Goal: Task Accomplishment & Management: Manage account settings

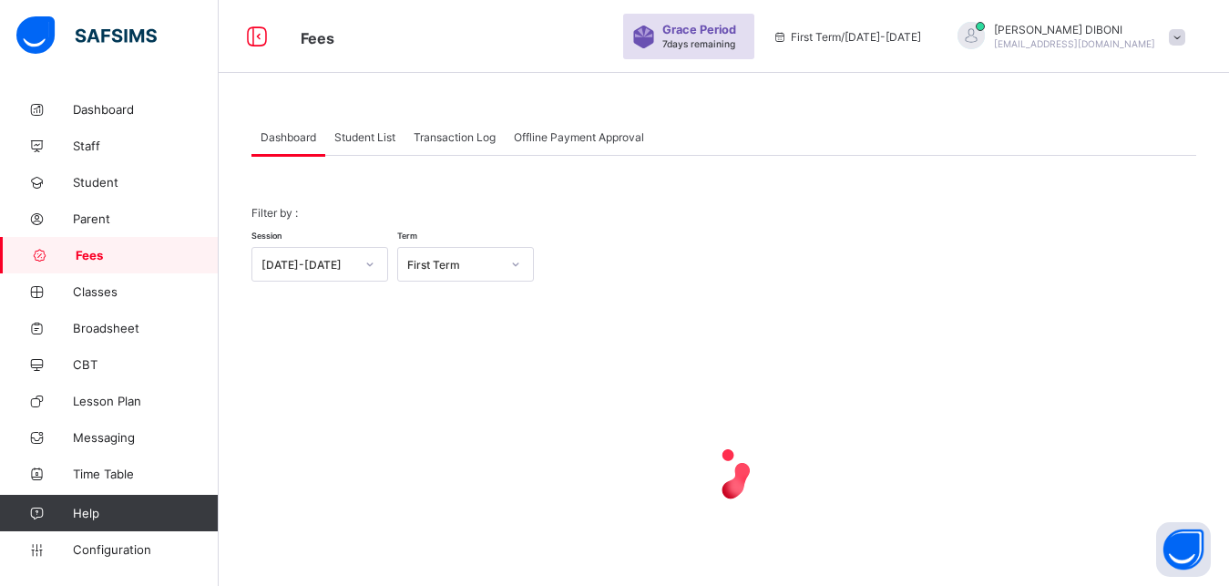
click at [378, 139] on span "Student List" at bounding box center [364, 137] width 61 height 14
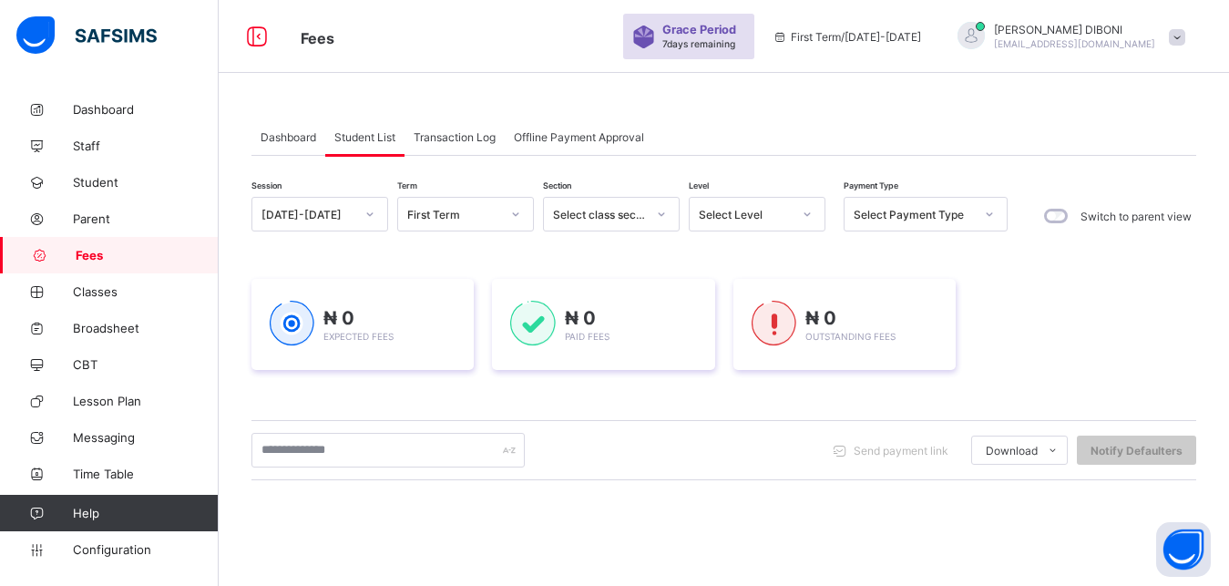
click at [339, 216] on div "[DATE]-[DATE]" at bounding box center [307, 215] width 93 height 14
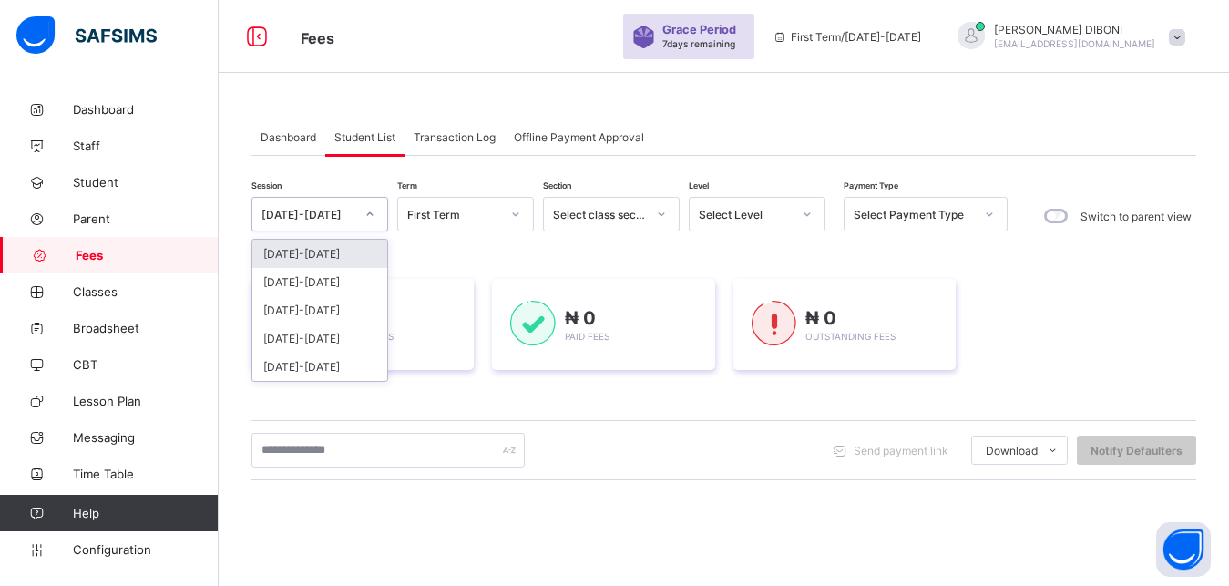
click at [339, 216] on div "[DATE]-[DATE]" at bounding box center [307, 215] width 93 height 14
click at [332, 280] on div "[DATE]-[DATE]" at bounding box center [319, 282] width 135 height 28
click at [332, 280] on div "₦ 0 Expected Fees" at bounding box center [362, 324] width 222 height 91
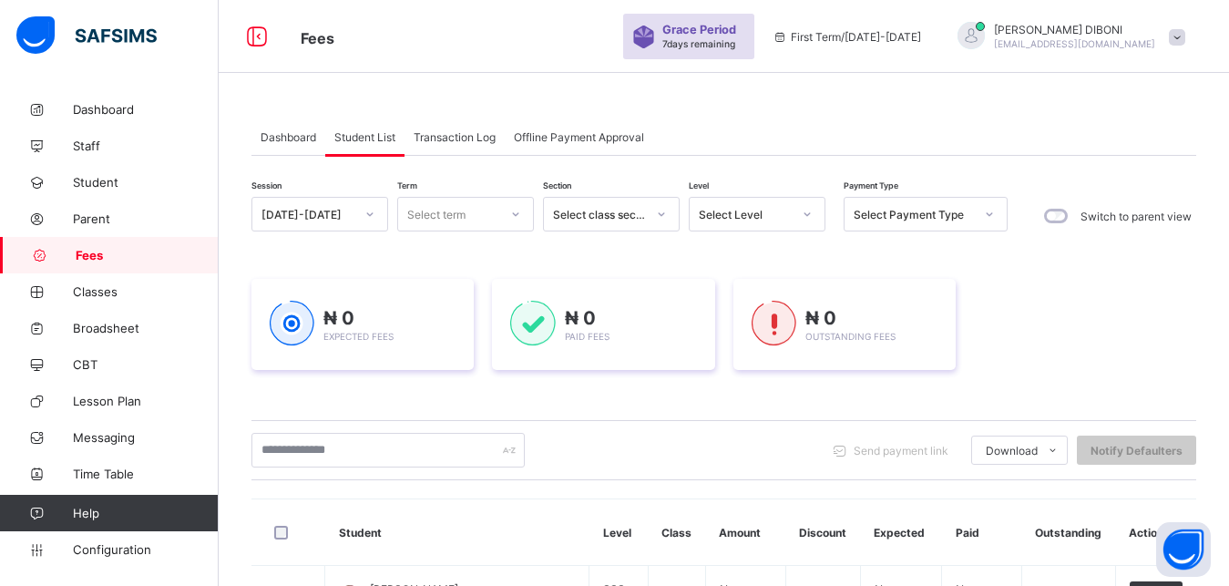
click at [459, 213] on div "Select term" at bounding box center [436, 214] width 58 height 35
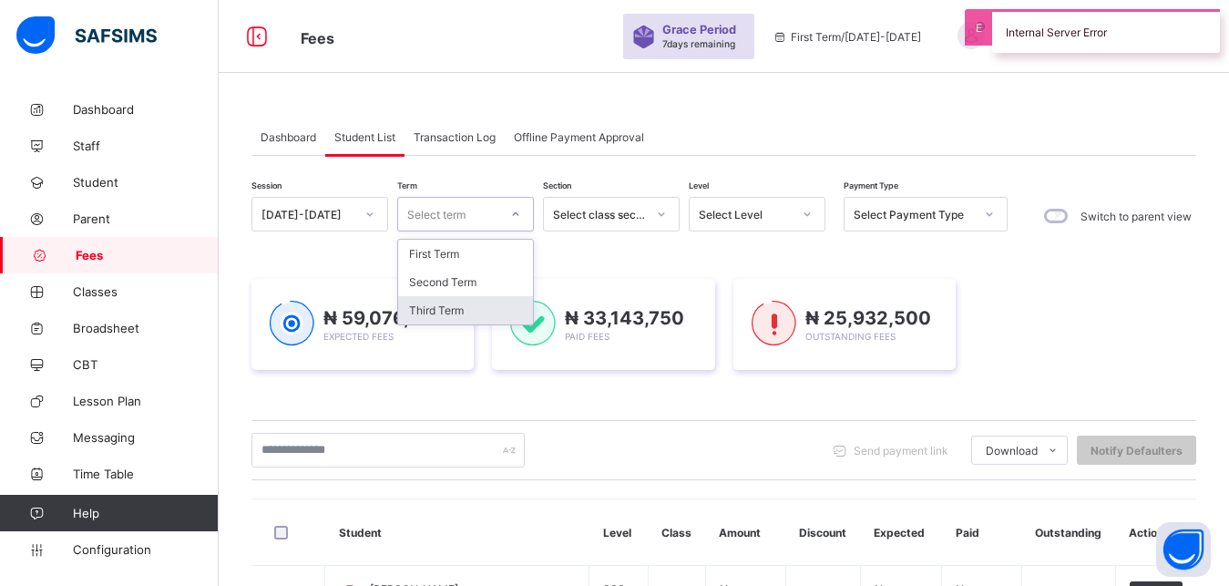
click at [466, 304] on div "Third Term" at bounding box center [465, 310] width 135 height 28
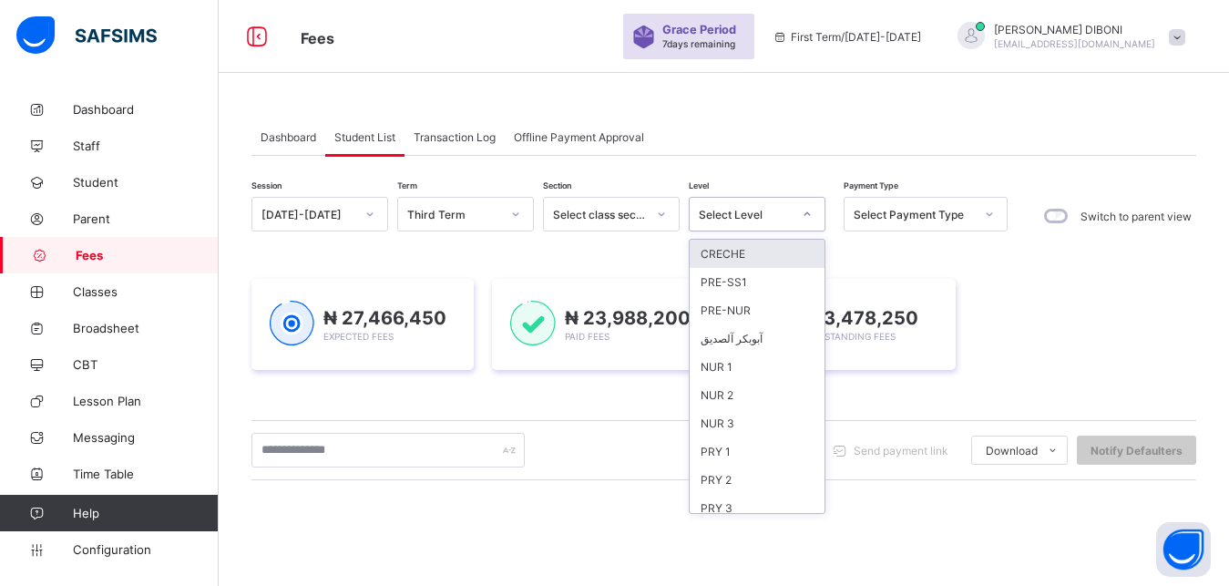
click at [763, 219] on div "Select Level" at bounding box center [745, 215] width 93 height 14
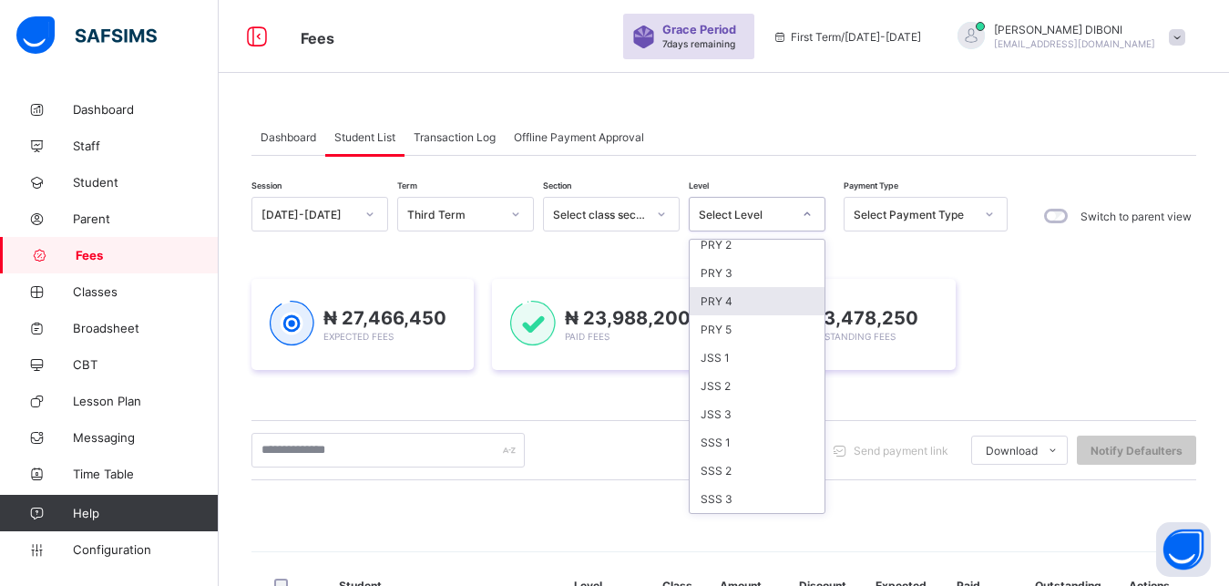
click at [740, 310] on div "PRY 4" at bounding box center [757, 301] width 135 height 28
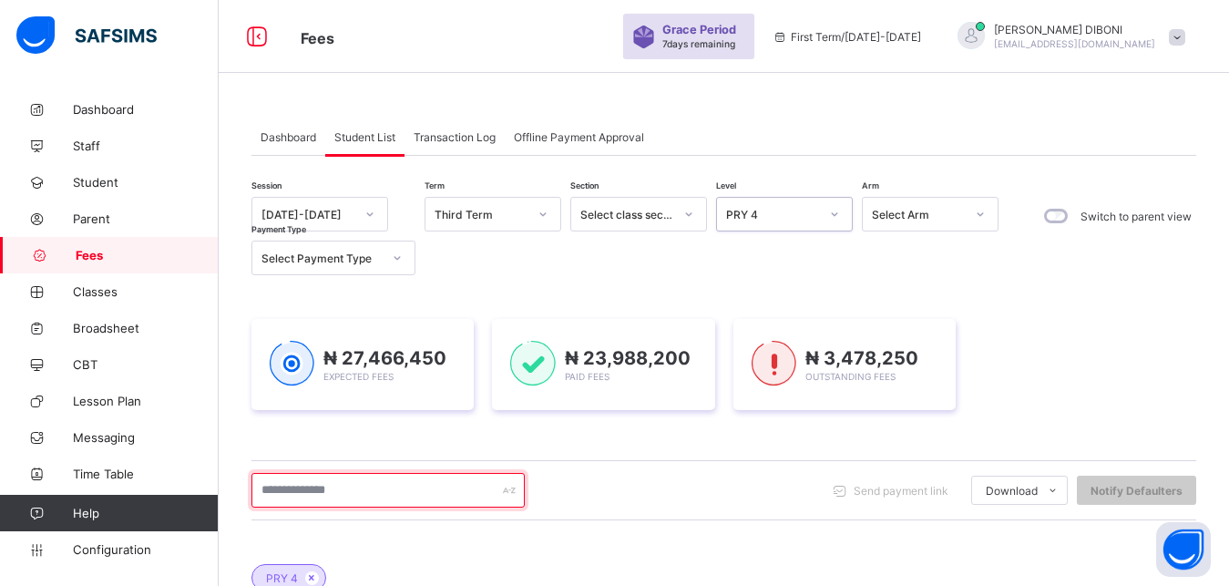
click at [425, 497] on input "text" at bounding box center [387, 490] width 273 height 35
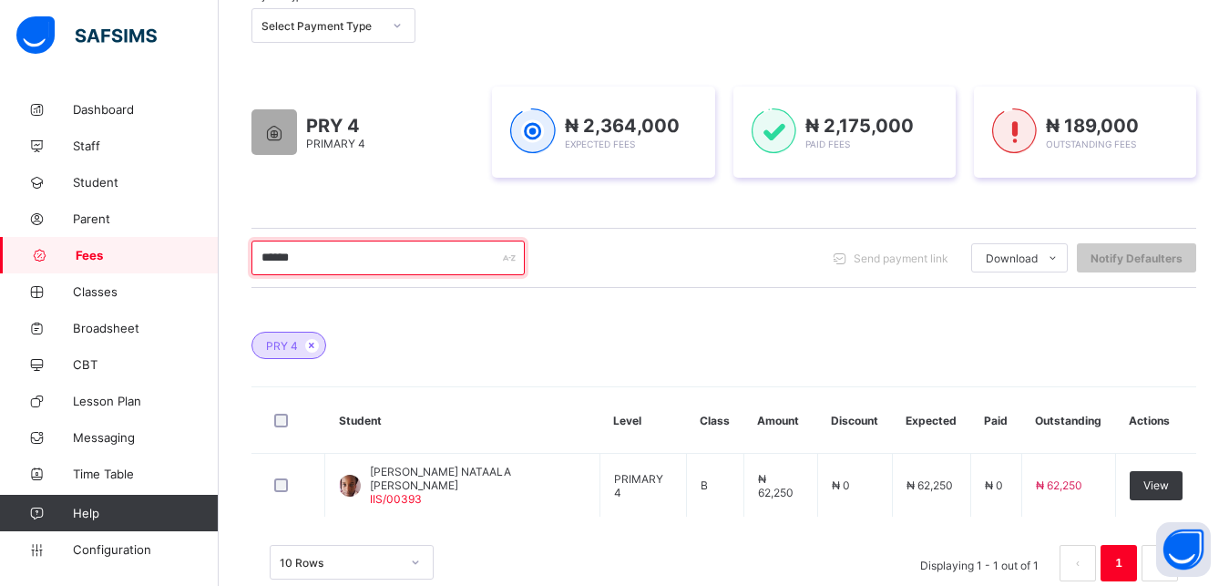
scroll to position [271, 0]
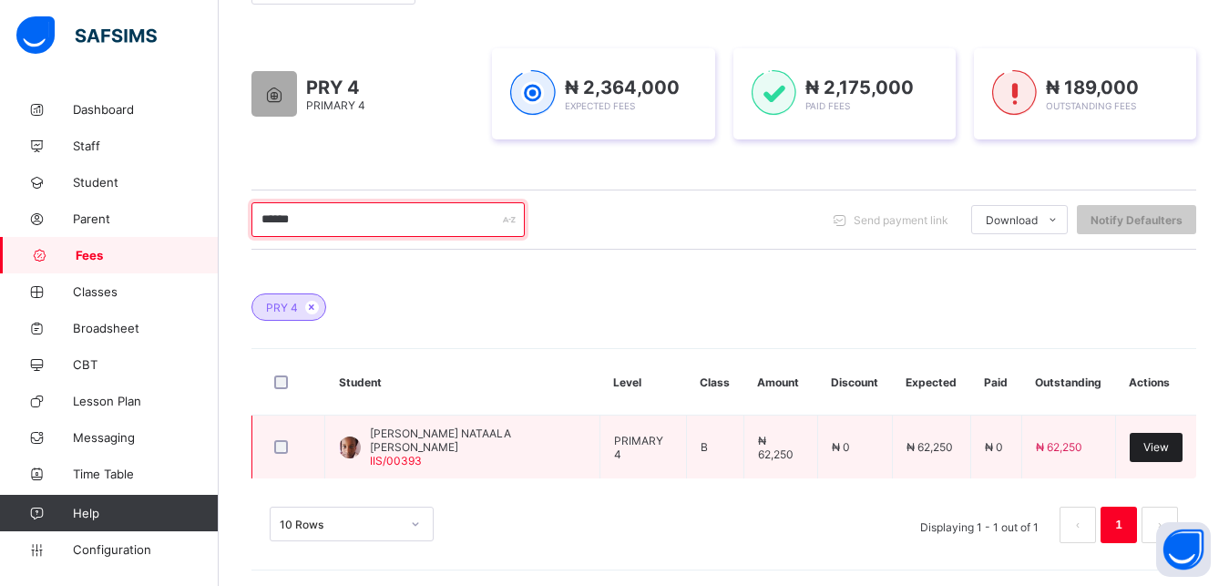
type input "******"
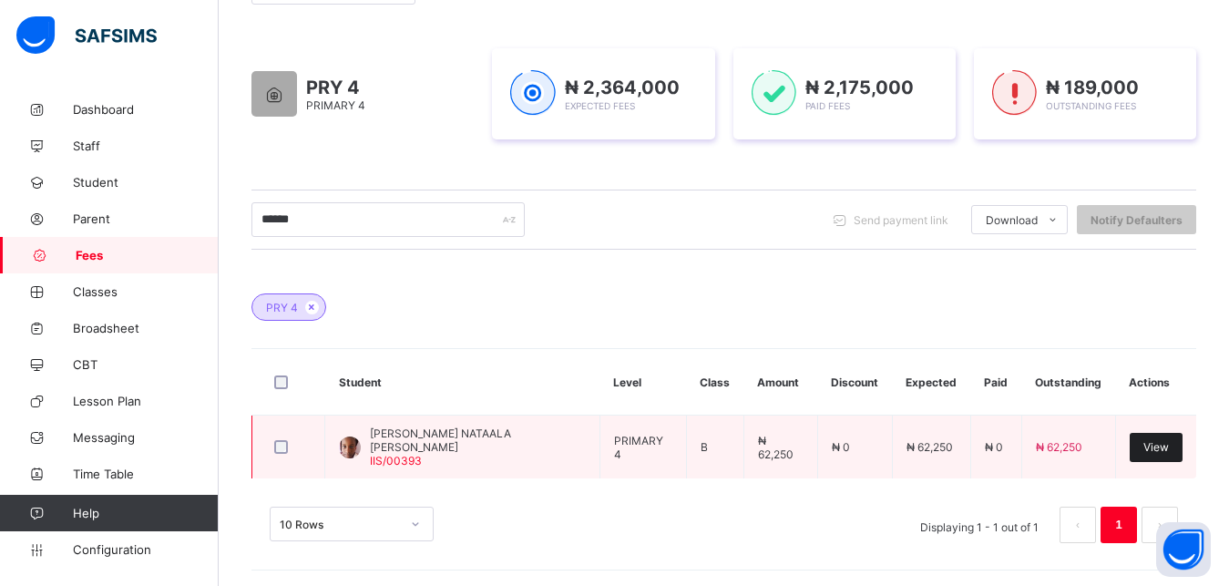
click at [1159, 452] on span "View" at bounding box center [1156, 447] width 26 height 14
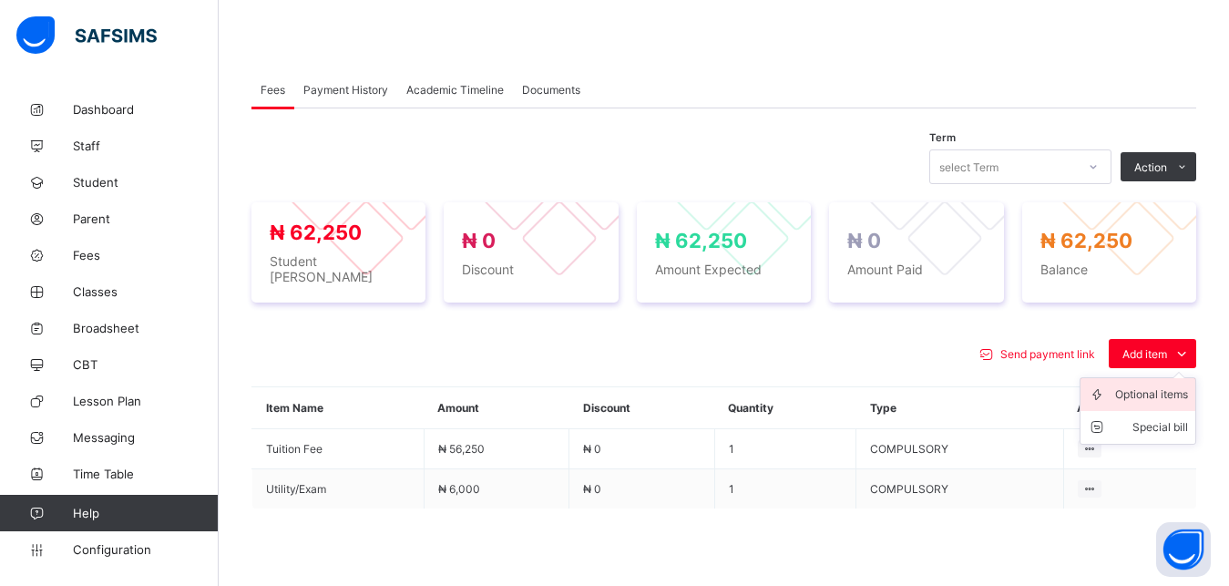
click at [1165, 386] on div "Optional items" at bounding box center [1151, 394] width 73 height 18
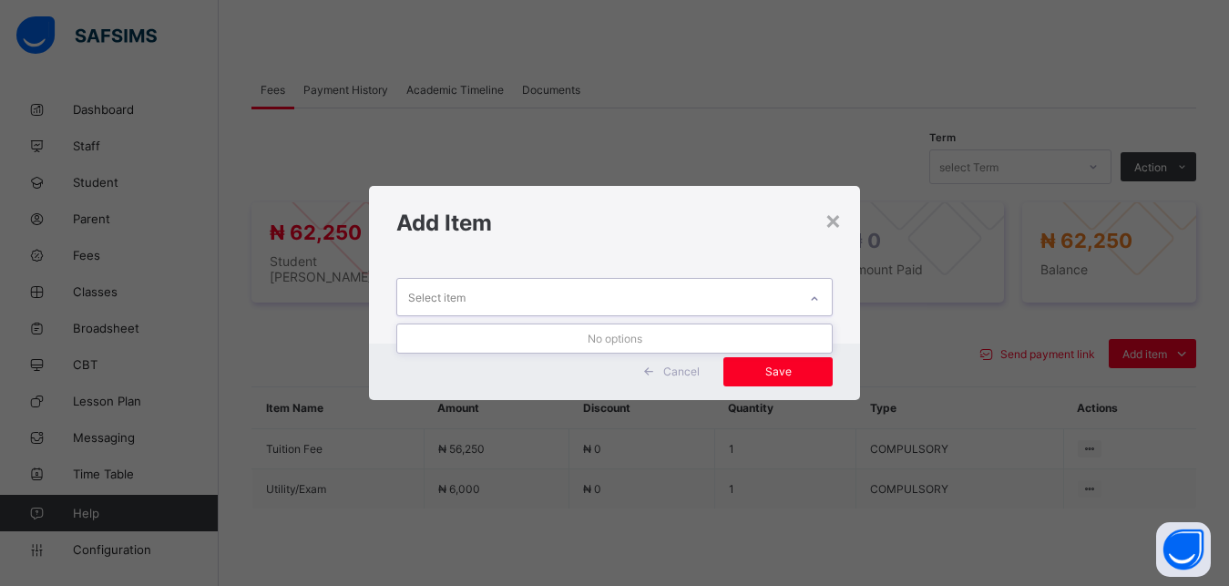
click at [741, 308] on div "Select item" at bounding box center [597, 297] width 401 height 36
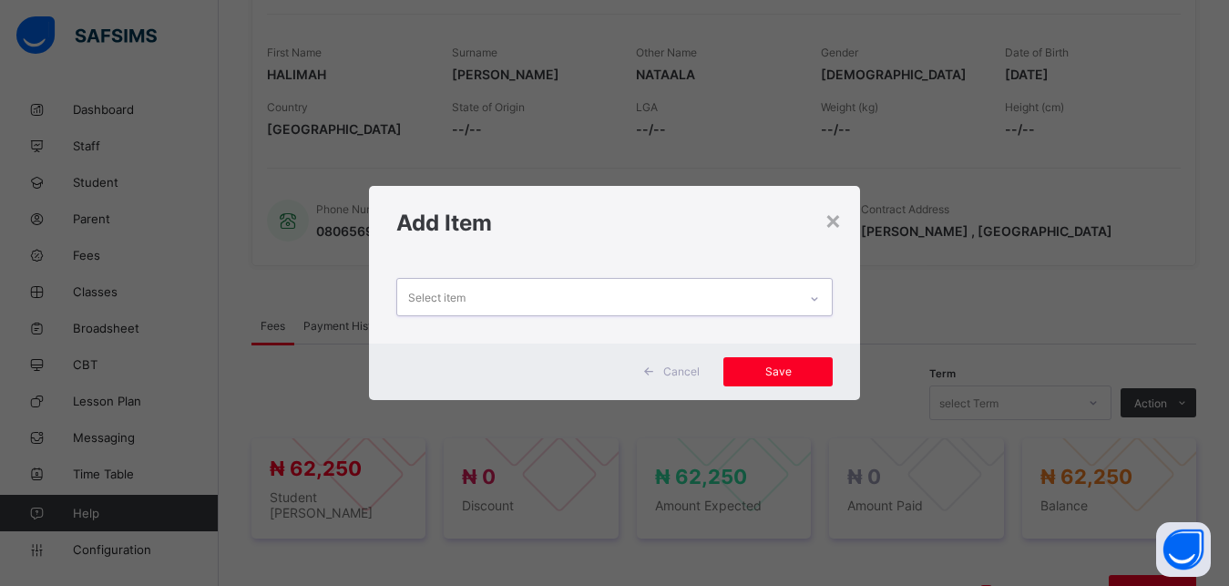
click at [733, 291] on div "Select item" at bounding box center [597, 297] width 401 height 36
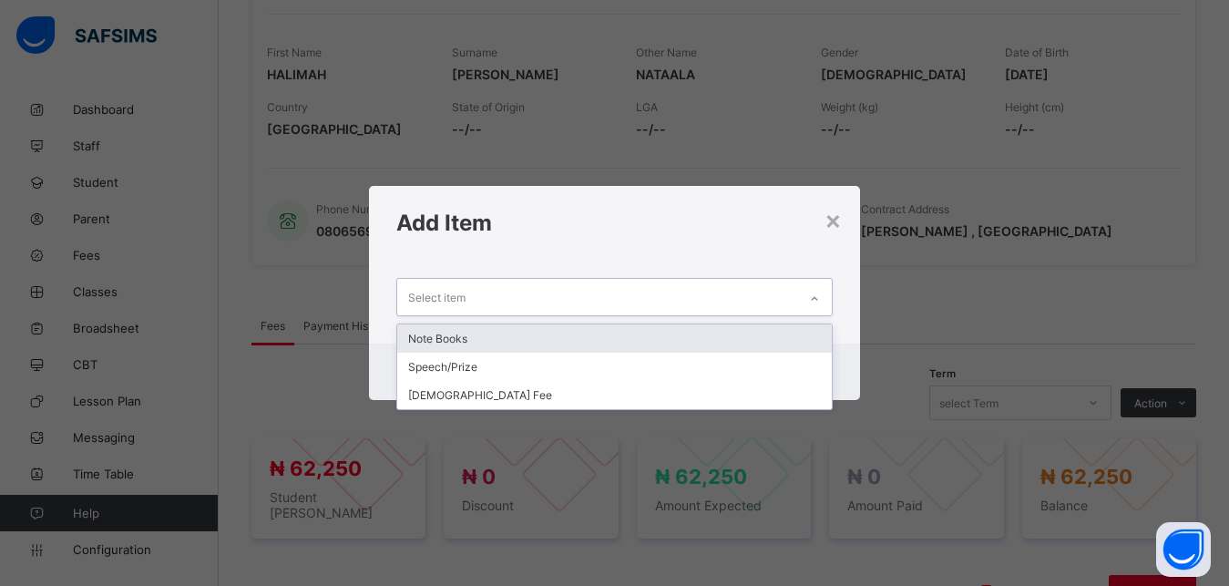
click at [733, 291] on div "Select item" at bounding box center [597, 297] width 401 height 36
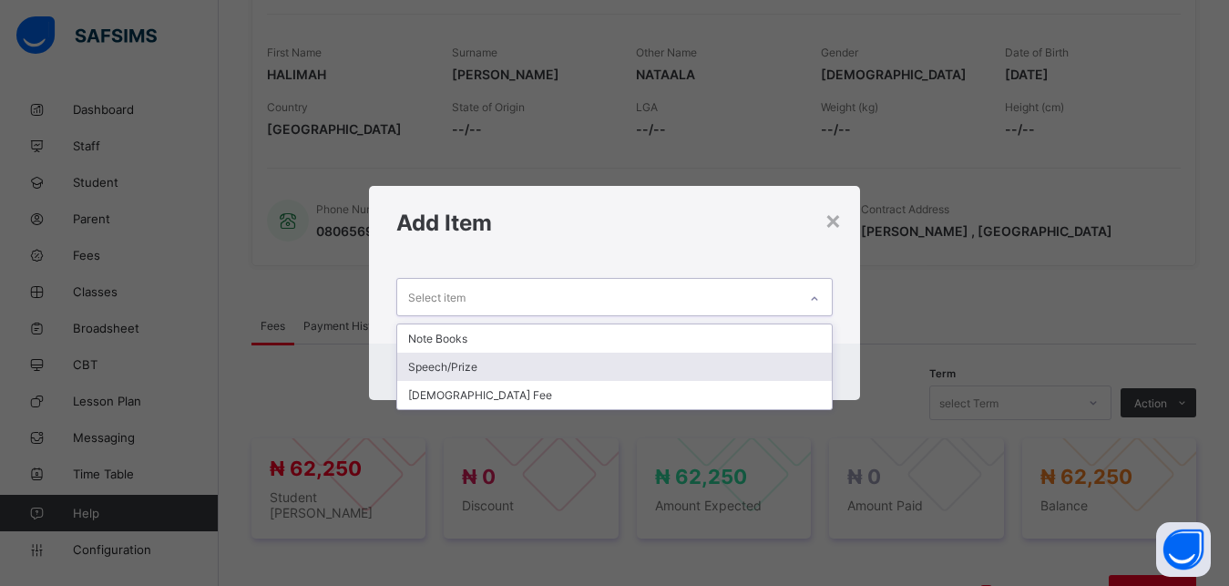
click at [640, 368] on div "Speech/Prize" at bounding box center [614, 367] width 435 height 28
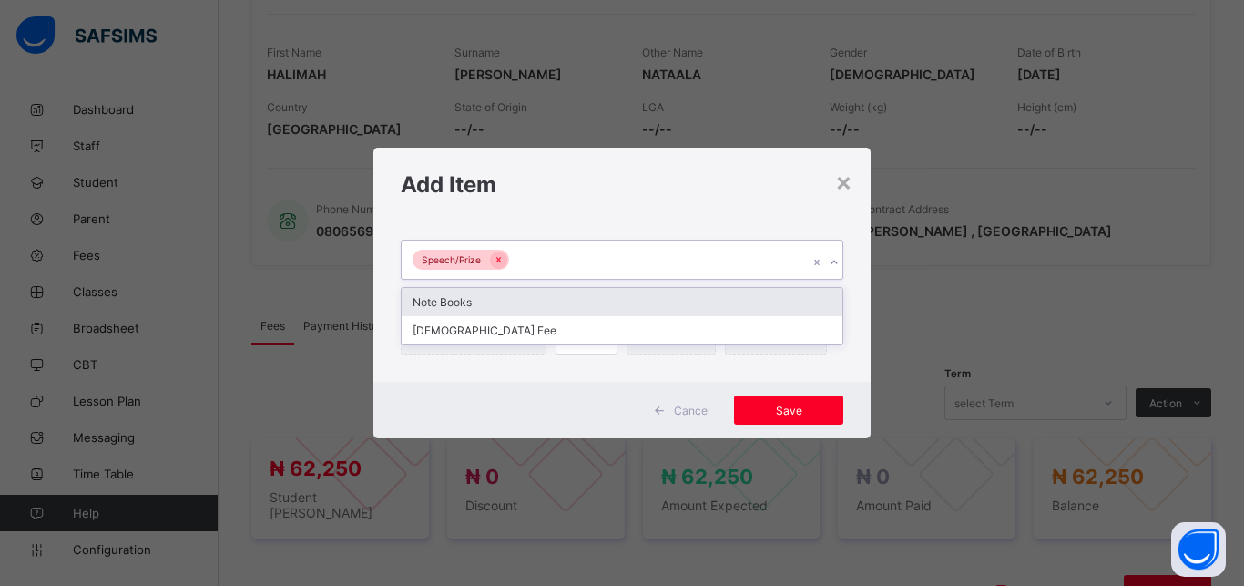
click at [660, 260] on div "Speech/Prize" at bounding box center [605, 260] width 406 height 38
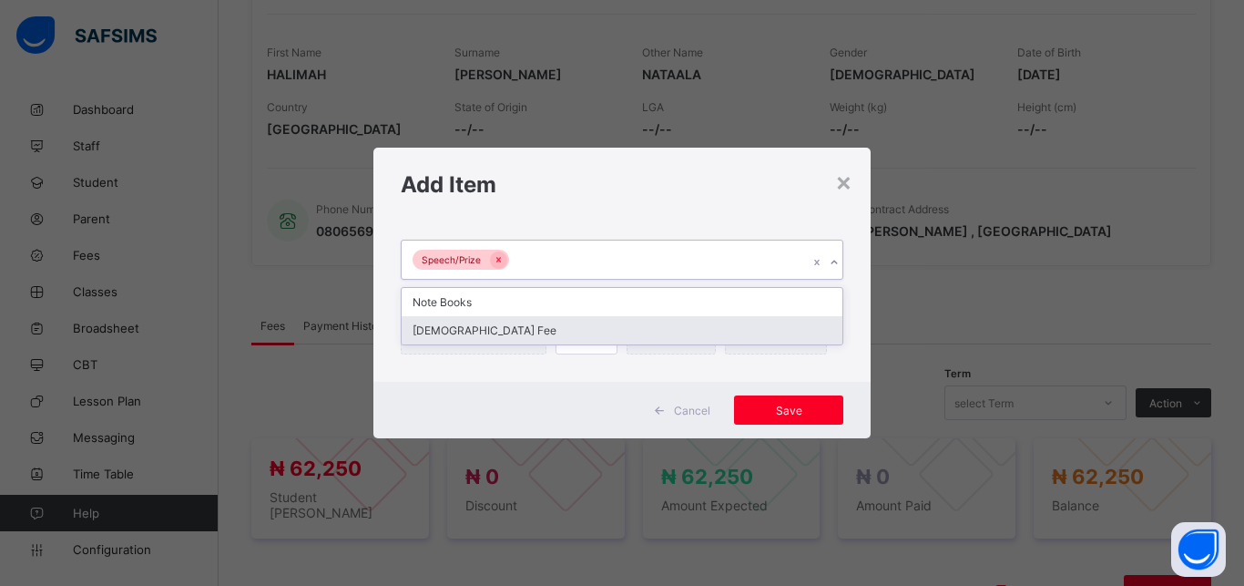
click at [612, 335] on div "[DEMOGRAPHIC_DATA] Fee" at bounding box center [622, 330] width 441 height 28
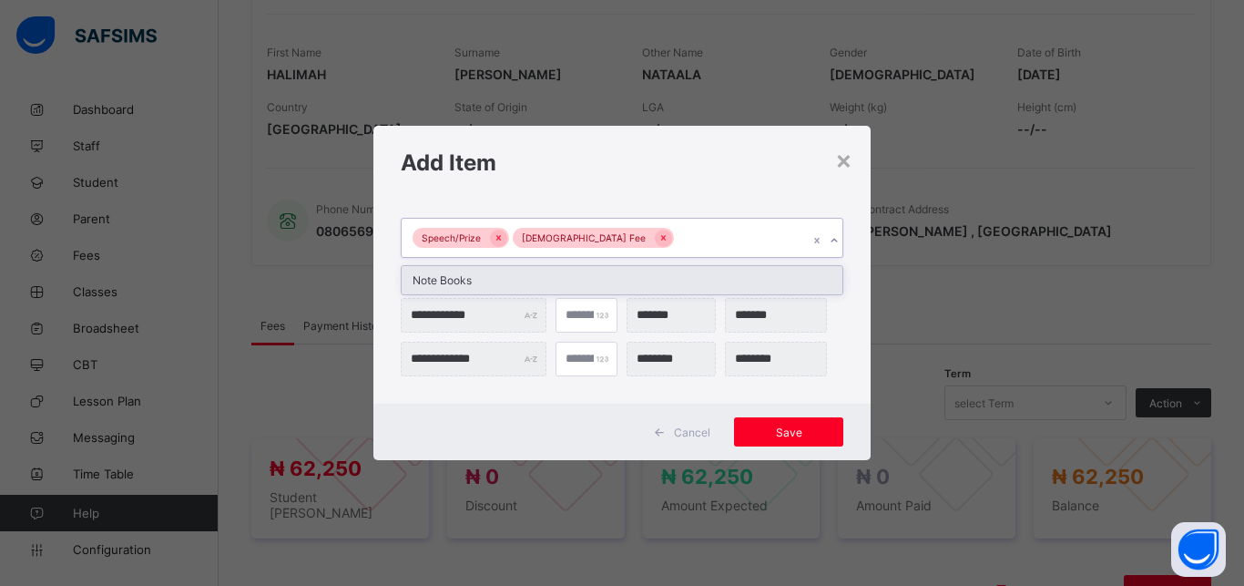
click at [712, 248] on div "Speech/Prize Islamiyya Fee" at bounding box center [605, 238] width 406 height 38
click at [662, 282] on div "Note Books" at bounding box center [622, 280] width 441 height 28
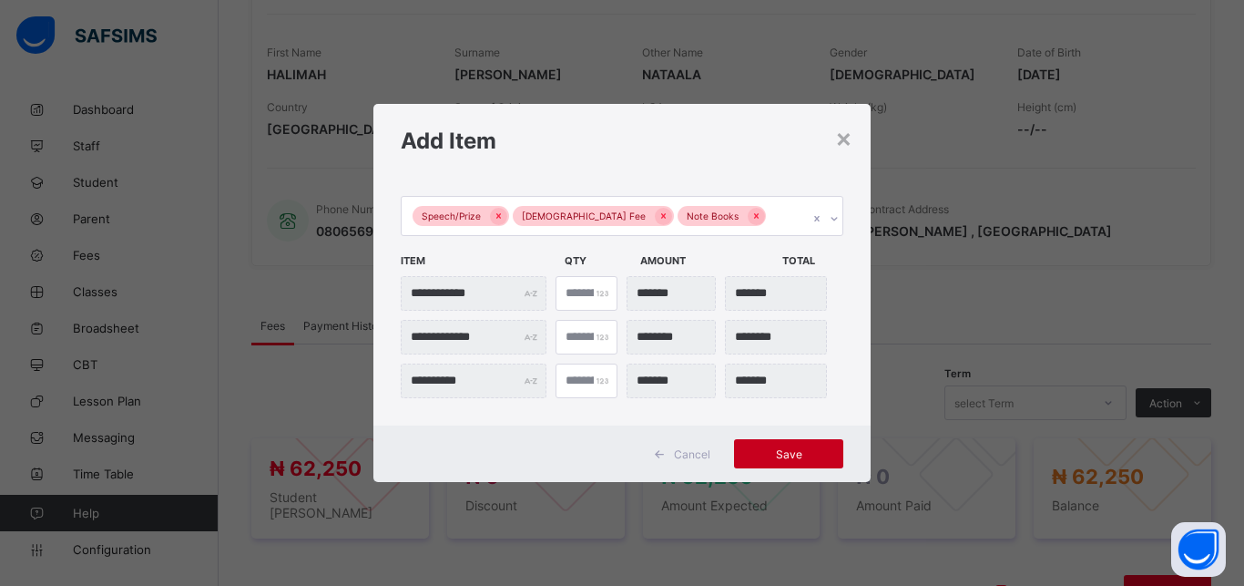
click at [784, 455] on span "Save" at bounding box center [789, 454] width 82 height 14
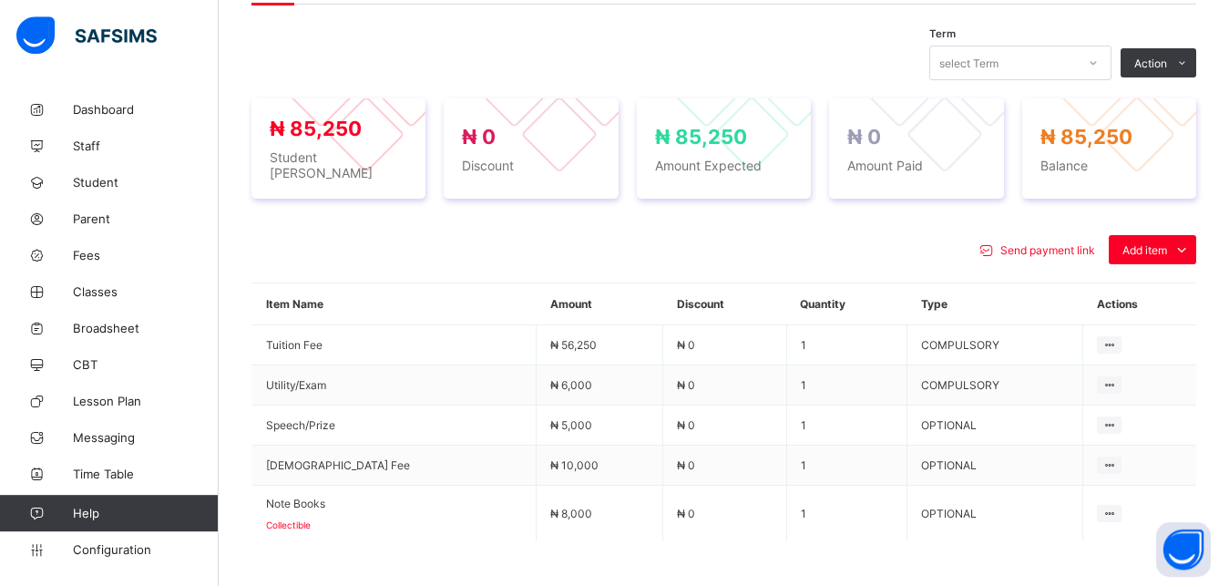
scroll to position [642, 0]
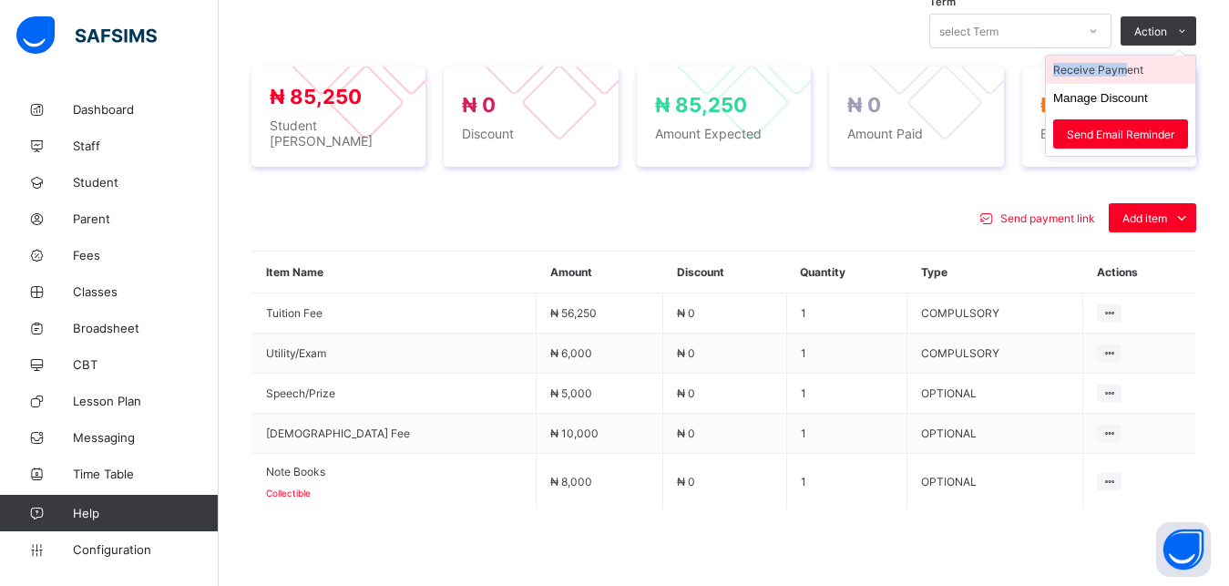
drag, startPoint x: 1215, startPoint y: 18, endPoint x: 1135, endPoint y: 67, distance: 94.1
click at [1135, 67] on div "× Delete Document This action would delete the document with name: from the sys…" at bounding box center [724, 75] width 1010 height 1253
click at [1155, 67] on li "Receive Payment" at bounding box center [1120, 70] width 149 height 28
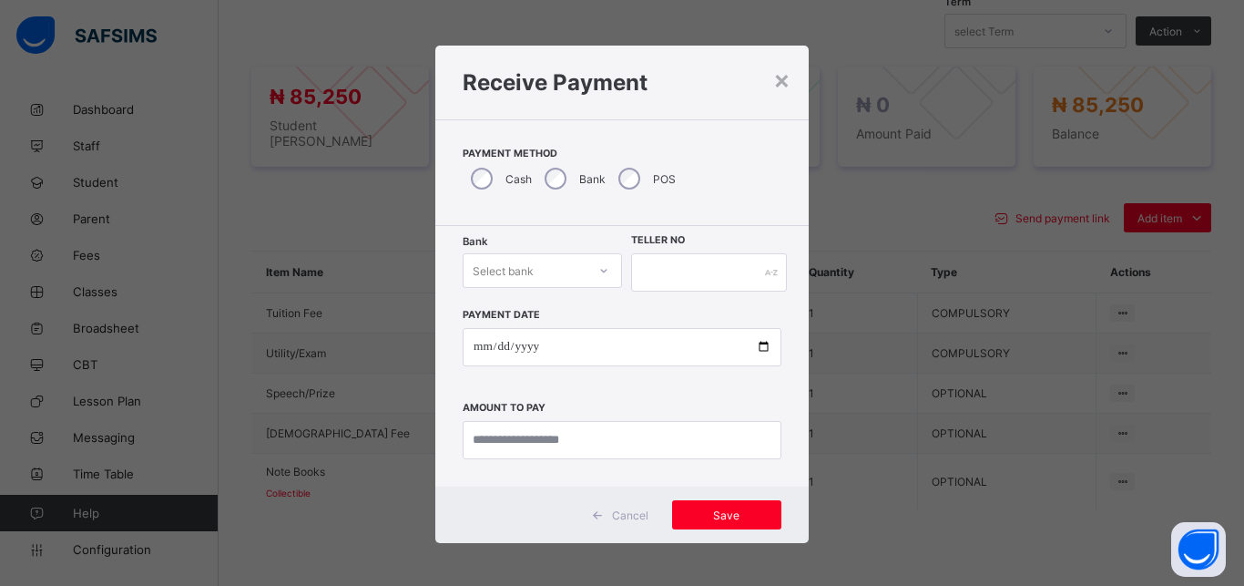
click at [545, 270] on div "Select bank" at bounding box center [525, 271] width 123 height 26
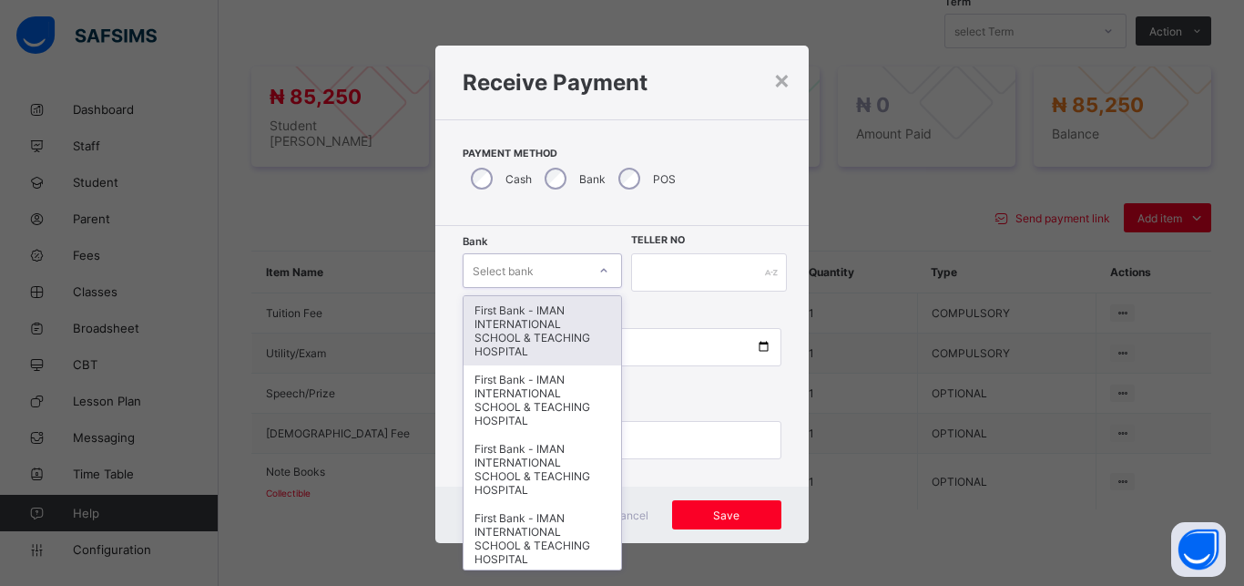
click at [538, 330] on div "First Bank - IMAN INTERNATIONAL SCHOOL & TEACHING HOSPITAL" at bounding box center [543, 330] width 158 height 69
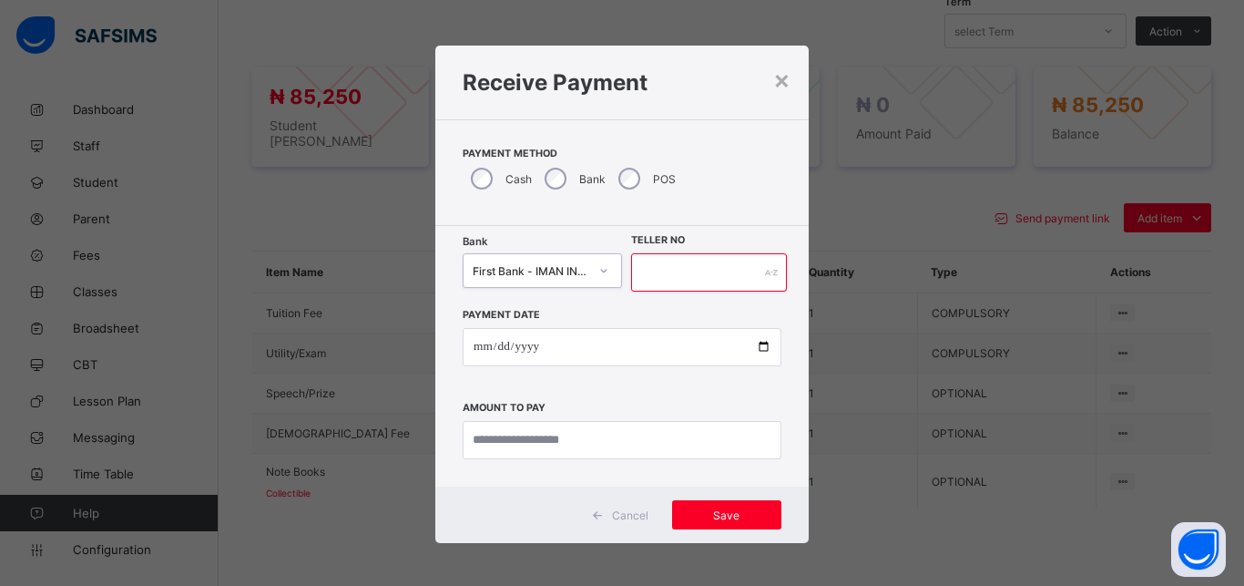
click at [652, 278] on input "text" at bounding box center [709, 272] width 156 height 38
type input "*****"
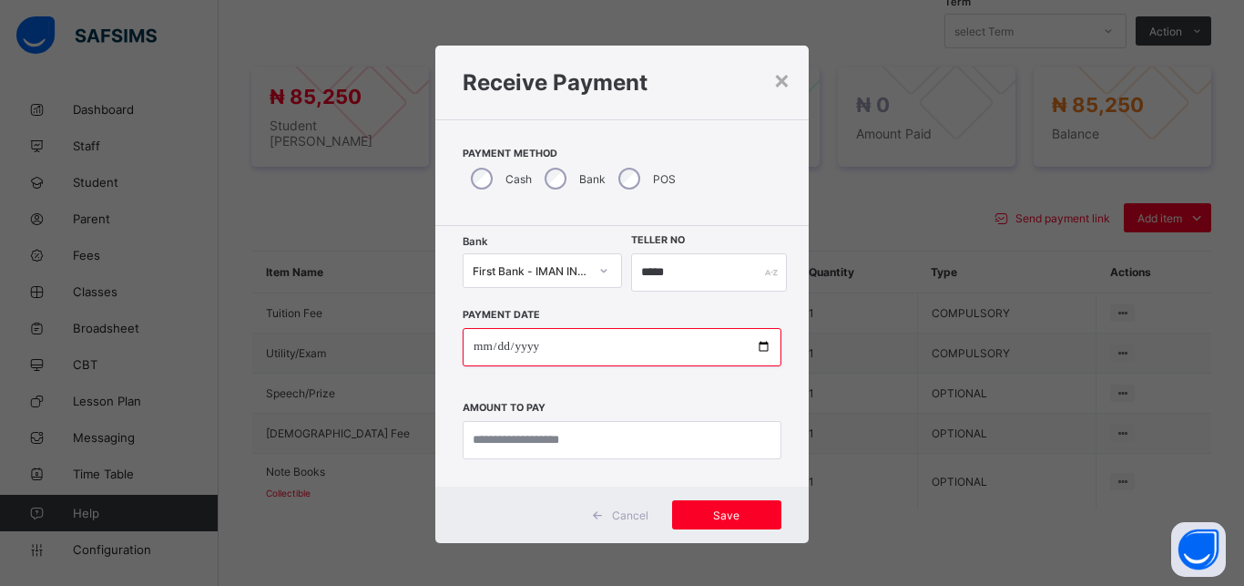
click at [750, 347] on input "date" at bounding box center [622, 347] width 319 height 38
type input "**********"
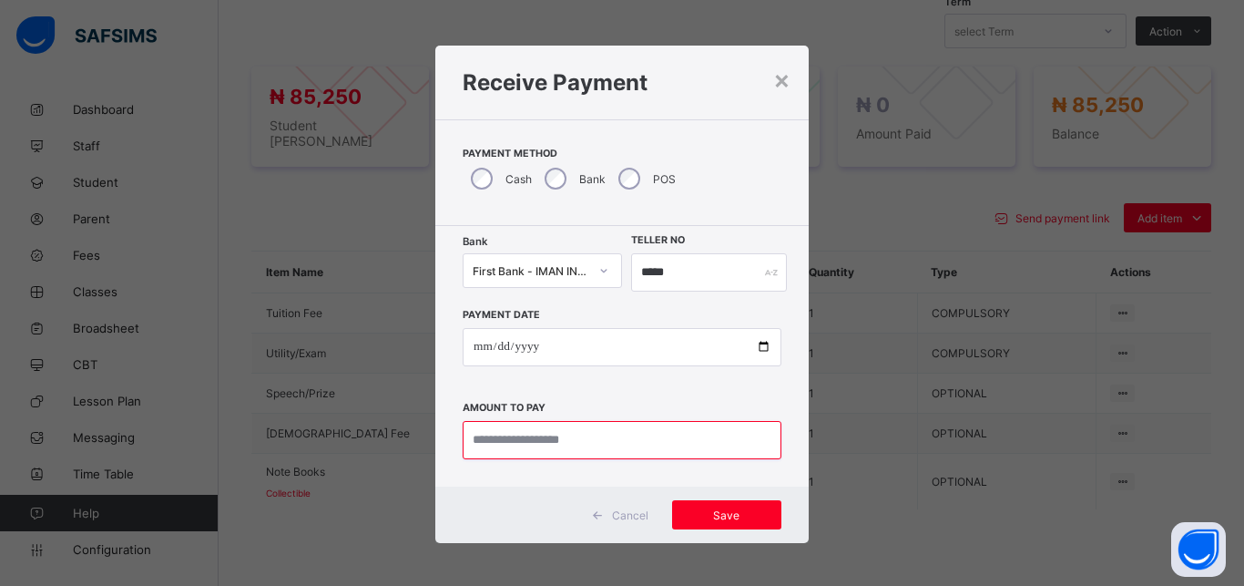
click at [607, 449] on input "currency" at bounding box center [622, 440] width 319 height 38
type input "********"
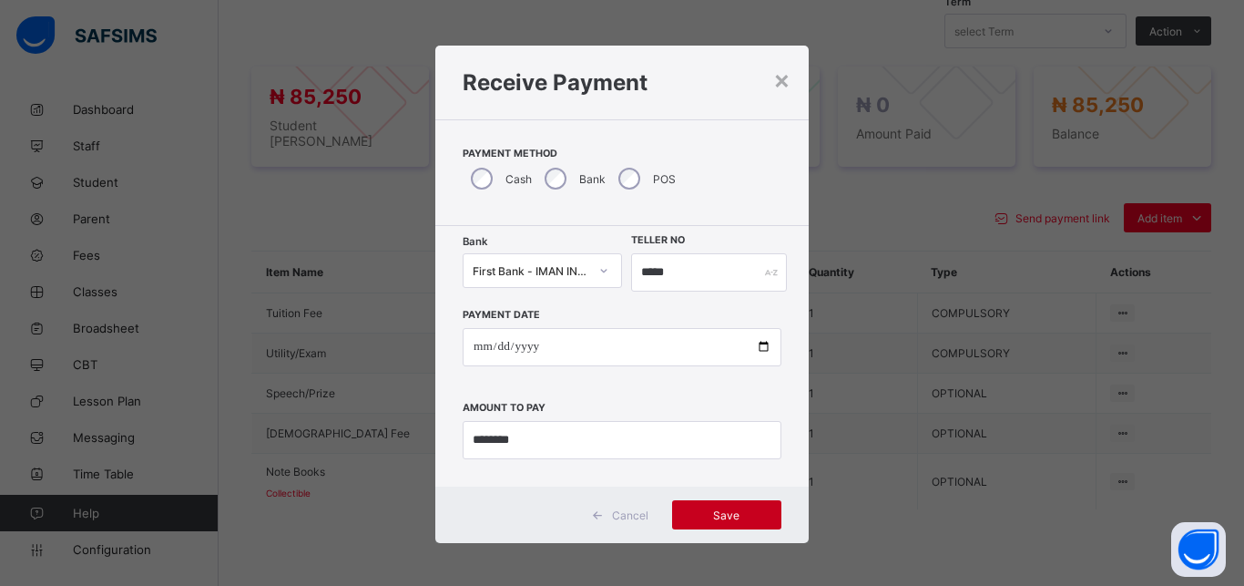
click at [730, 517] on span "Save" at bounding box center [727, 515] width 82 height 14
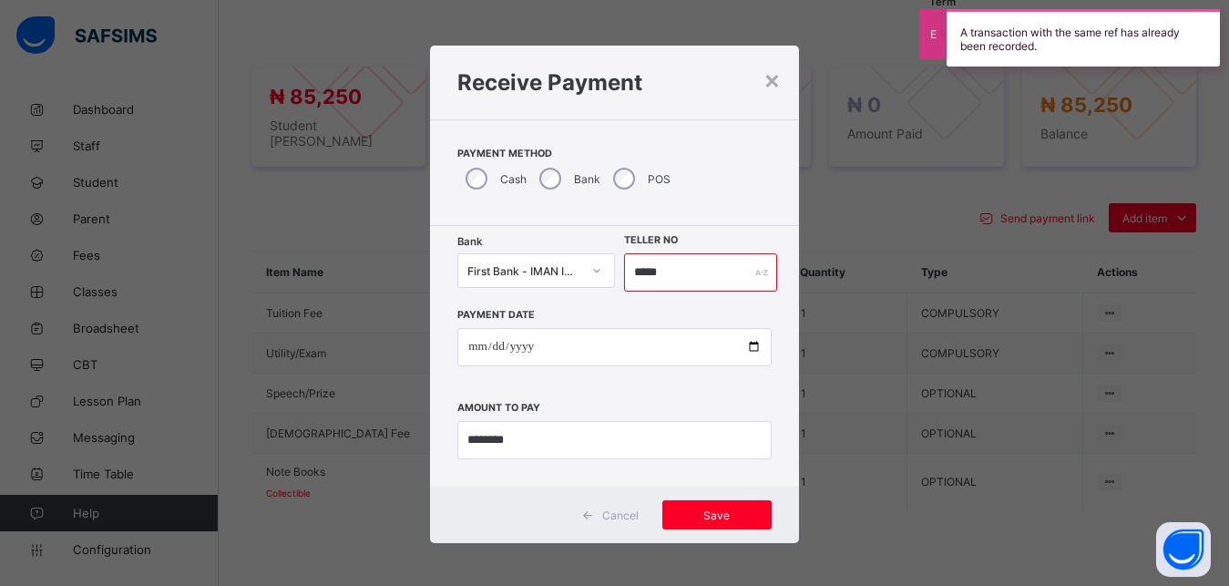
click at [685, 277] on input "*****" at bounding box center [701, 272] width 154 height 38
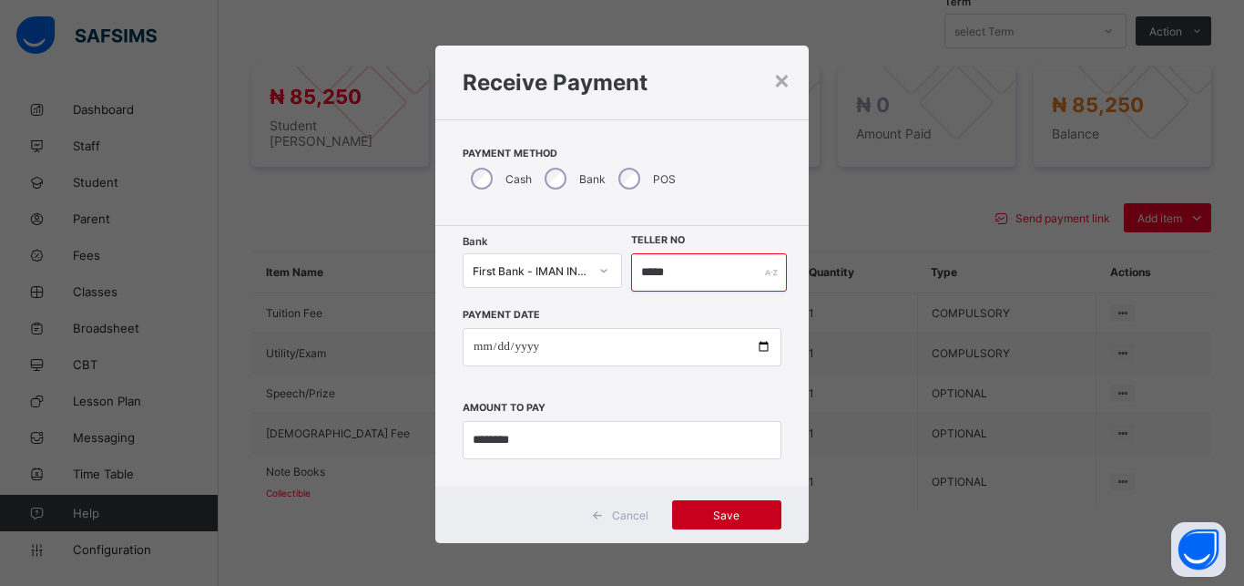
type input "*****"
click at [723, 512] on span "Save" at bounding box center [727, 515] width 82 height 14
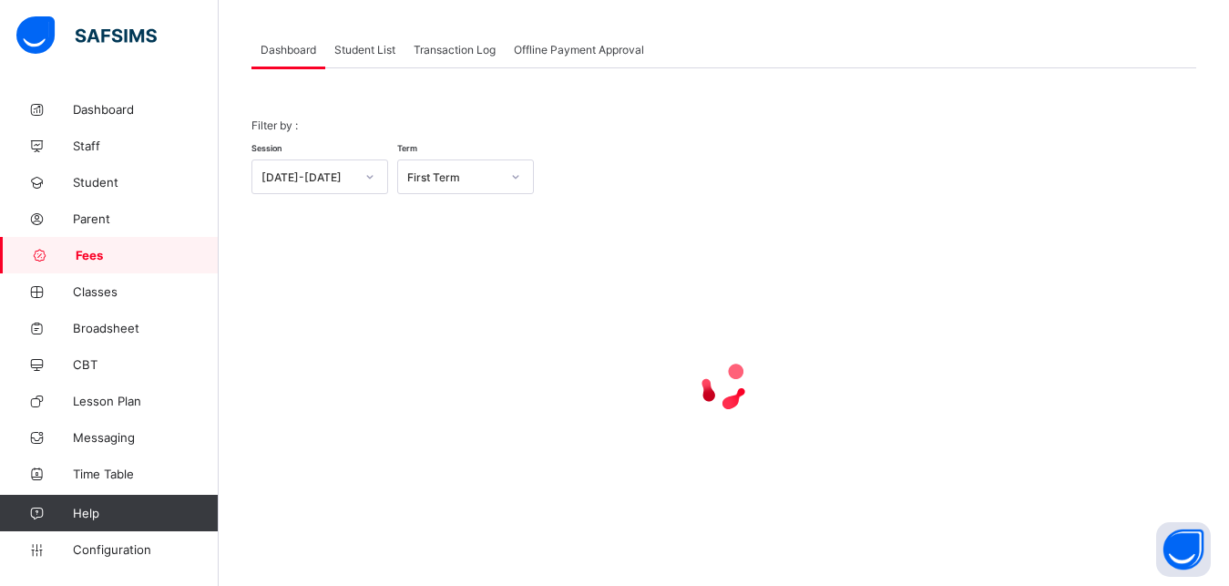
scroll to position [87, 0]
click at [360, 52] on span "Student List" at bounding box center [364, 50] width 61 height 14
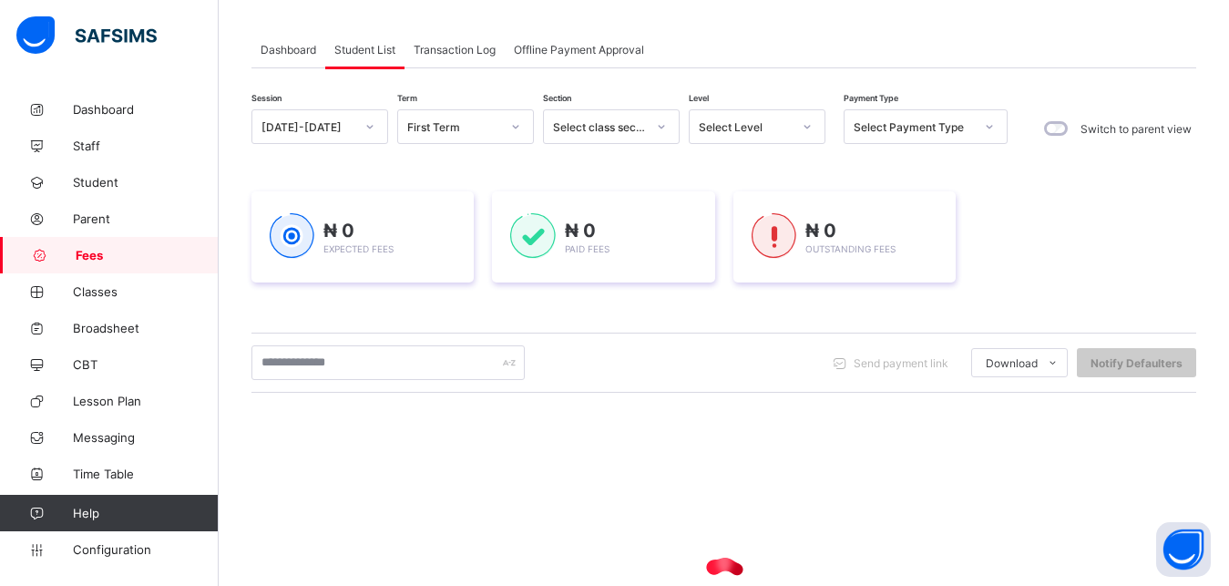
click at [330, 124] on div "[DATE]-[DATE]" at bounding box center [307, 127] width 93 height 14
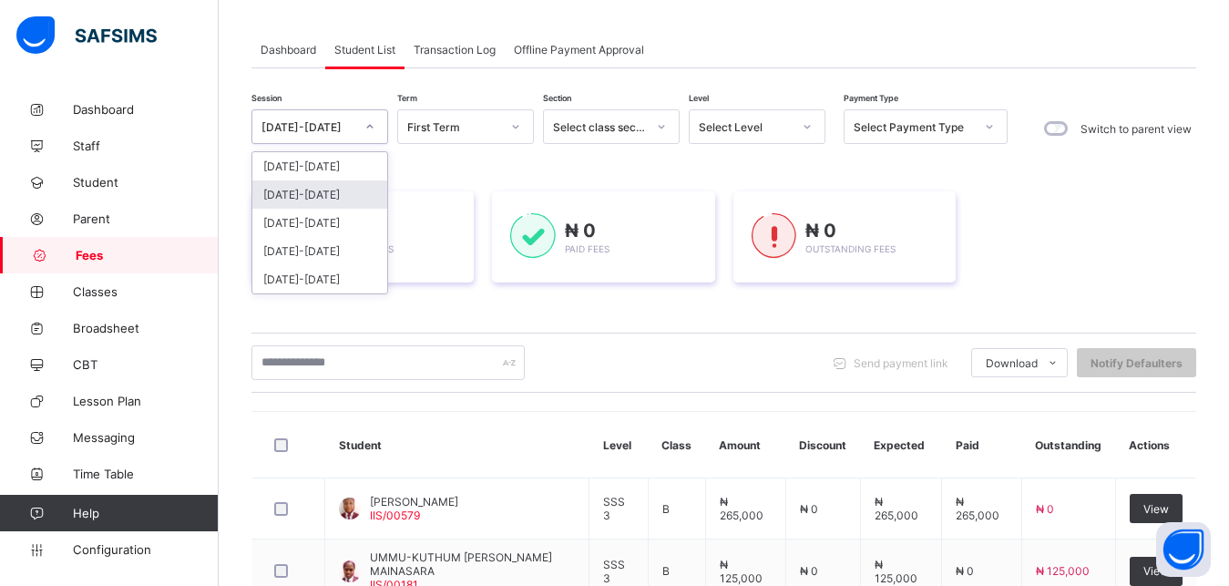
click at [327, 193] on div "[DATE]-[DATE]" at bounding box center [319, 194] width 135 height 28
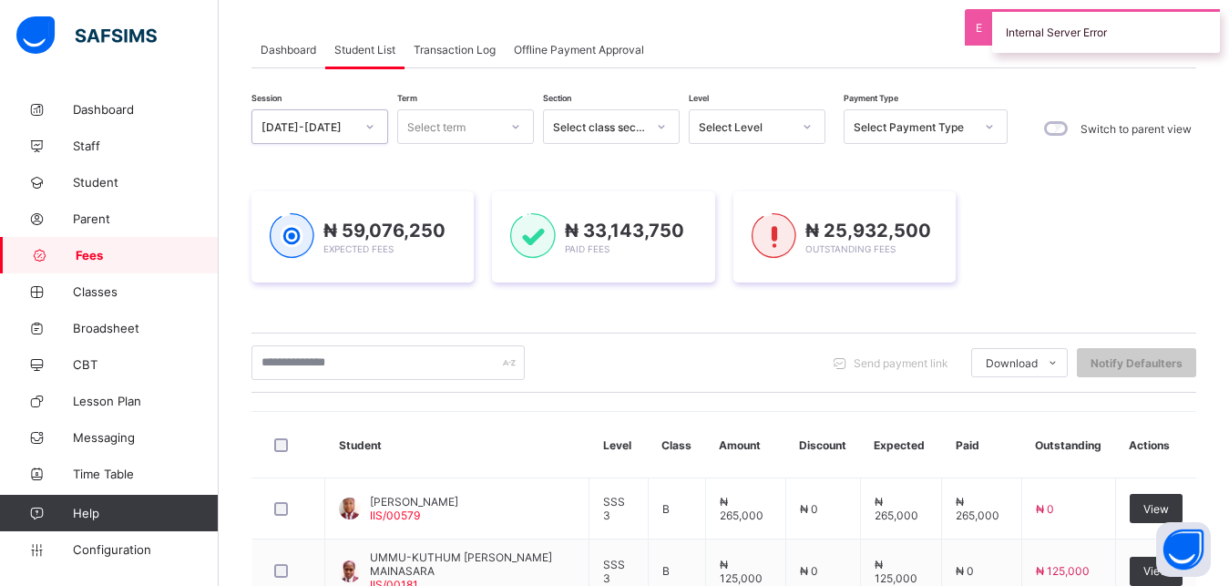
click at [476, 126] on div "Select term" at bounding box center [448, 127] width 100 height 26
click at [467, 220] on div "Third Term" at bounding box center [465, 223] width 135 height 28
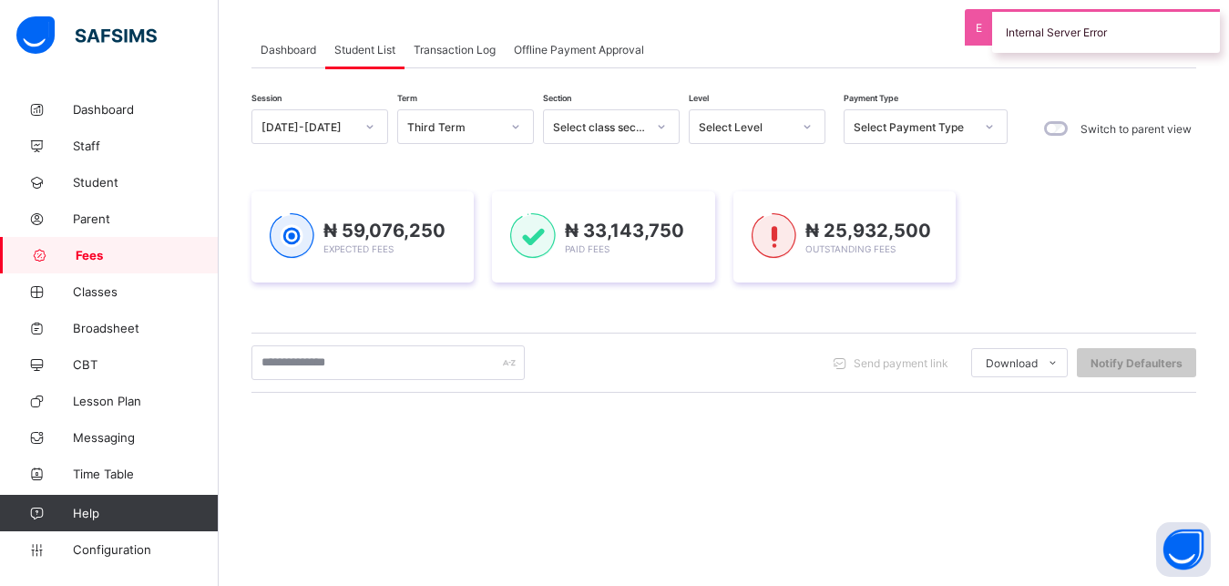
click at [467, 220] on div "₦ 59,076,250 Expected Fees" at bounding box center [362, 236] width 222 height 91
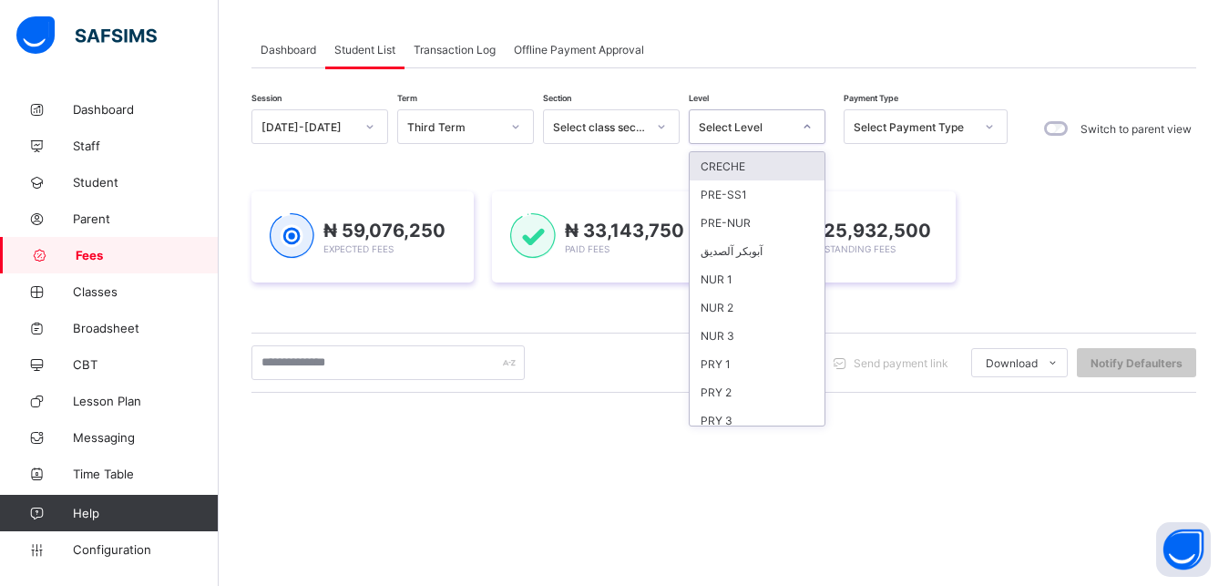
click at [762, 129] on div "Select Level" at bounding box center [745, 127] width 93 height 14
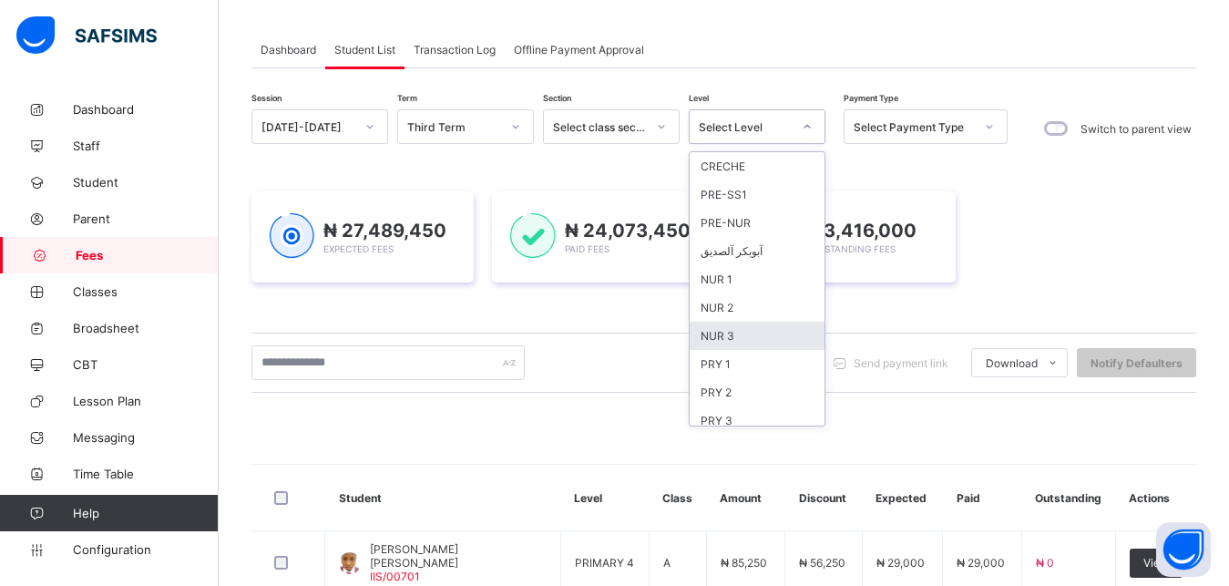
click at [747, 336] on div "NUR 3" at bounding box center [757, 336] width 135 height 28
click at [747, 310] on div "₦ 27,489,450 Expected Fees ₦ 24,073,450 Paid Fees ₦ 3,416,000 Outstanding Fees" at bounding box center [723, 237] width 945 height 146
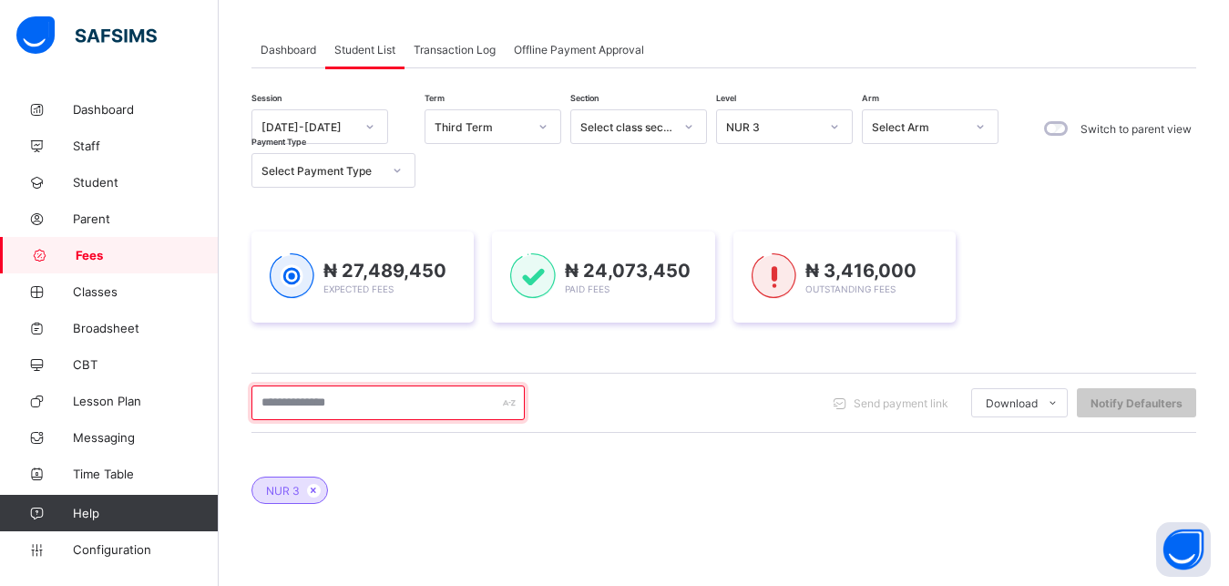
click at [425, 405] on input "text" at bounding box center [387, 402] width 273 height 35
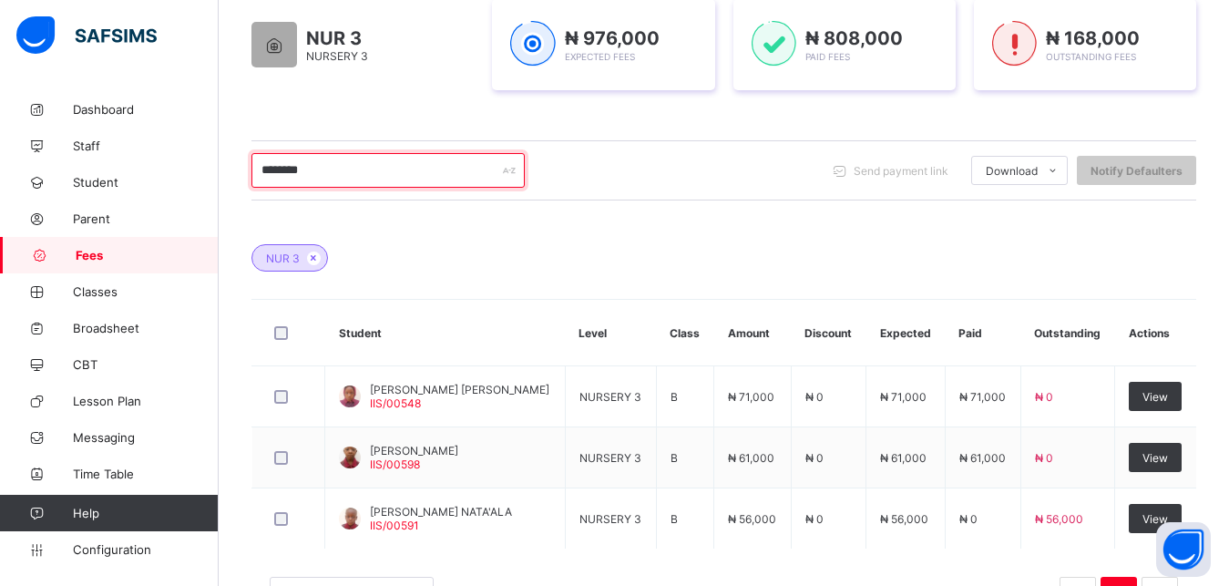
scroll to position [366, 0]
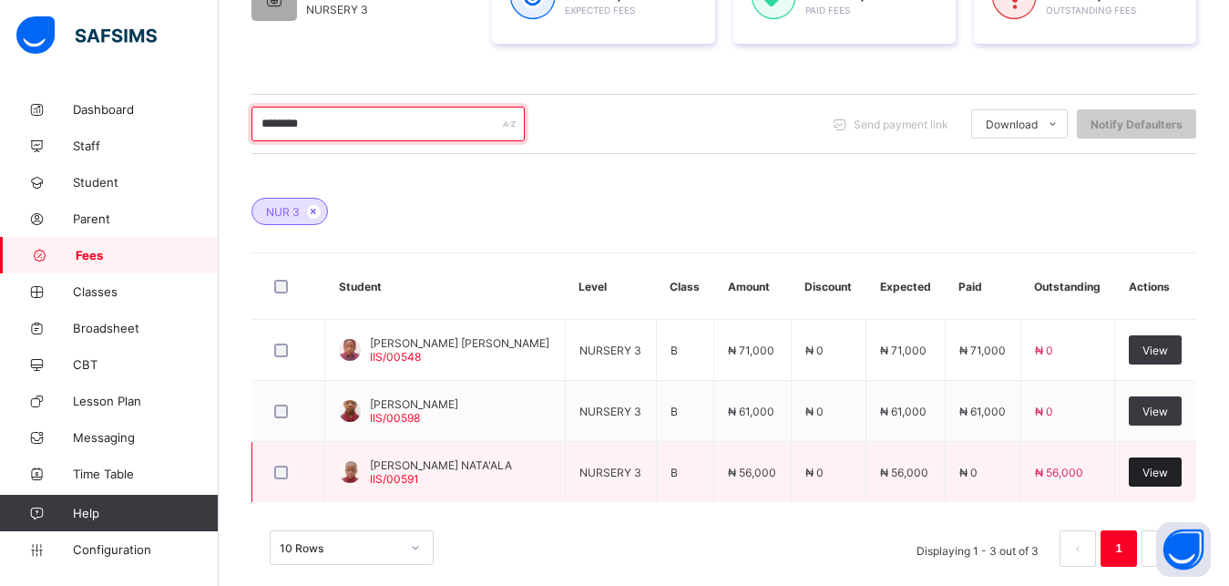
type input "********"
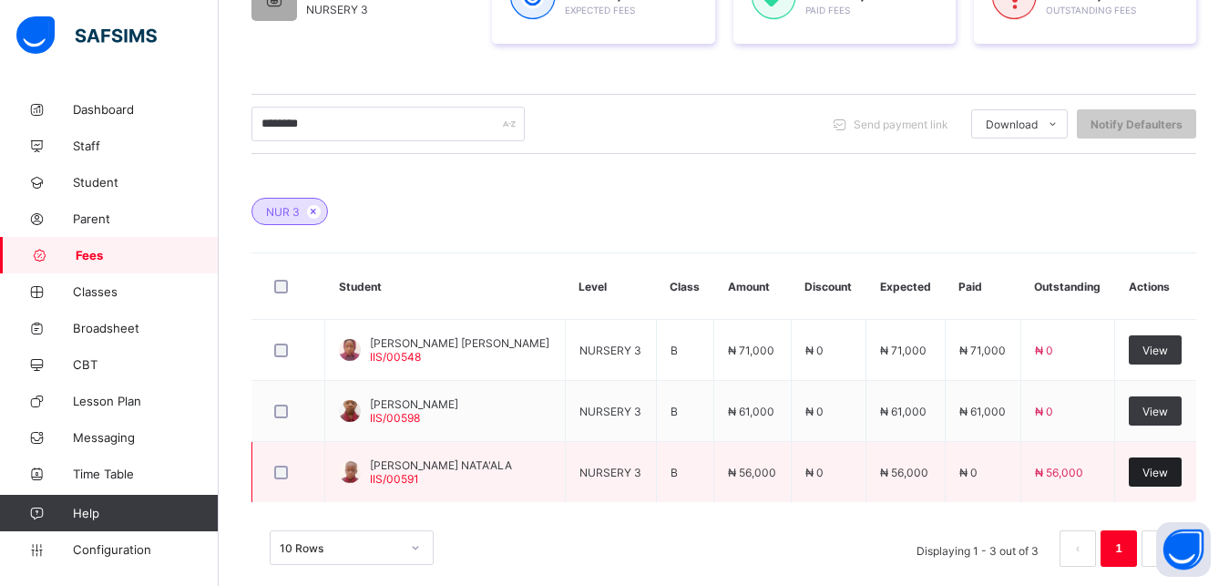
click at [1160, 473] on span "View" at bounding box center [1155, 473] width 26 height 14
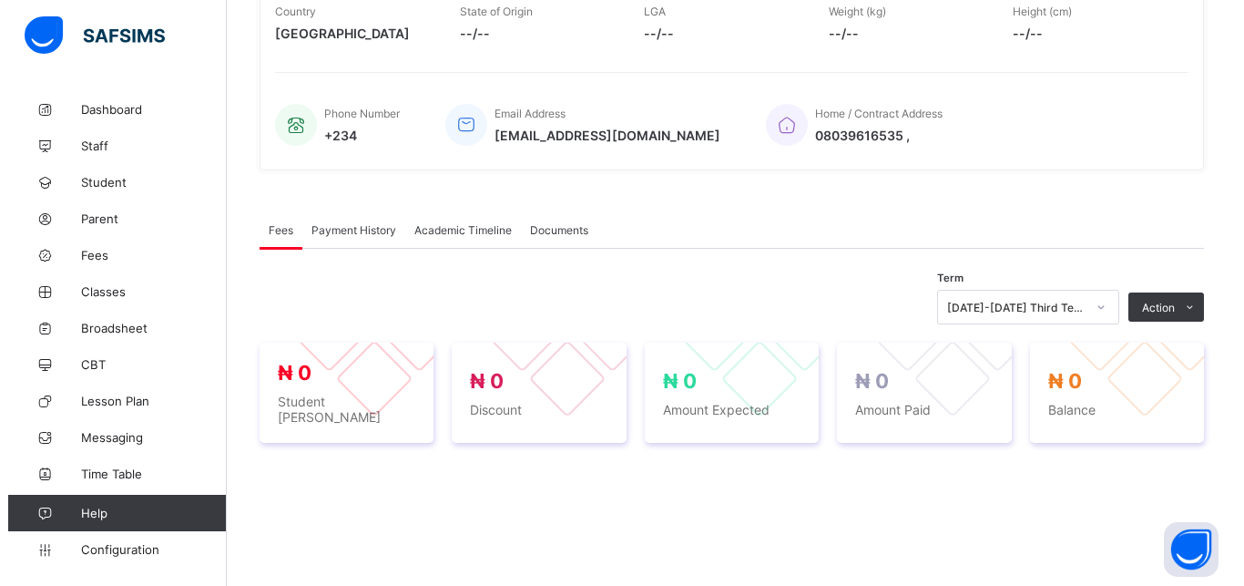
scroll to position [602, 0]
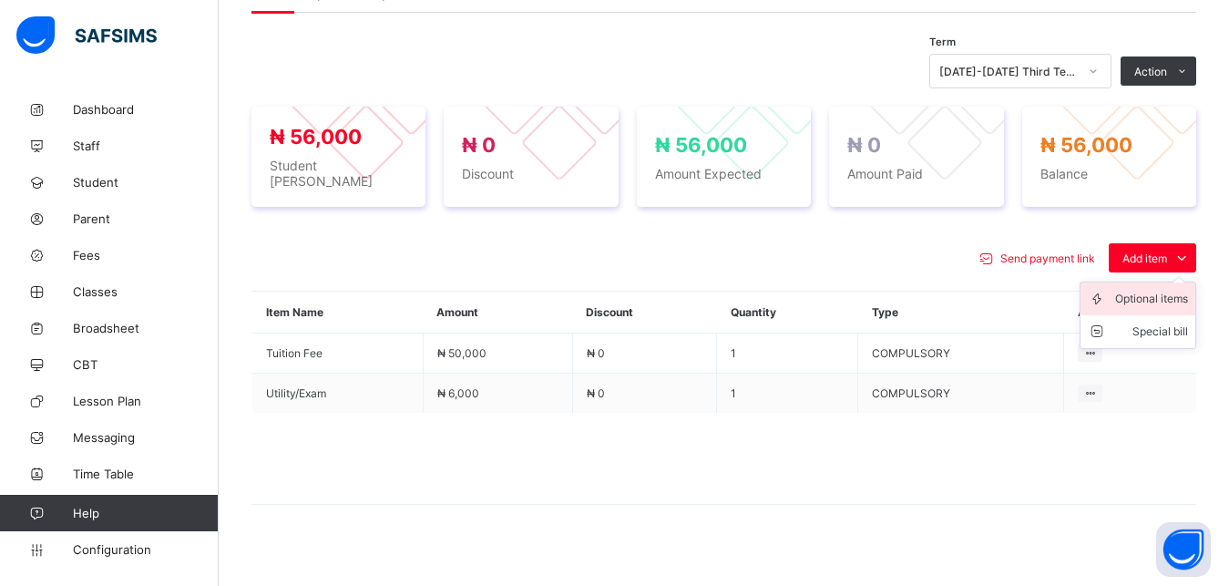
click at [1156, 290] on div "Optional items" at bounding box center [1151, 299] width 73 height 18
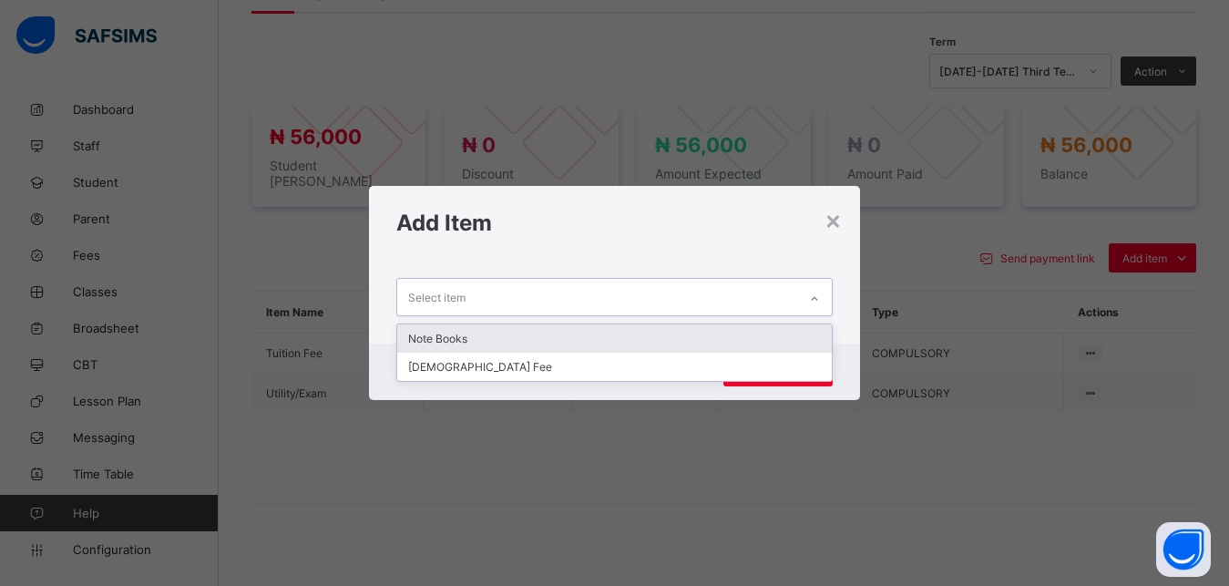
click at [761, 304] on div "Select item" at bounding box center [597, 297] width 401 height 36
click at [674, 339] on div "Note Books" at bounding box center [614, 338] width 435 height 28
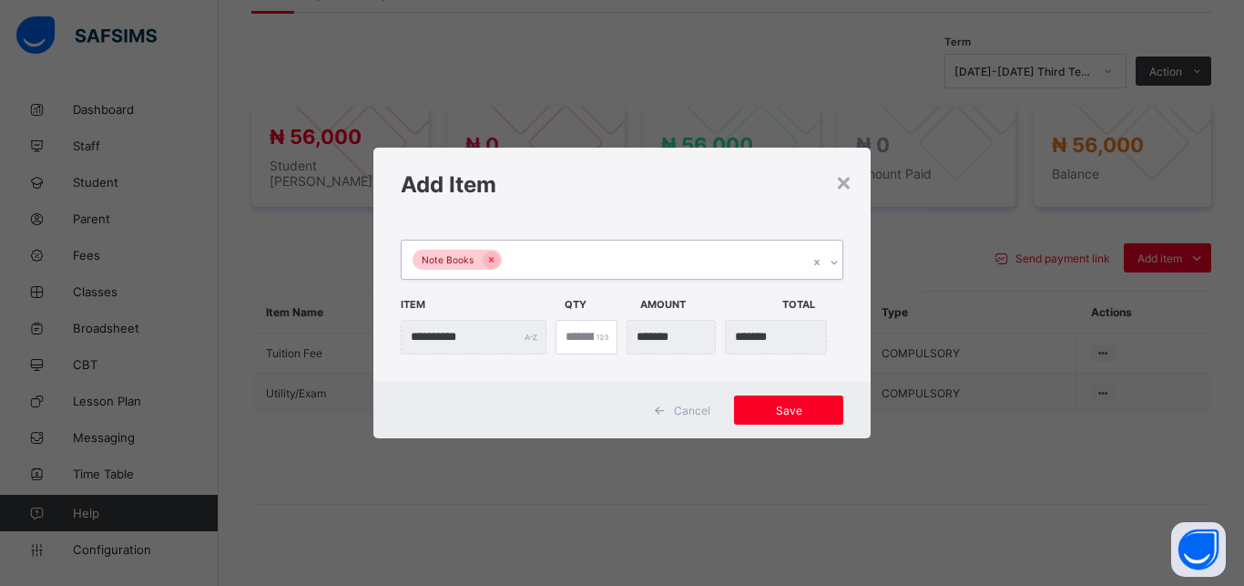
click at [654, 261] on div "Note Books" at bounding box center [605, 260] width 406 height 38
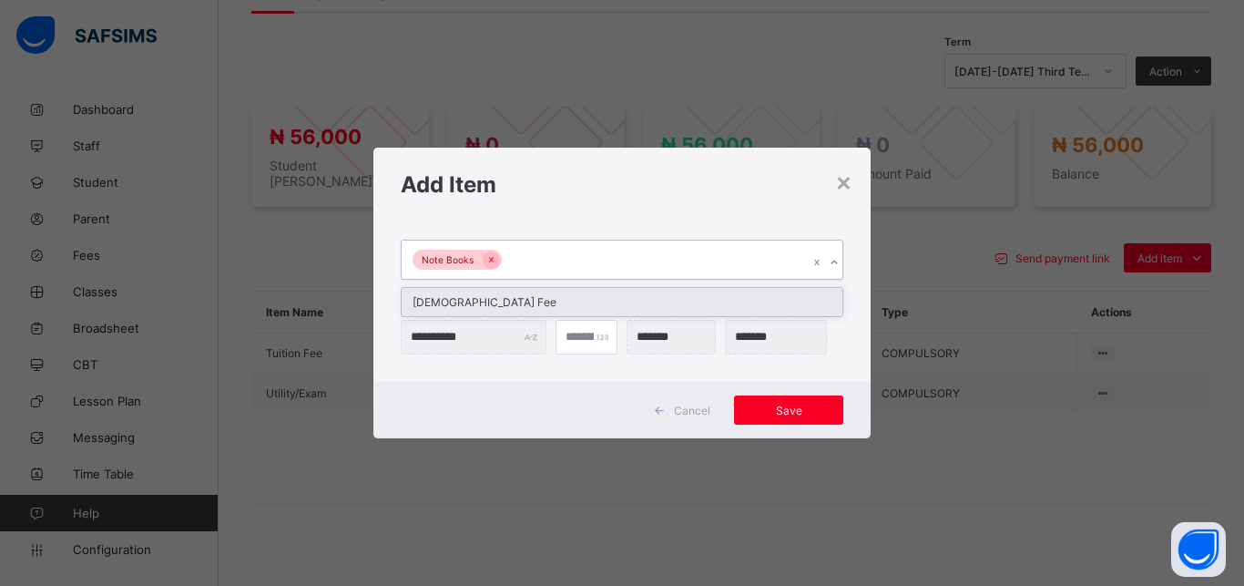
click at [626, 303] on div "[DEMOGRAPHIC_DATA] Fee" at bounding box center [622, 302] width 441 height 28
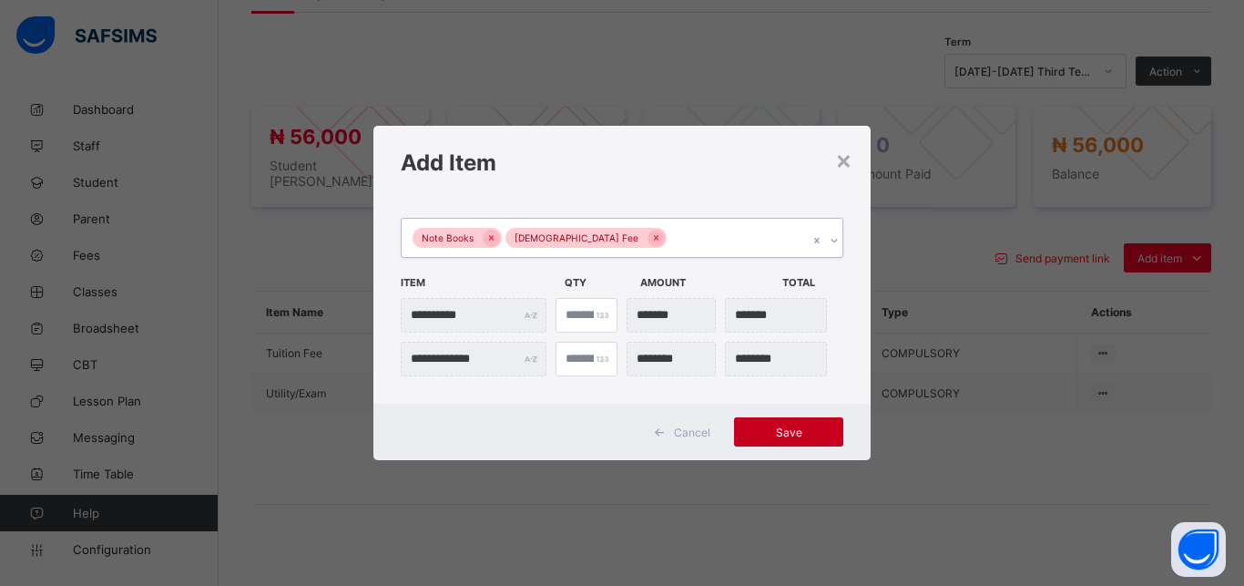
click at [766, 434] on span "Save" at bounding box center [789, 432] width 82 height 14
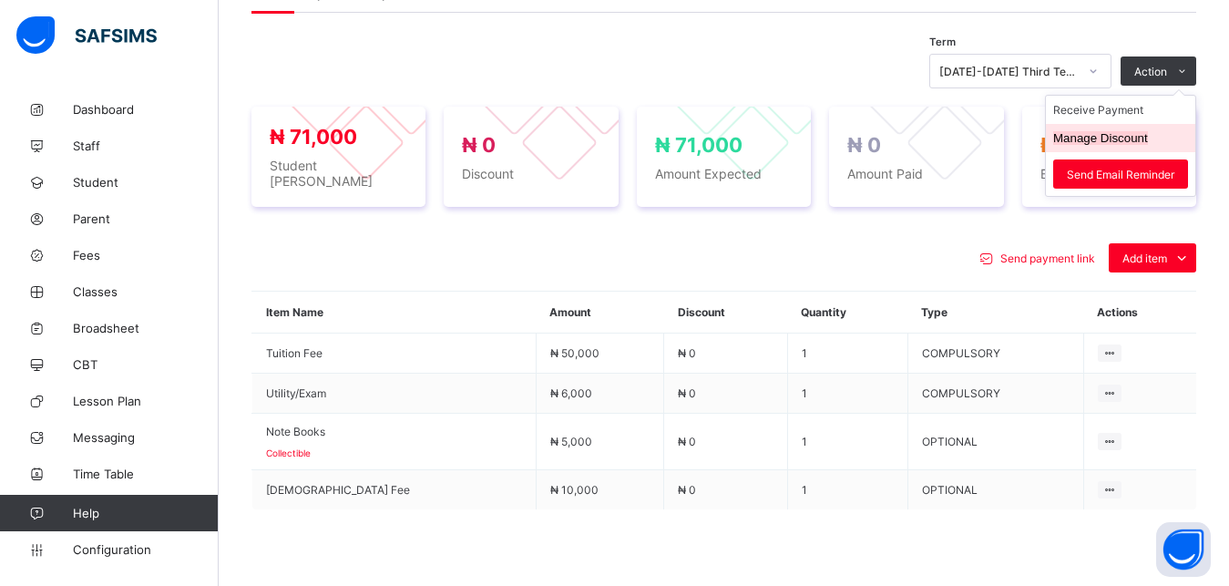
click at [1130, 138] on button "Manage Discount" at bounding box center [1100, 138] width 95 height 14
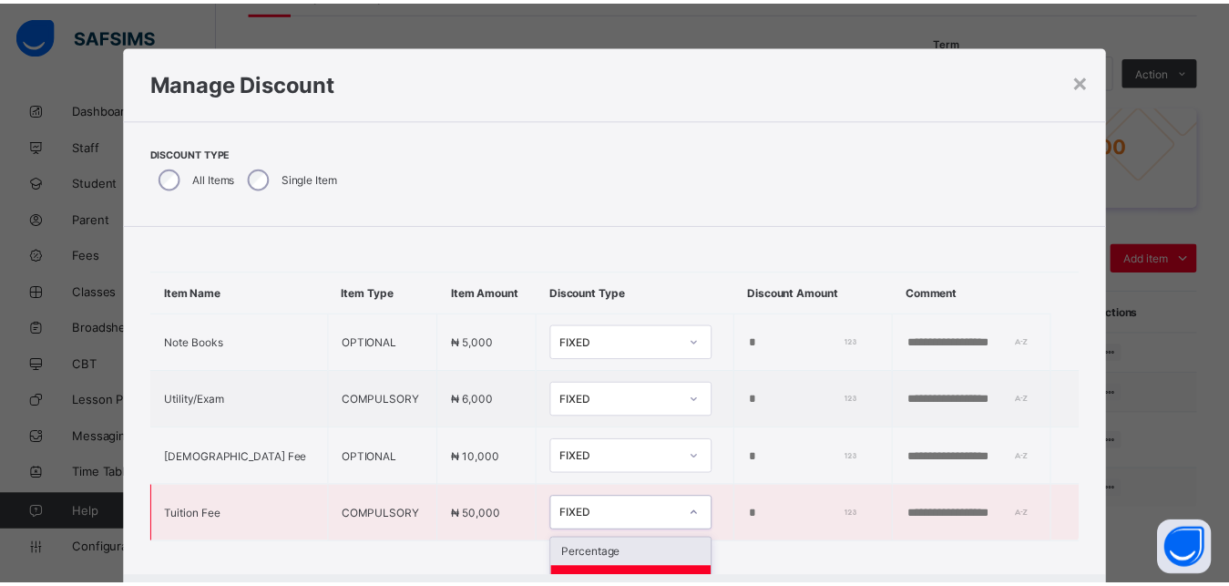
scroll to position [19, 0]
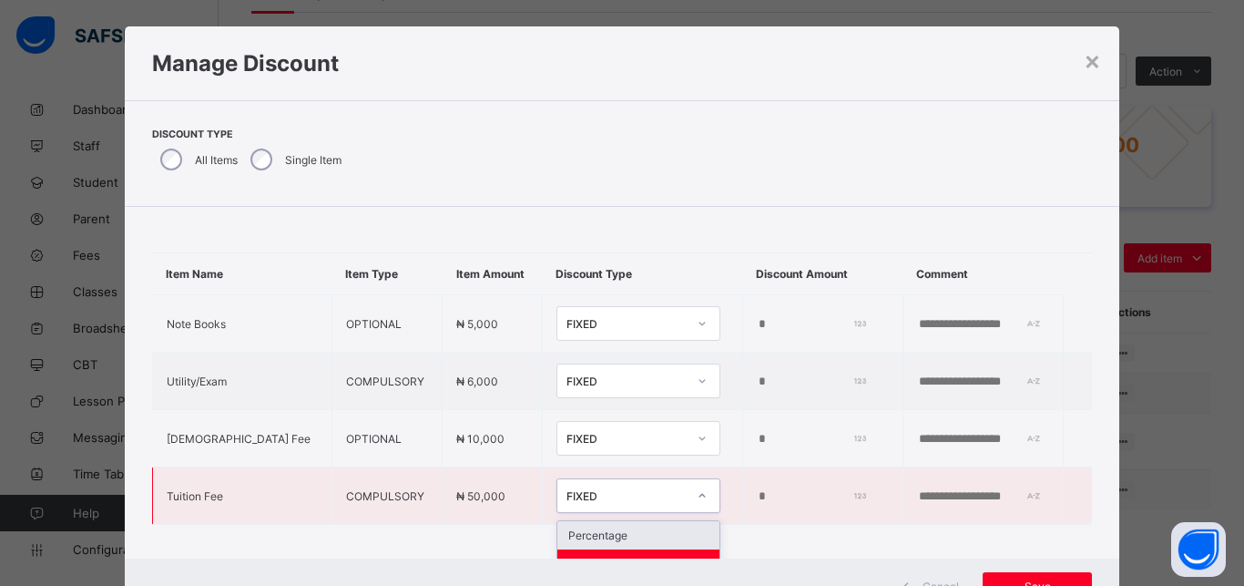
click at [554, 517] on td "option Percentage focused, 1 of 2. 2 results available. Use Up and Down to choo…" at bounding box center [642, 495] width 200 height 57
click at [577, 532] on div "Percentage" at bounding box center [639, 535] width 162 height 28
click at [760, 500] on input "*" at bounding box center [816, 496] width 113 height 15
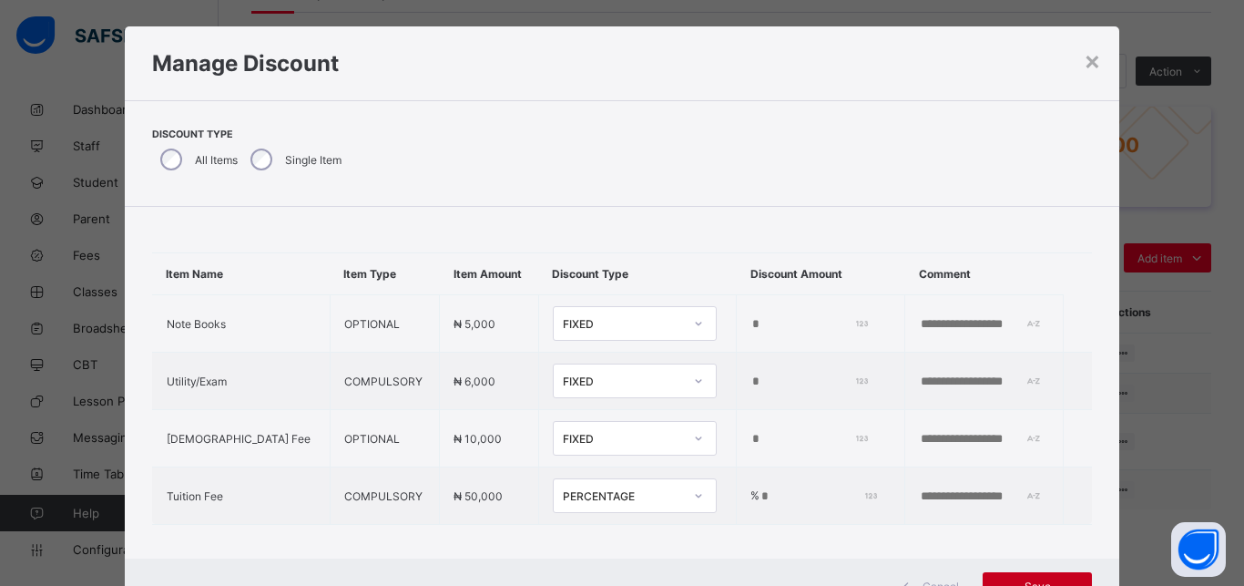
type input "***"
click at [1022, 581] on span "Save" at bounding box center [1038, 586] width 82 height 14
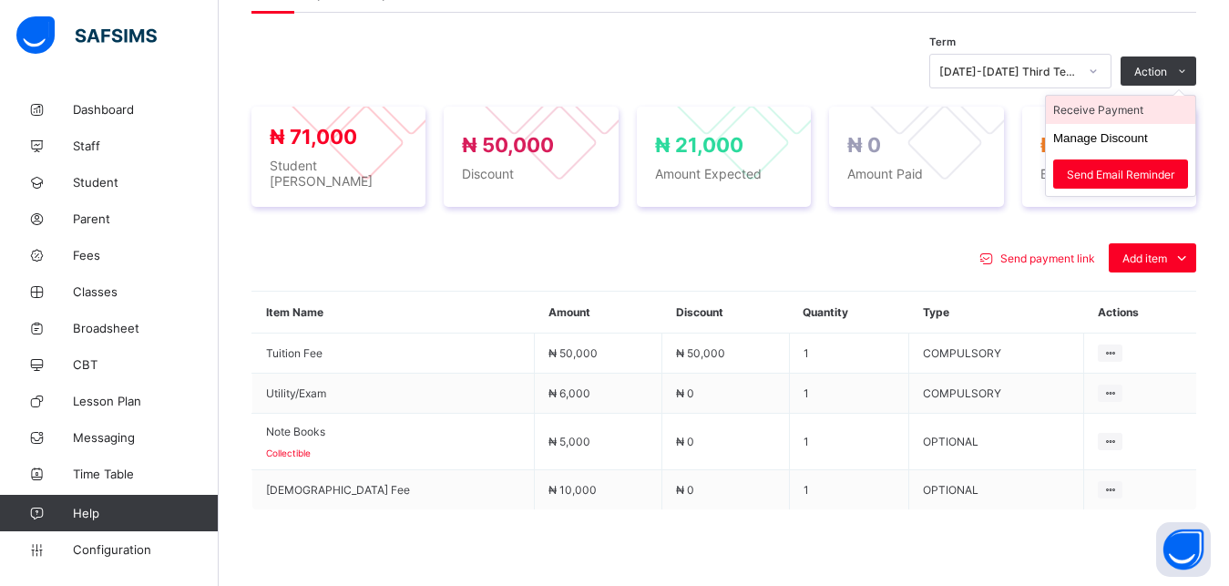
click at [1140, 112] on li "Receive Payment" at bounding box center [1120, 110] width 149 height 28
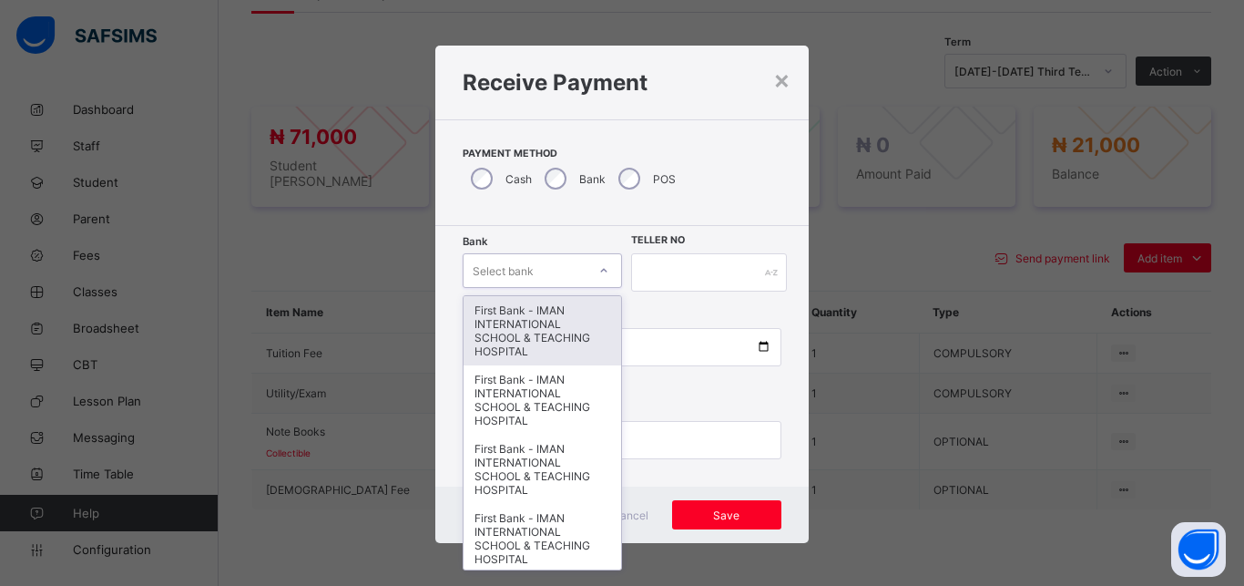
click at [539, 267] on div "Select bank" at bounding box center [525, 271] width 123 height 26
click at [543, 331] on div "First Bank - IMAN INTERNATIONAL SCHOOL & TEACHING HOSPITAL" at bounding box center [543, 330] width 158 height 69
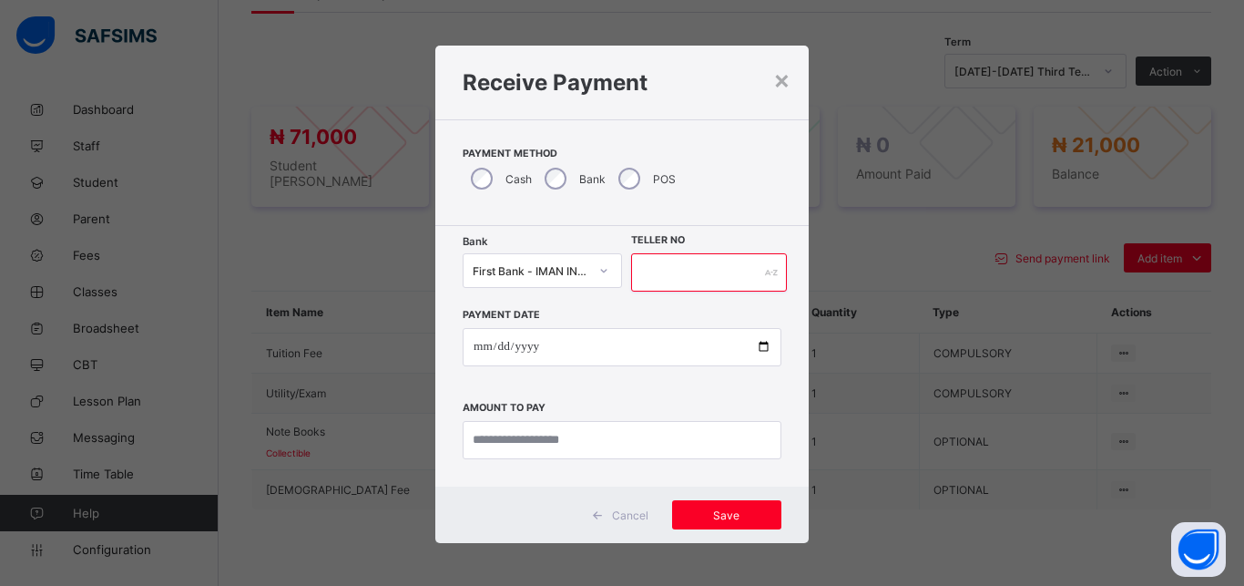
click at [651, 282] on input "text" at bounding box center [709, 272] width 156 height 38
type input "*****"
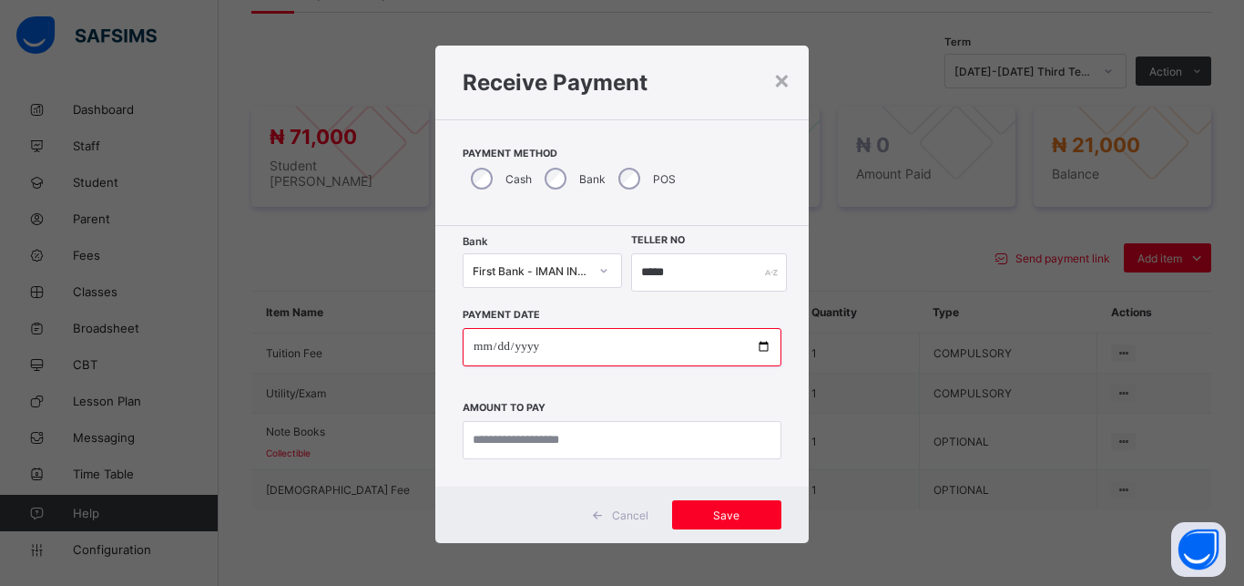
click at [753, 349] on input "date" at bounding box center [622, 347] width 319 height 38
type input "**********"
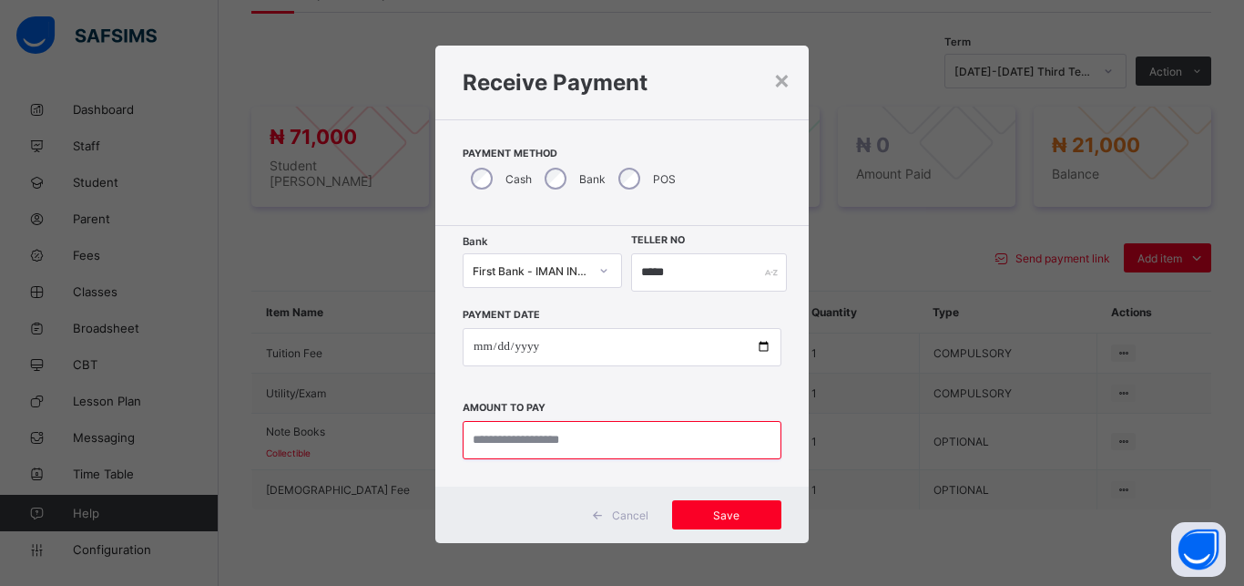
click at [583, 455] on input "currency" at bounding box center [622, 440] width 319 height 38
type input "********"
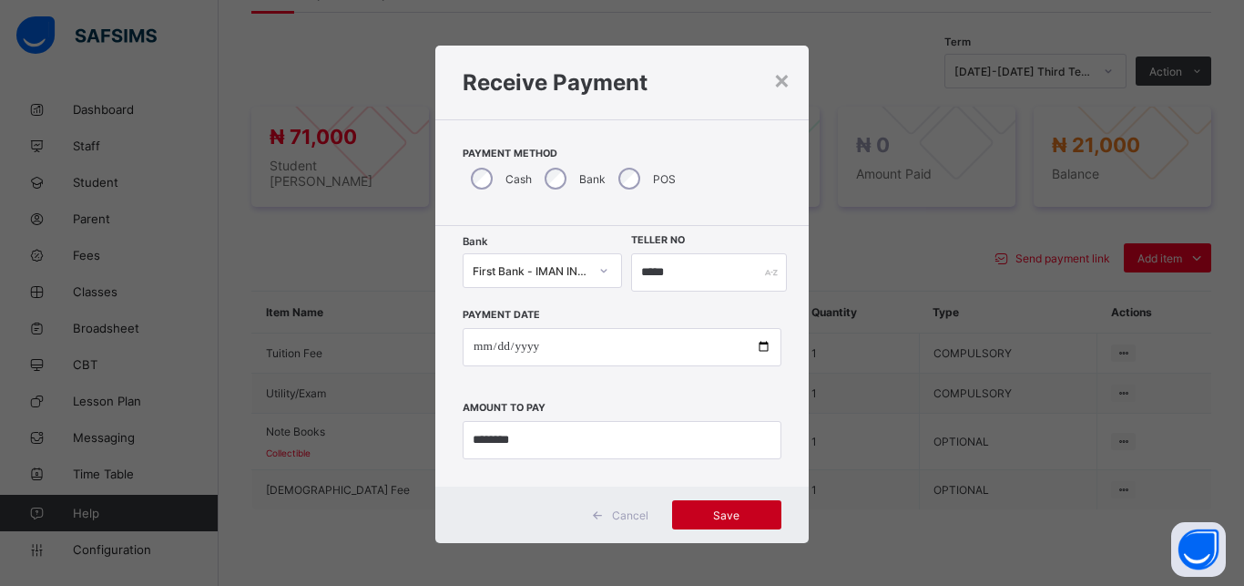
click at [737, 517] on span "Save" at bounding box center [727, 515] width 82 height 14
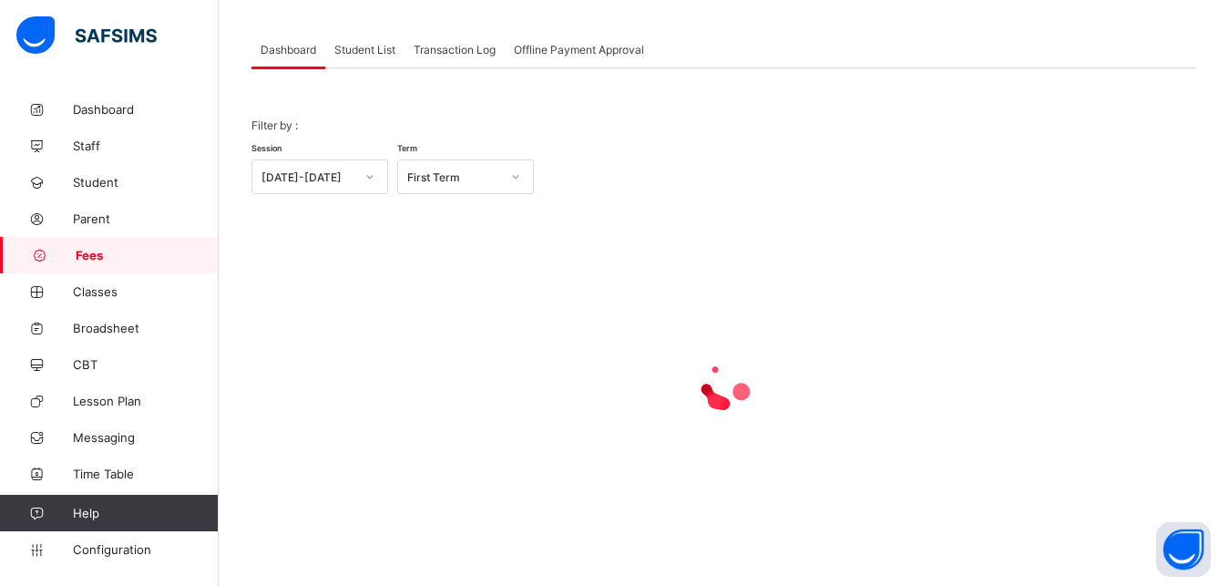
scroll to position [87, 0]
click at [357, 49] on span "Student List" at bounding box center [364, 50] width 61 height 14
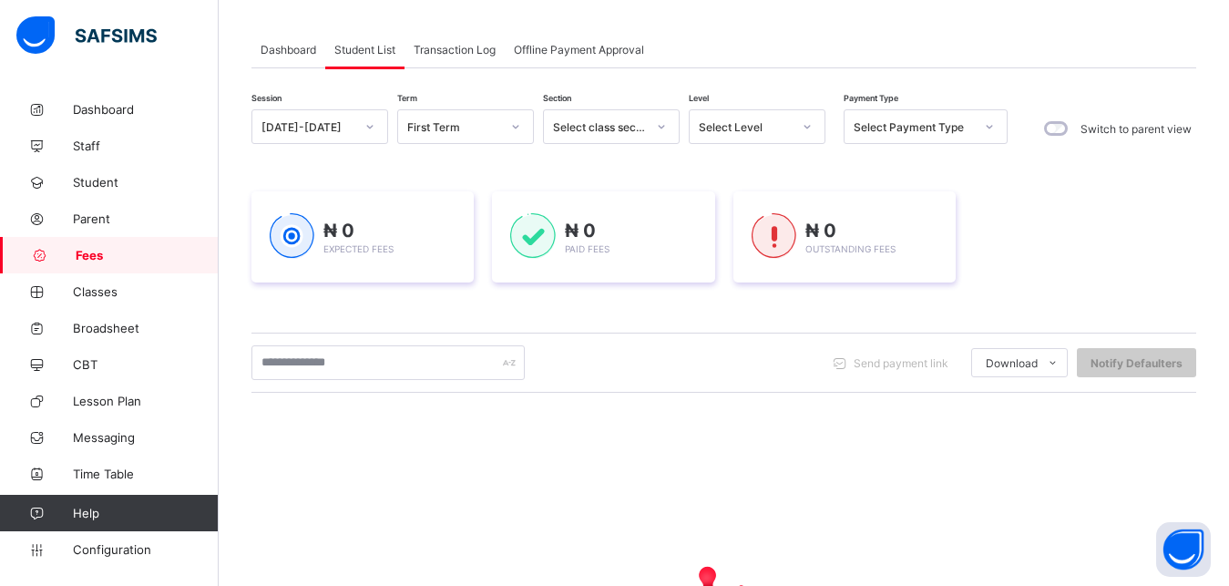
click at [346, 121] on div "[DATE]-[DATE]" at bounding box center [307, 127] width 93 height 14
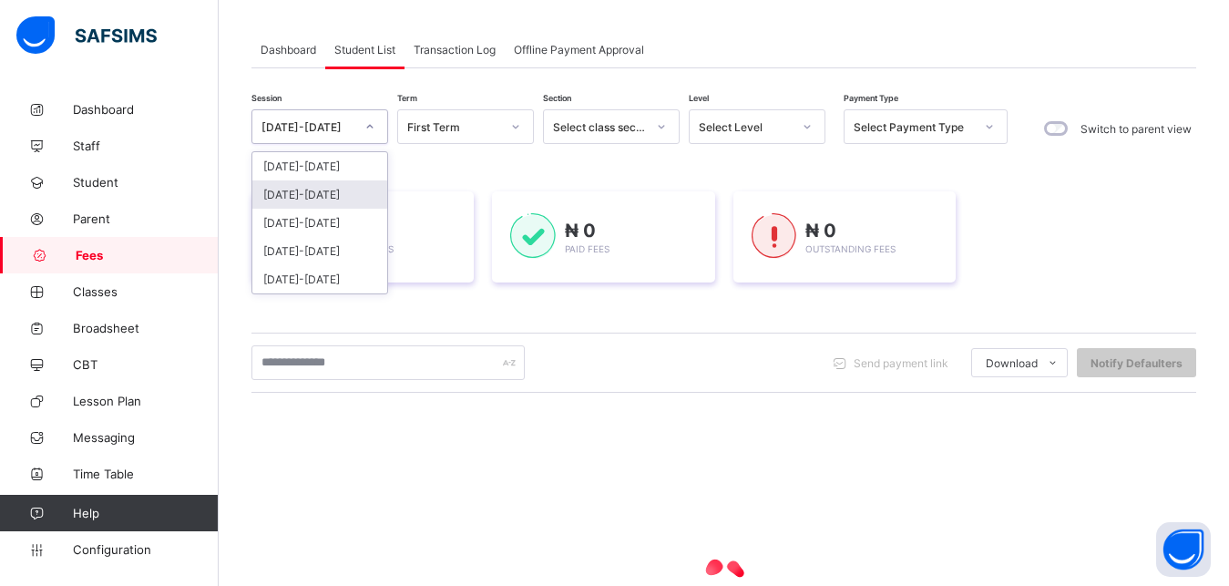
click at [325, 197] on div "[DATE]-[DATE]" at bounding box center [319, 194] width 135 height 28
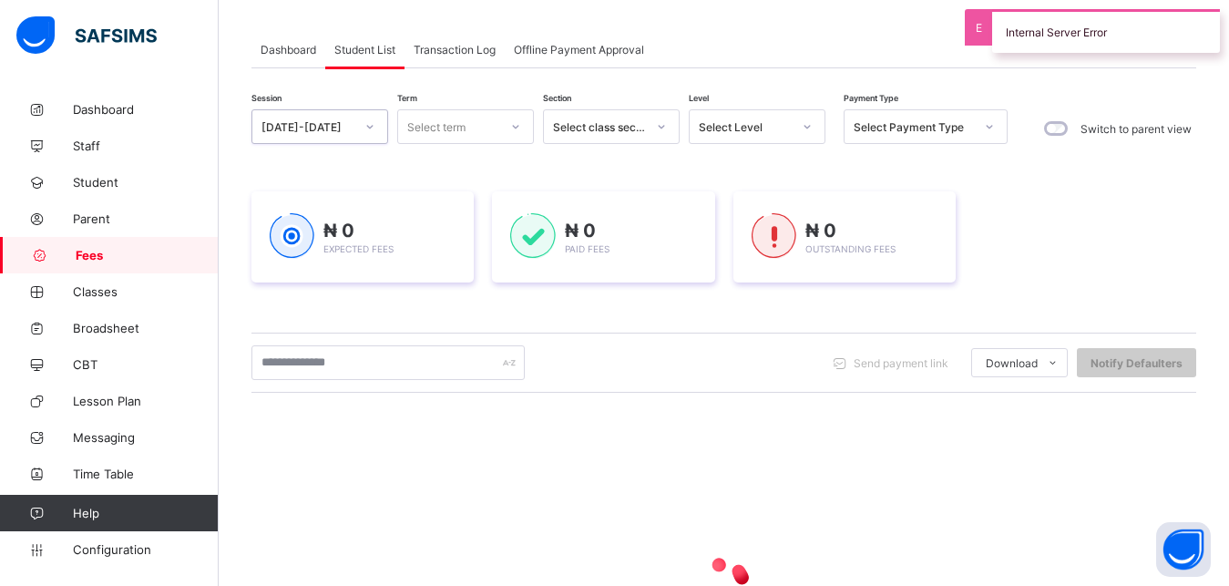
click at [472, 126] on div "Select term" at bounding box center [448, 127] width 100 height 26
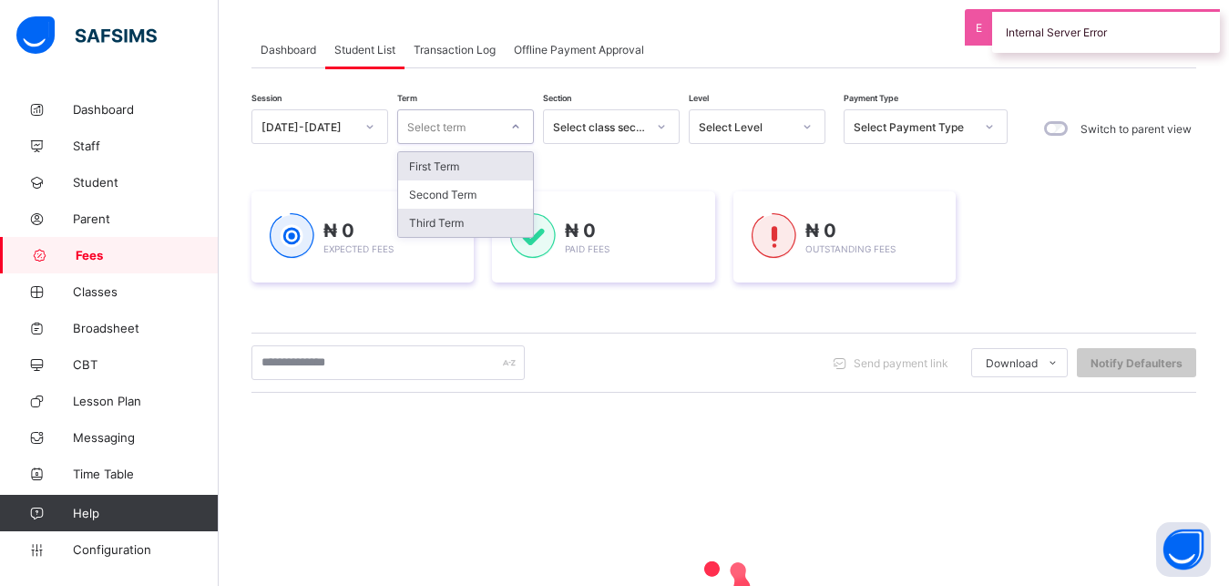
click at [474, 220] on div "Third Term" at bounding box center [465, 223] width 135 height 28
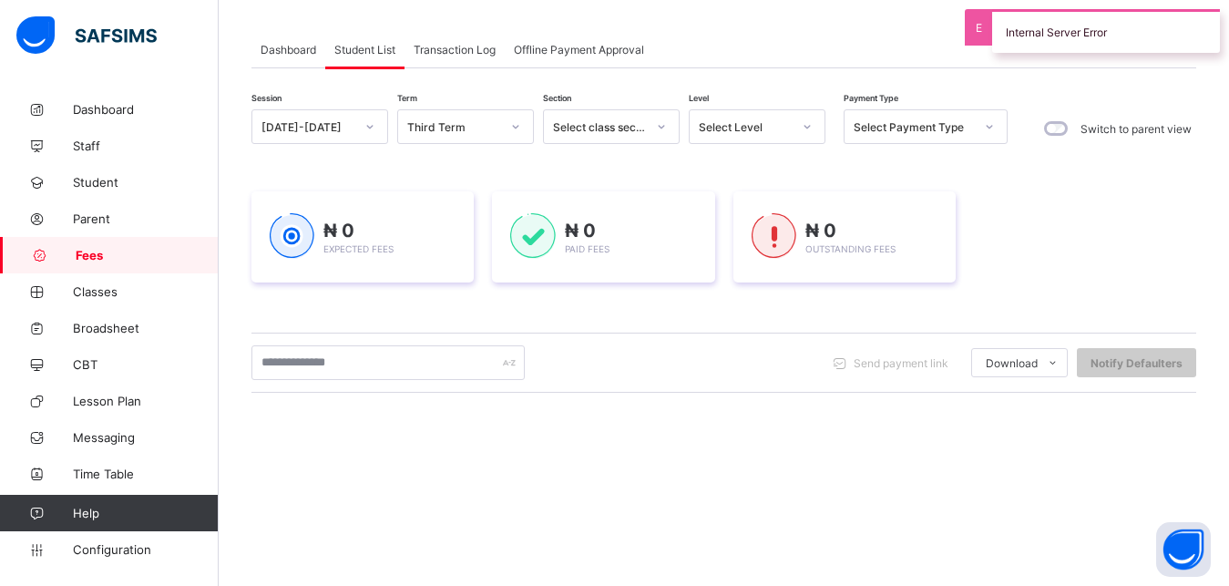
click at [474, 220] on div "₦ 0 Expected Fees" at bounding box center [362, 236] width 222 height 91
click at [448, 220] on div "₦ 0 Expected Fees" at bounding box center [363, 237] width 186 height 48
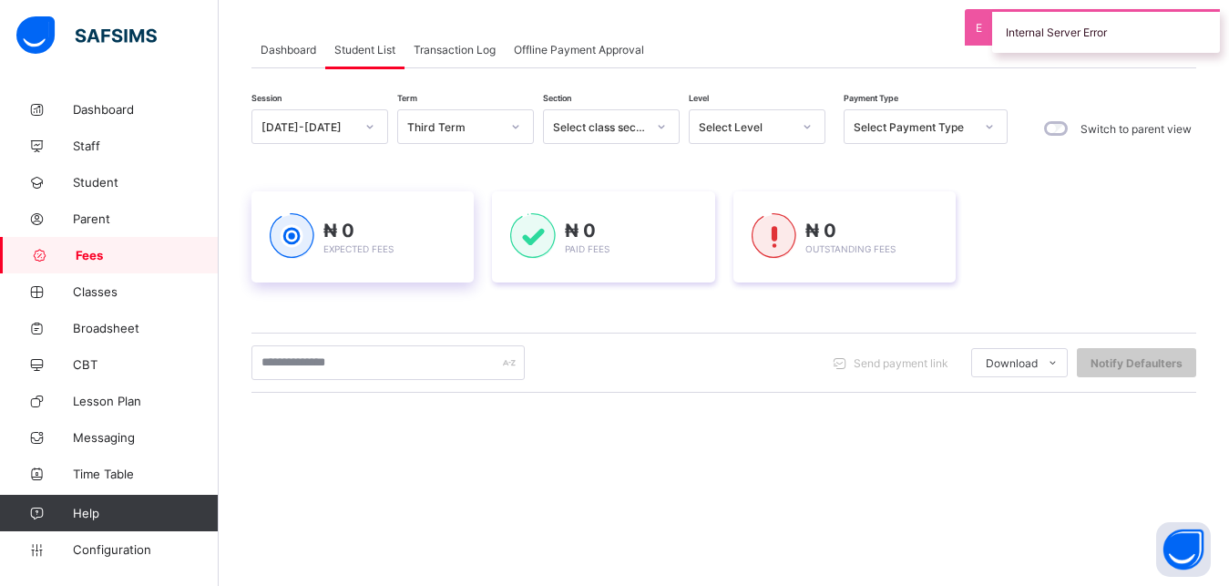
click at [448, 220] on div "₦ 0 Expected Fees" at bounding box center [363, 237] width 186 height 48
click at [448, 220] on div "₦ 0 Expected Fees ₦ 0 Paid Fees ₦ 0 Outstanding Fees" at bounding box center [723, 237] width 945 height 146
click at [448, 220] on div "₦ 0 Expected Fees" at bounding box center [363, 237] width 186 height 48
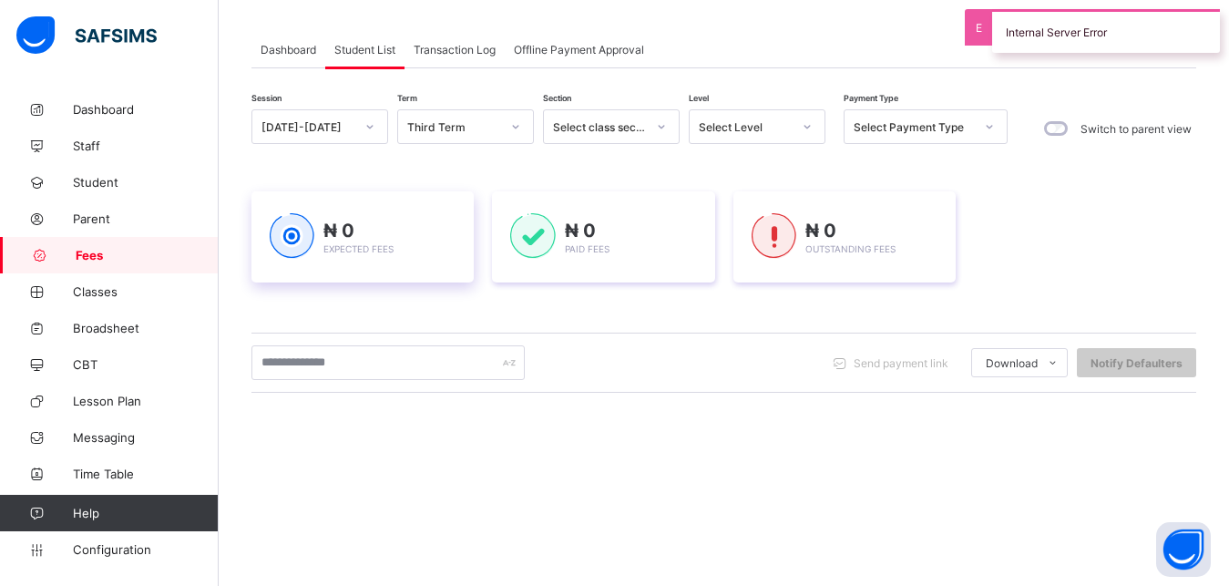
click at [448, 220] on div "₦ 0 Expected Fees" at bounding box center [363, 237] width 186 height 48
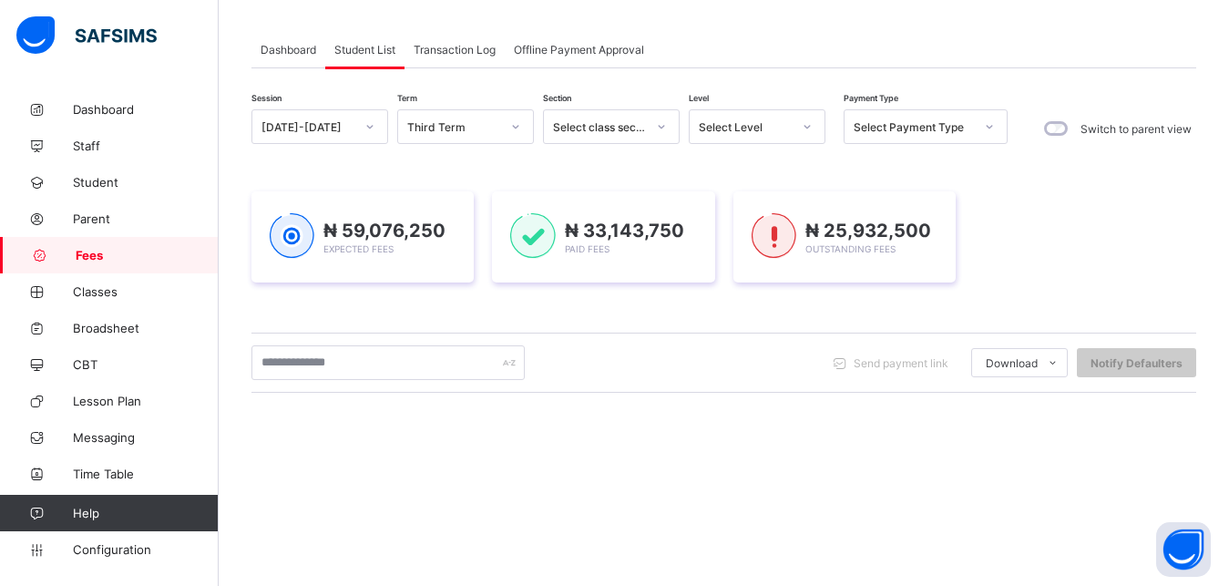
click at [794, 120] on div at bounding box center [807, 126] width 31 height 29
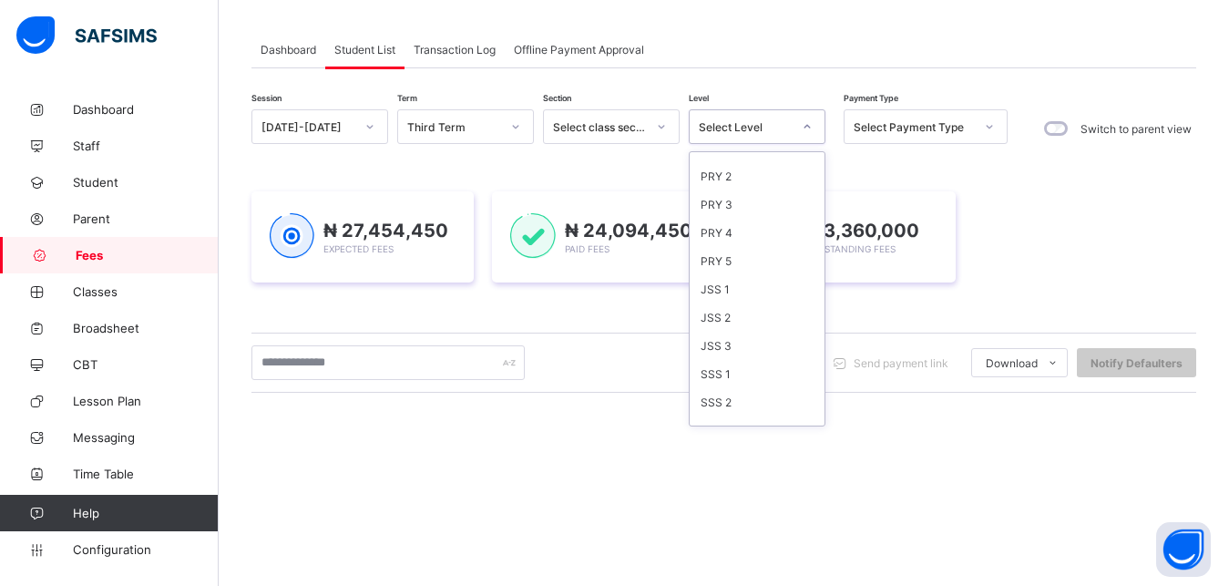
scroll to position [235, 0]
click at [779, 292] on div "JSS 2" at bounding box center [757, 298] width 135 height 28
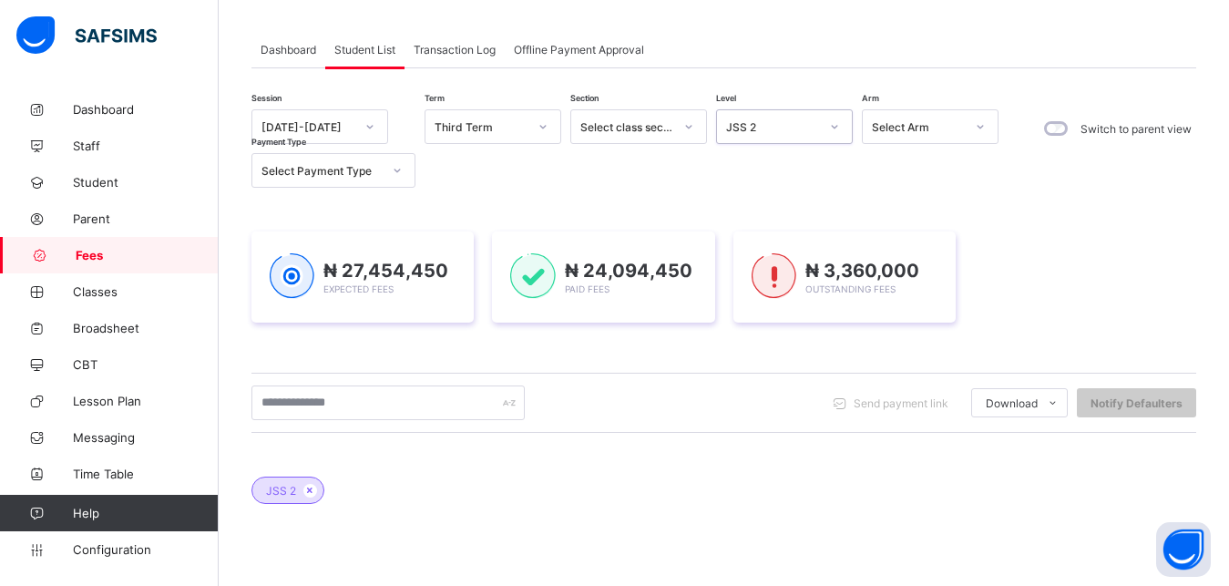
click at [779, 292] on img at bounding box center [774, 276] width 45 height 46
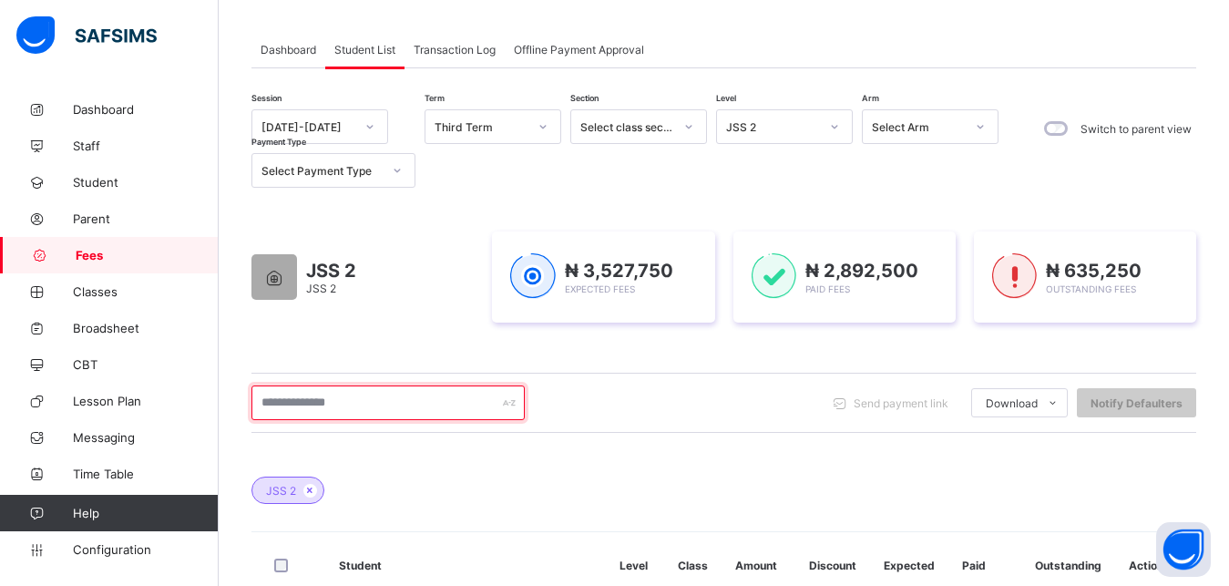
click at [396, 395] on input "text" at bounding box center [387, 402] width 273 height 35
type input "******"
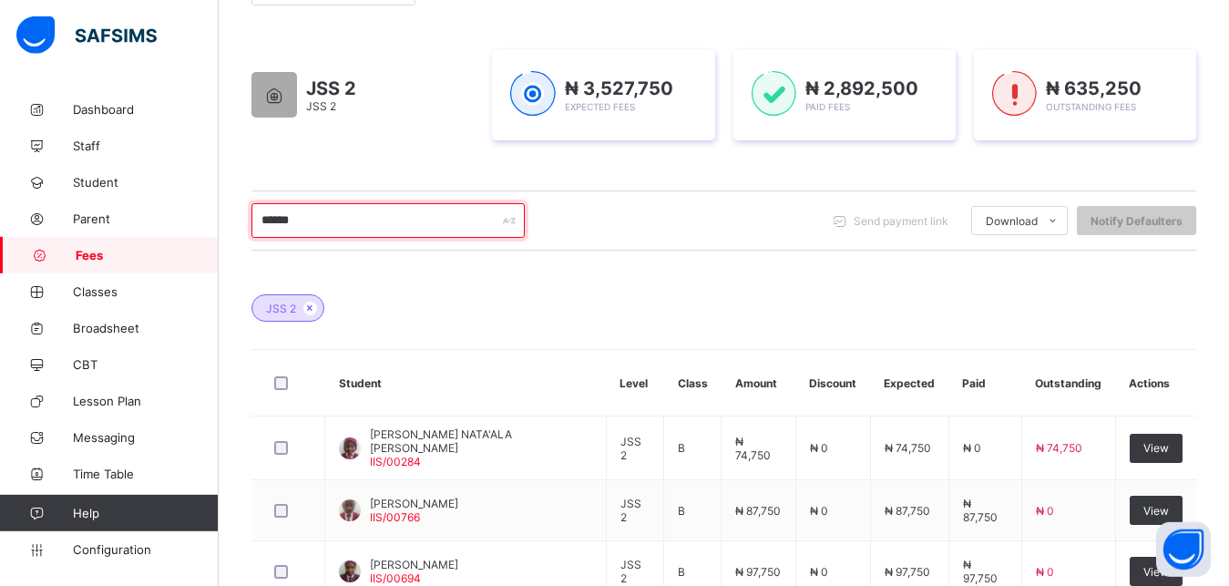
scroll to position [273, 0]
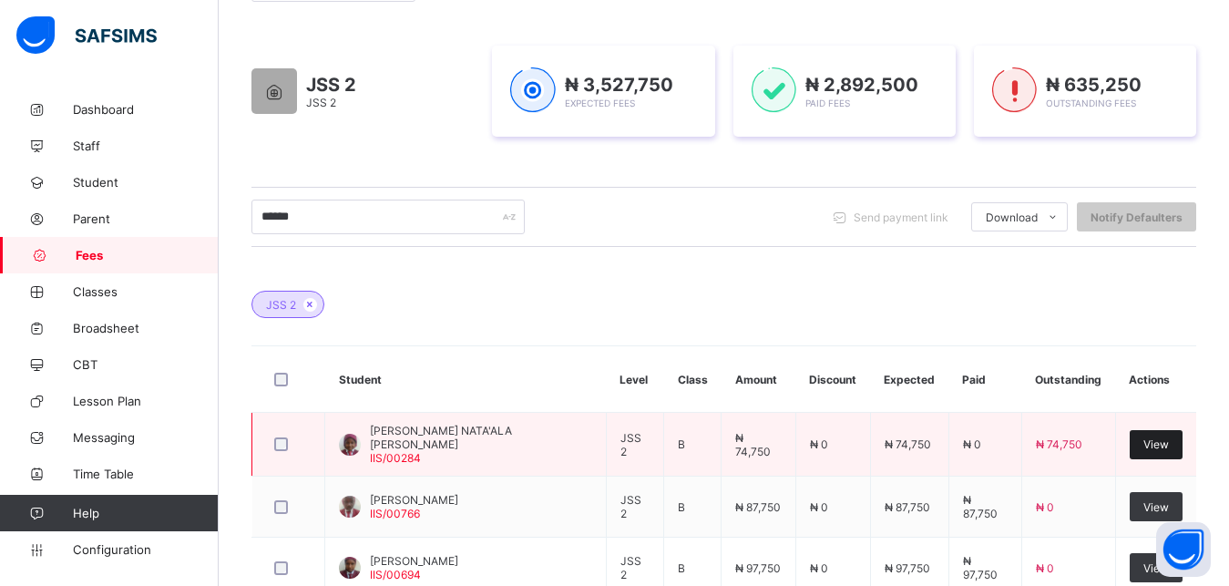
click at [1161, 438] on span "View" at bounding box center [1156, 444] width 26 height 14
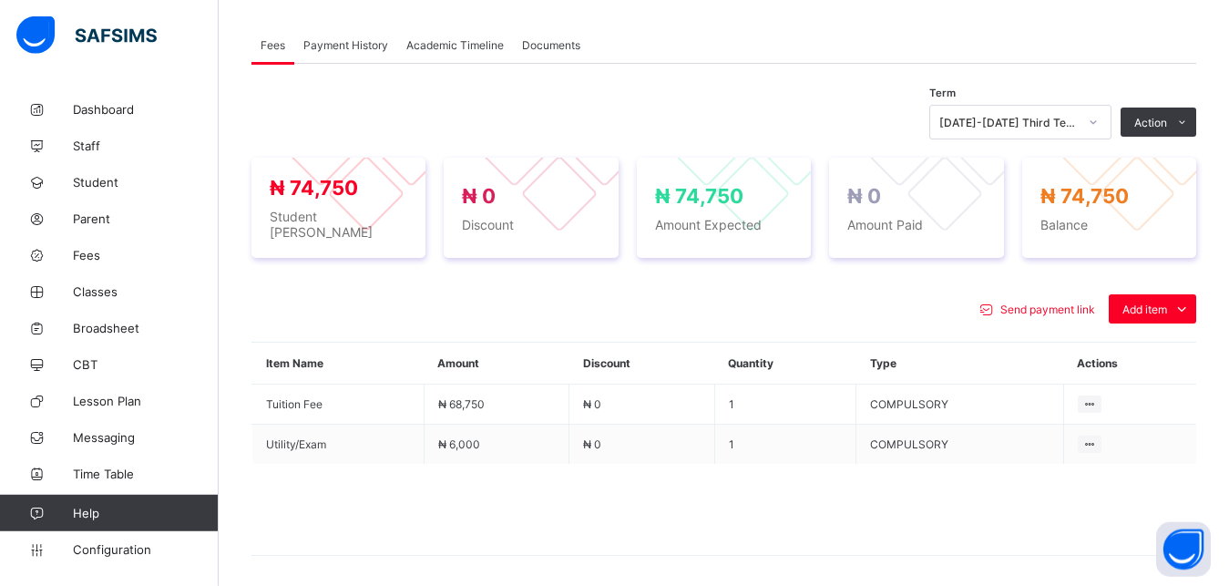
scroll to position [552, 0]
click at [1142, 341] on div "Optional items" at bounding box center [1151, 349] width 73 height 18
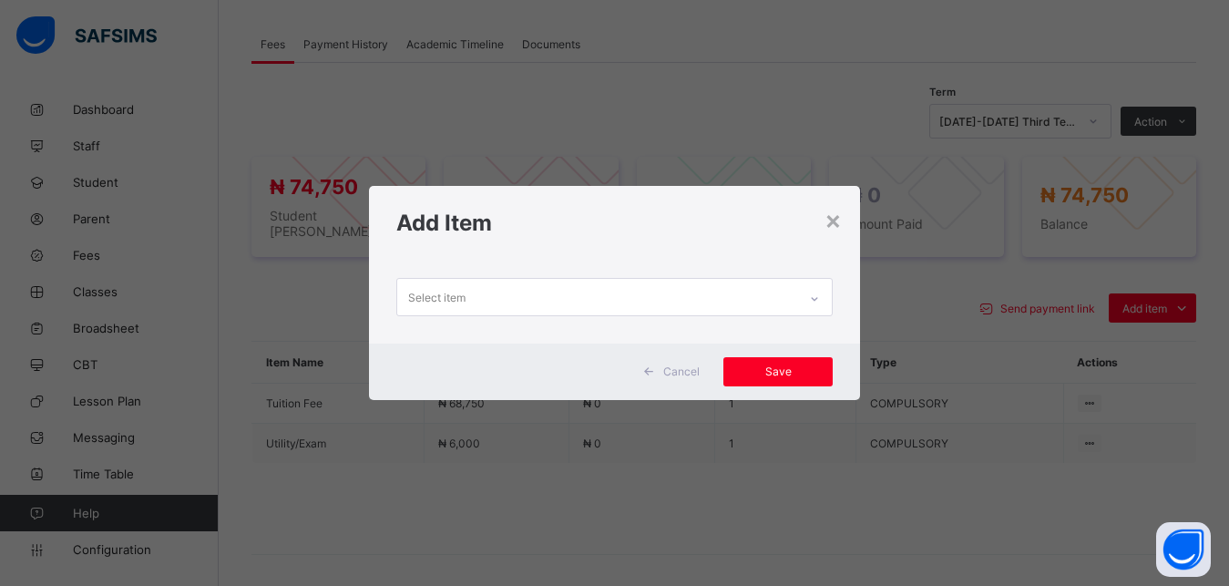
click at [700, 300] on div "Select item" at bounding box center [597, 297] width 401 height 36
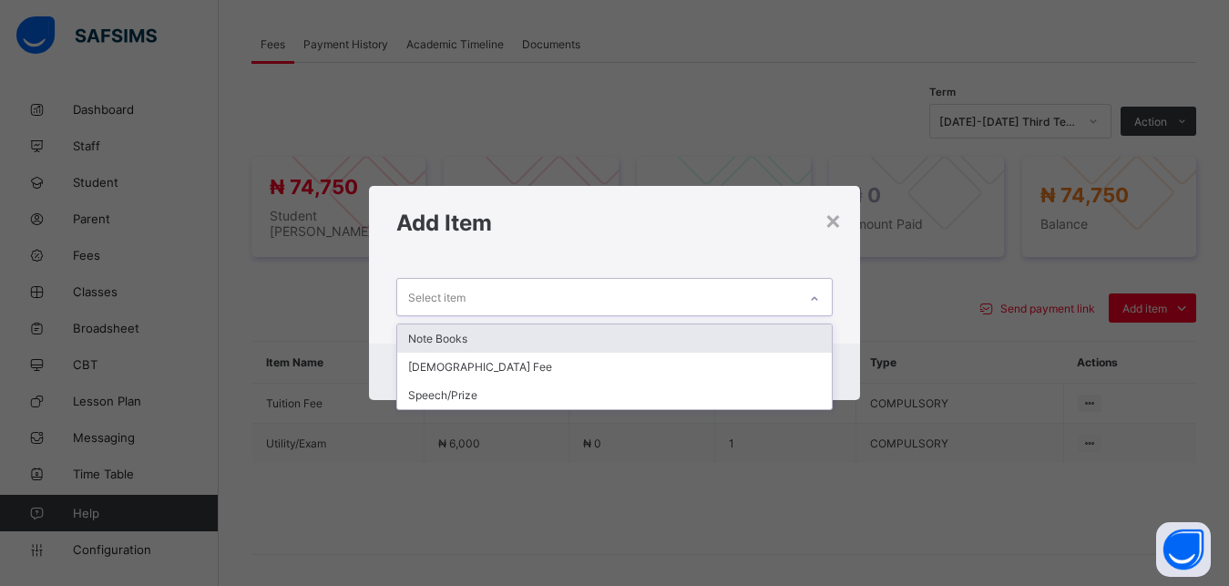
click at [650, 338] on div "Note Books" at bounding box center [614, 338] width 435 height 28
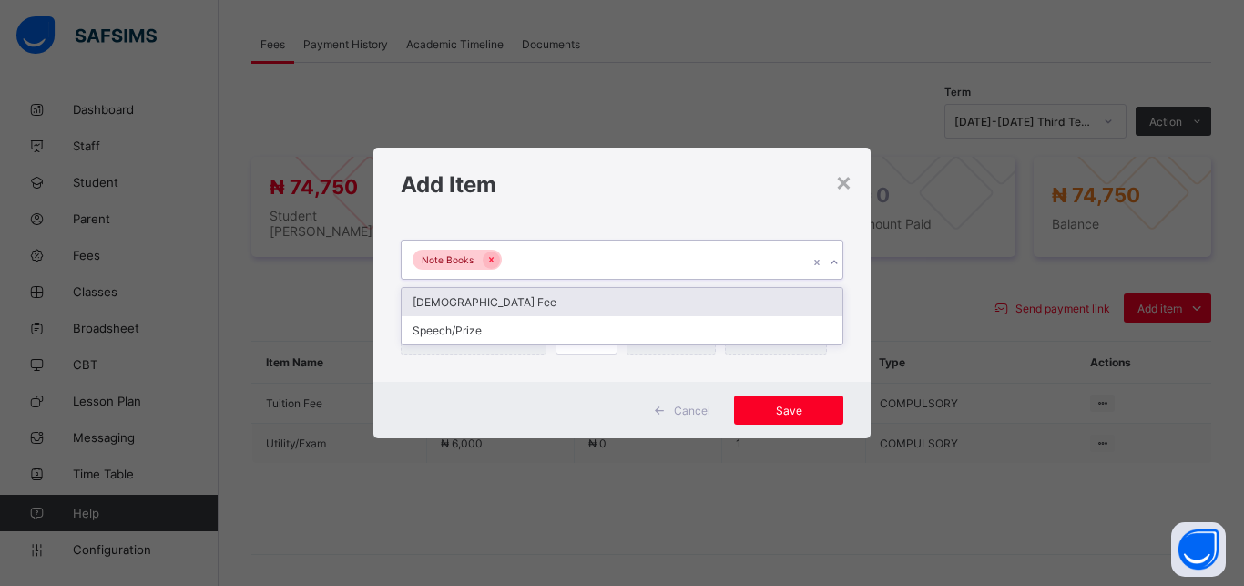
click at [657, 251] on div "Note Books" at bounding box center [605, 260] width 406 height 38
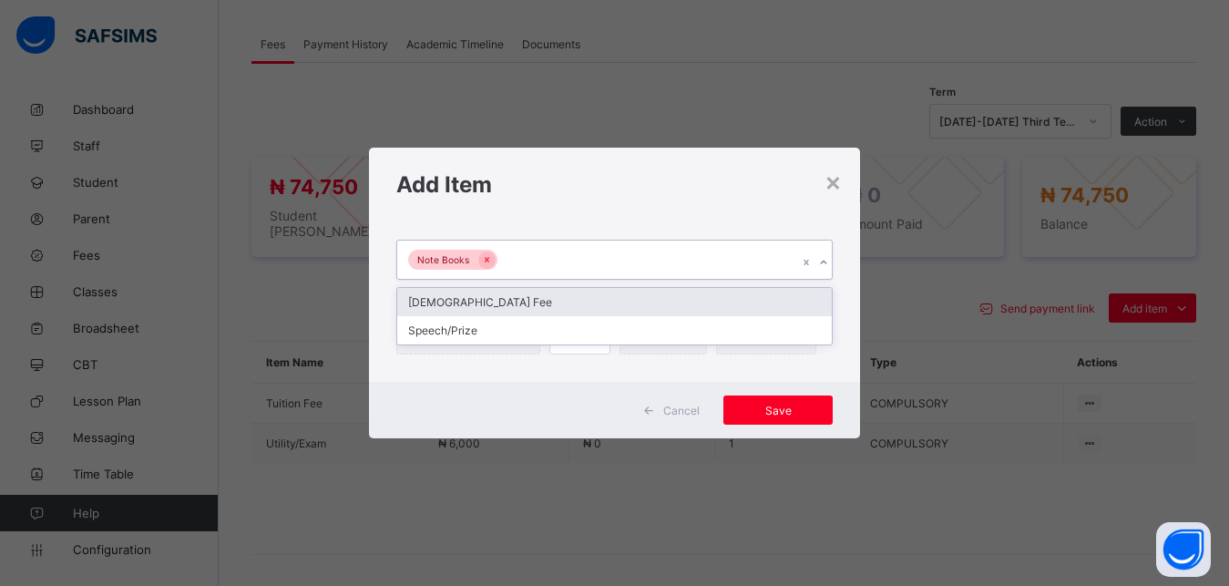
click at [635, 296] on div "[DEMOGRAPHIC_DATA] Fee" at bounding box center [614, 302] width 435 height 28
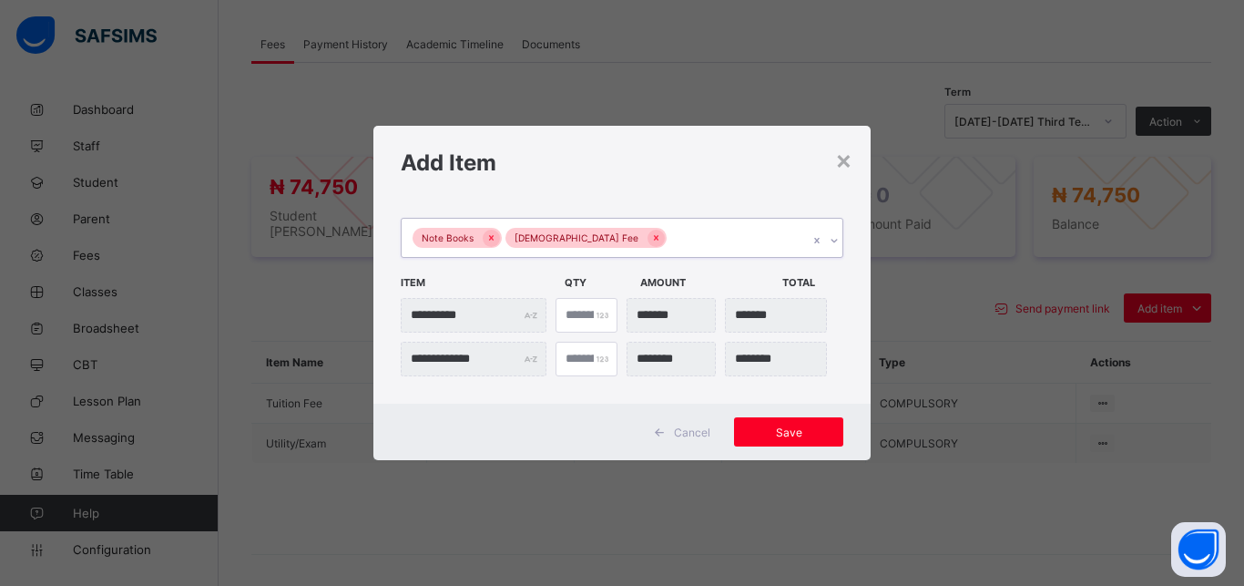
click at [678, 247] on div "Note Books [DEMOGRAPHIC_DATA] Fee" at bounding box center [605, 238] width 406 height 38
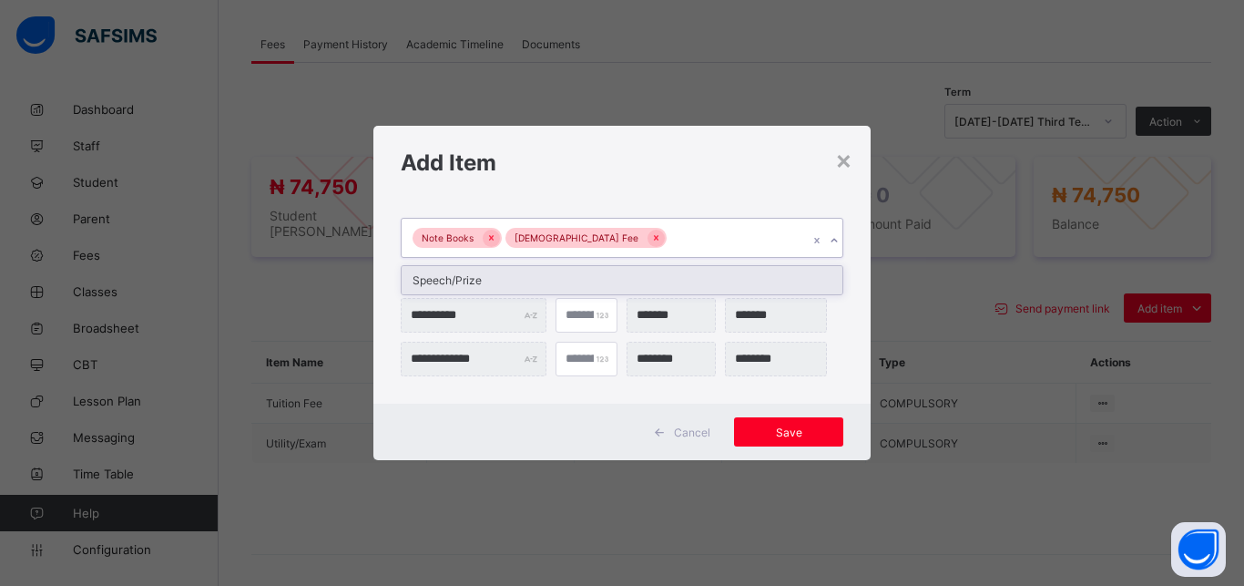
click at [671, 271] on div "Speech/Prize" at bounding box center [622, 280] width 441 height 28
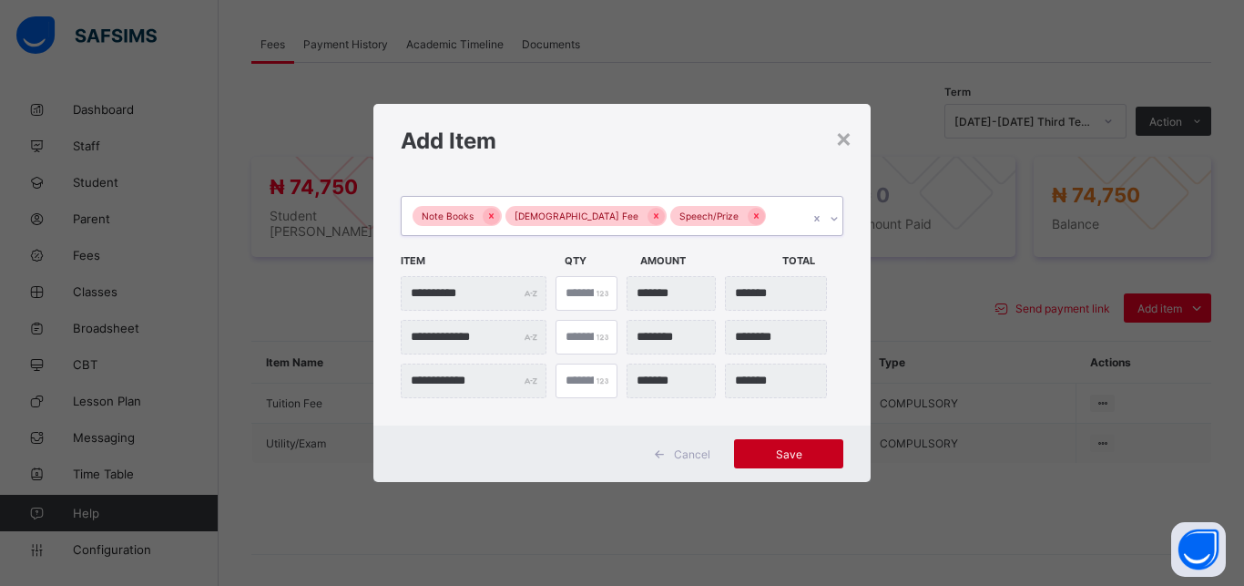
click at [802, 452] on span "Save" at bounding box center [789, 454] width 82 height 14
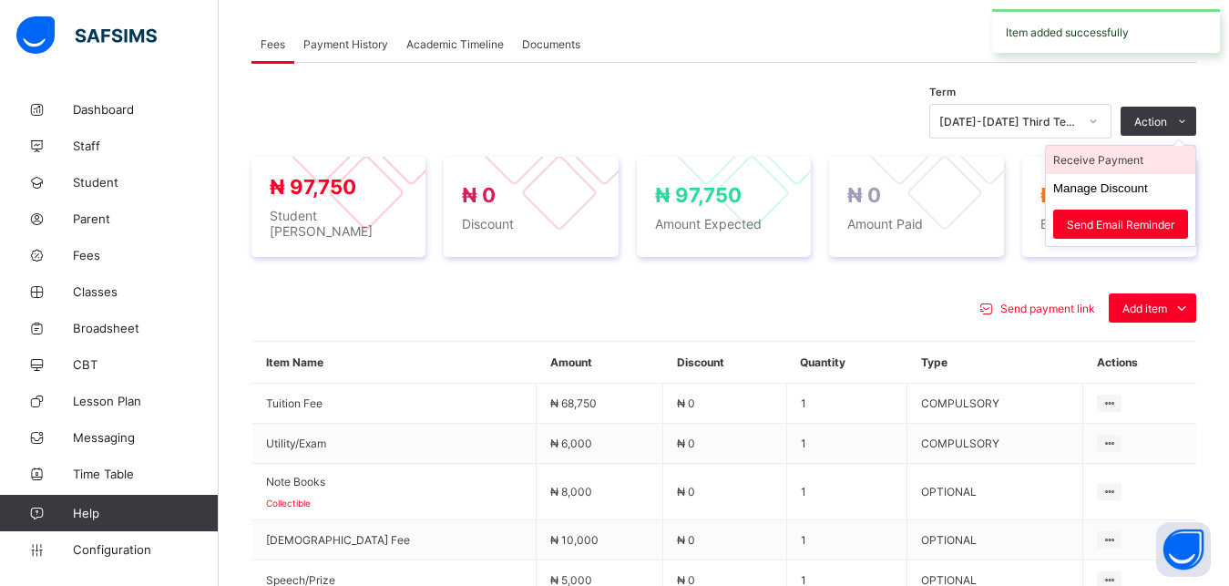
click at [1145, 160] on li "Receive Payment" at bounding box center [1120, 160] width 149 height 28
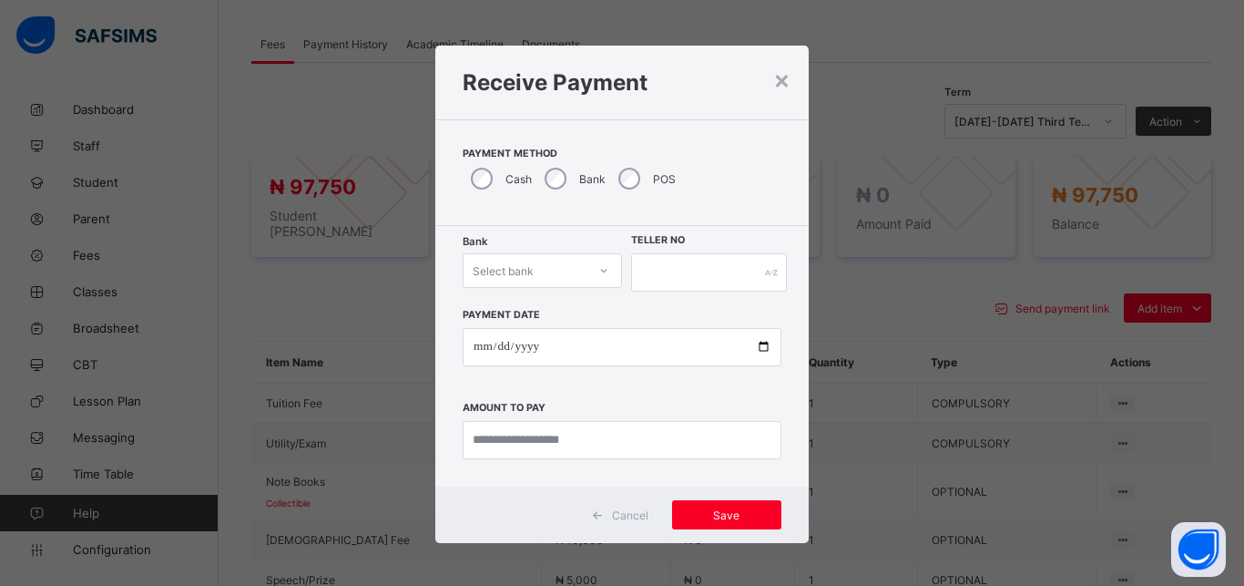
click at [531, 265] on div "Select bank" at bounding box center [525, 271] width 123 height 26
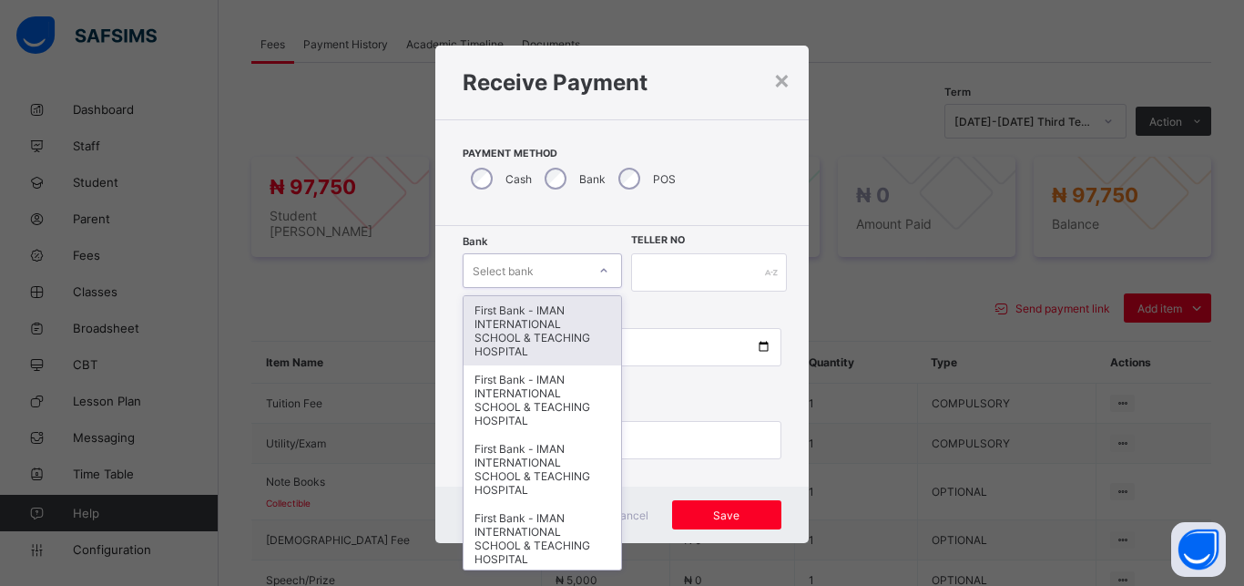
click at [523, 312] on div "First Bank - IMAN INTERNATIONAL SCHOOL & TEACHING HOSPITAL" at bounding box center [543, 330] width 158 height 69
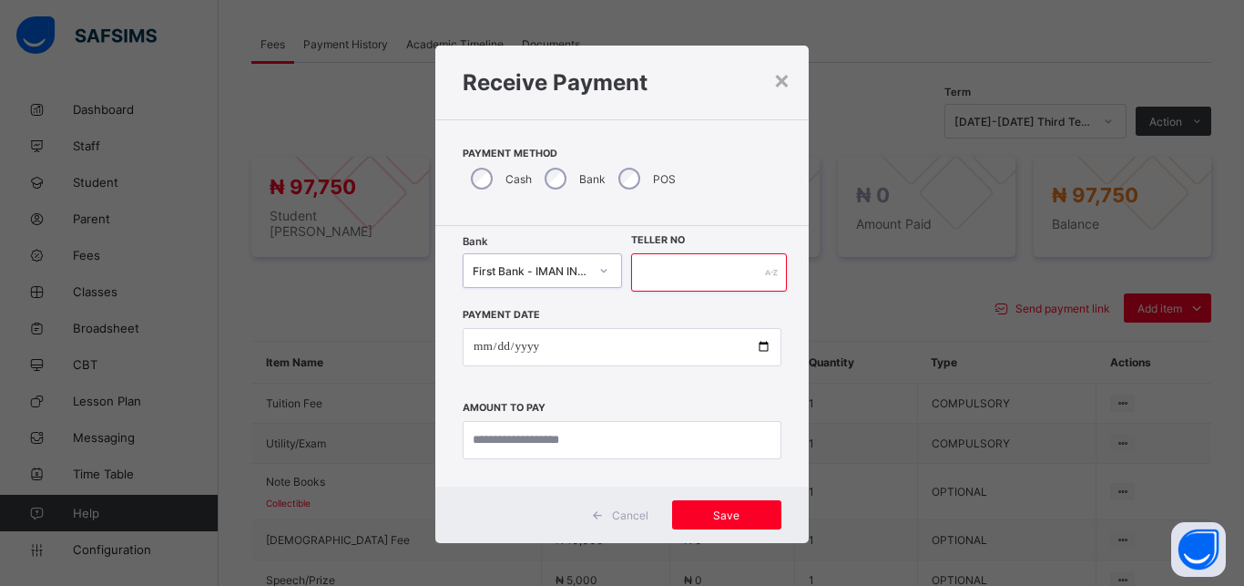
click at [650, 278] on input "text" at bounding box center [709, 272] width 156 height 38
type input "*****"
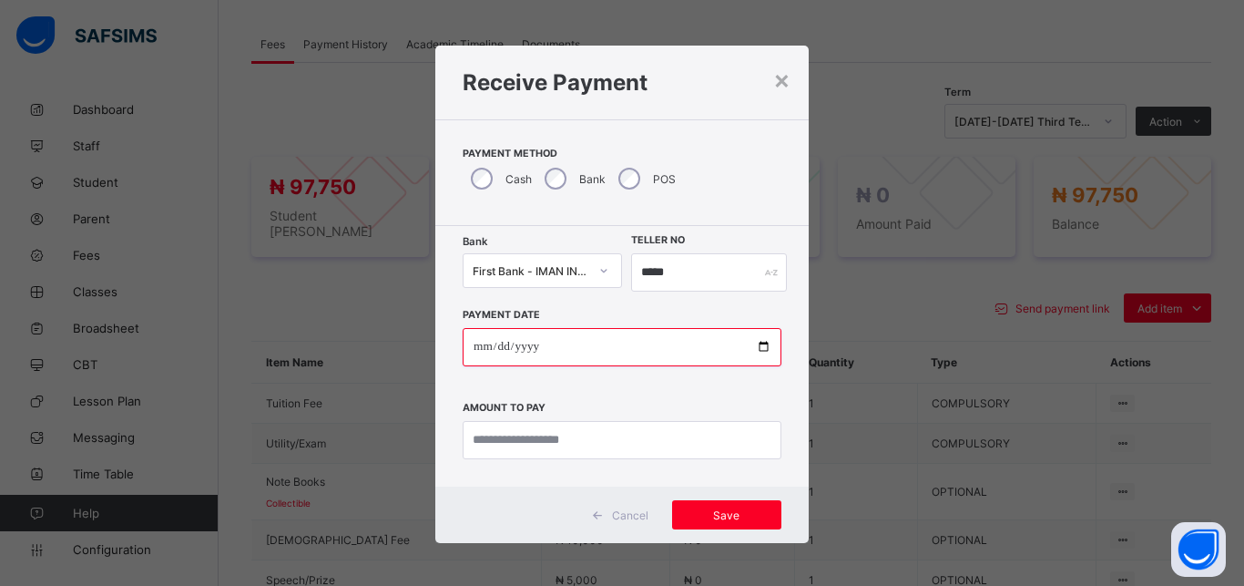
click at [755, 345] on input "date" at bounding box center [622, 347] width 319 height 38
type input "**********"
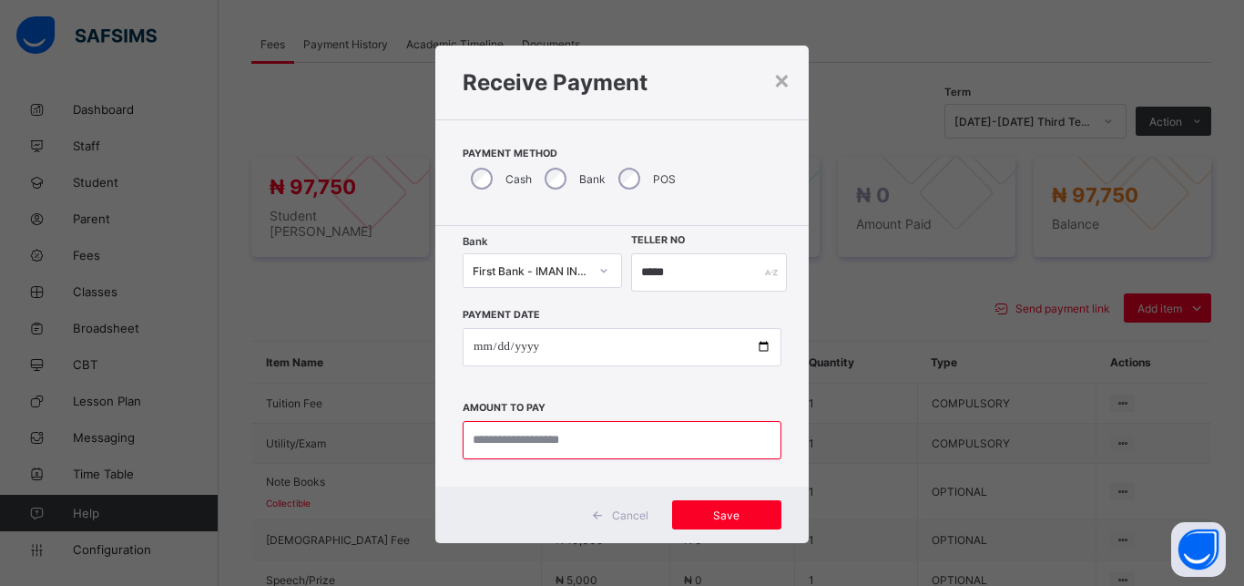
click at [555, 437] on input "currency" at bounding box center [622, 440] width 319 height 38
type input "********"
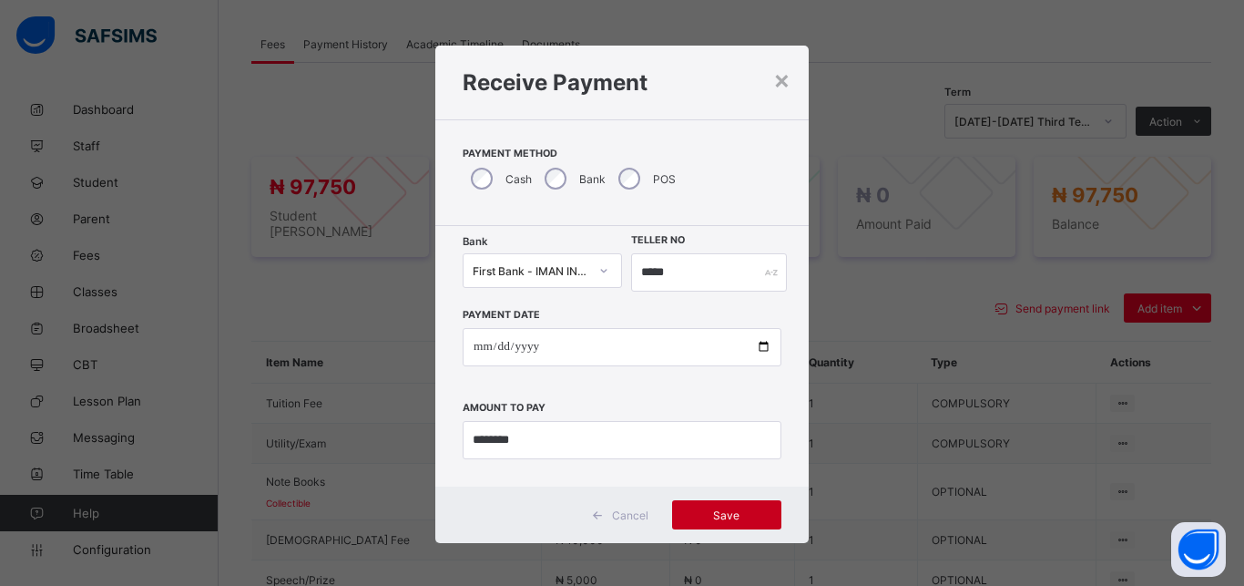
click at [702, 518] on span "Save" at bounding box center [727, 515] width 82 height 14
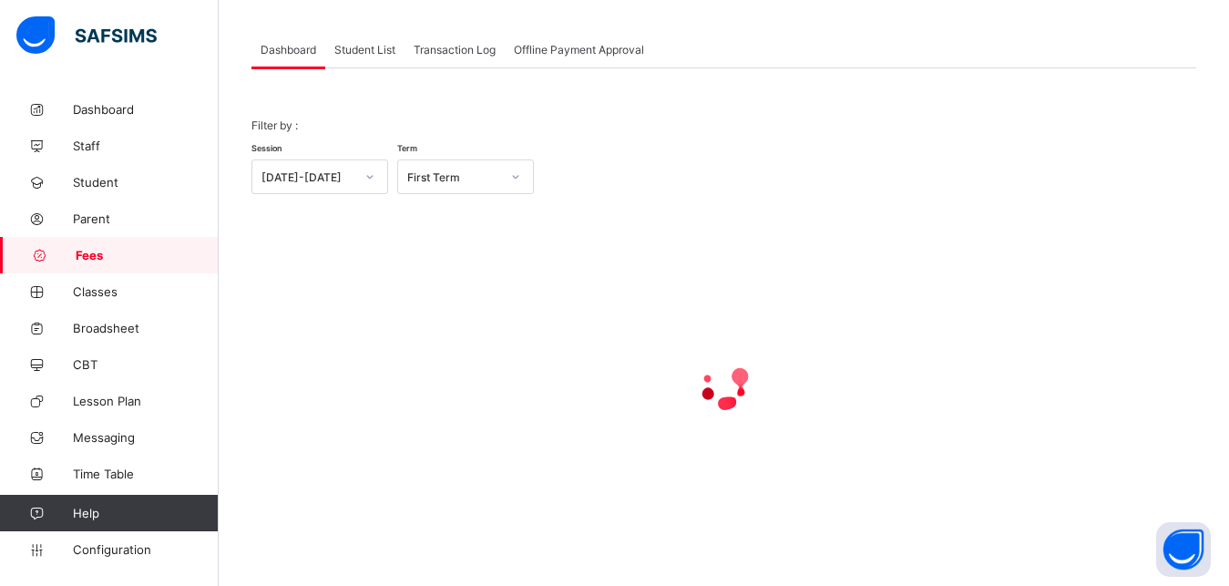
scroll to position [87, 0]
click at [358, 50] on span "Student List" at bounding box center [364, 50] width 61 height 14
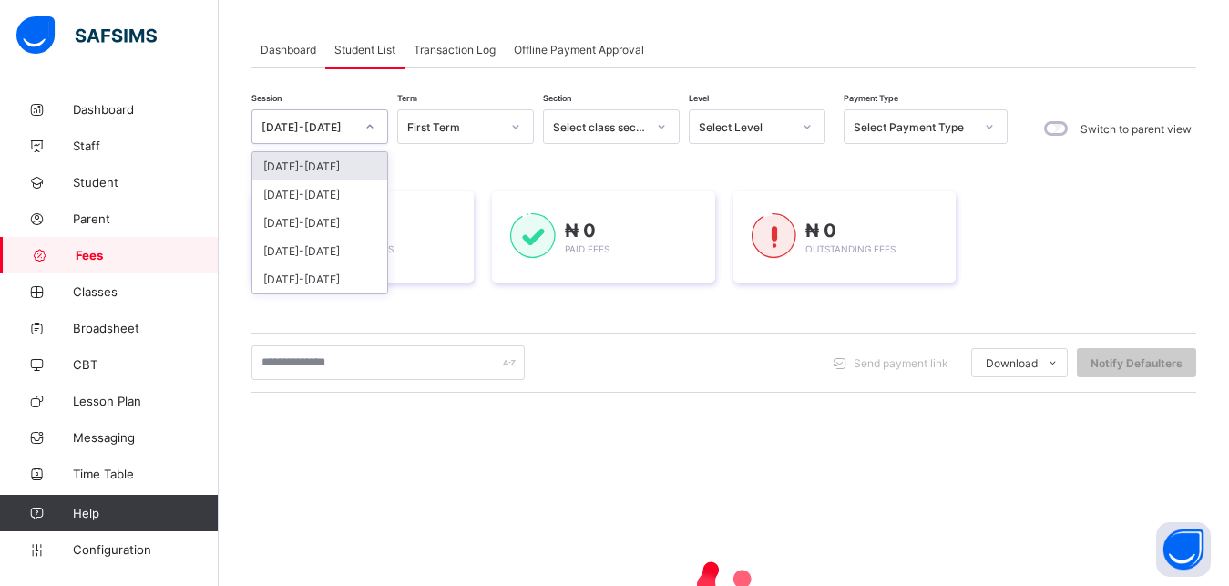
click at [338, 125] on div "[DATE]-[DATE]" at bounding box center [307, 127] width 93 height 14
click at [333, 191] on div "[DATE]-[DATE]" at bounding box center [319, 194] width 135 height 28
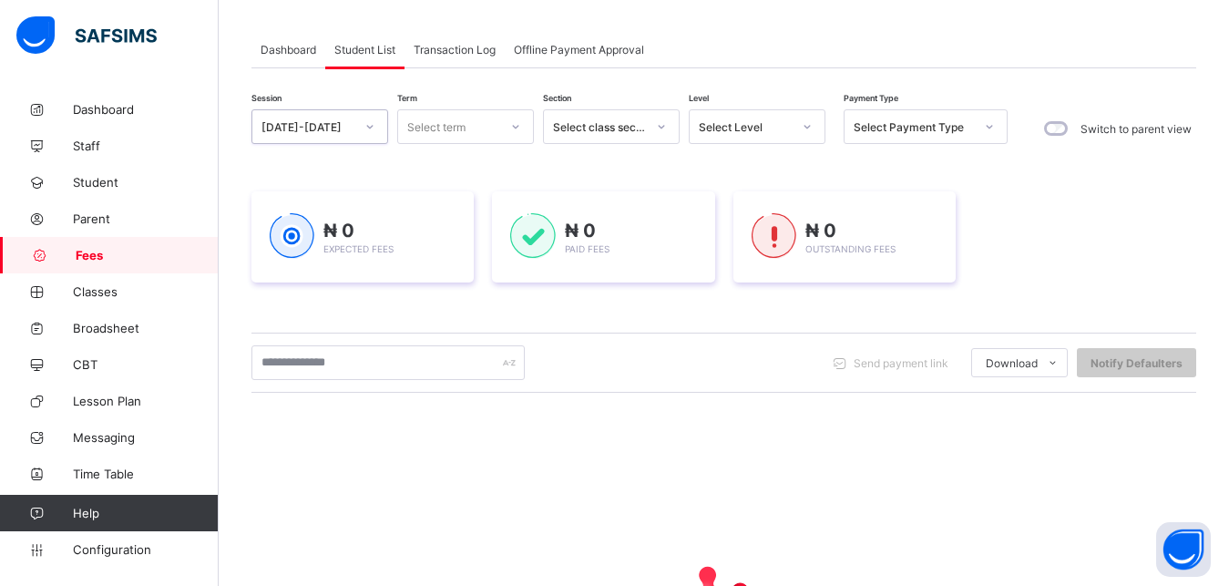
click at [477, 129] on div "Select term" at bounding box center [448, 127] width 100 height 26
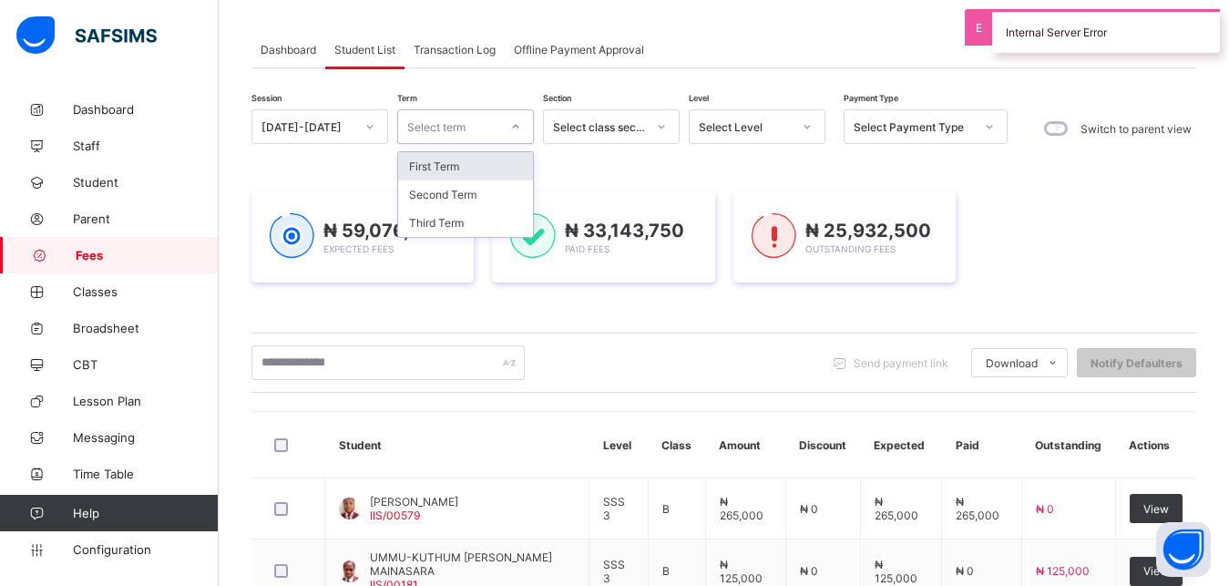
click at [477, 129] on div "Select term" at bounding box center [448, 127] width 100 height 26
click at [470, 220] on div "Third Term" at bounding box center [465, 223] width 135 height 28
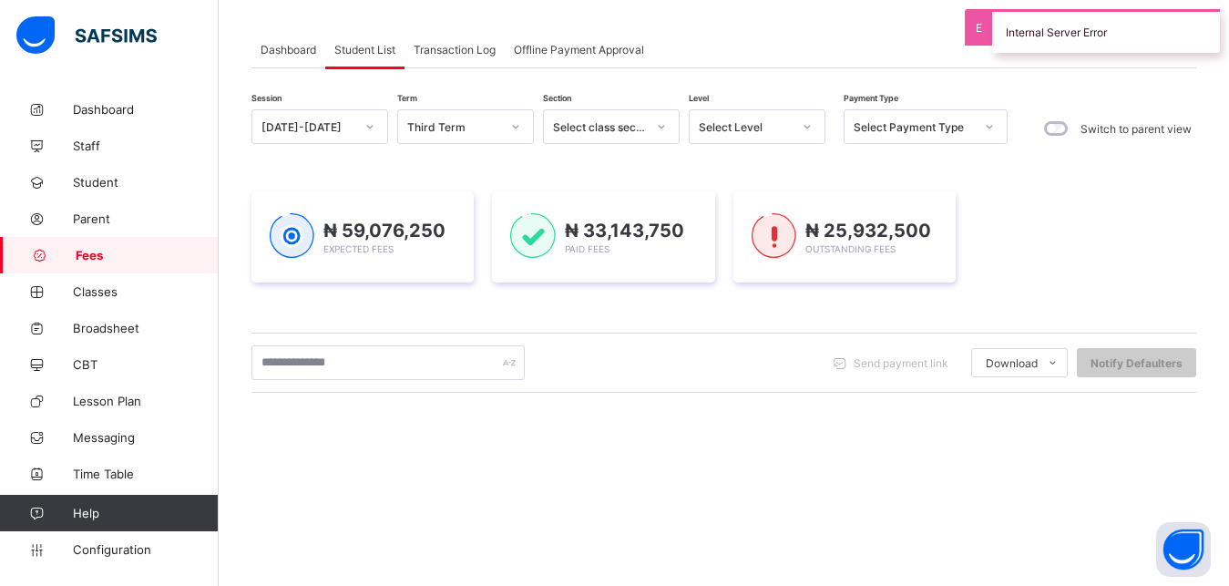
click at [470, 220] on div "₦ 59,076,250 Expected Fees" at bounding box center [362, 236] width 222 height 91
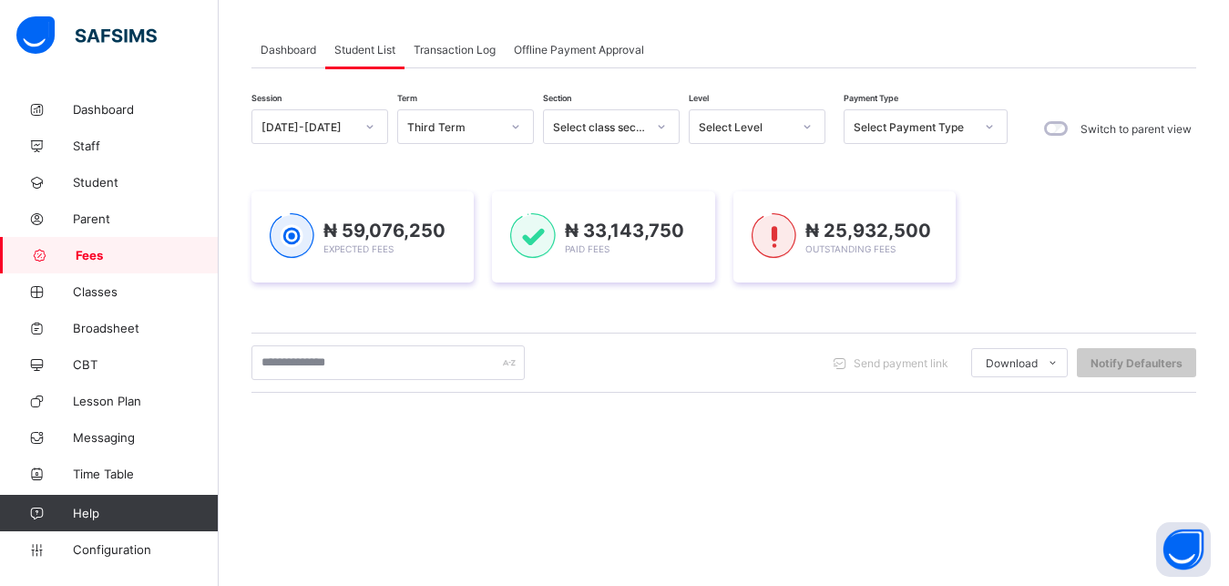
click at [754, 128] on div "Select Level" at bounding box center [745, 127] width 93 height 14
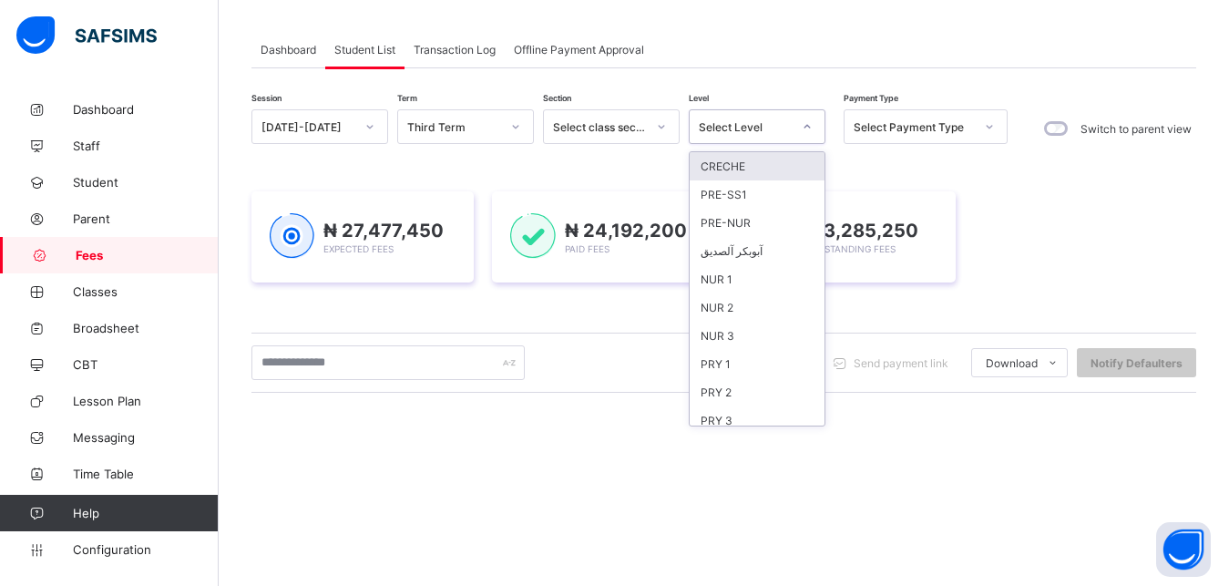
scroll to position [235, 0]
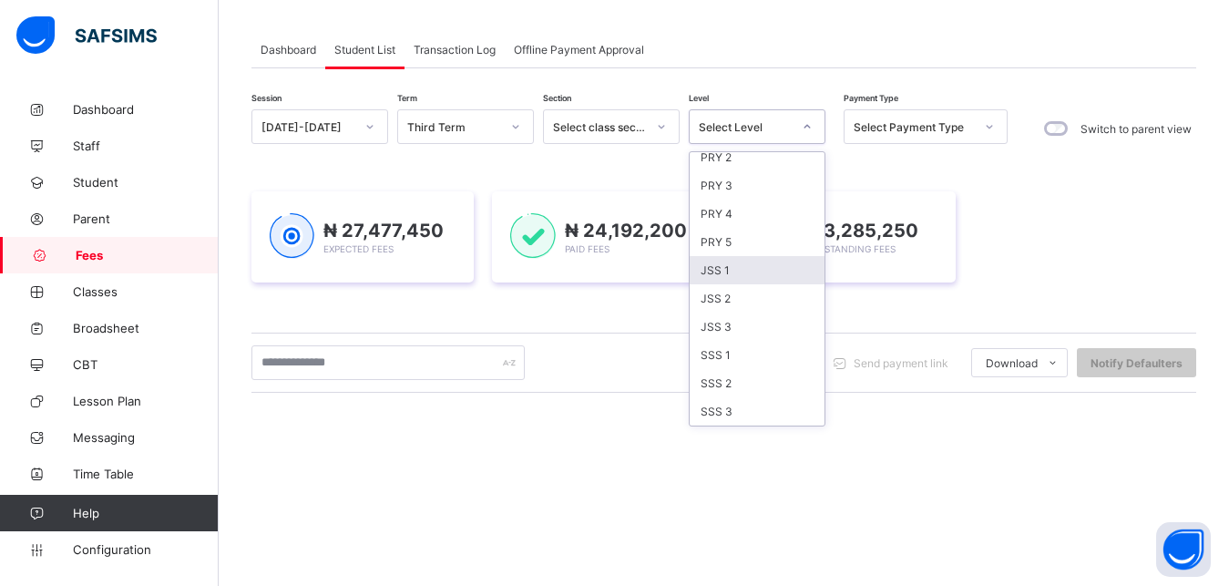
click at [747, 268] on div "JSS 1" at bounding box center [757, 270] width 135 height 28
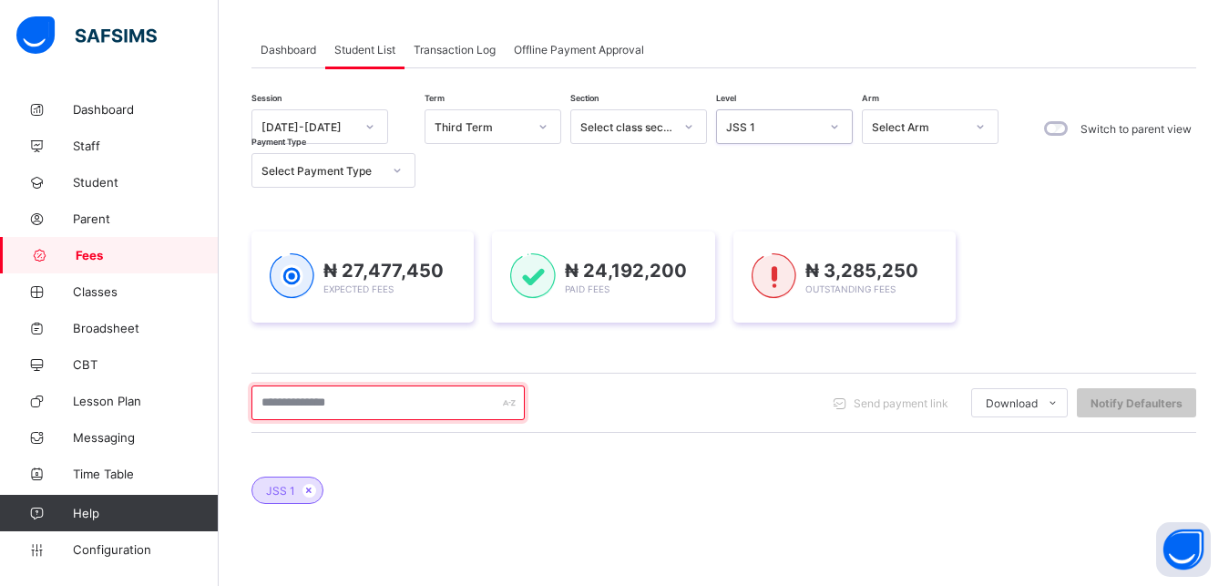
click at [388, 398] on input "text" at bounding box center [387, 402] width 273 height 35
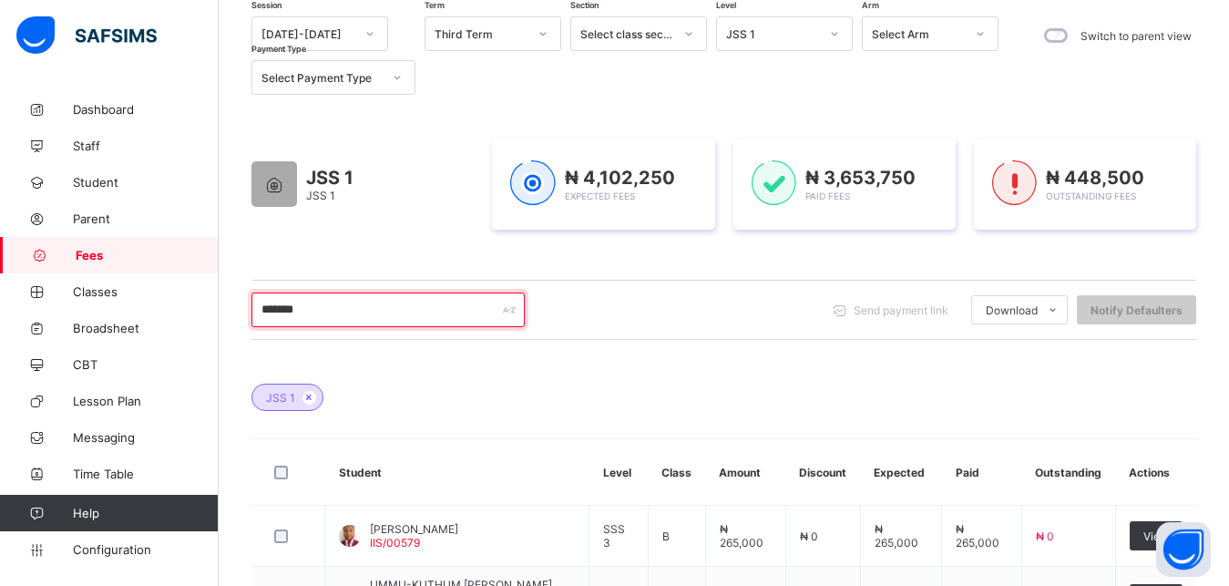
scroll to position [134, 0]
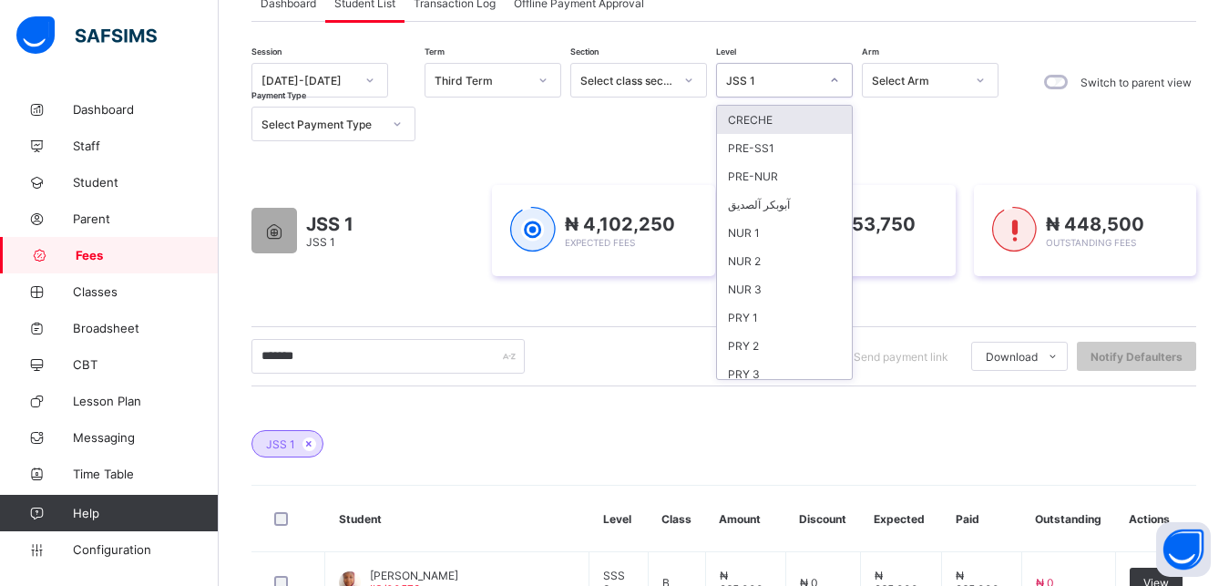
click at [783, 84] on div "JSS 1" at bounding box center [772, 81] width 93 height 14
click at [790, 261] on div "NUR 2" at bounding box center [784, 261] width 135 height 28
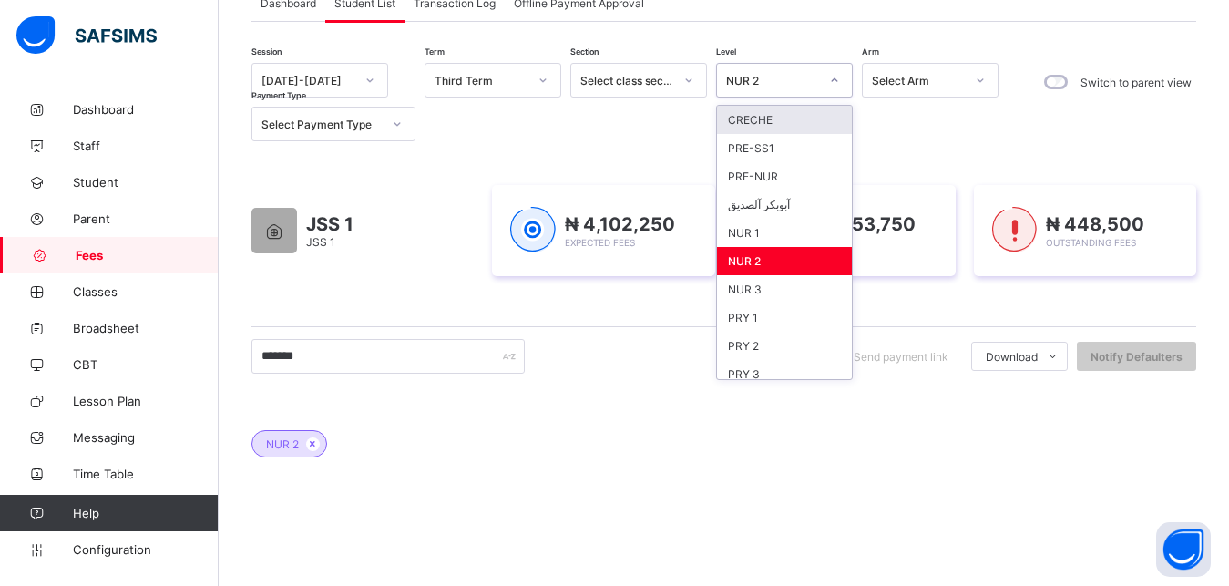
click at [782, 79] on div "NUR 2" at bounding box center [772, 81] width 93 height 14
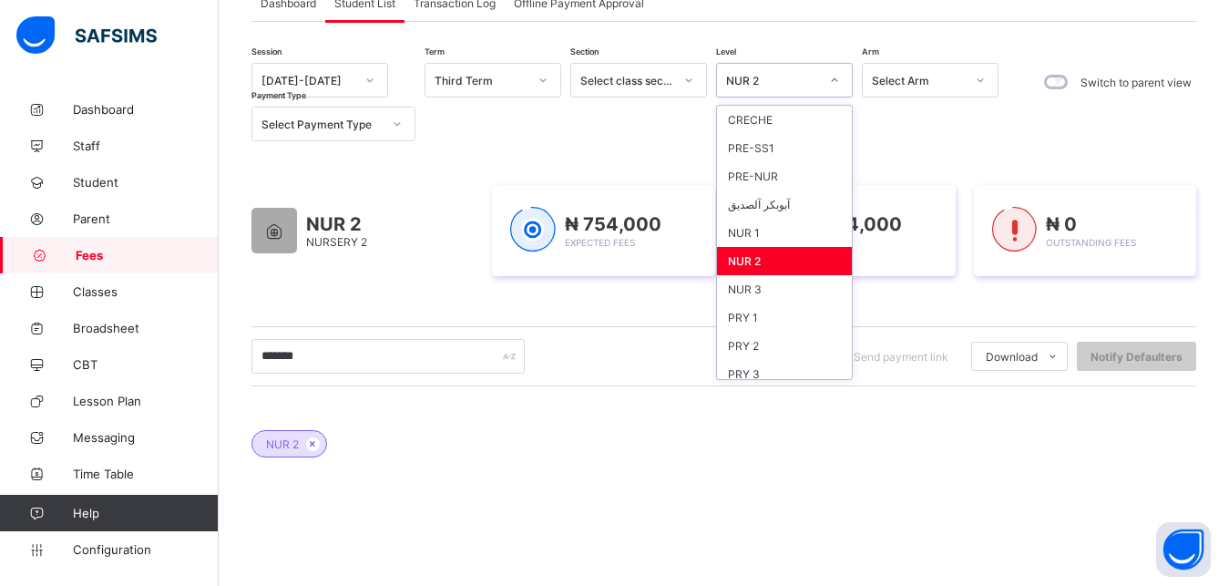
scroll to position [235, 0]
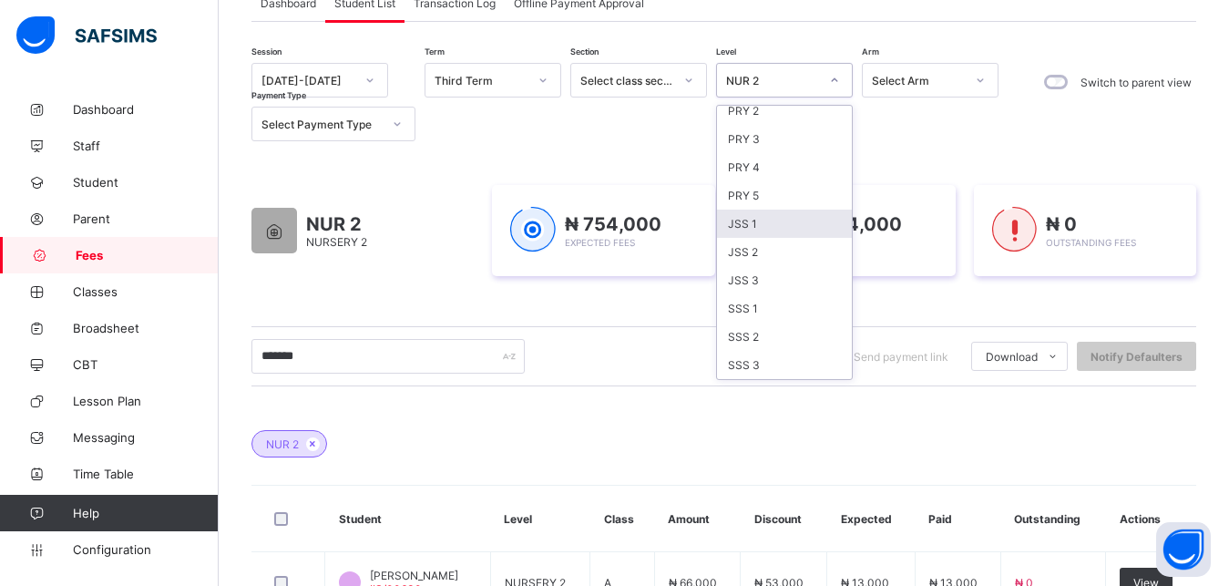
click at [787, 229] on div "JSS 1" at bounding box center [784, 224] width 135 height 28
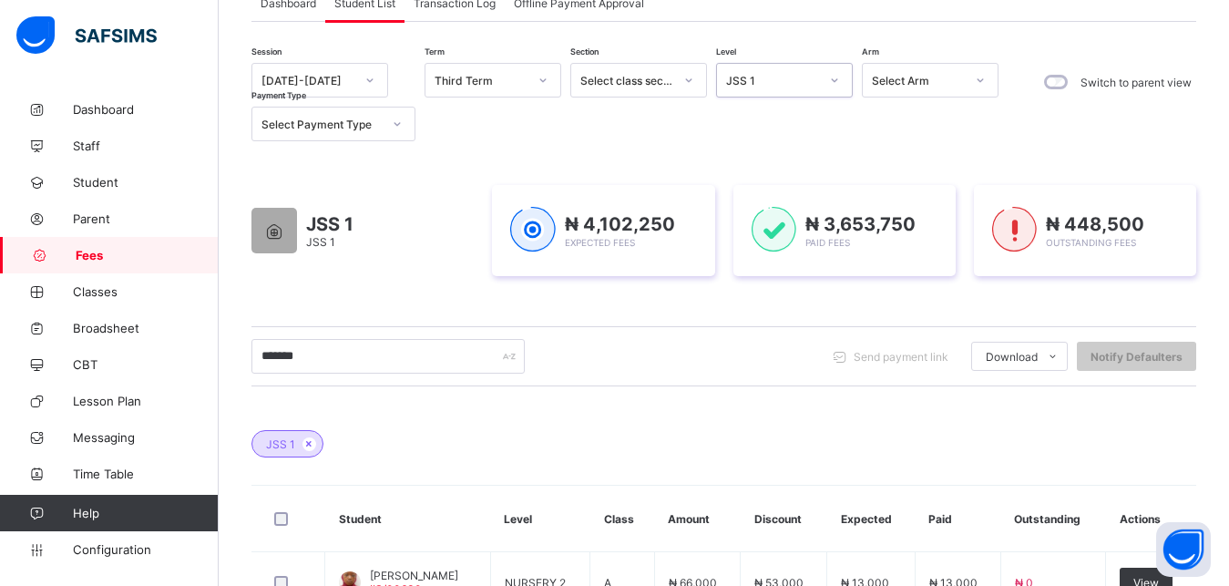
click at [786, 90] on div "JSS 1" at bounding box center [767, 80] width 100 height 26
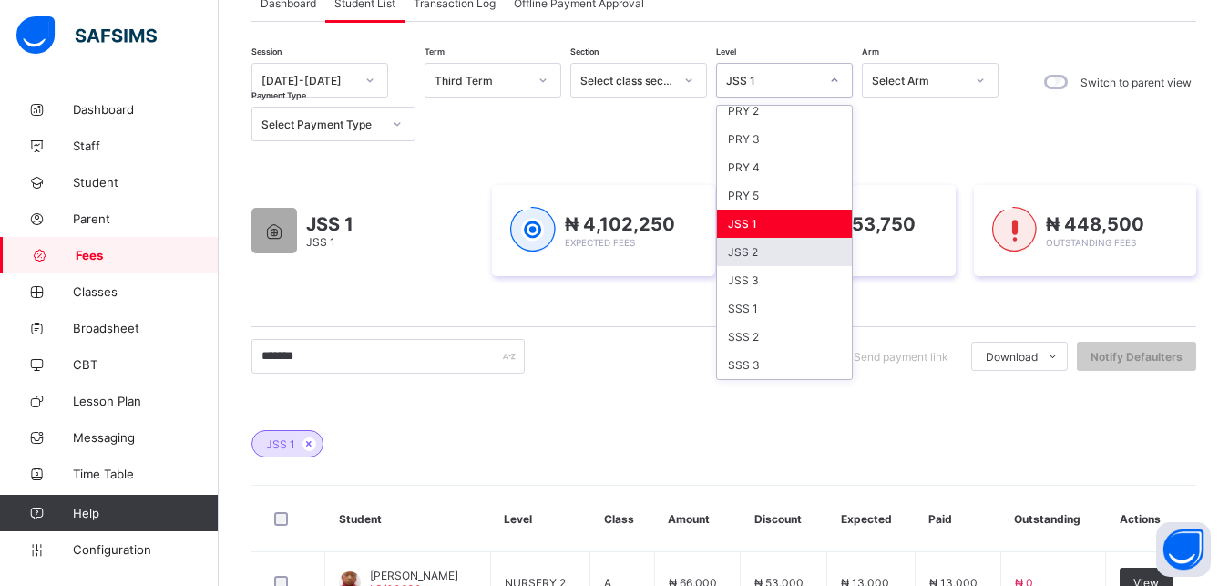
click at [783, 259] on div "JSS 2" at bounding box center [784, 252] width 135 height 28
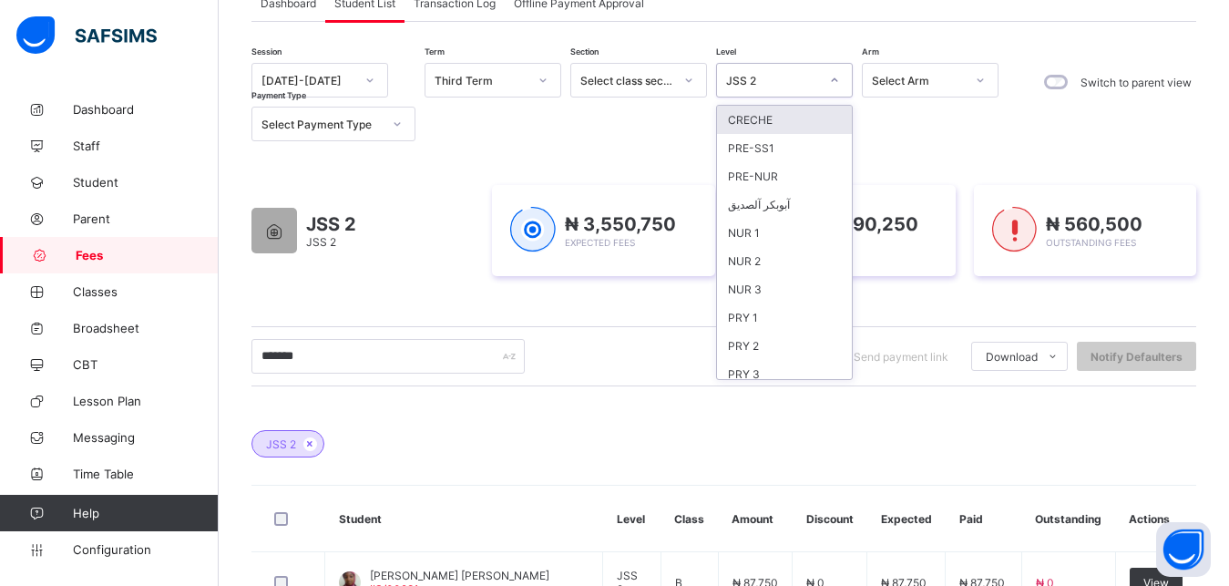
click at [769, 86] on div "JSS 2" at bounding box center [772, 81] width 93 height 14
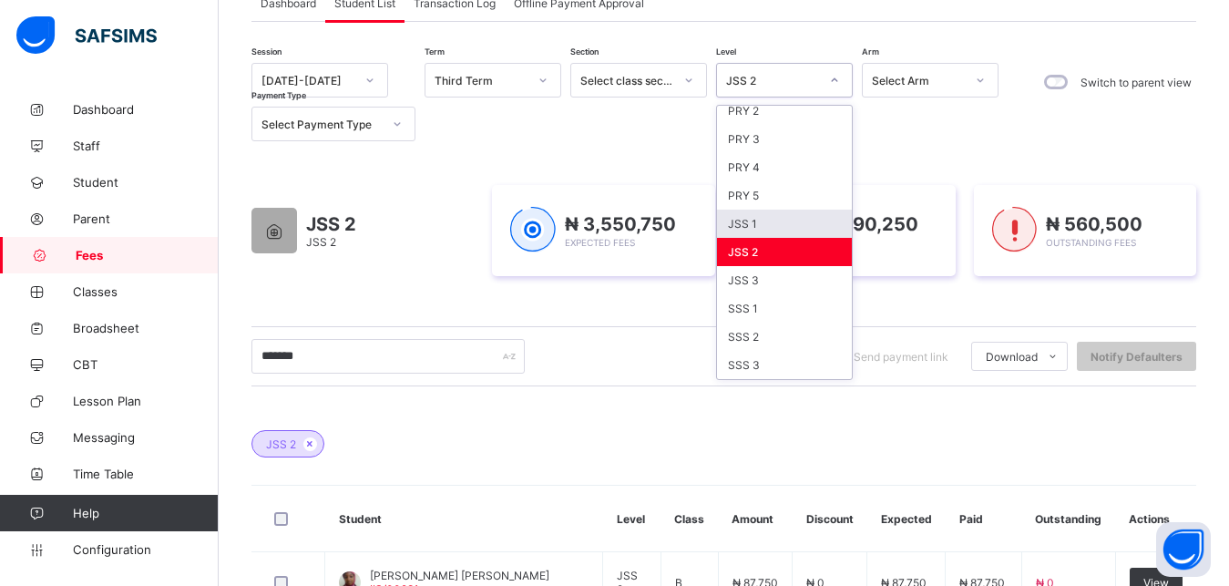
click at [766, 225] on div "JSS 1" at bounding box center [784, 224] width 135 height 28
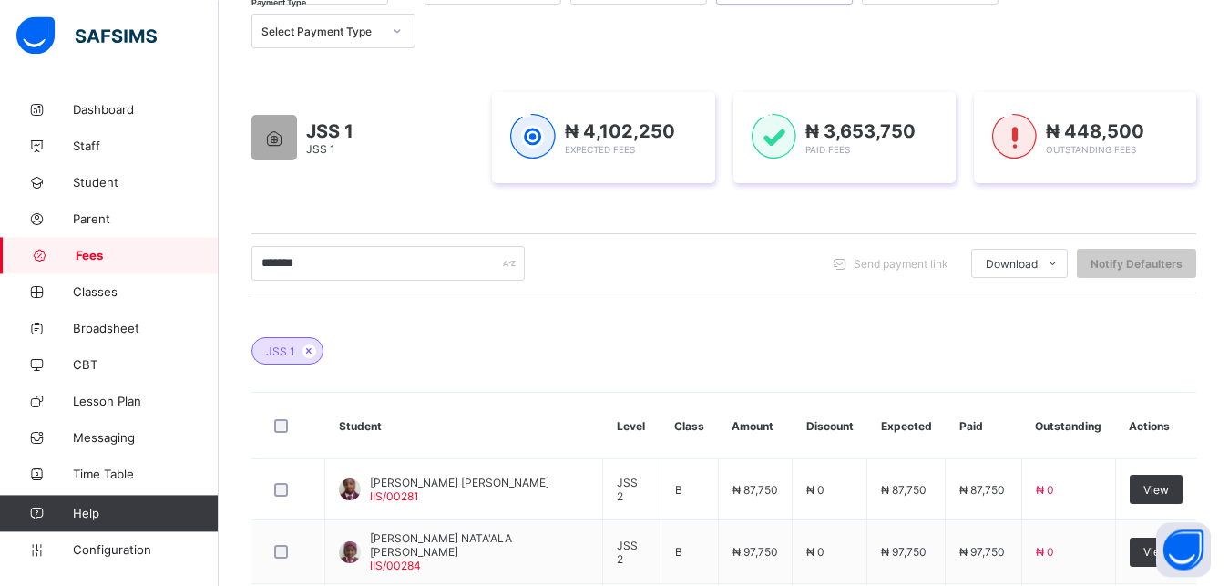
scroll to position [180, 0]
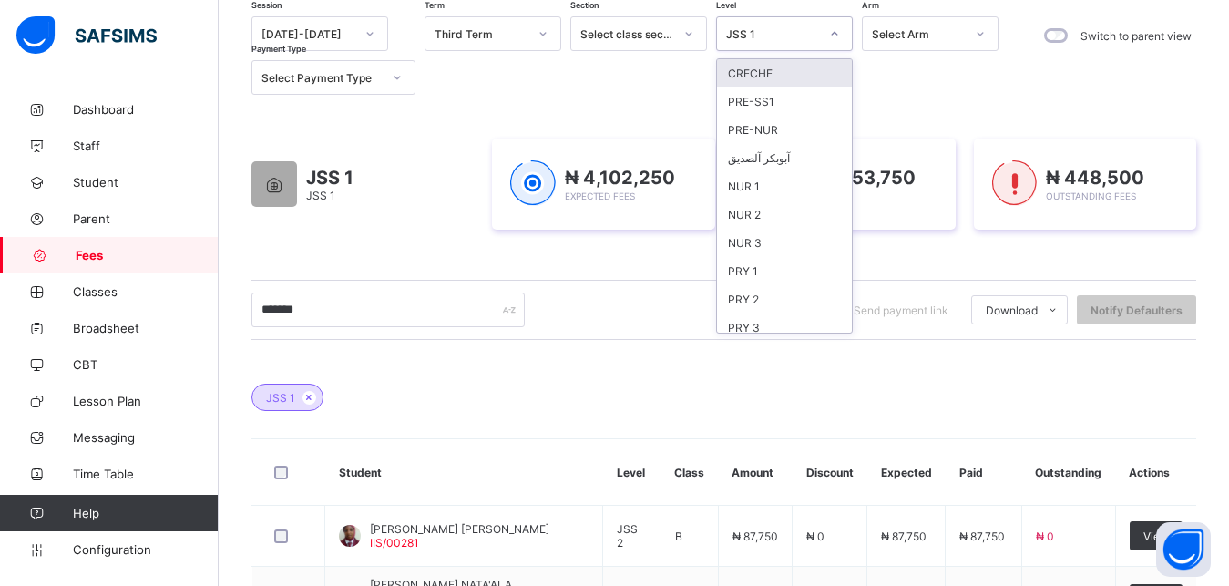
click at [773, 38] on div "JSS 1" at bounding box center [772, 34] width 93 height 14
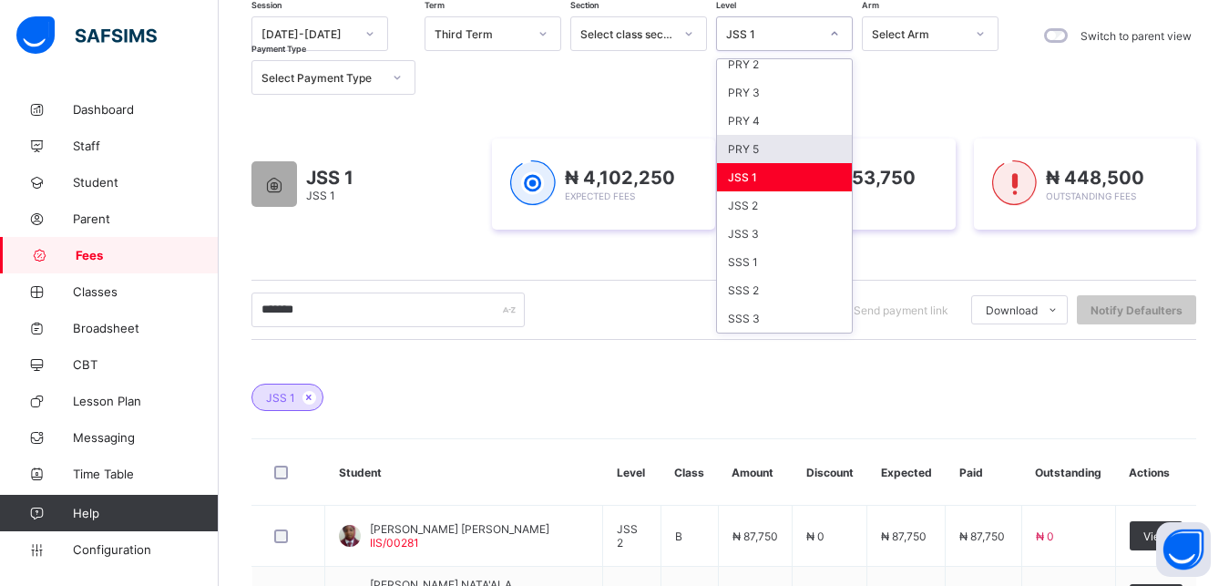
click at [766, 149] on div "PRY 5" at bounding box center [784, 149] width 135 height 28
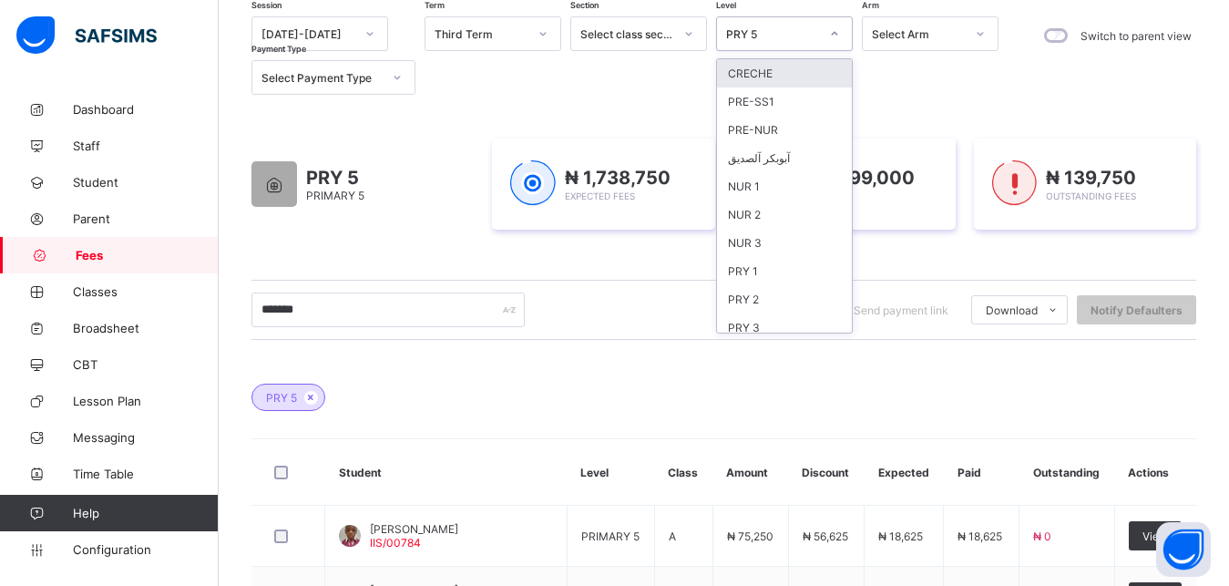
click at [774, 35] on div "PRY 5" at bounding box center [772, 34] width 93 height 14
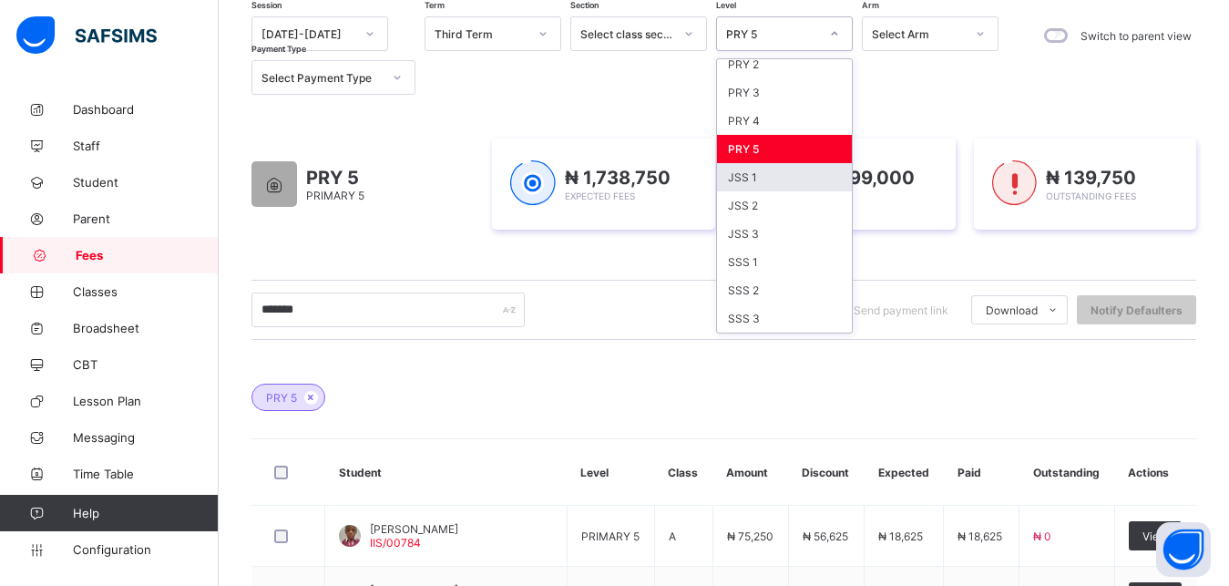
click at [762, 178] on div "JSS 1" at bounding box center [784, 177] width 135 height 28
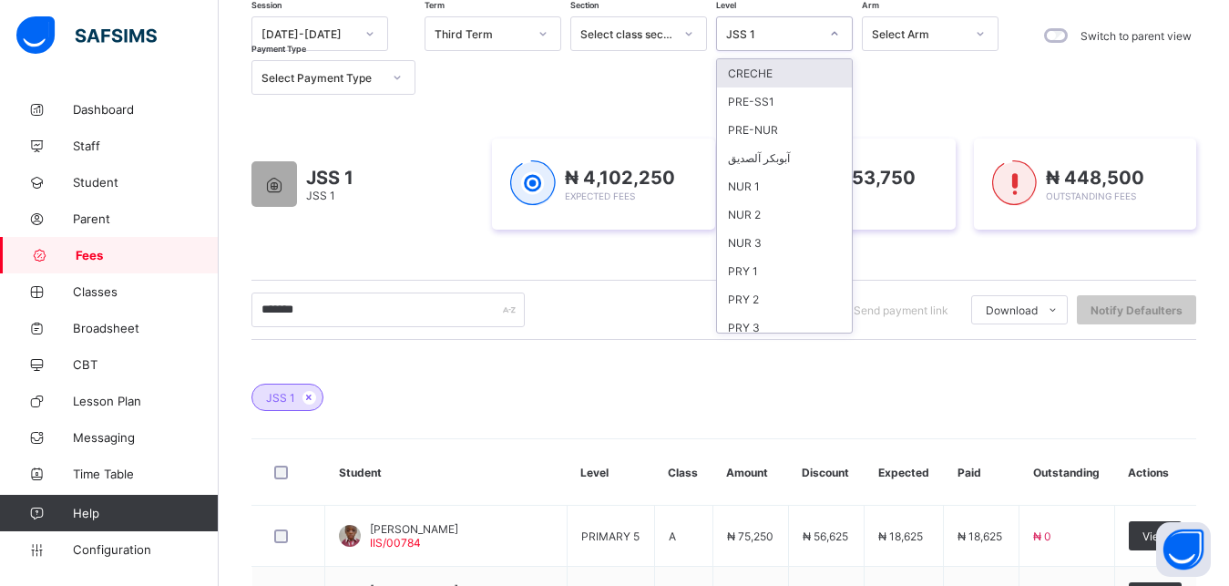
click at [772, 39] on div "JSS 1" at bounding box center [772, 34] width 93 height 14
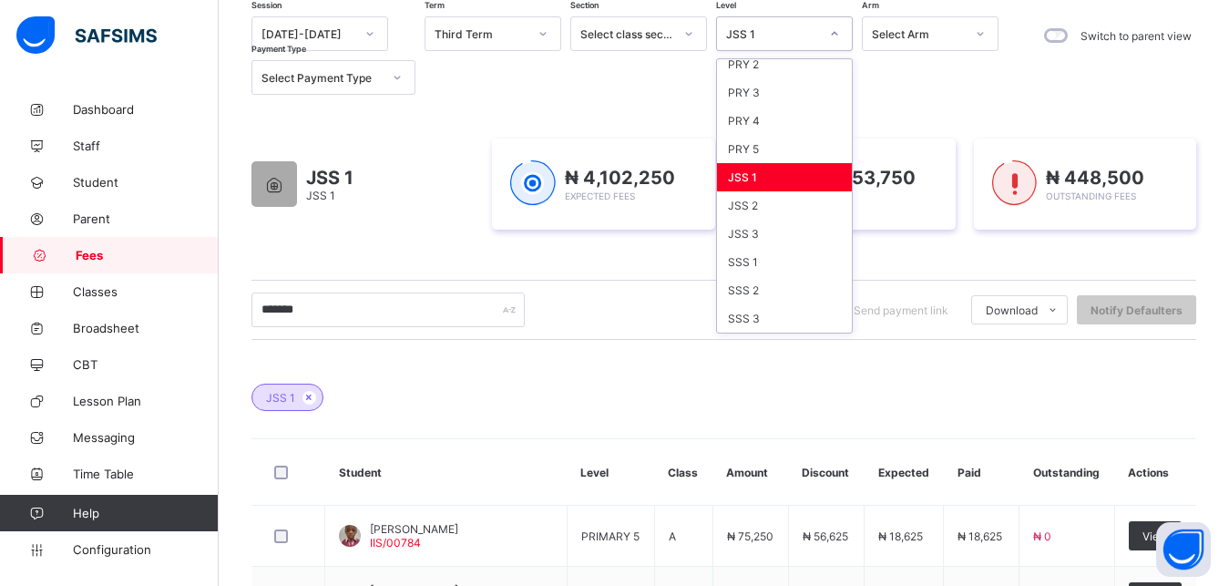
click at [780, 180] on div "JSS 1" at bounding box center [784, 177] width 135 height 28
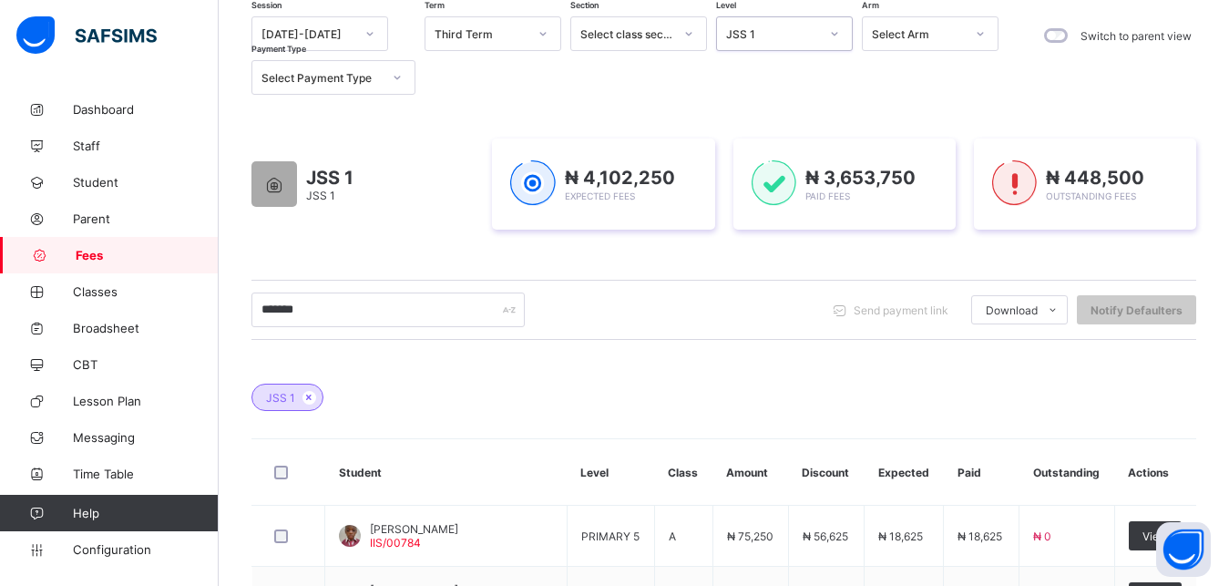
click at [766, 36] on div "JSS 1" at bounding box center [772, 34] width 93 height 14
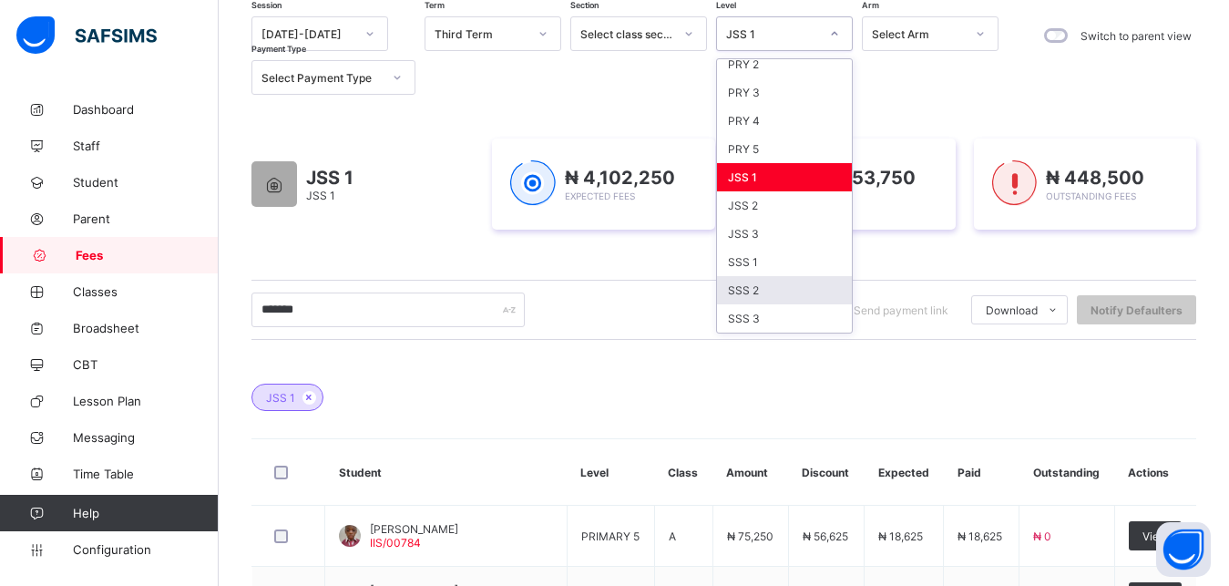
click at [782, 293] on div "SSS 2" at bounding box center [784, 290] width 135 height 28
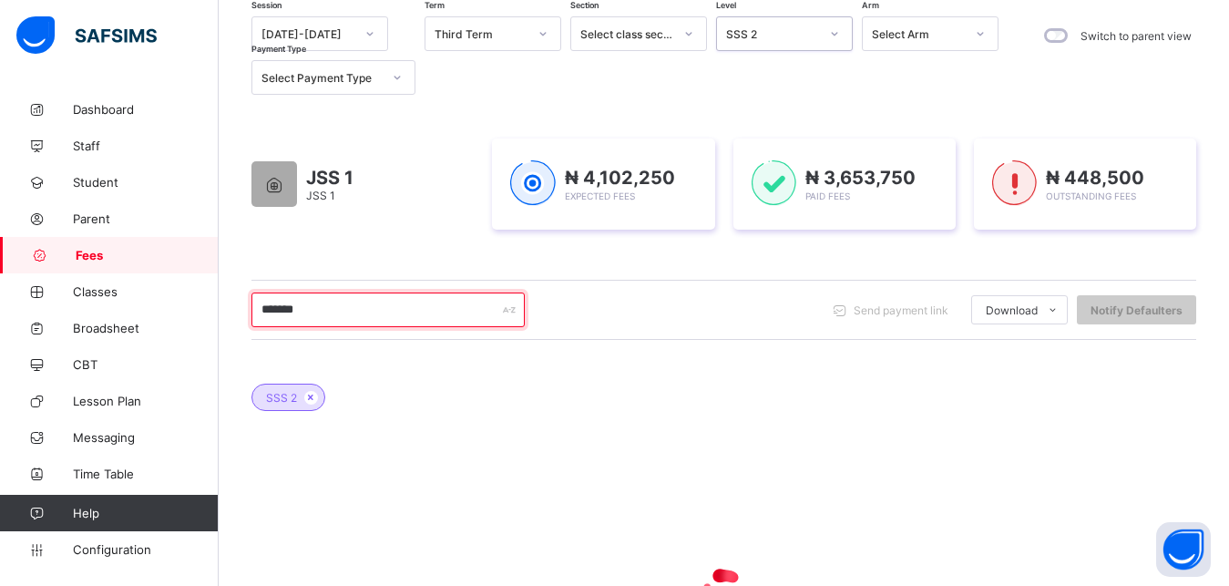
click at [414, 311] on input "*******" at bounding box center [387, 309] width 273 height 35
type input "*"
type input "********"
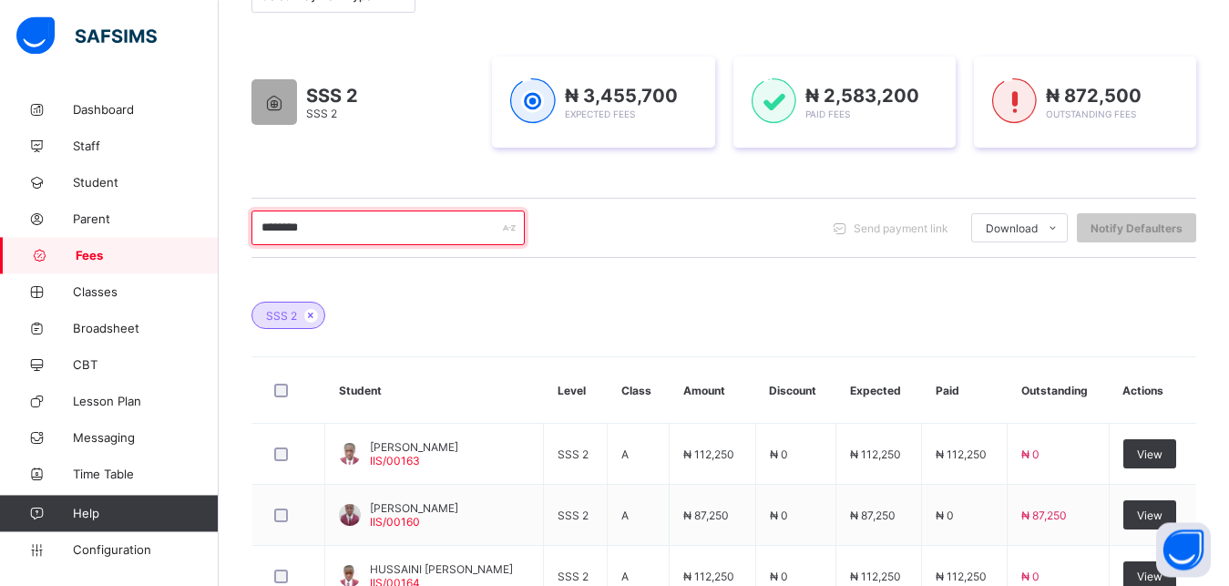
scroll to position [273, 0]
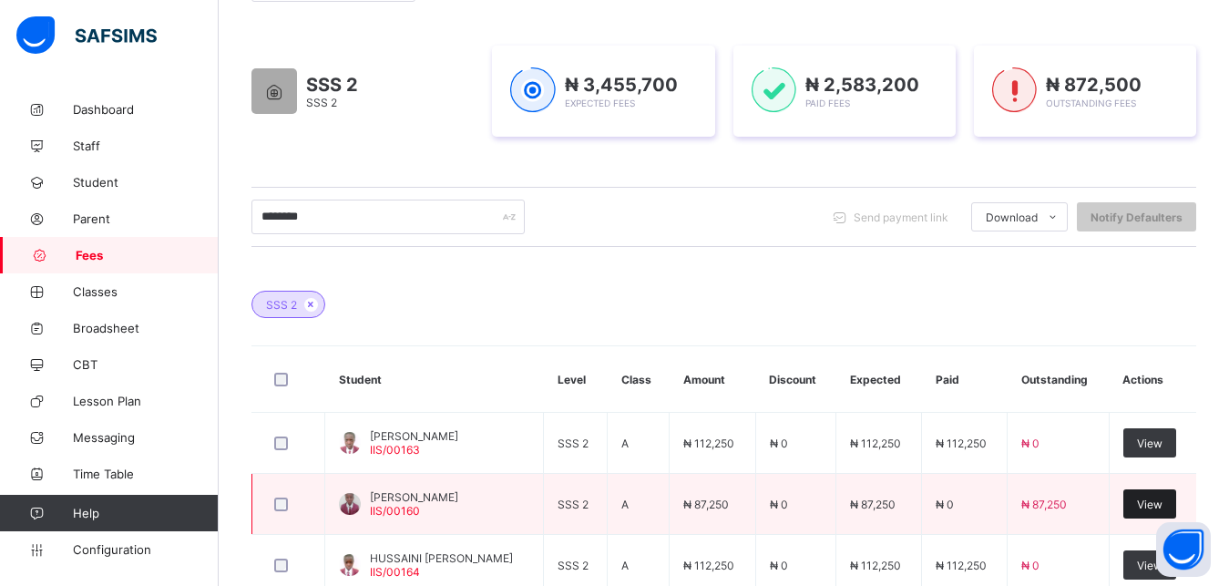
click at [1163, 507] on span "View" at bounding box center [1150, 504] width 26 height 14
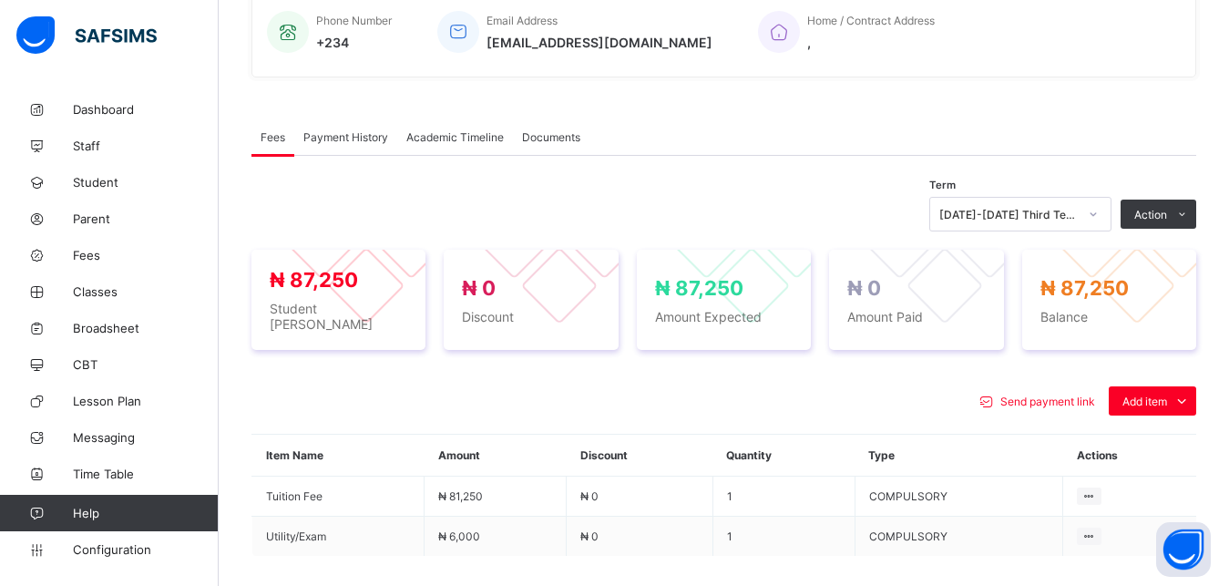
scroll to position [506, 0]
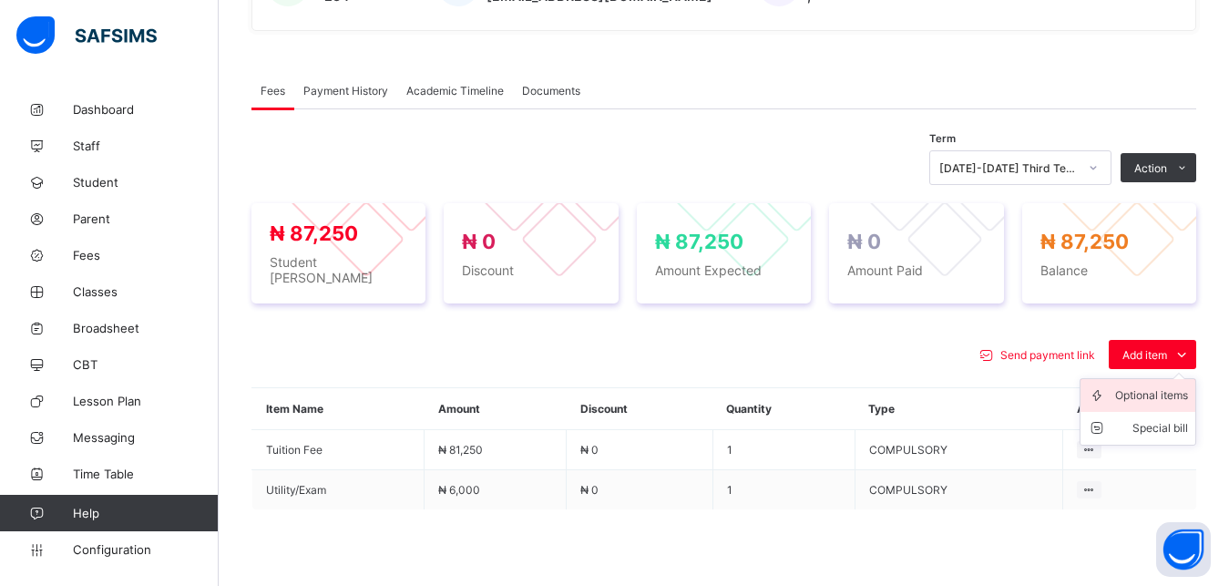
click at [1153, 393] on div "Optional items" at bounding box center [1151, 395] width 73 height 18
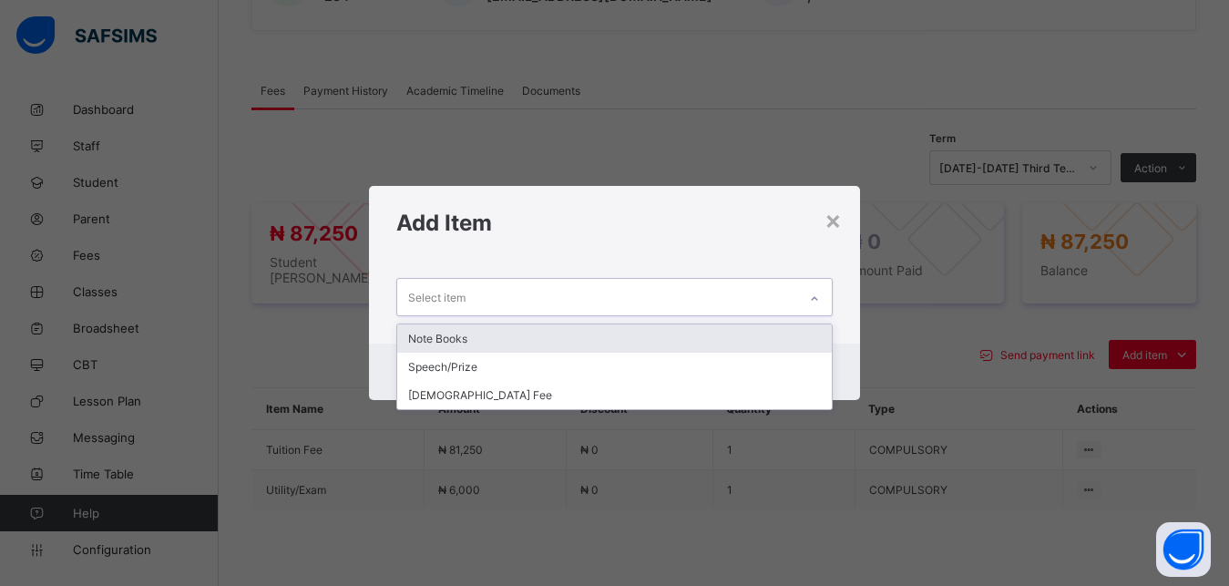
click at [659, 292] on div "Select item" at bounding box center [597, 297] width 401 height 36
click at [625, 333] on div "Note Books" at bounding box center [614, 338] width 435 height 28
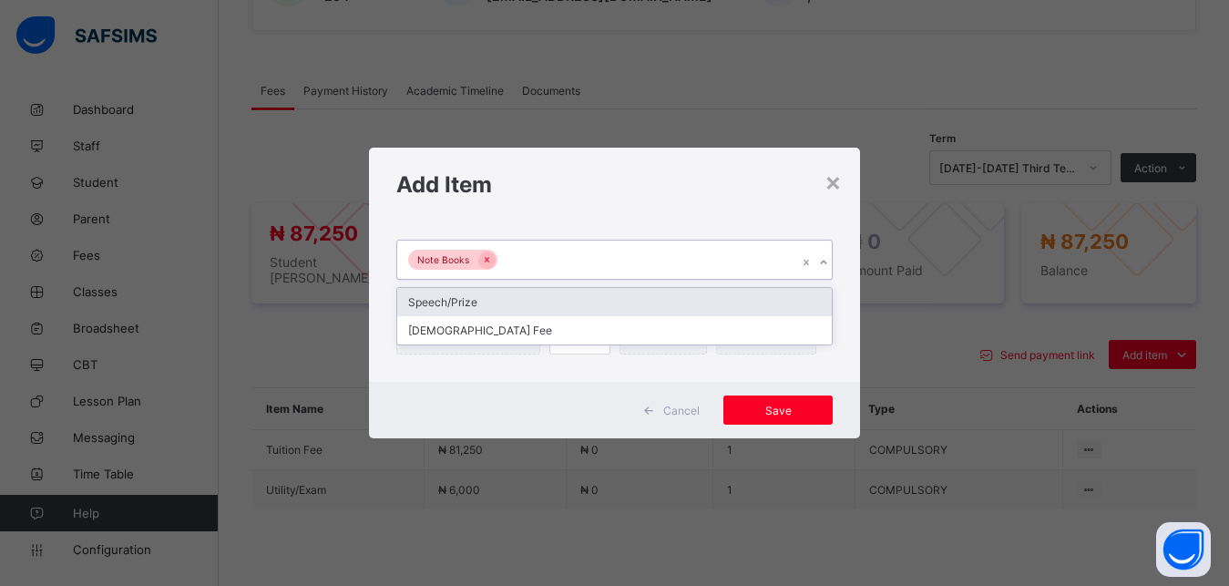
click at [639, 264] on div "Note Books" at bounding box center [597, 260] width 401 height 38
click at [610, 294] on div "Speech/Prize" at bounding box center [614, 302] width 435 height 28
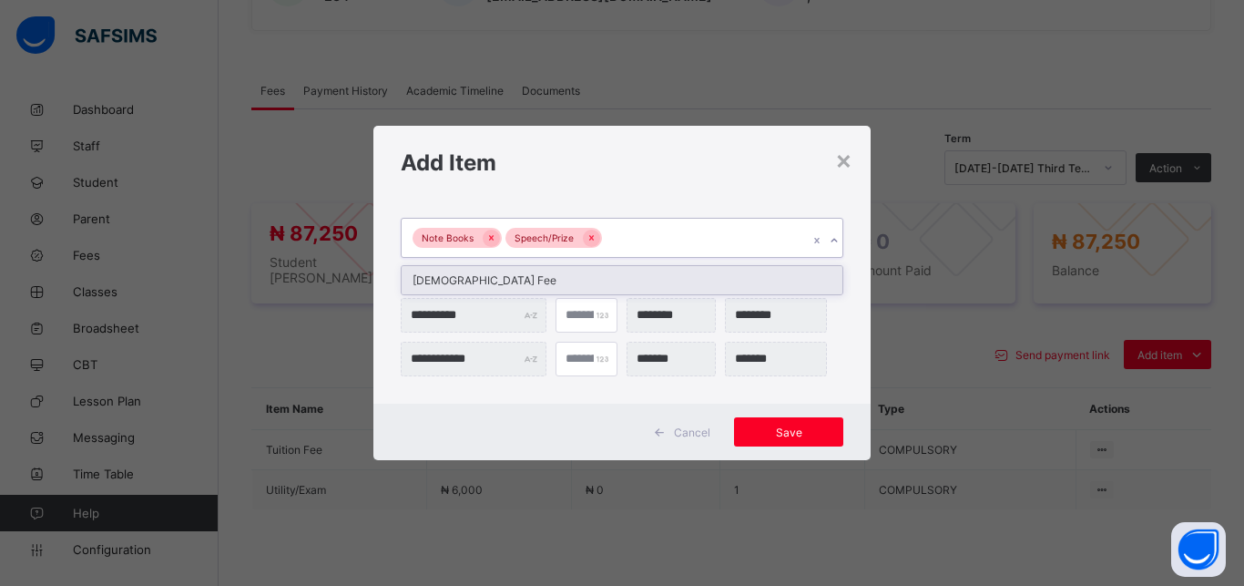
click at [653, 232] on div "Note Books Speech/Prize" at bounding box center [605, 238] width 406 height 38
click at [656, 279] on div "[DEMOGRAPHIC_DATA] Fee" at bounding box center [622, 280] width 441 height 28
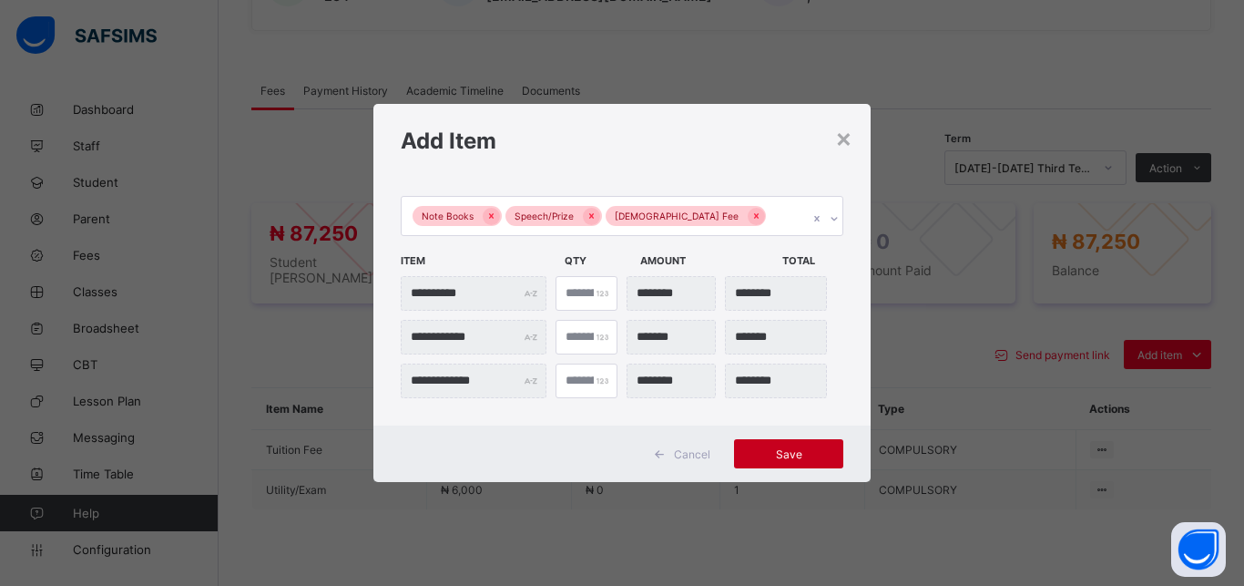
click at [761, 443] on div "Save" at bounding box center [788, 453] width 109 height 29
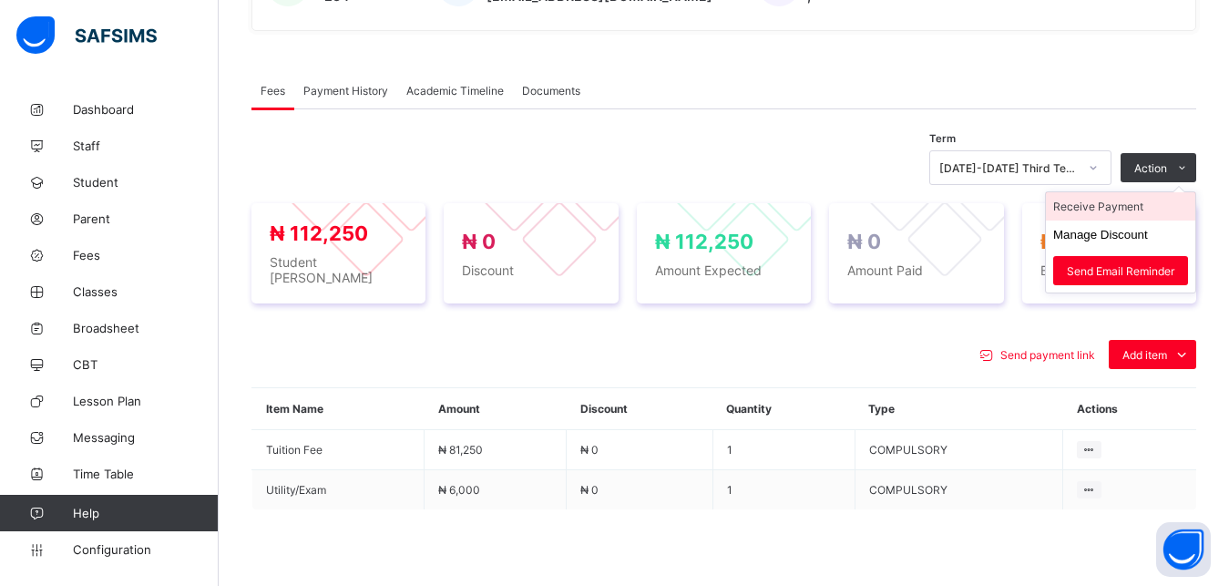
click at [1143, 207] on li "Receive Payment" at bounding box center [1120, 206] width 149 height 28
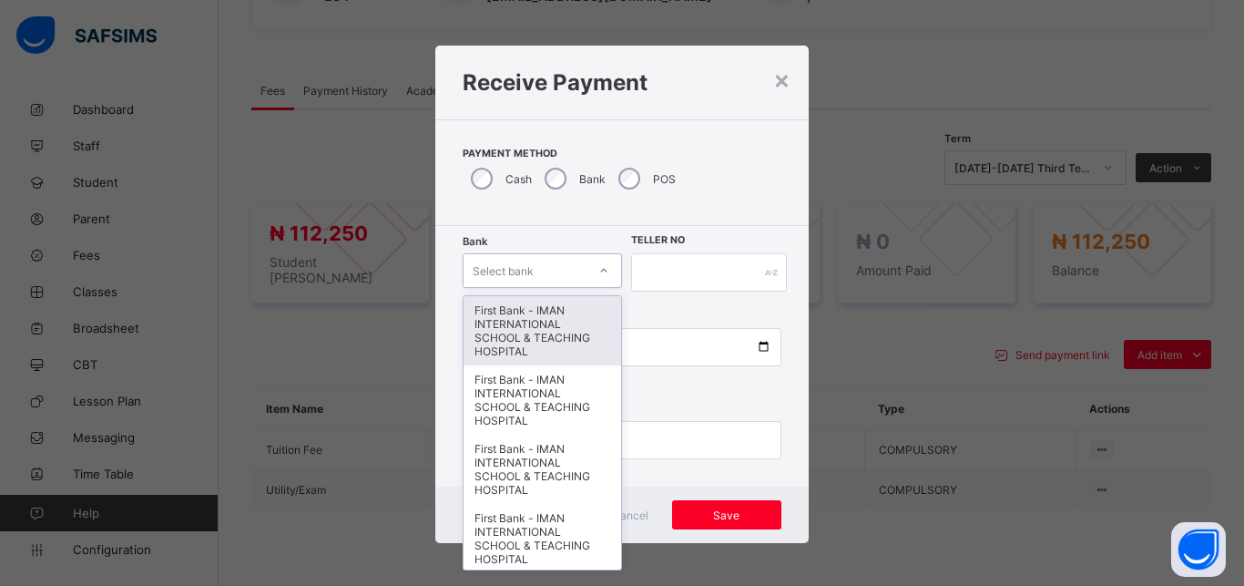
click at [524, 266] on div "Select bank" at bounding box center [503, 270] width 61 height 35
click at [530, 321] on div "First Bank - IMAN INTERNATIONAL SCHOOL & TEACHING HOSPITAL" at bounding box center [543, 330] width 158 height 69
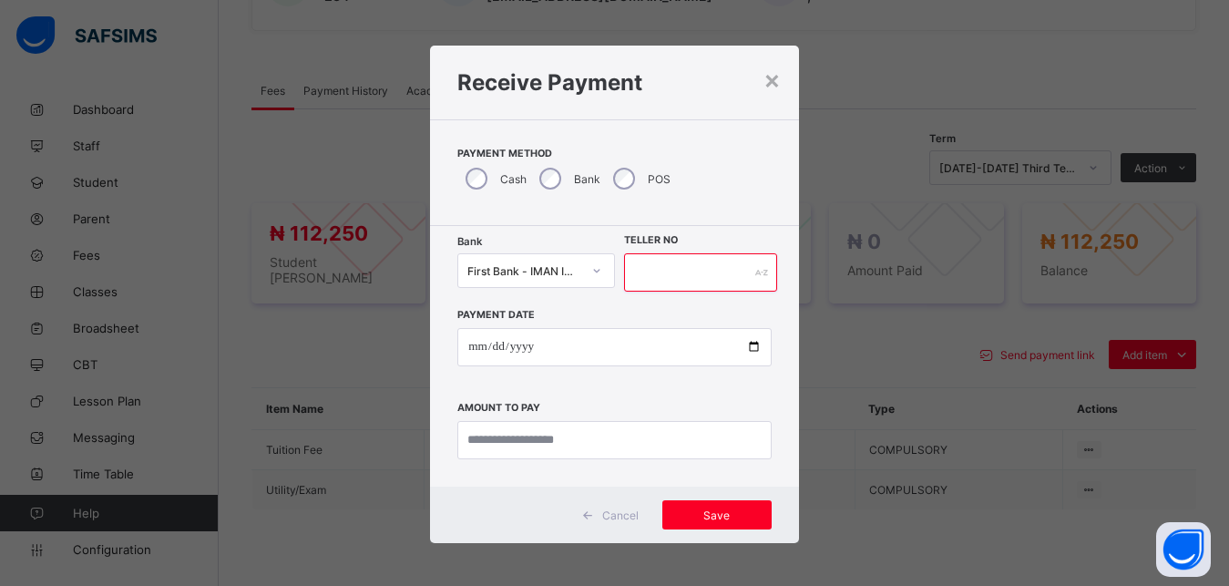
click at [652, 275] on input "text" at bounding box center [701, 272] width 154 height 38
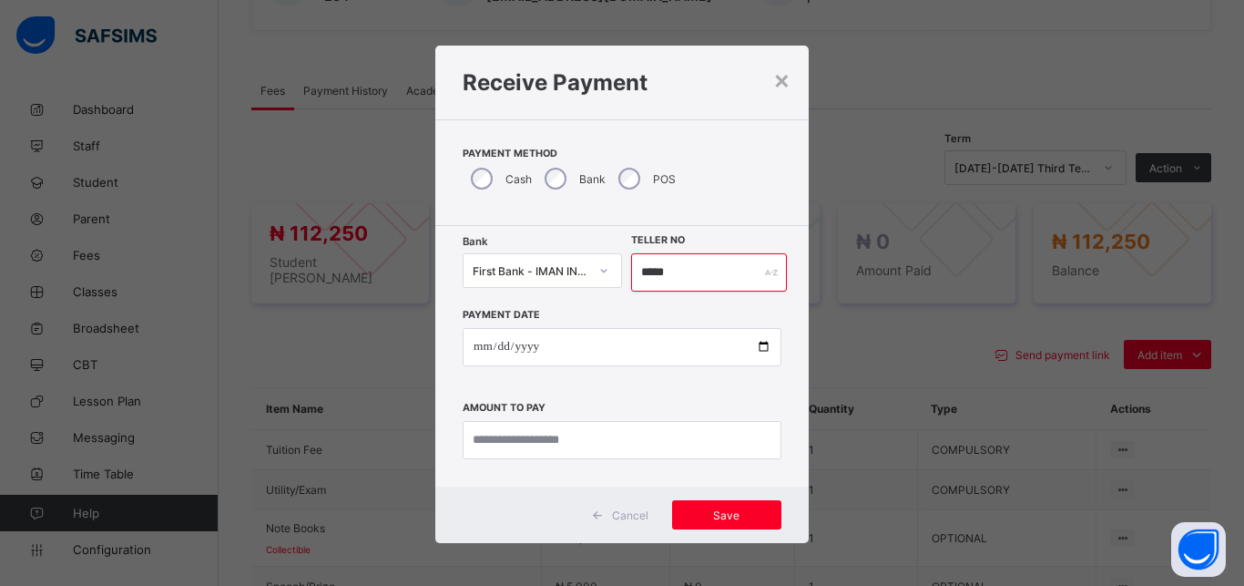
type input "*****"
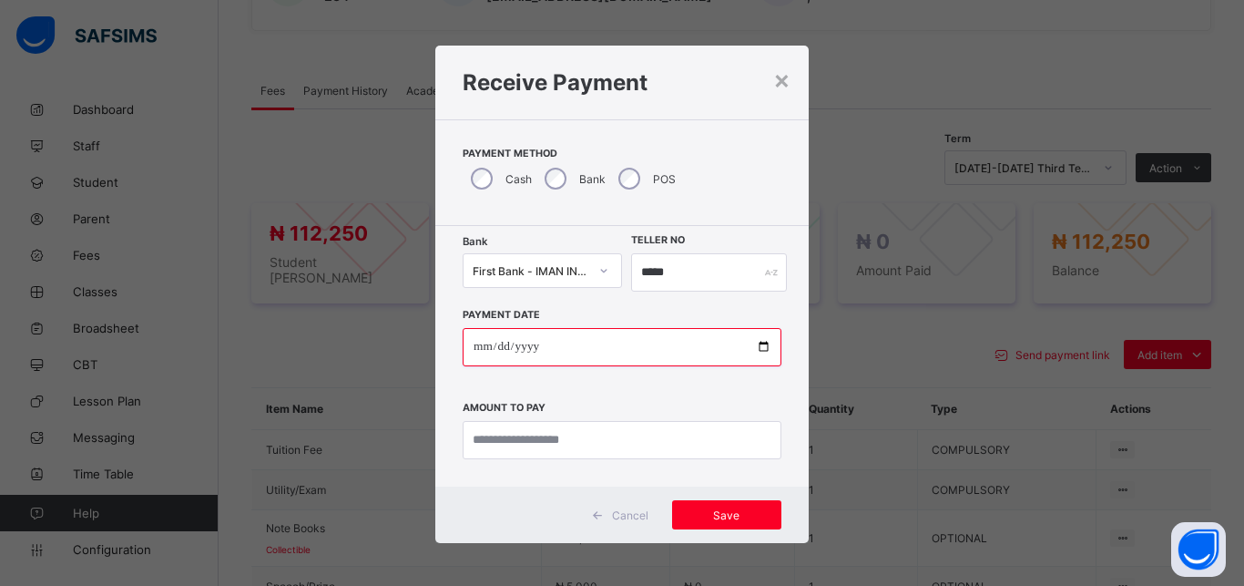
click at [754, 348] on input "date" at bounding box center [622, 347] width 319 height 38
type input "**********"
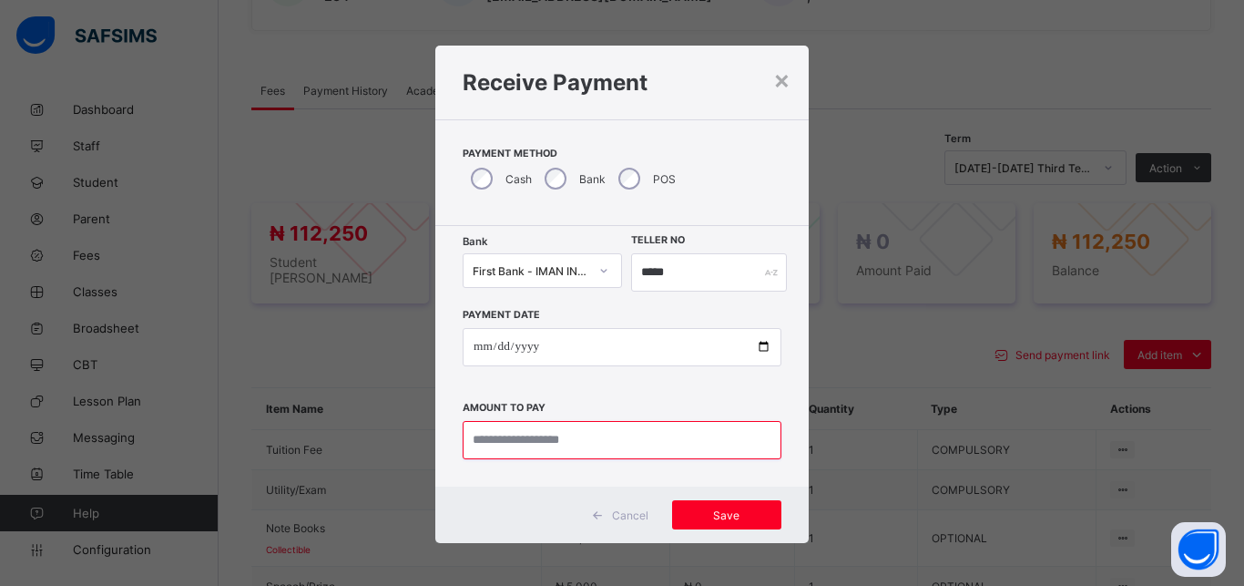
click at [559, 439] on input "currency" at bounding box center [622, 440] width 319 height 38
type input "********"
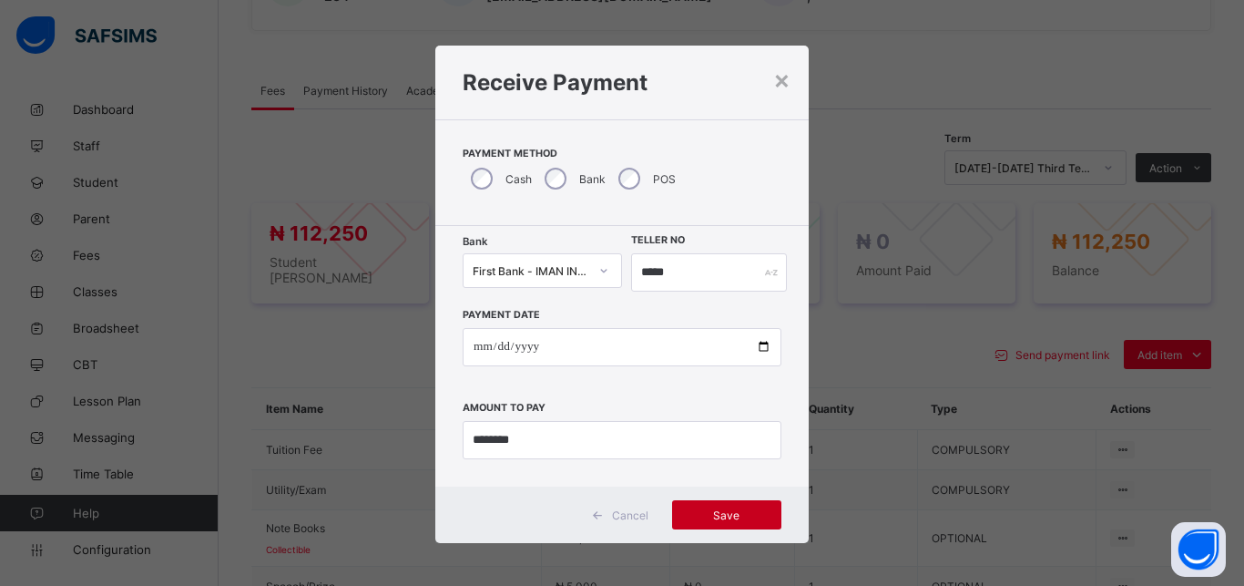
click at [726, 517] on span "Save" at bounding box center [727, 515] width 82 height 14
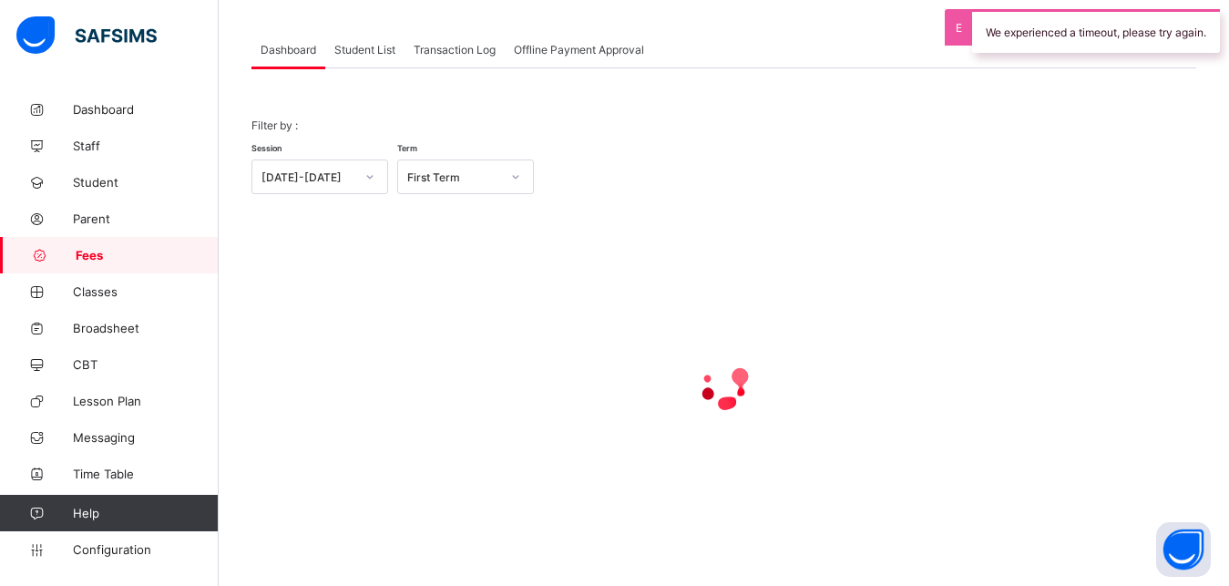
scroll to position [87, 0]
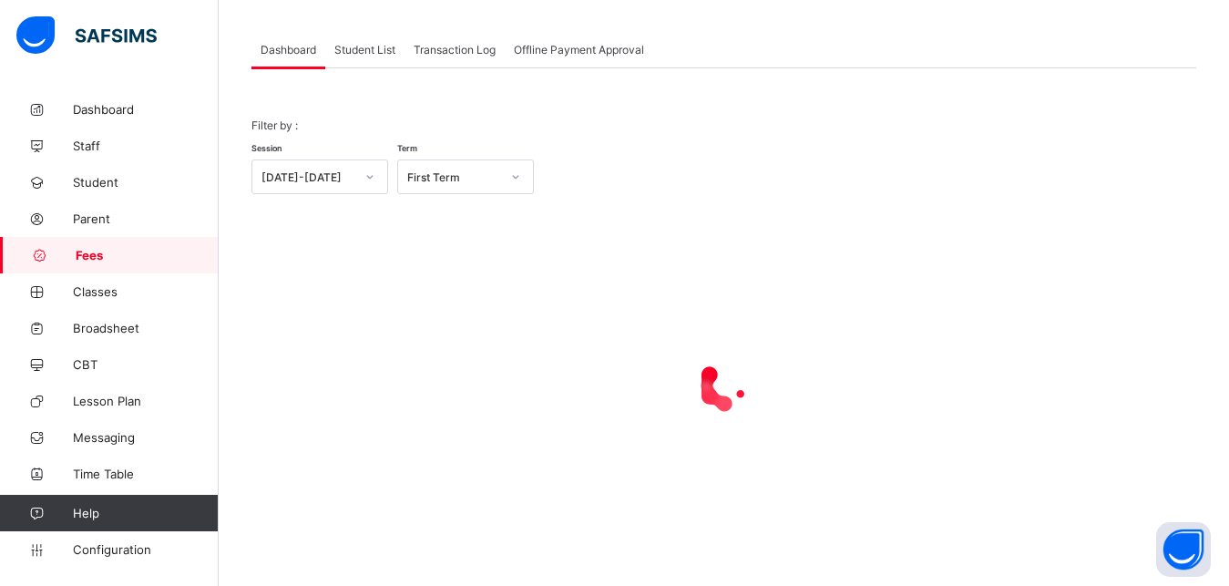
click at [367, 47] on span "Student List" at bounding box center [364, 50] width 61 height 14
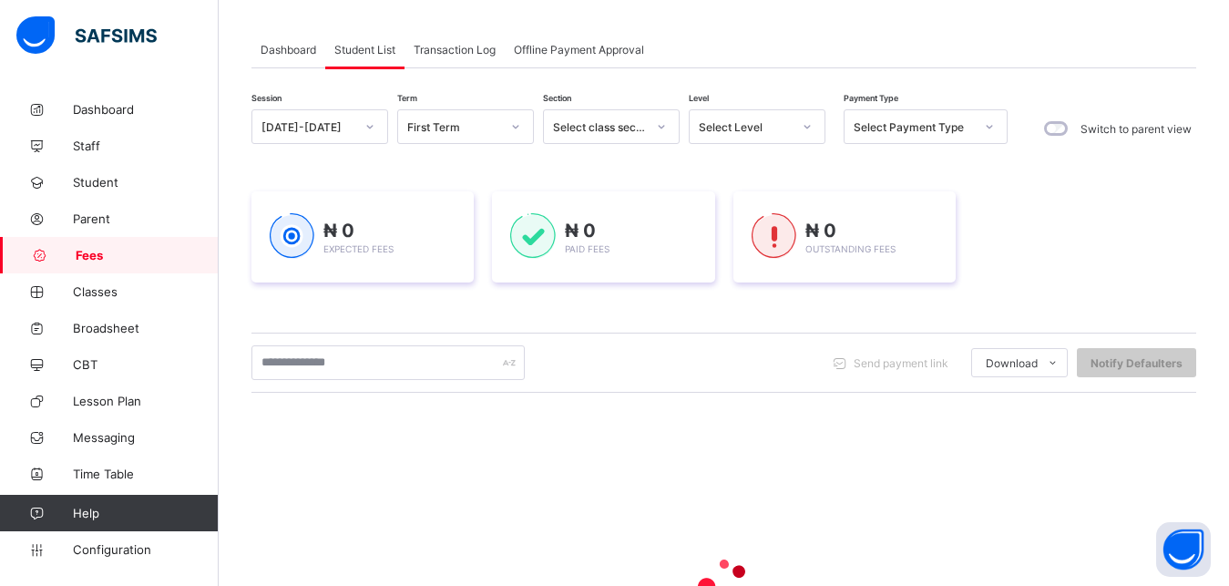
click at [746, 122] on div "Select Level" at bounding box center [745, 127] width 93 height 14
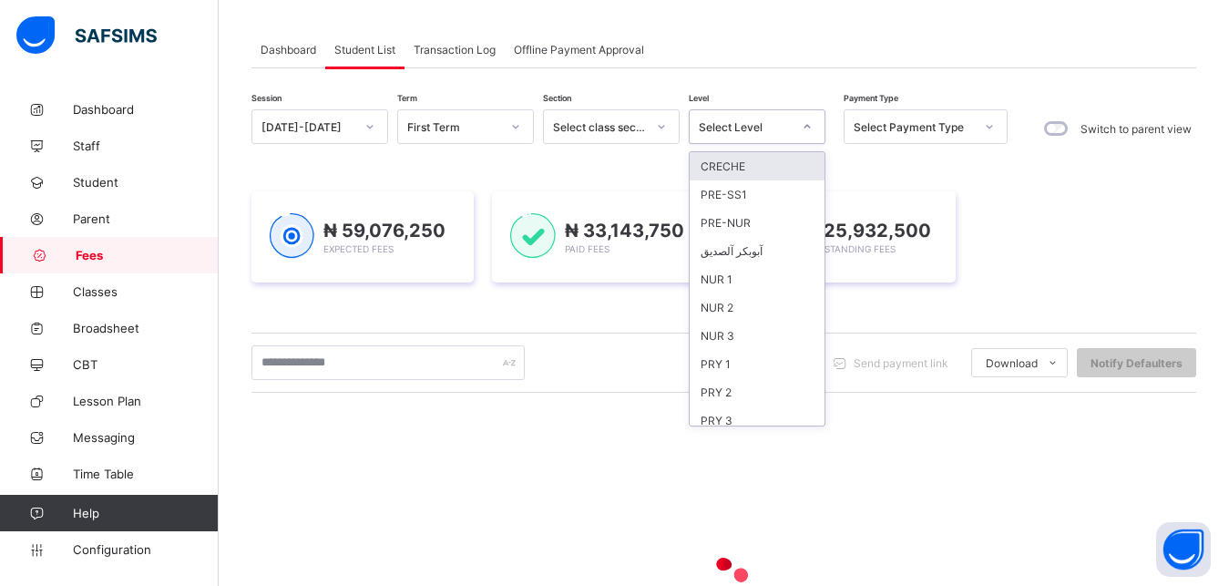
scroll to position [235, 0]
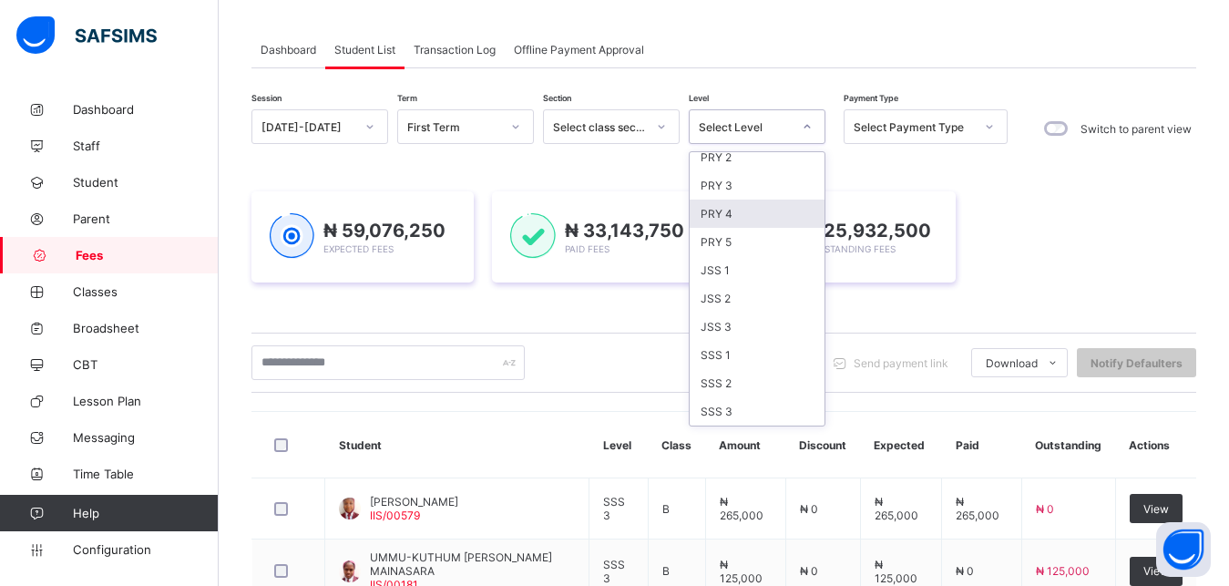
click at [746, 214] on div "PRY 4" at bounding box center [757, 214] width 135 height 28
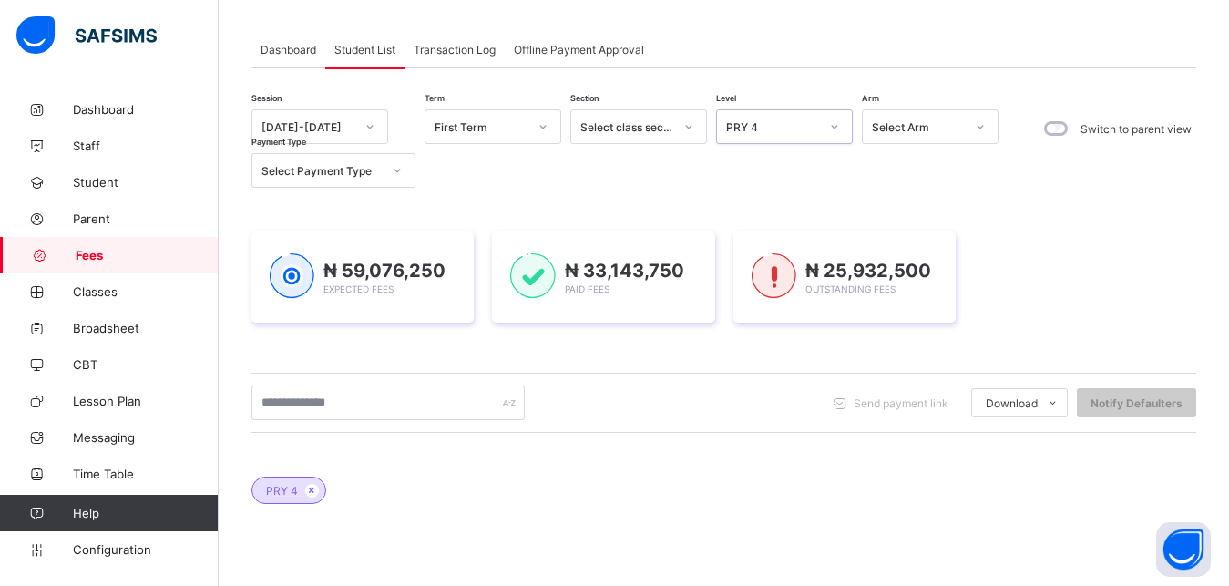
click at [746, 214] on div "₦ 59,076,250 Expected Fees ₦ 33,143,750 Paid Fees ₦ 25,932,500 Outstanding Fees" at bounding box center [723, 277] width 945 height 146
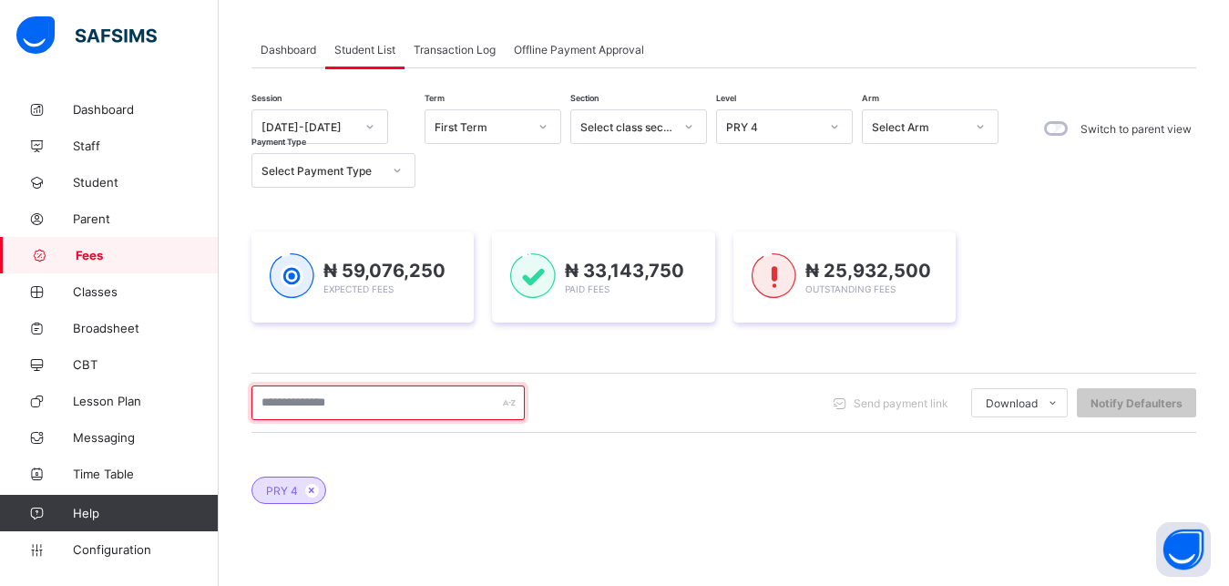
click at [396, 408] on input "text" at bounding box center [387, 402] width 273 height 35
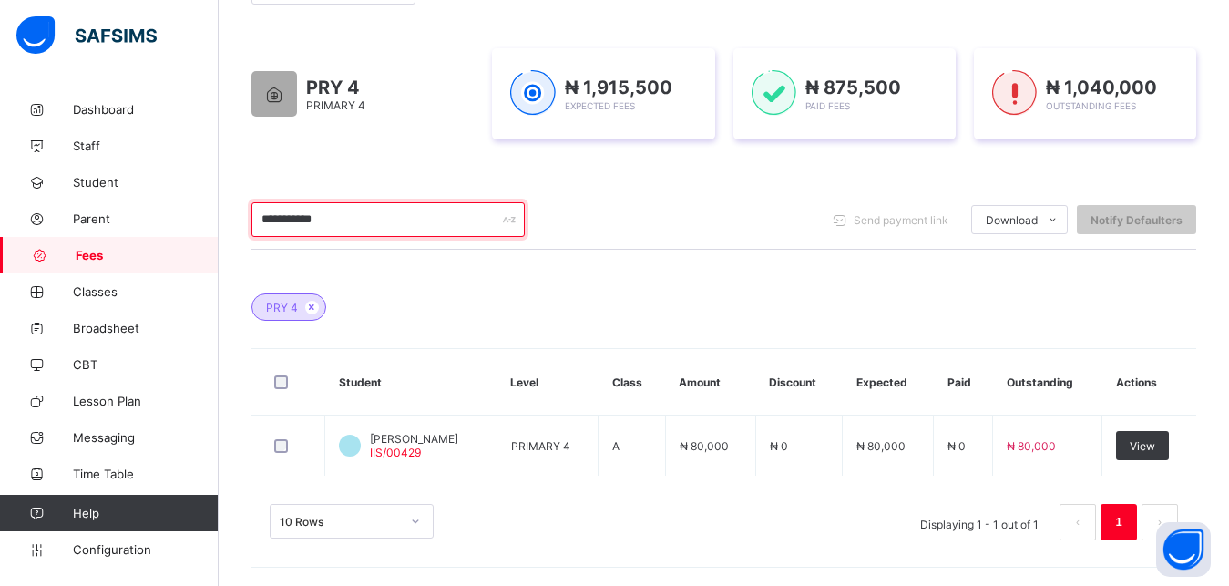
scroll to position [271, 0]
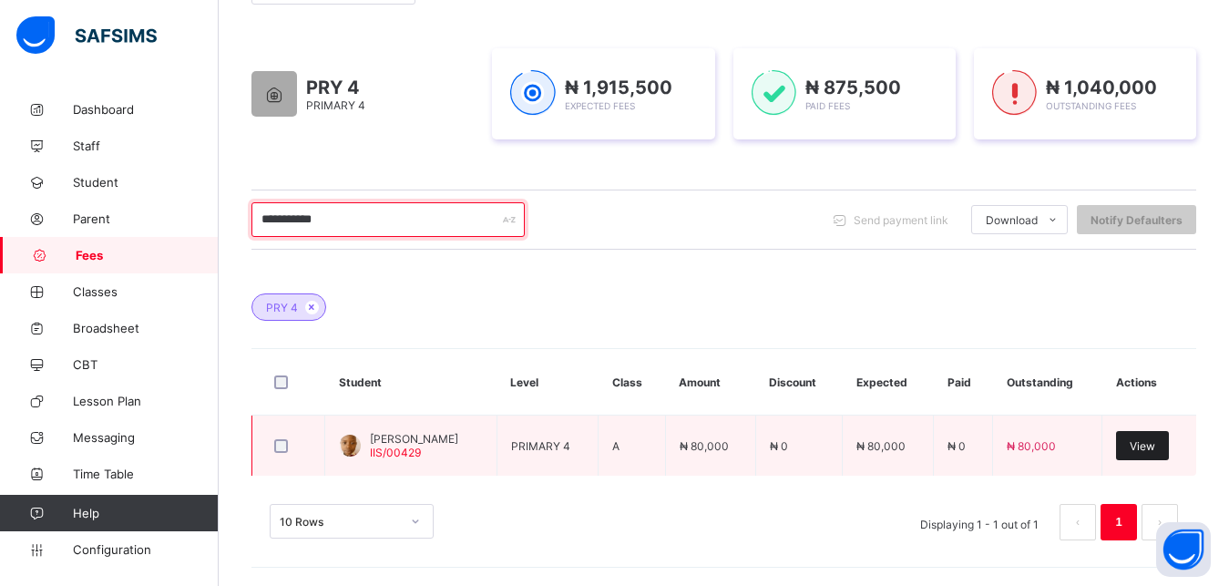
type input "**********"
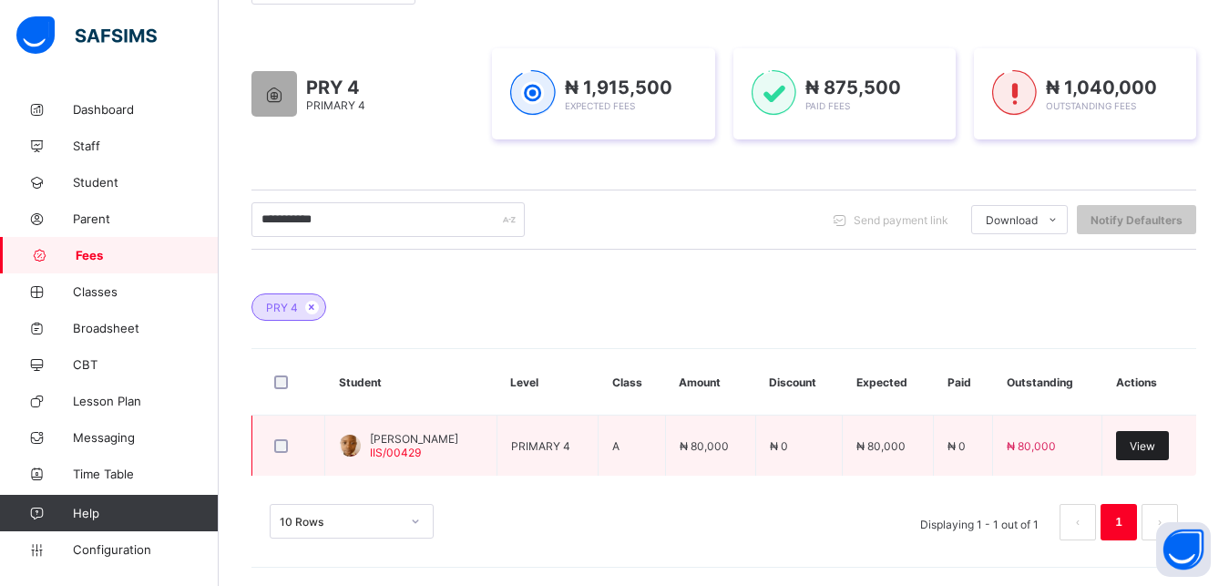
click at [1152, 450] on span "View" at bounding box center [1143, 446] width 26 height 14
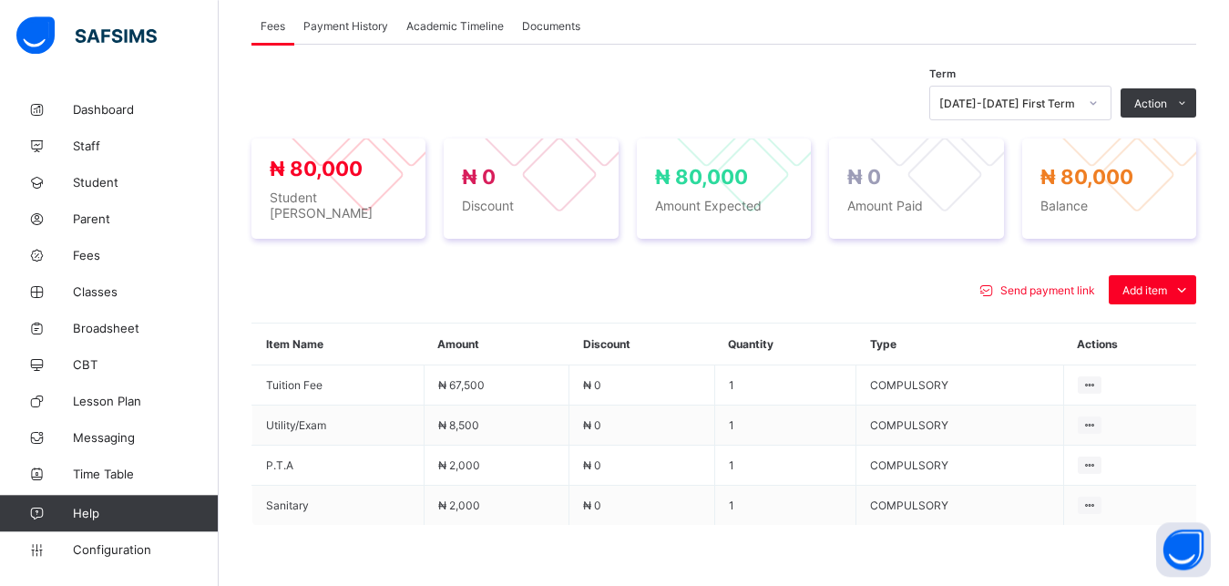
scroll to position [596, 0]
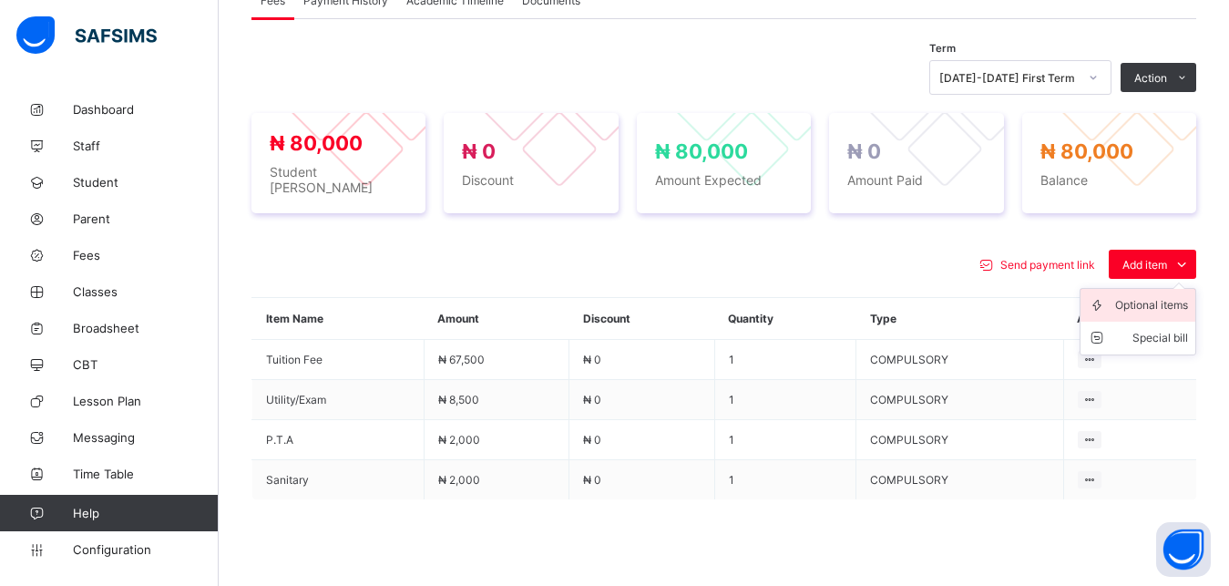
click at [1163, 296] on div "Optional items" at bounding box center [1151, 305] width 73 height 18
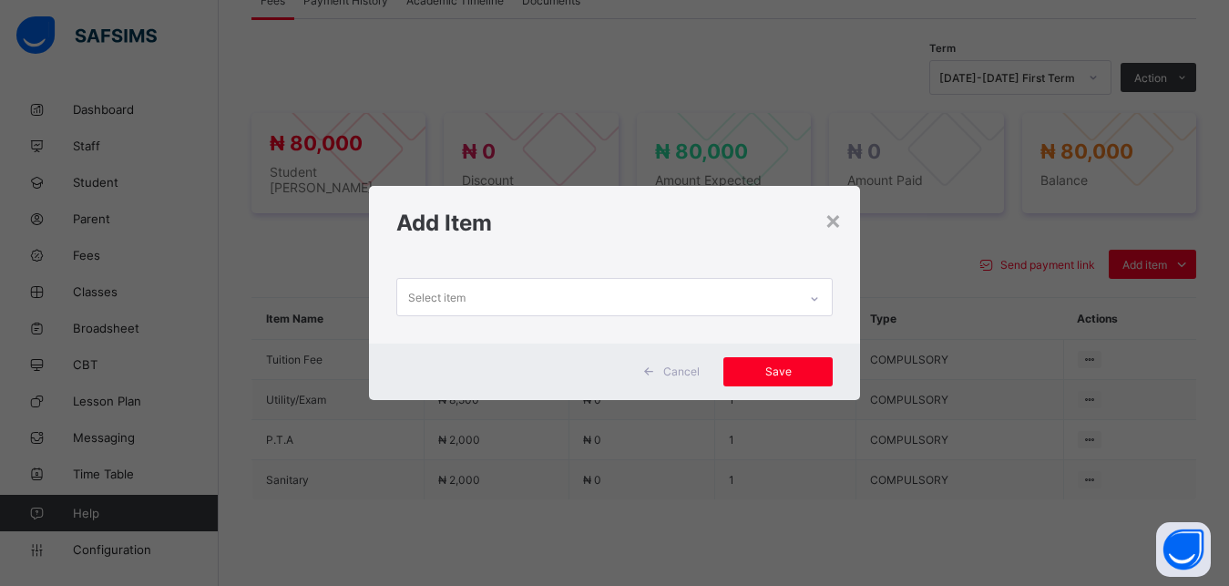
click at [774, 293] on div "Select item" at bounding box center [597, 297] width 401 height 36
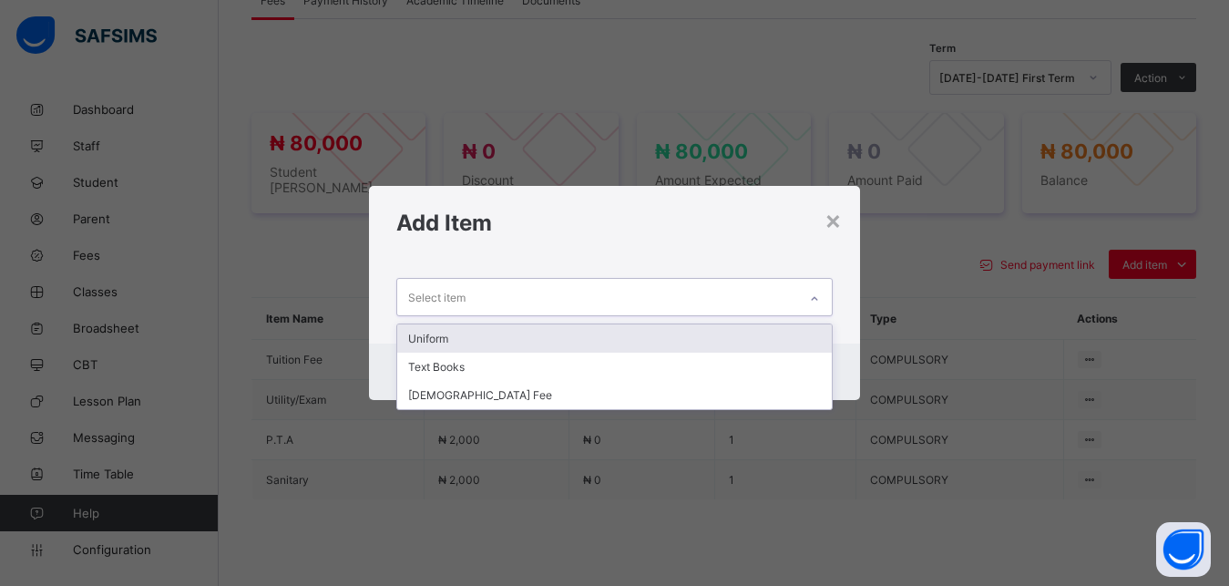
click at [697, 334] on div "Uniform" at bounding box center [614, 338] width 435 height 28
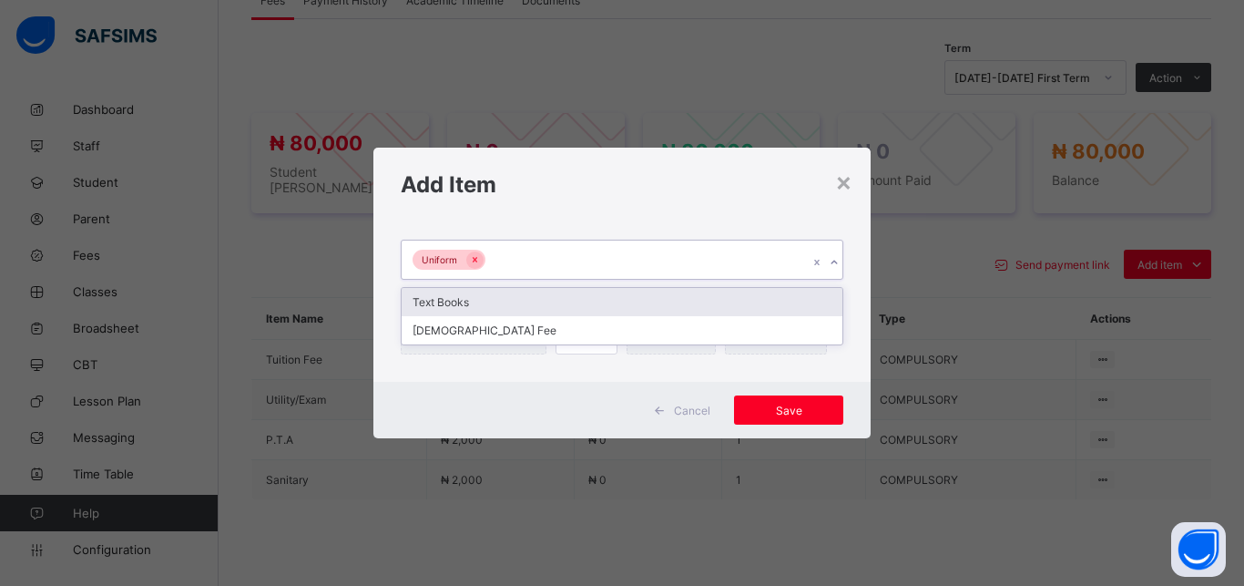
click at [643, 260] on div "Uniform" at bounding box center [605, 260] width 406 height 38
click at [617, 298] on div "Text Books" at bounding box center [622, 302] width 441 height 28
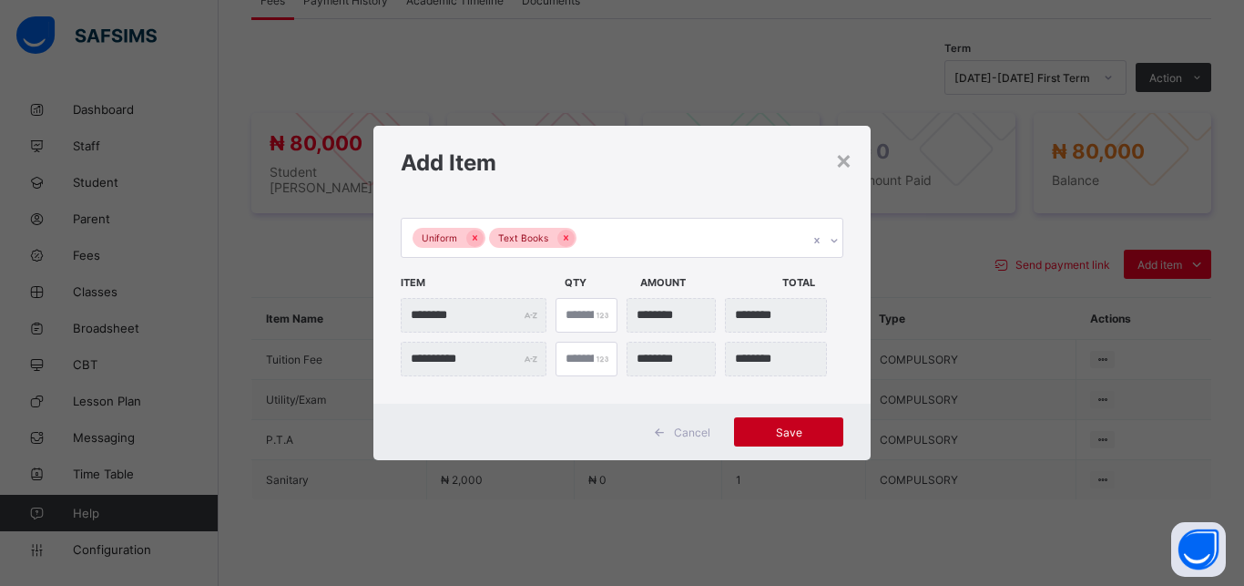
click at [794, 433] on span "Save" at bounding box center [789, 432] width 82 height 14
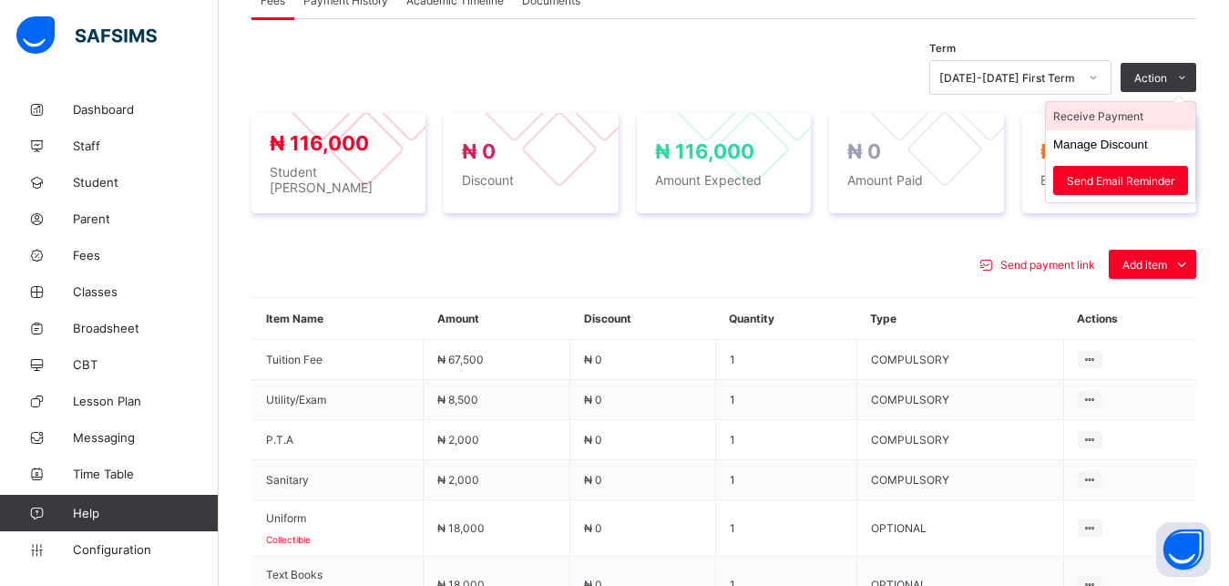
click at [1149, 120] on li "Receive Payment" at bounding box center [1120, 116] width 149 height 28
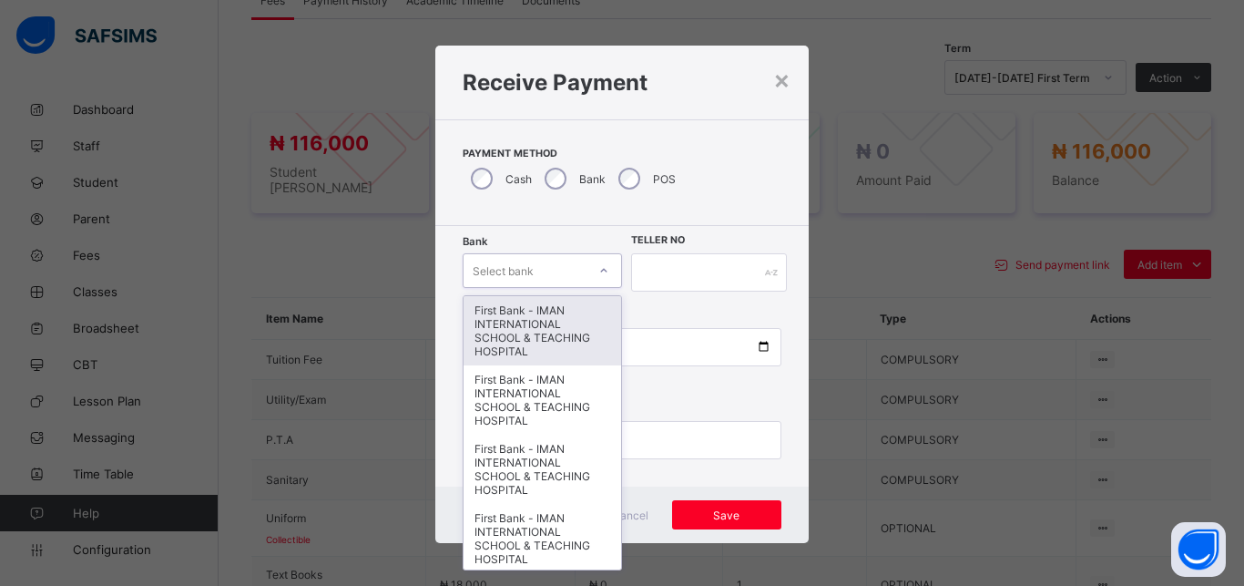
click at [544, 270] on div "Select bank" at bounding box center [525, 271] width 123 height 26
click at [540, 322] on div "First Bank - IMAN INTERNATIONAL SCHOOL & TEACHING HOSPITAL" at bounding box center [543, 330] width 158 height 69
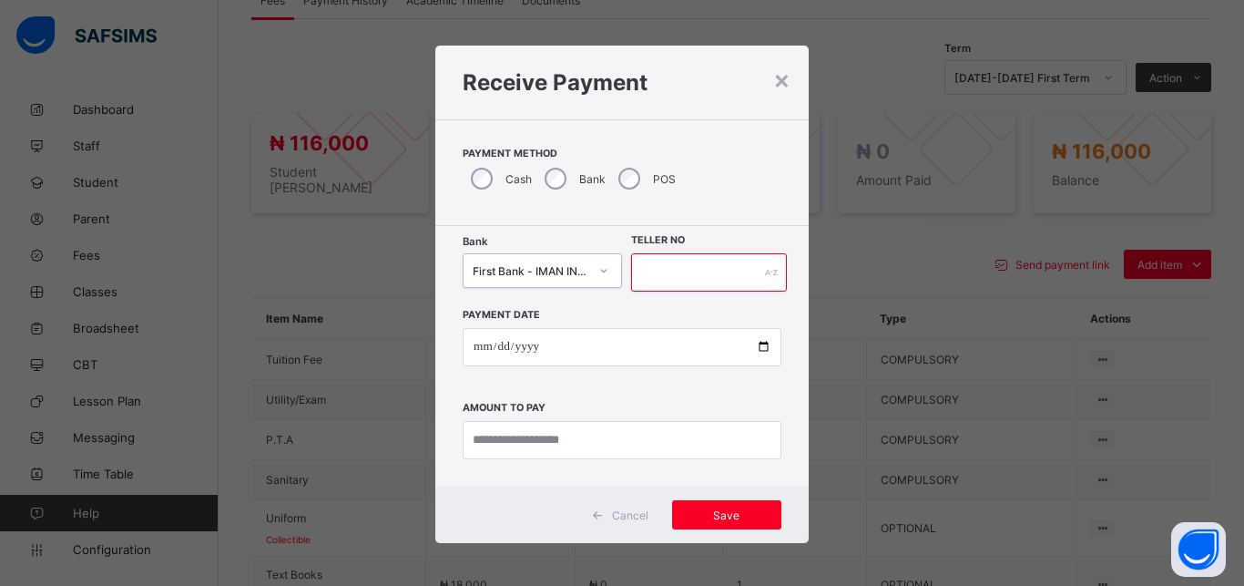
click at [650, 277] on input "text" at bounding box center [709, 272] width 156 height 38
type input "*****"
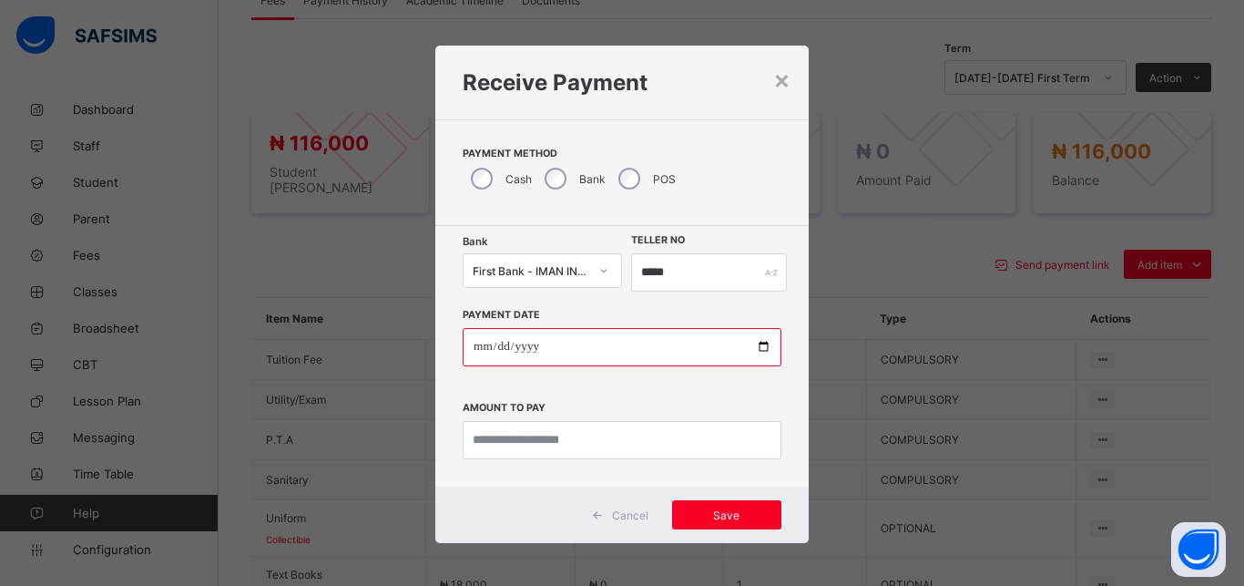
click at [753, 353] on input "date" at bounding box center [622, 347] width 319 height 38
type input "**********"
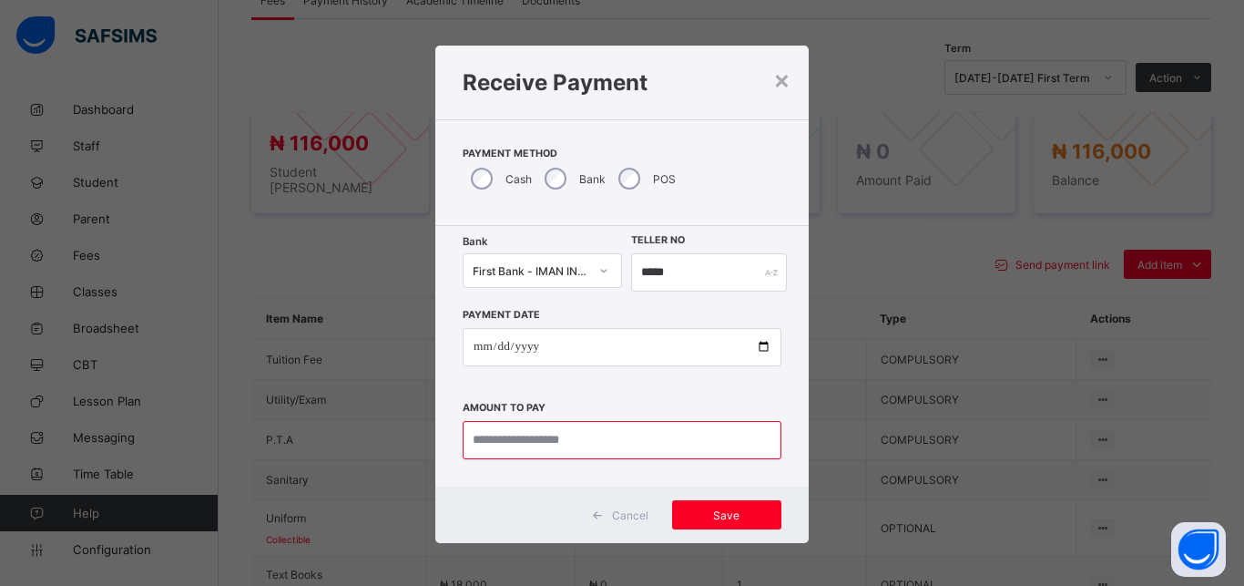
click at [571, 451] on input "currency" at bounding box center [622, 440] width 319 height 38
type input "*********"
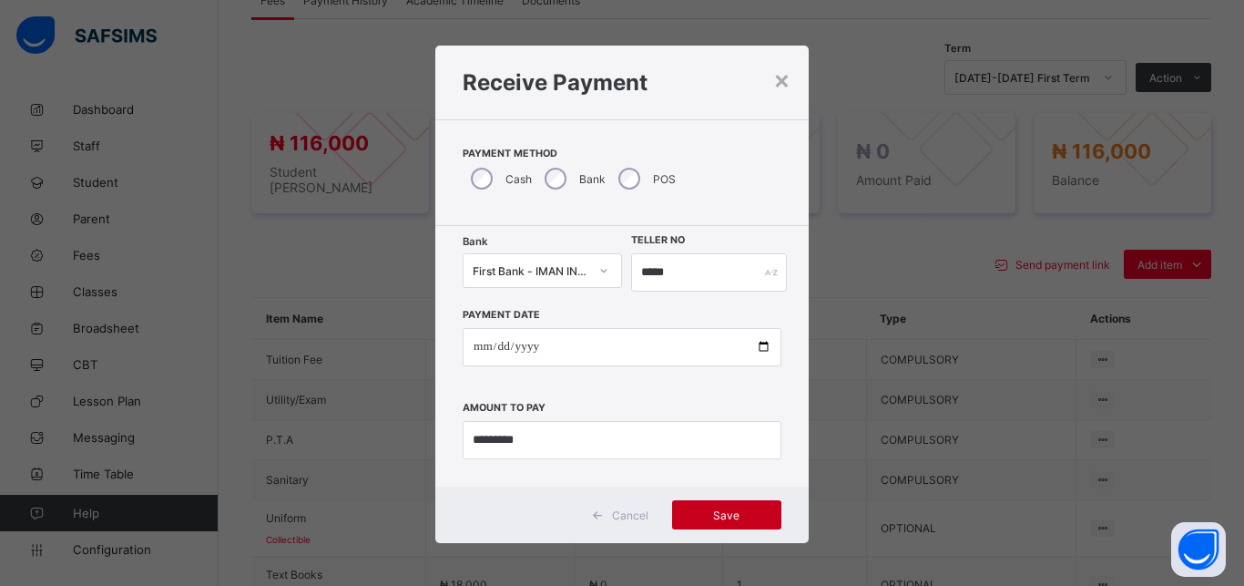
click at [697, 513] on span "Save" at bounding box center [727, 515] width 82 height 14
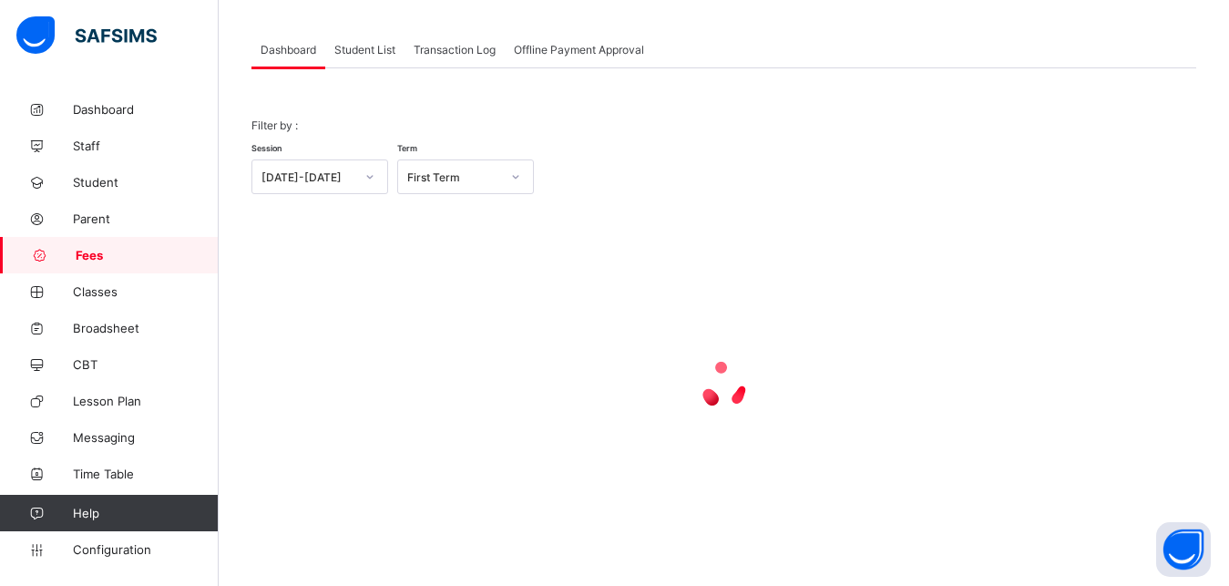
scroll to position [87, 0]
click at [369, 50] on span "Student List" at bounding box center [364, 50] width 61 height 14
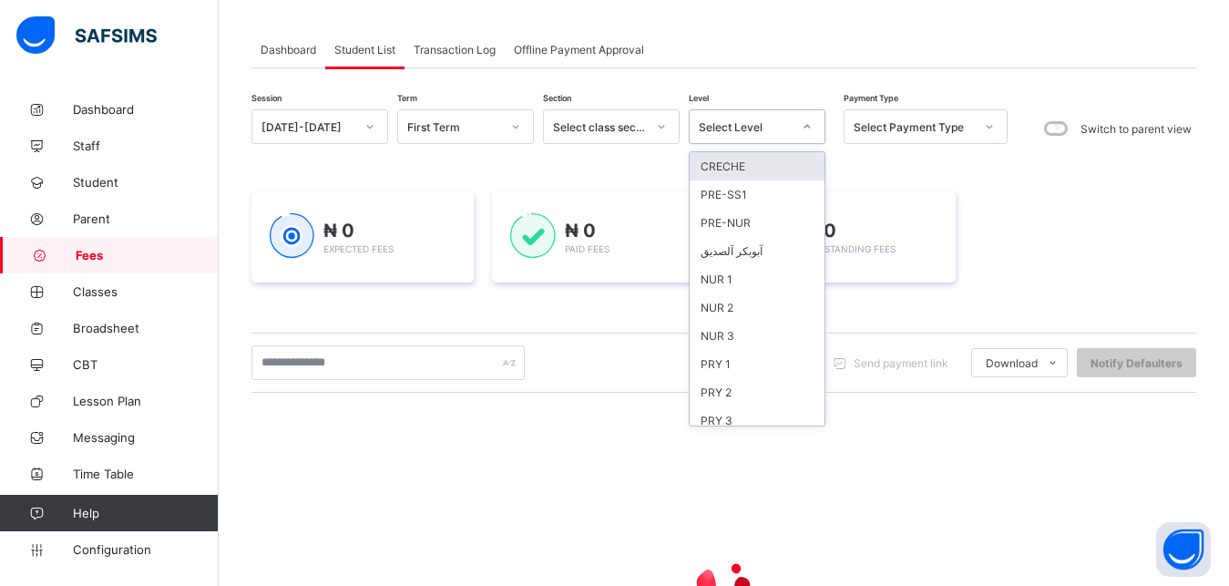
click at [762, 129] on div "Select Level" at bounding box center [745, 127] width 93 height 14
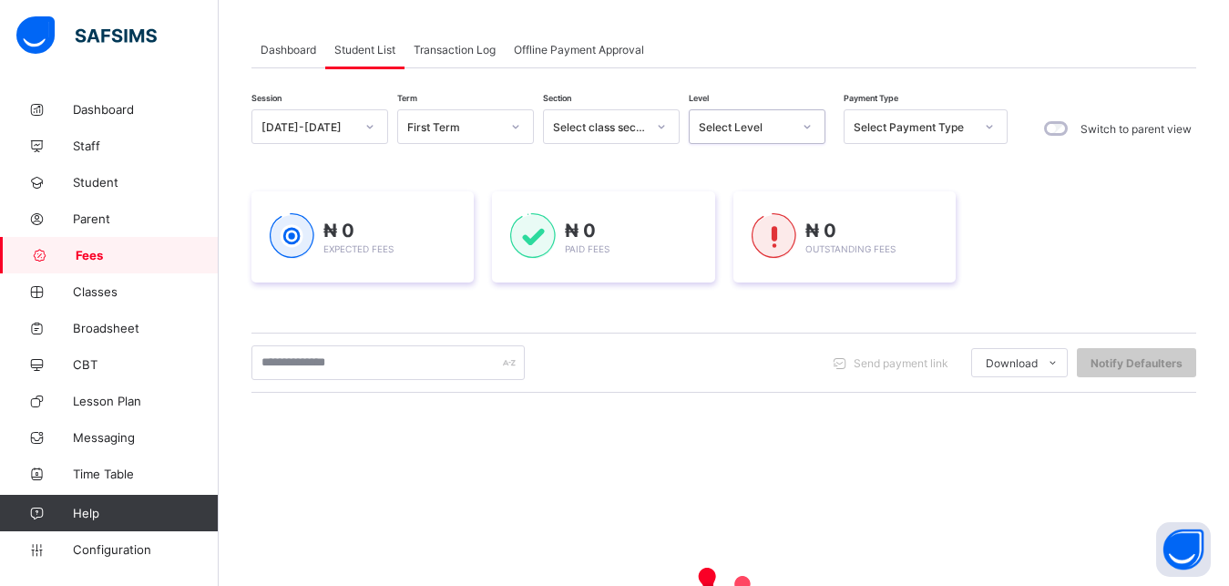
click at [761, 131] on div "Select Level" at bounding box center [745, 127] width 93 height 14
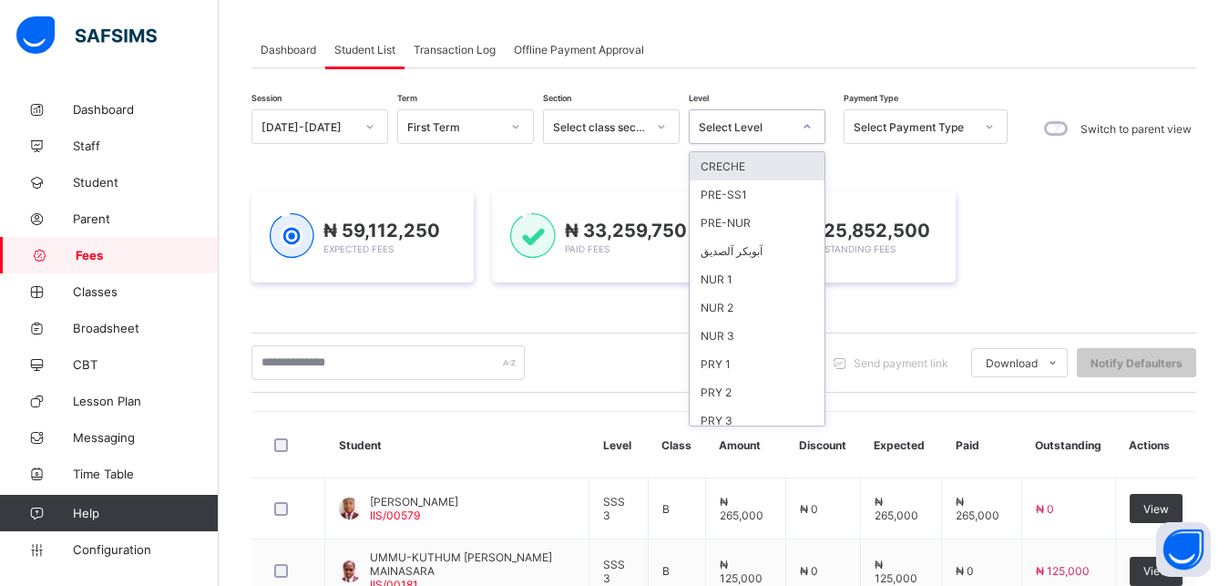
scroll to position [235, 0]
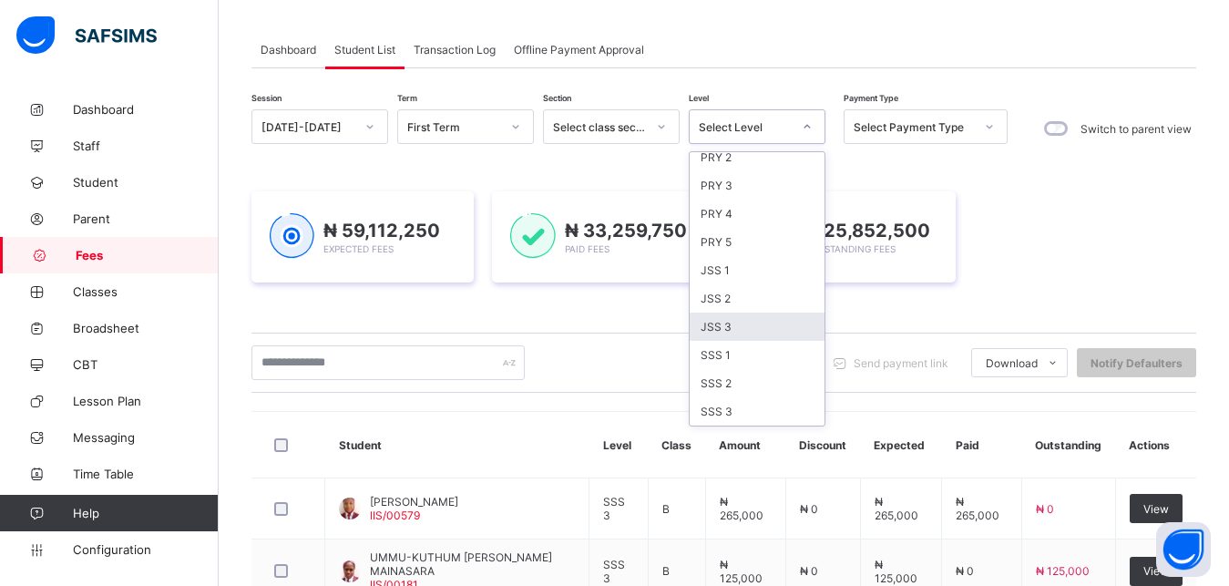
click at [763, 323] on div "JSS 3" at bounding box center [757, 326] width 135 height 28
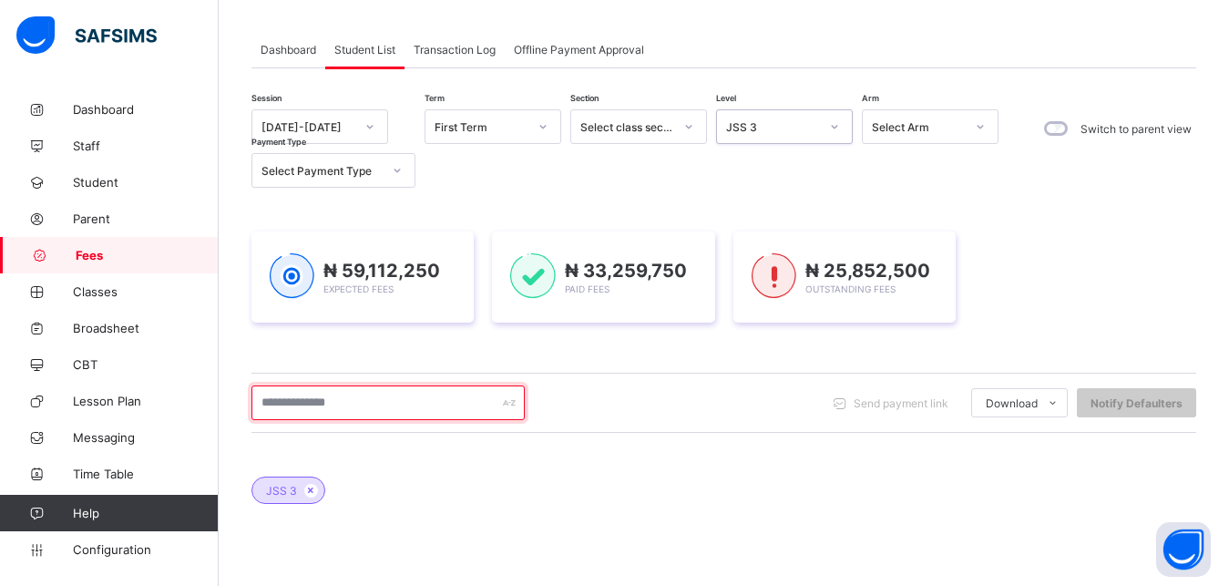
click at [409, 399] on input "text" at bounding box center [387, 402] width 273 height 35
type input "**********"
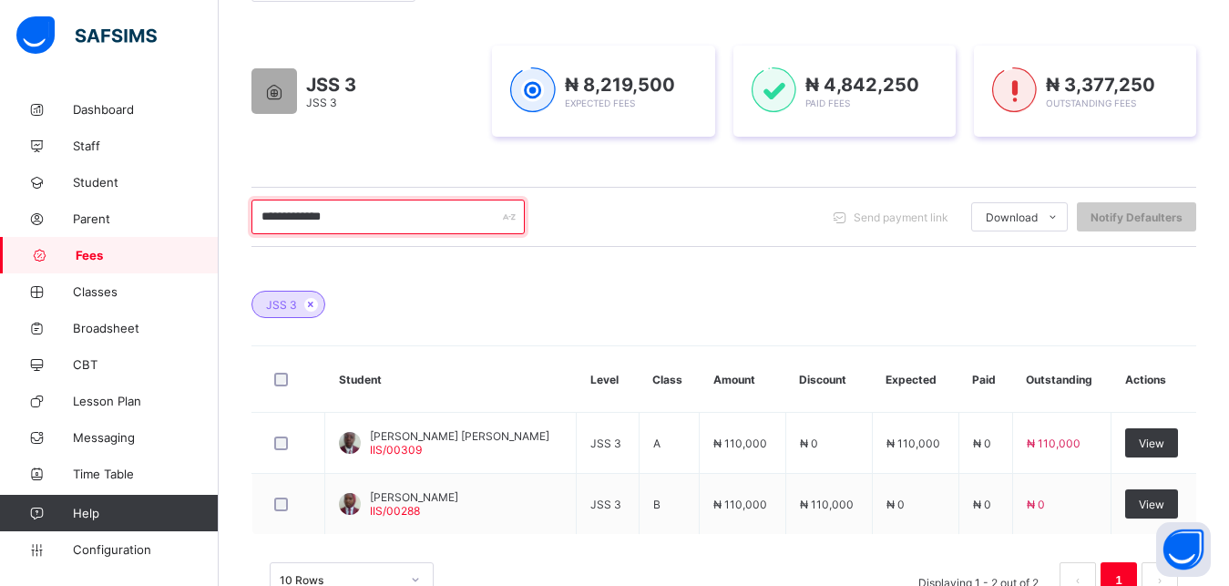
scroll to position [320, 0]
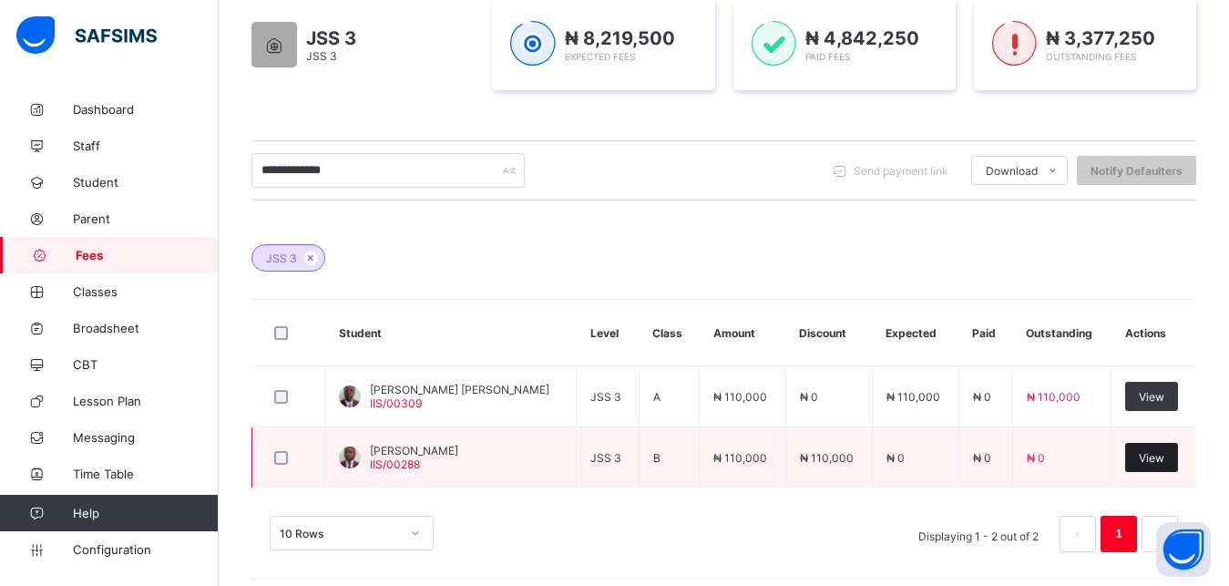
click at [1159, 464] on span "View" at bounding box center [1152, 458] width 26 height 14
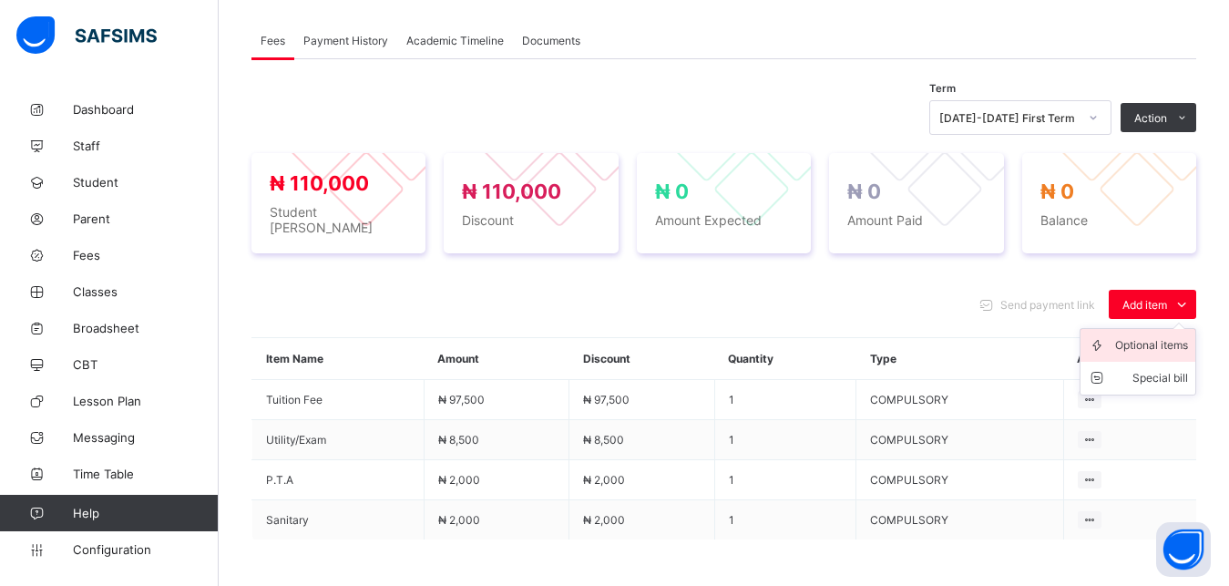
click at [1154, 336] on div "Optional items" at bounding box center [1151, 345] width 73 height 18
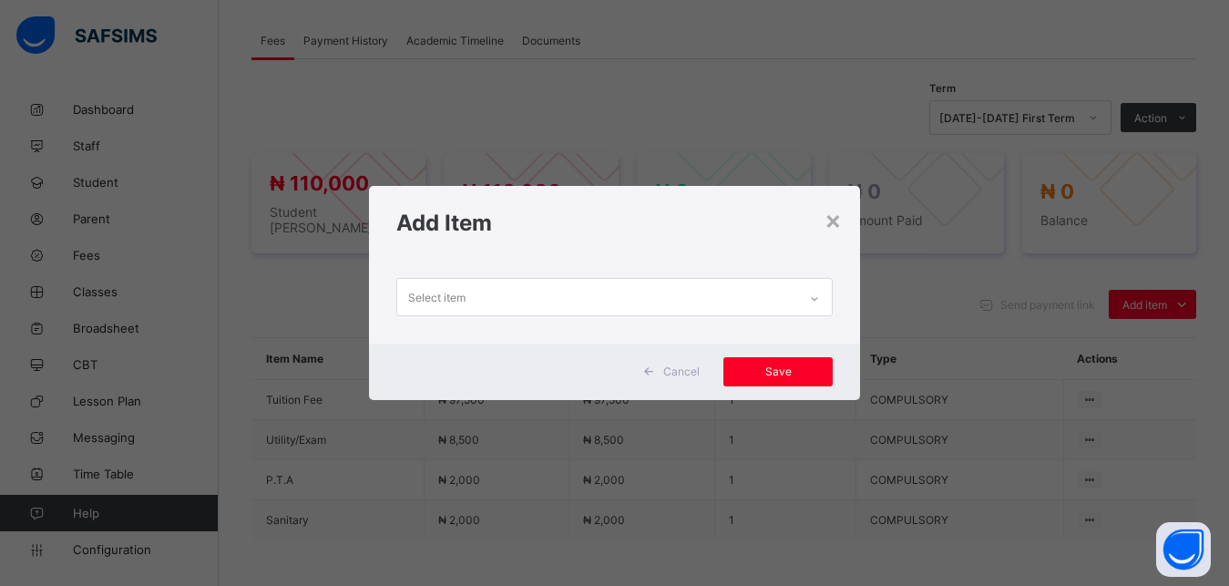
click at [688, 296] on div "Select item" at bounding box center [597, 297] width 401 height 36
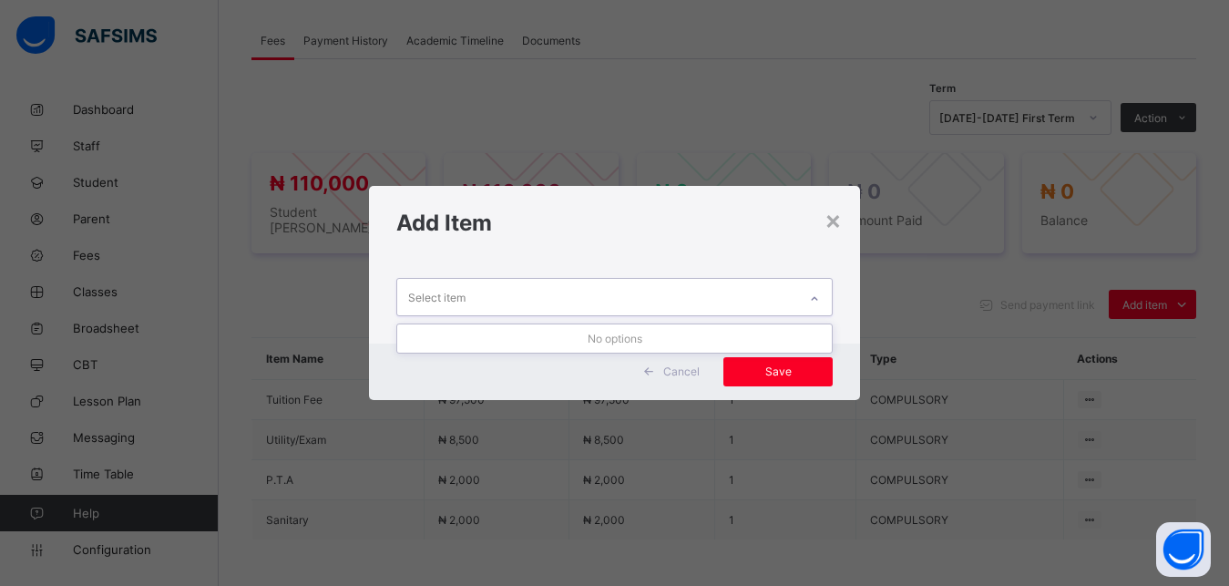
click at [688, 296] on div "Select item" at bounding box center [597, 297] width 401 height 36
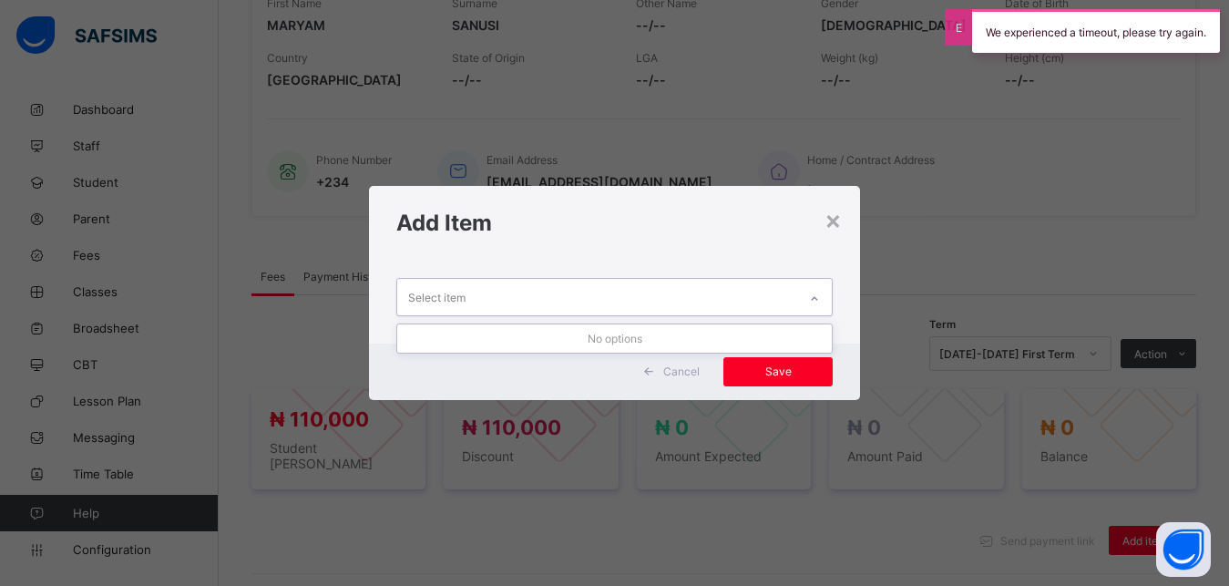
scroll to position [556, 0]
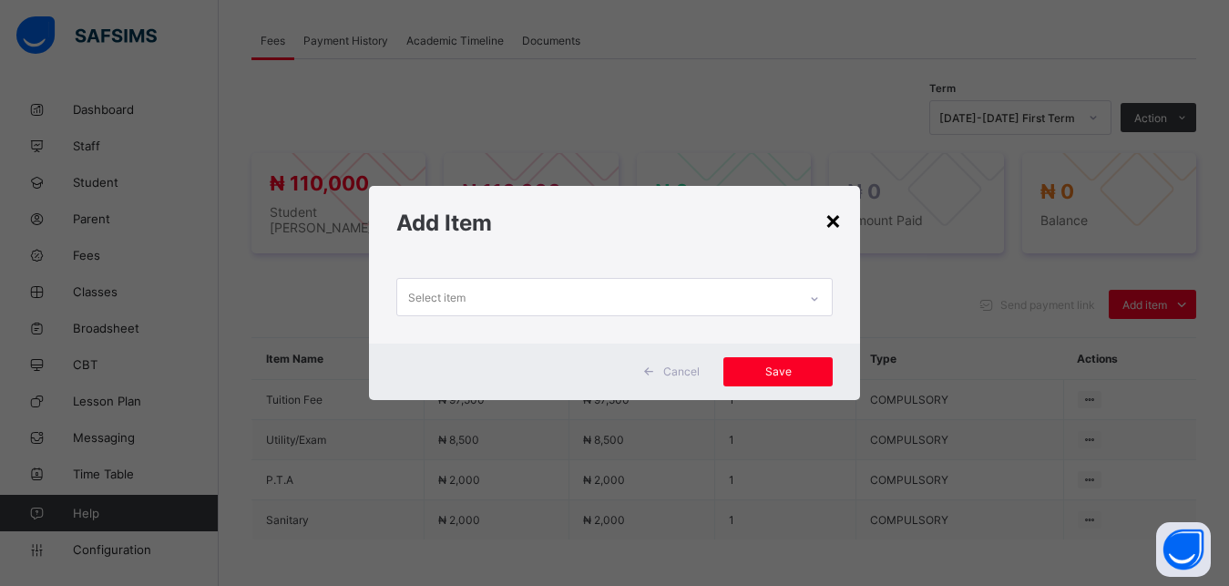
click at [836, 225] on div "×" at bounding box center [833, 219] width 17 height 31
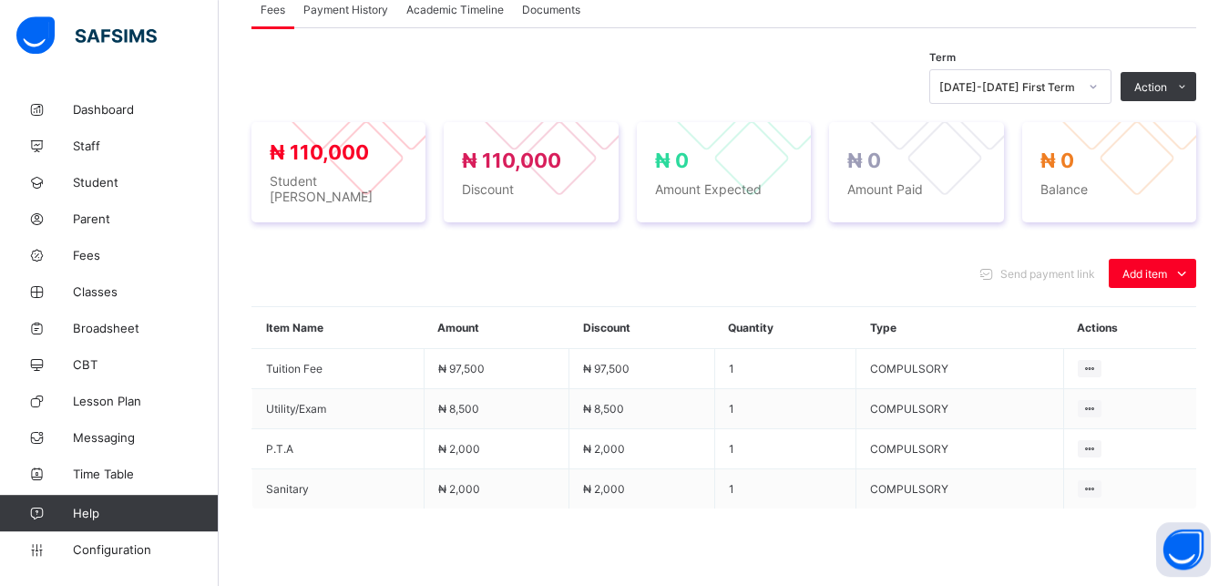
scroll to position [602, 0]
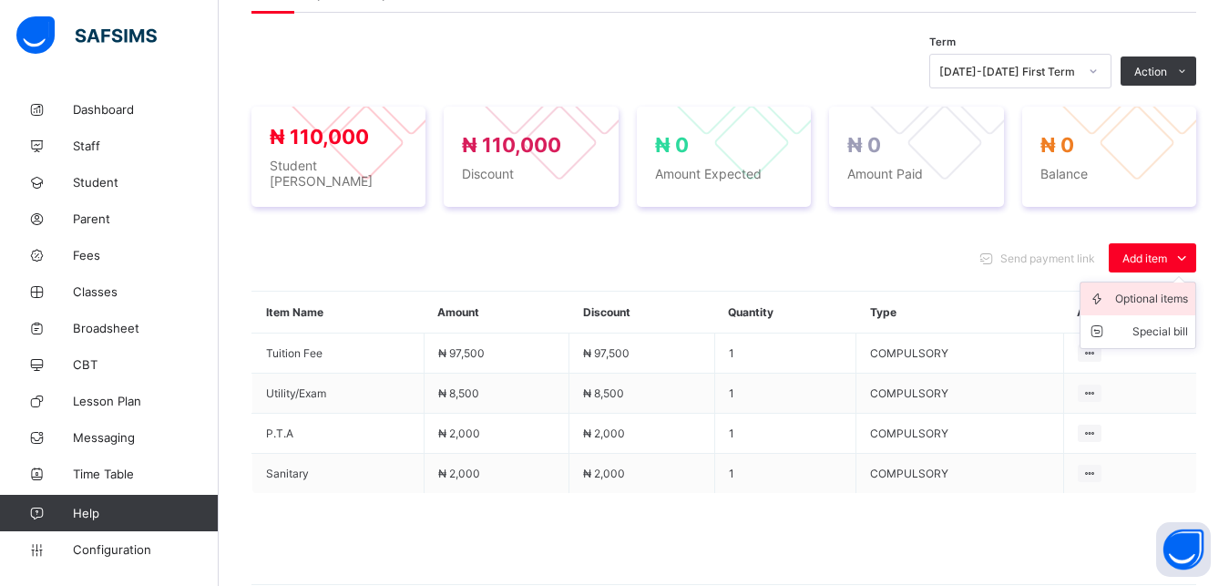
click at [1163, 291] on div "Optional items" at bounding box center [1151, 299] width 73 height 18
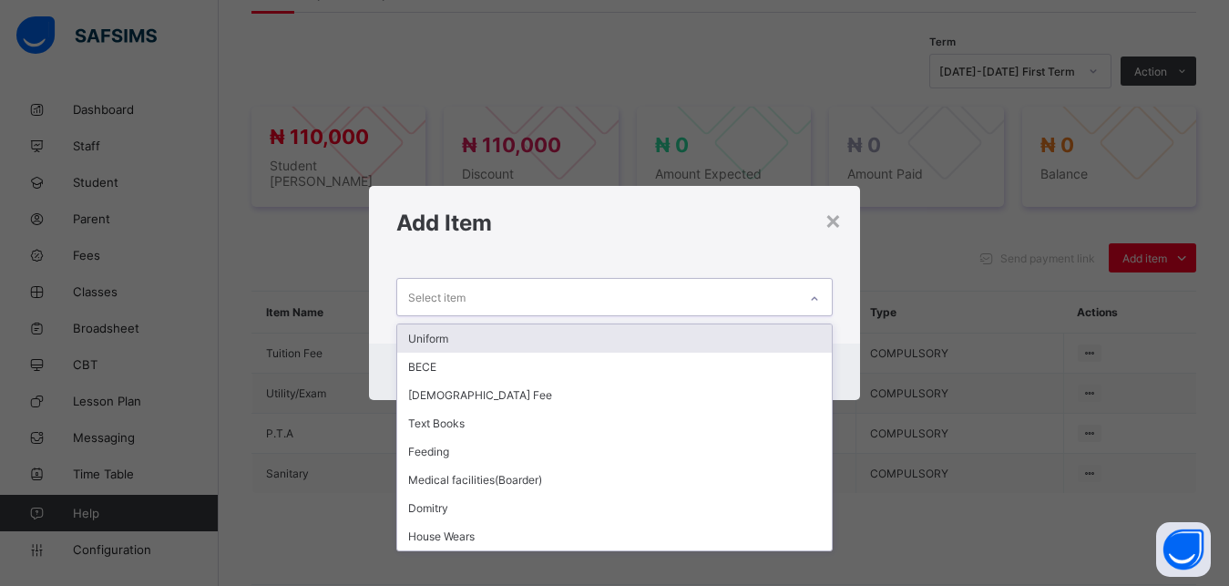
click at [730, 294] on div "Select item" at bounding box center [597, 297] width 401 height 36
click at [666, 338] on div "Uniform" at bounding box center [614, 338] width 435 height 28
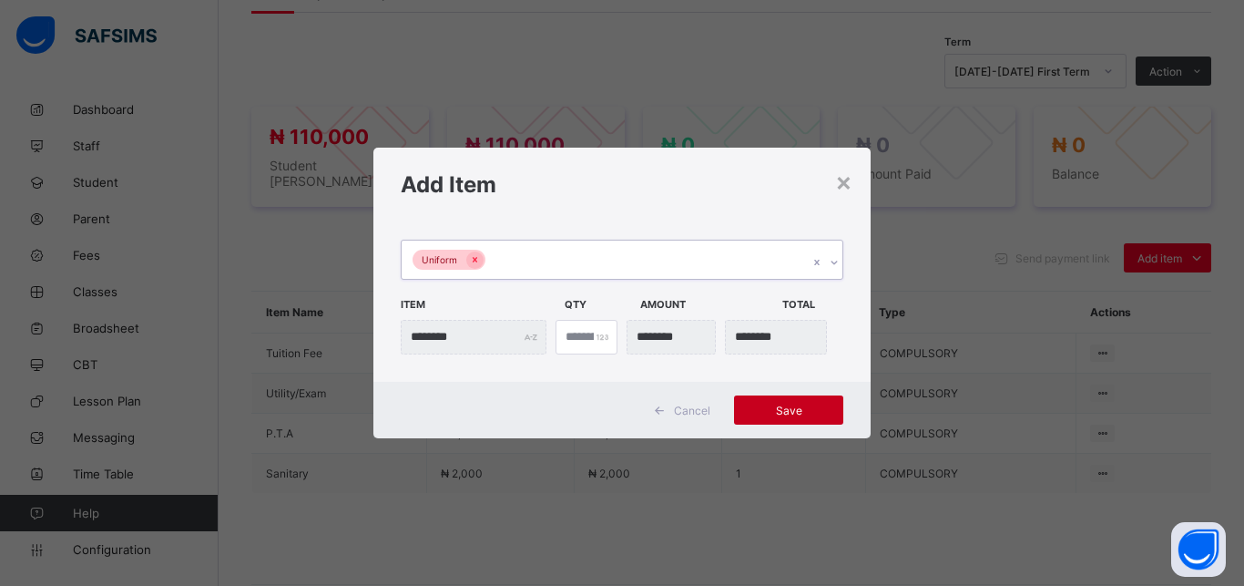
click at [781, 402] on div "Save" at bounding box center [788, 409] width 109 height 29
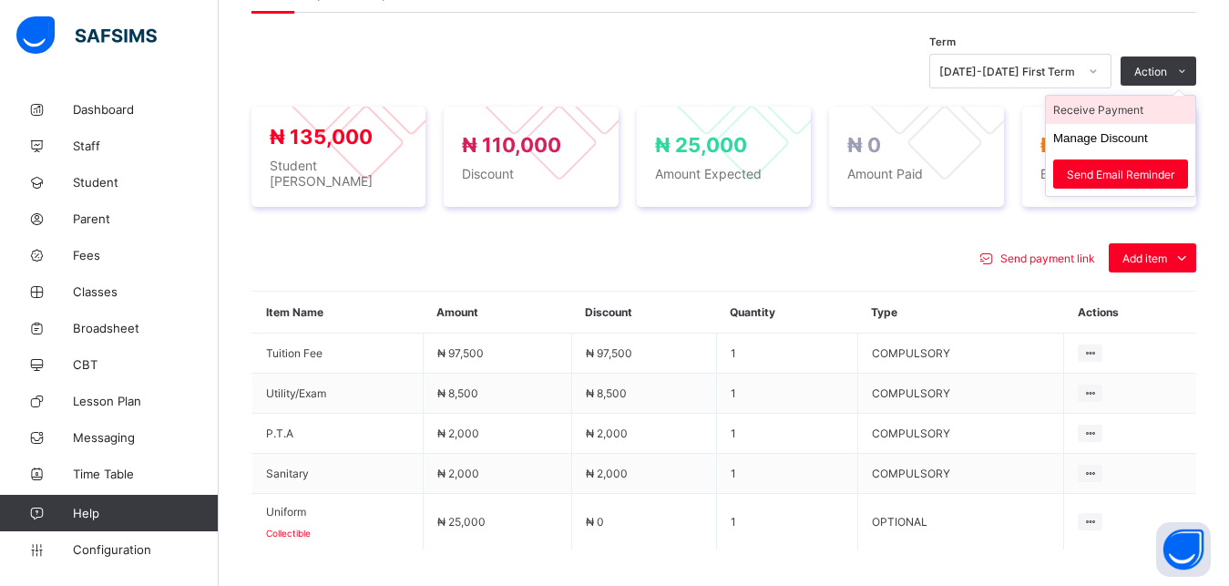
click at [1141, 113] on li "Receive Payment" at bounding box center [1120, 110] width 149 height 28
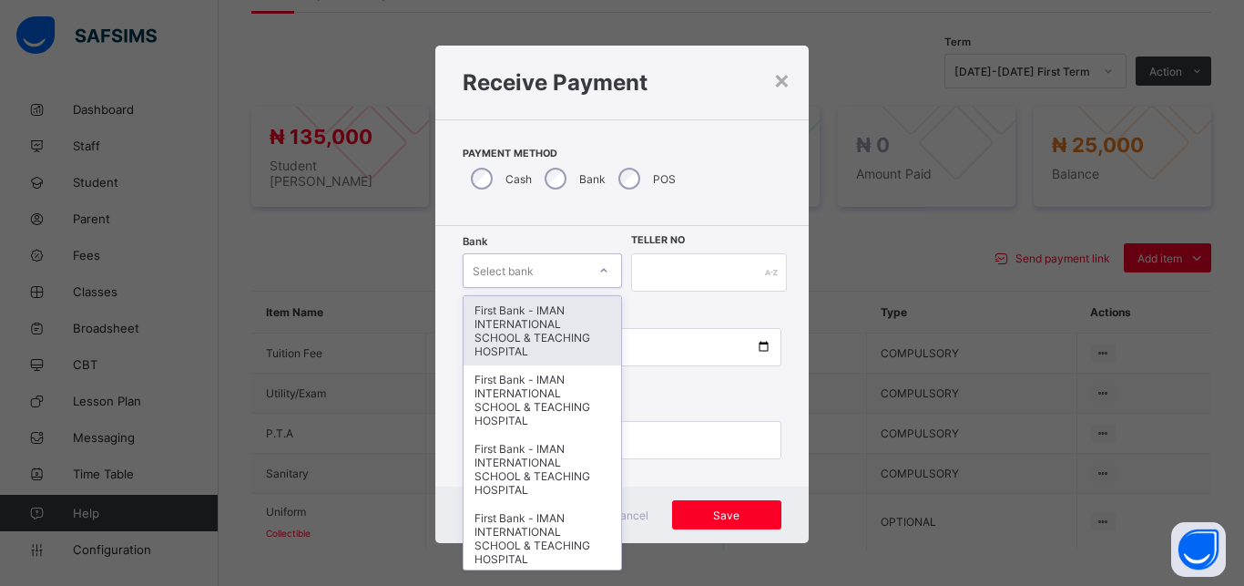
click at [553, 270] on div "Select bank" at bounding box center [525, 271] width 123 height 26
click at [551, 322] on div "First Bank - IMAN INTERNATIONAL SCHOOL & TEACHING HOSPITAL" at bounding box center [543, 330] width 158 height 69
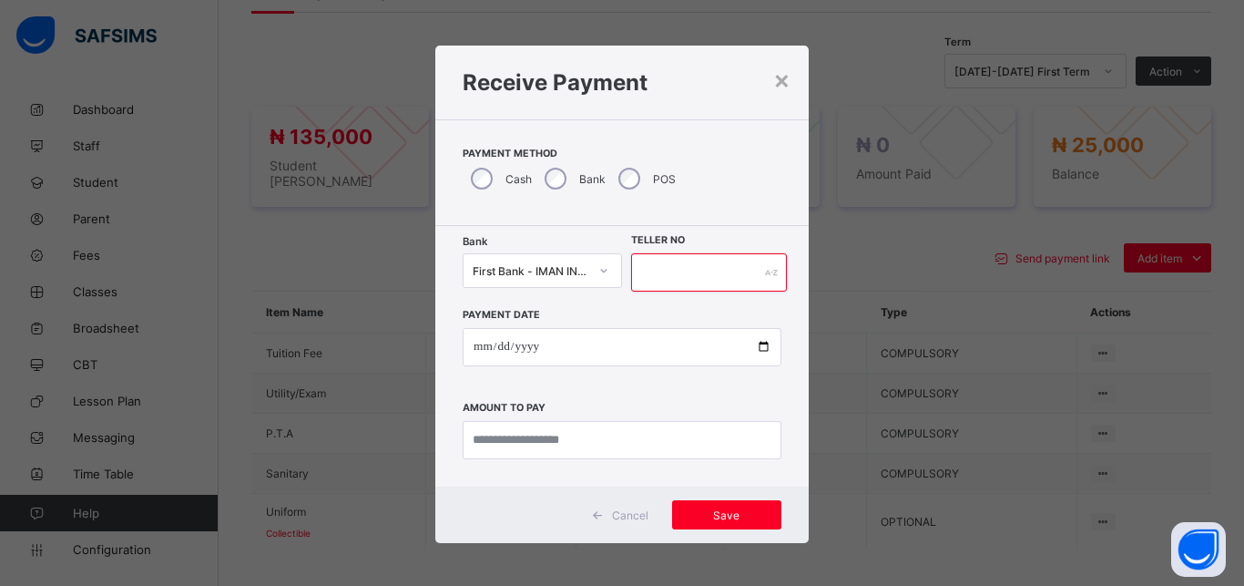
click at [664, 274] on input "text" at bounding box center [709, 272] width 156 height 38
type input "*****"
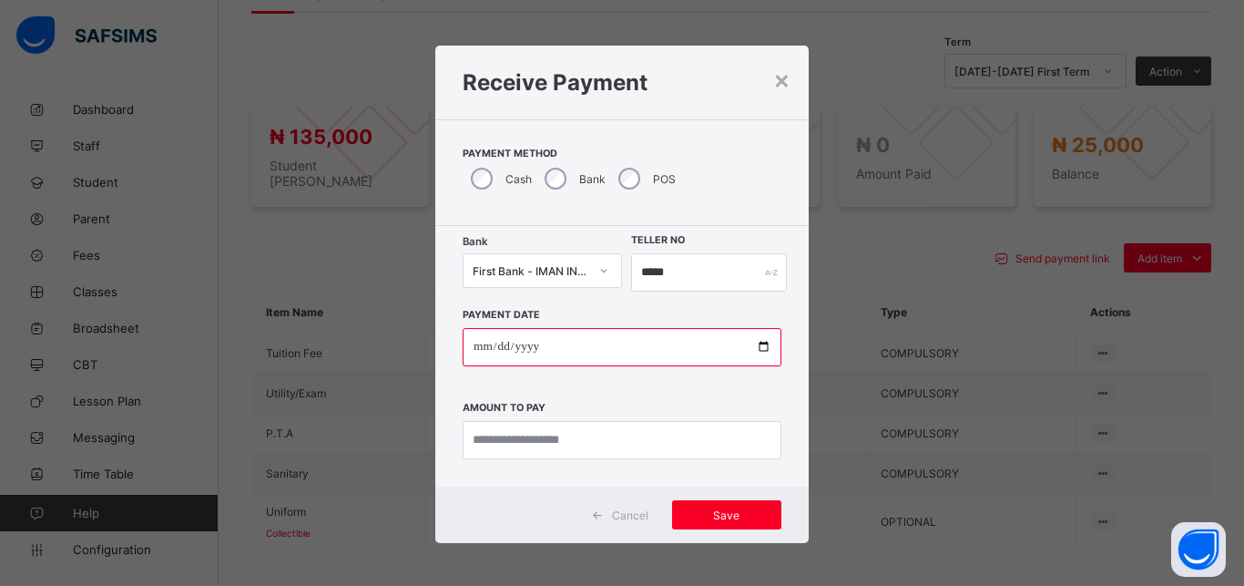
click at [751, 351] on input "date" at bounding box center [622, 347] width 319 height 38
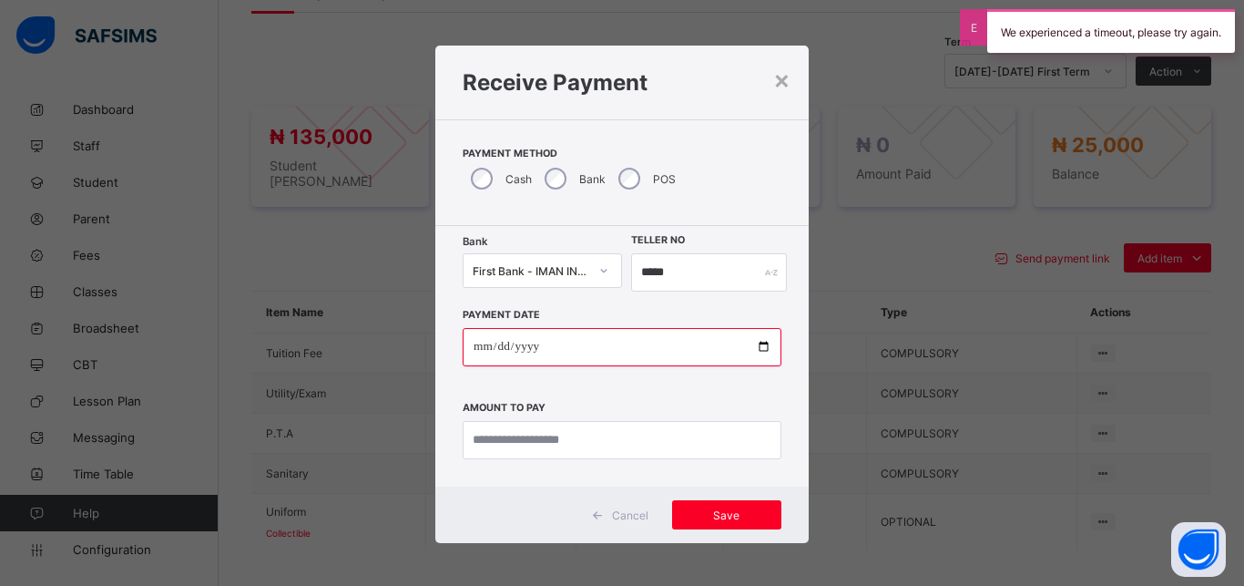
type input "**********"
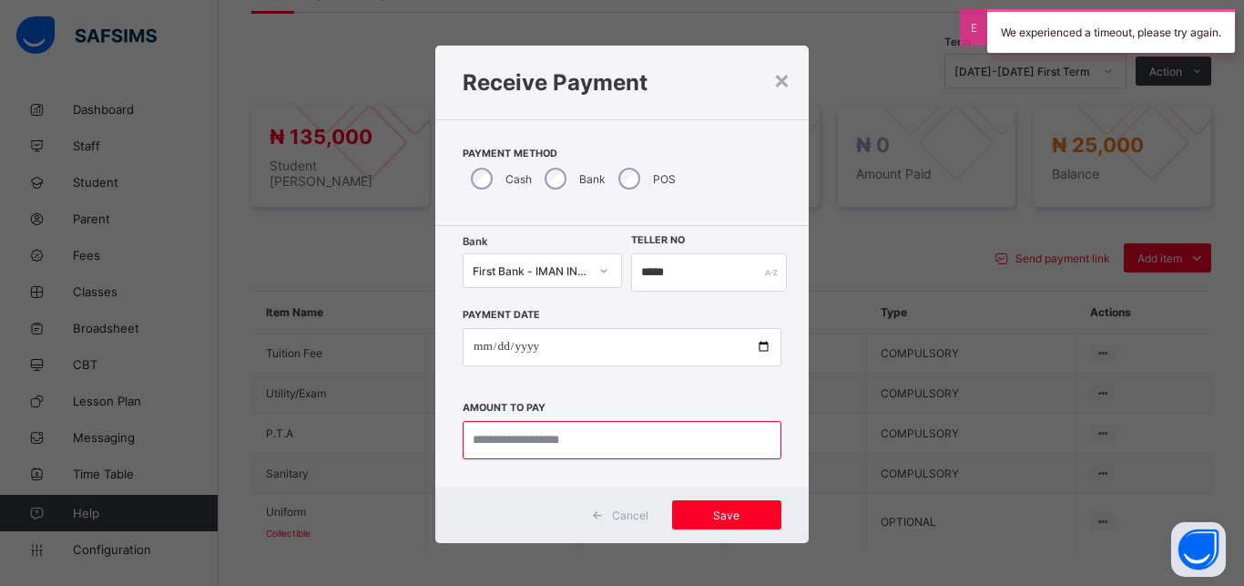
click at [574, 452] on input "currency" at bounding box center [622, 440] width 319 height 38
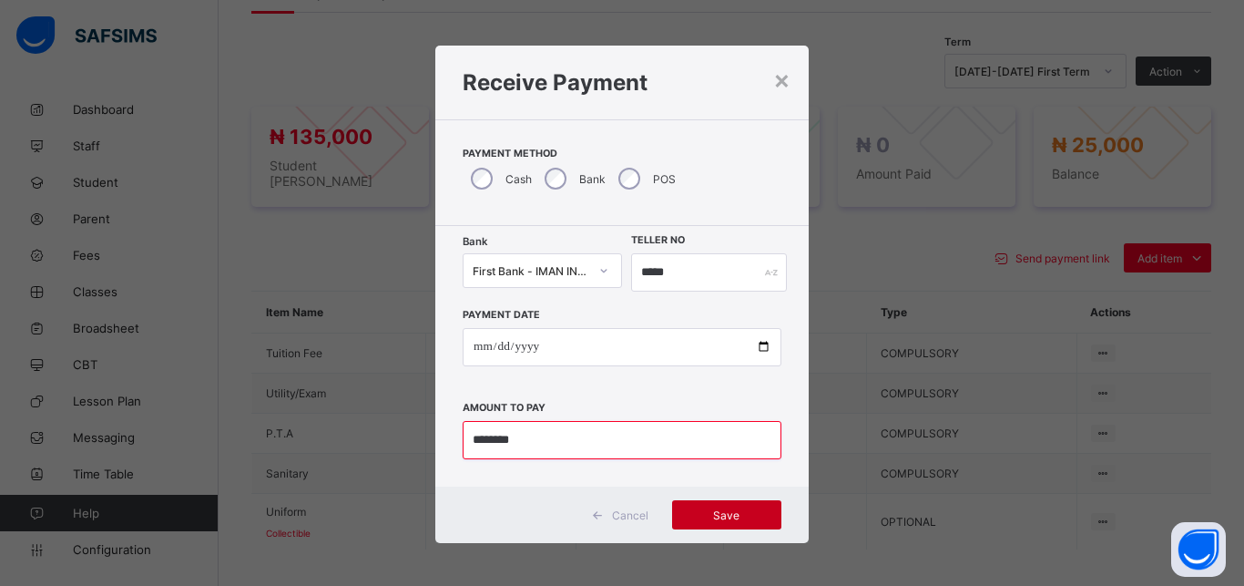
type input "********"
click at [720, 507] on div "Save" at bounding box center [726, 514] width 109 height 29
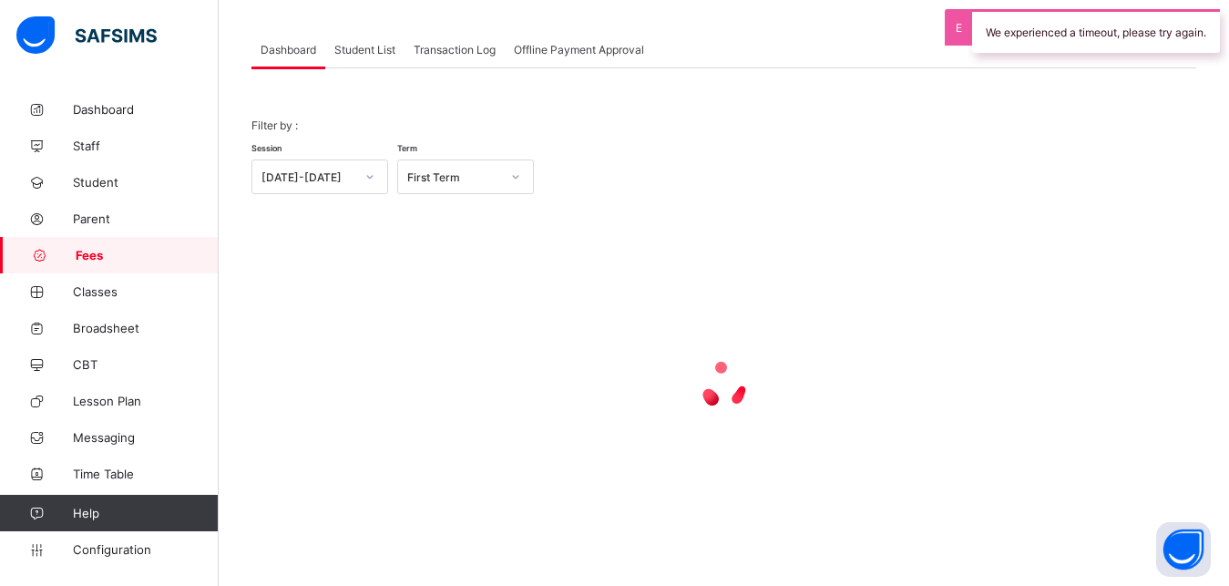
scroll to position [87, 0]
click at [354, 51] on span "Student List" at bounding box center [364, 50] width 61 height 14
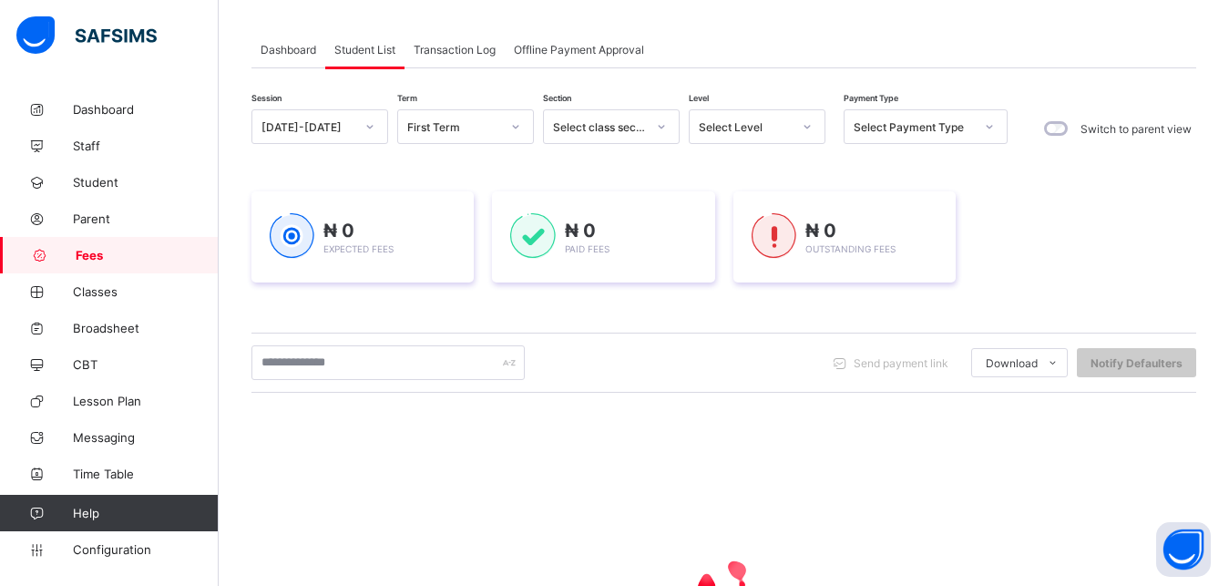
click at [771, 125] on div "Select Level" at bounding box center [745, 127] width 93 height 14
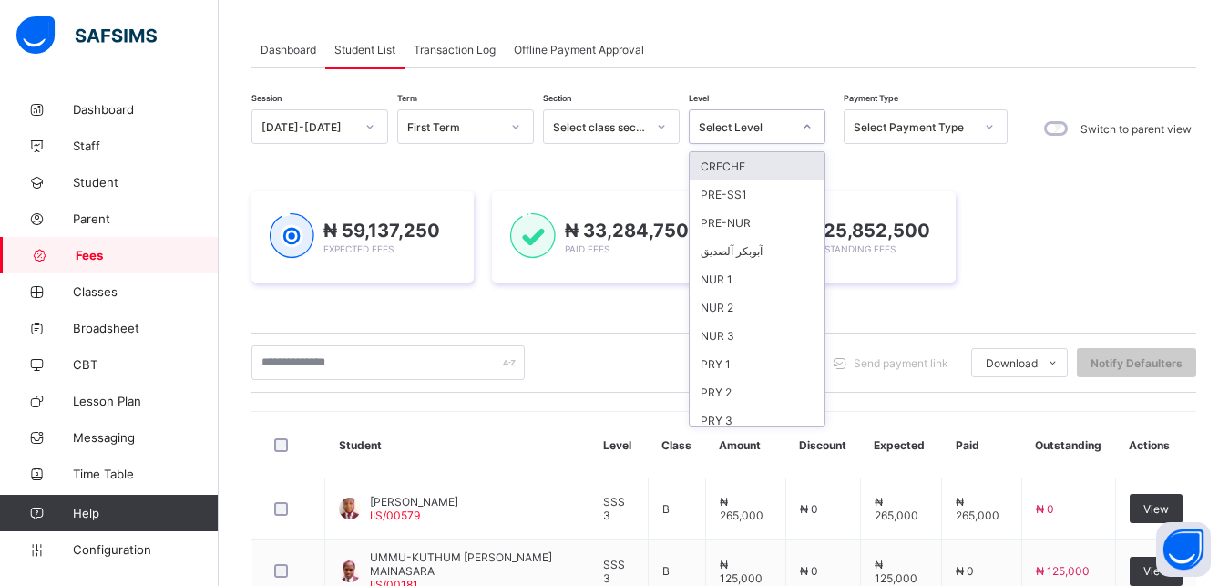
scroll to position [235, 0]
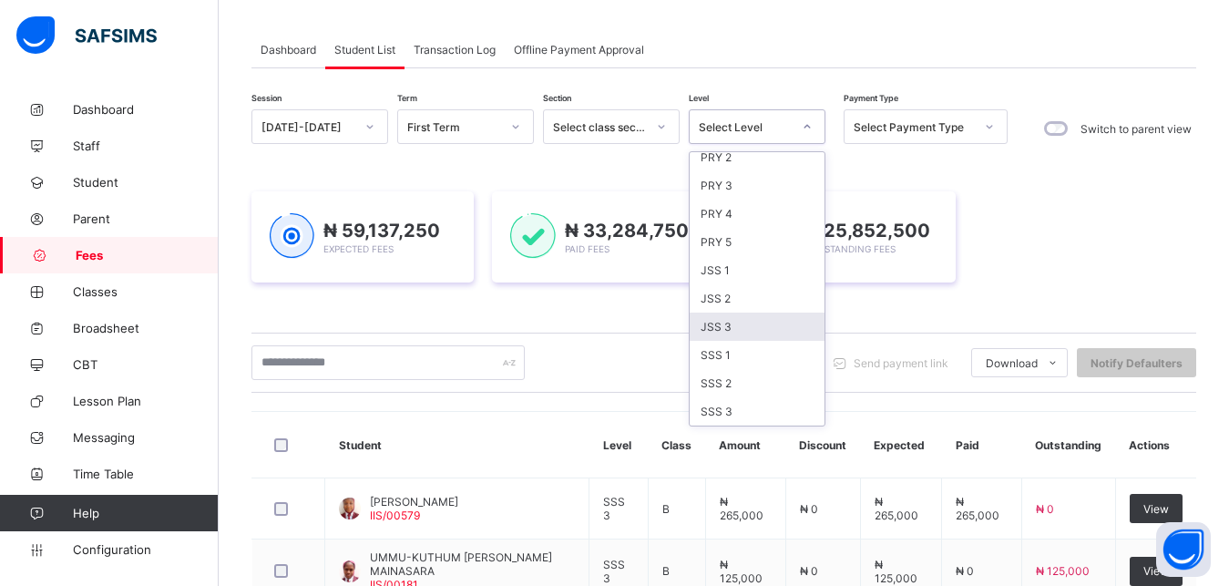
click at [766, 328] on div "JSS 3" at bounding box center [757, 326] width 135 height 28
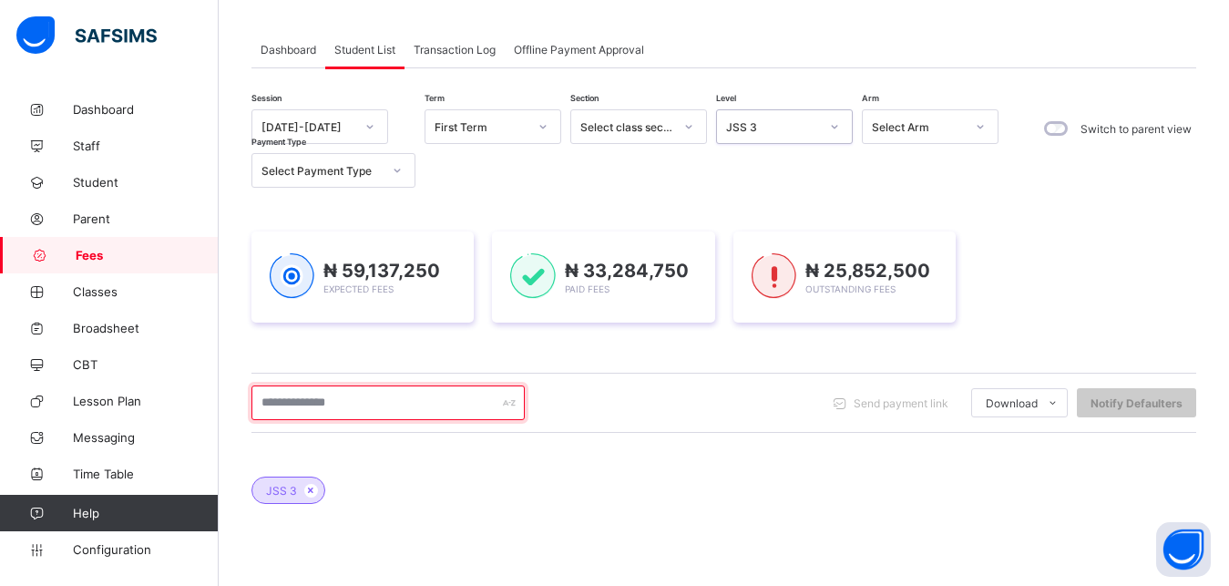
click at [440, 406] on input "text" at bounding box center [387, 402] width 273 height 35
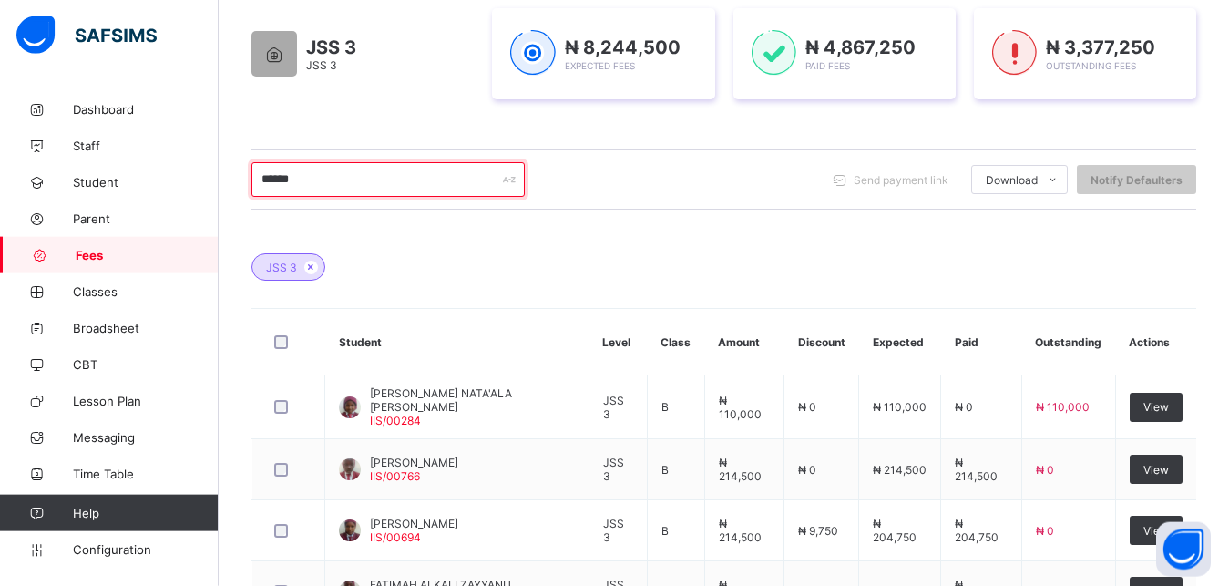
scroll to position [320, 0]
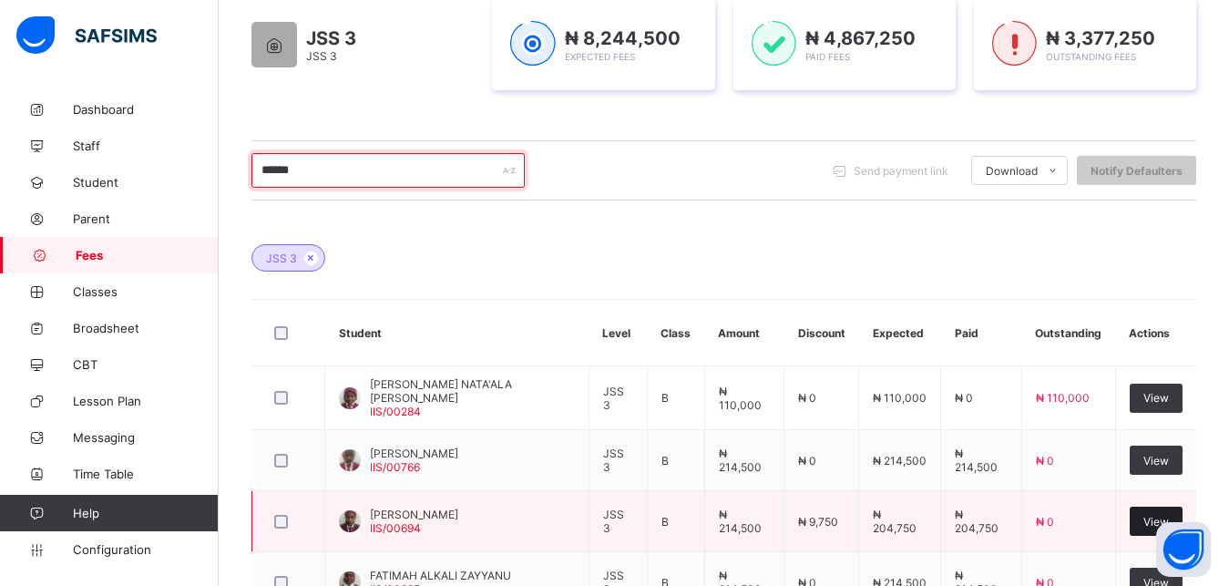
type input "******"
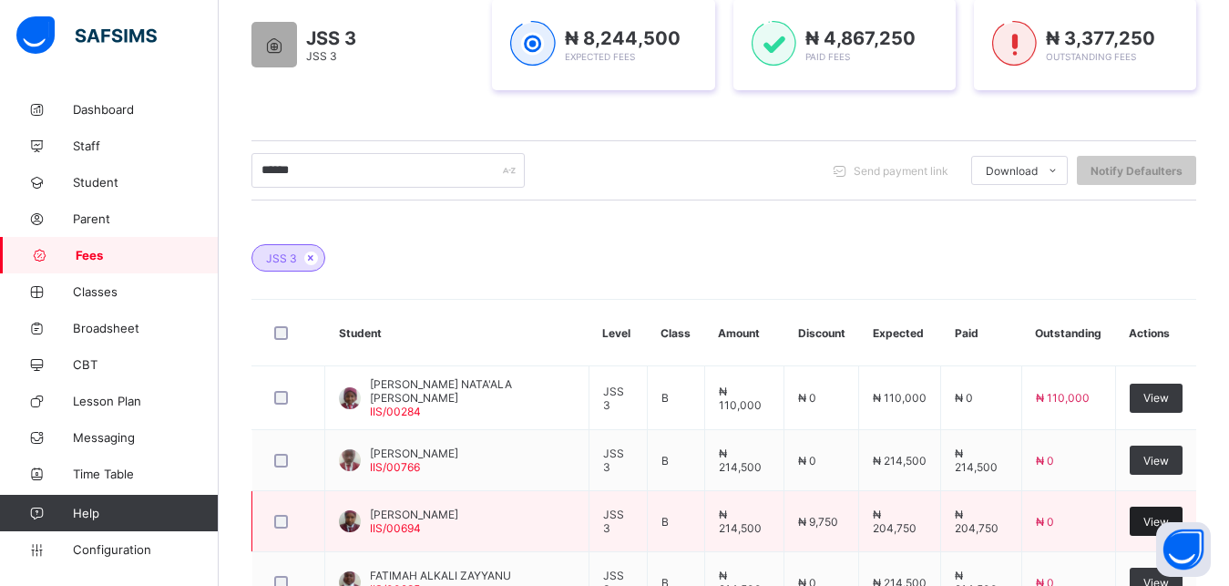
click at [1150, 518] on div "View" at bounding box center [1156, 521] width 53 height 29
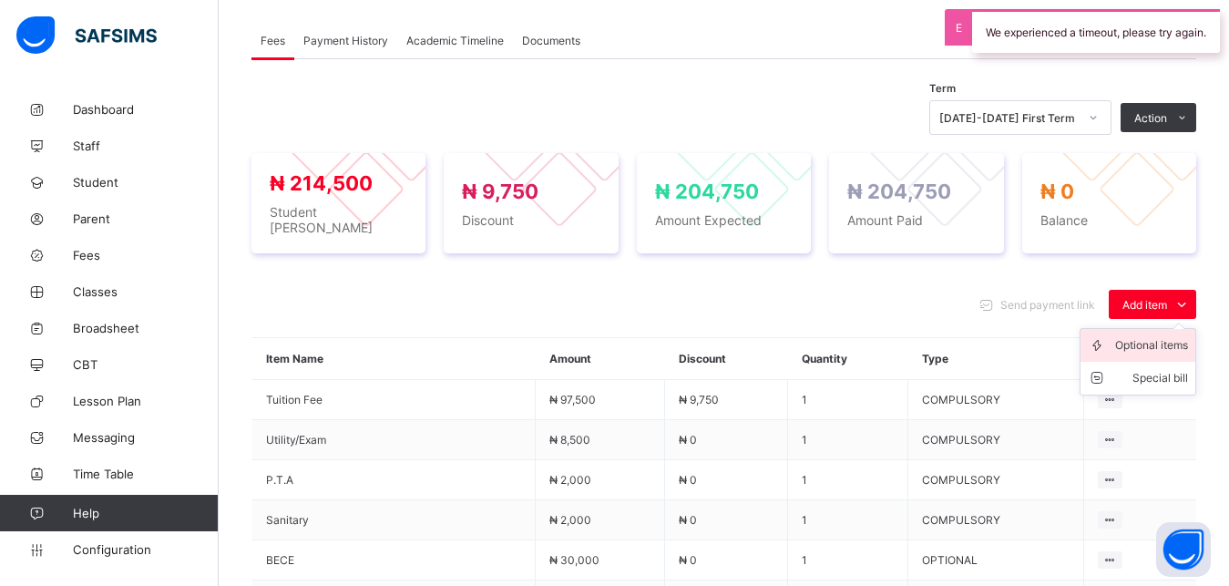
click at [1175, 336] on div "Optional items" at bounding box center [1151, 345] width 73 height 18
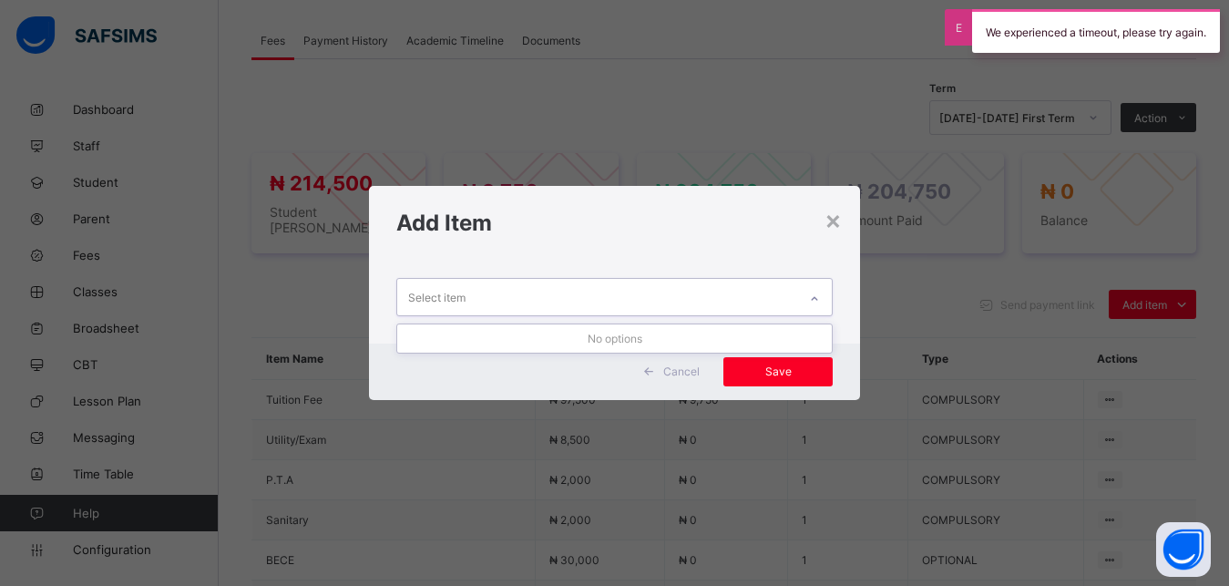
click at [699, 293] on div "Select item" at bounding box center [597, 297] width 401 height 36
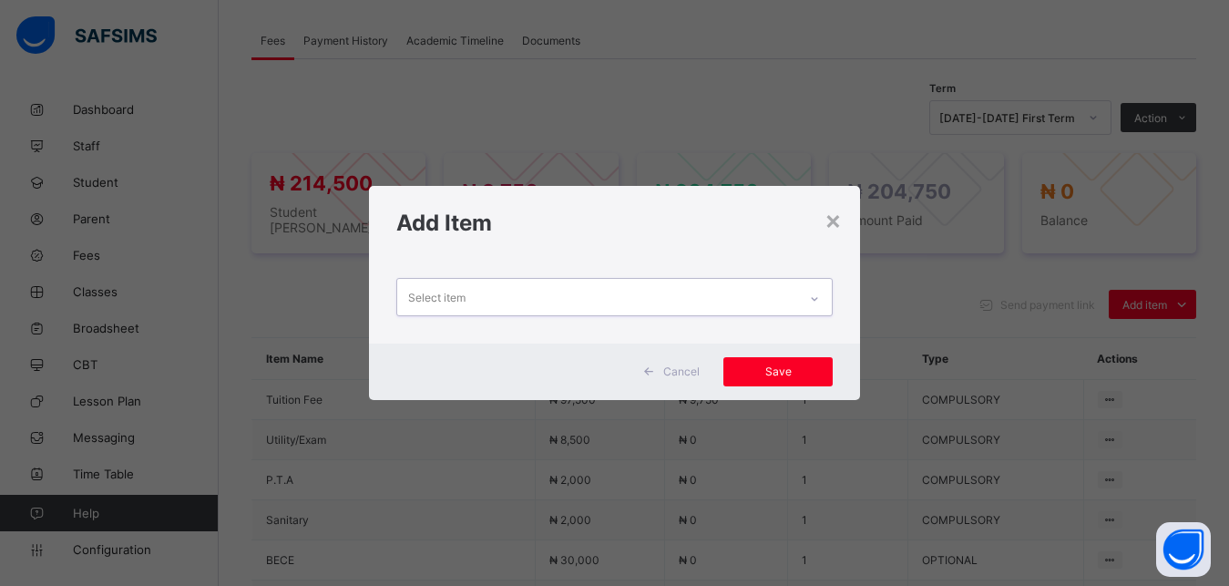
click at [699, 293] on div "Select item" at bounding box center [597, 297] width 401 height 36
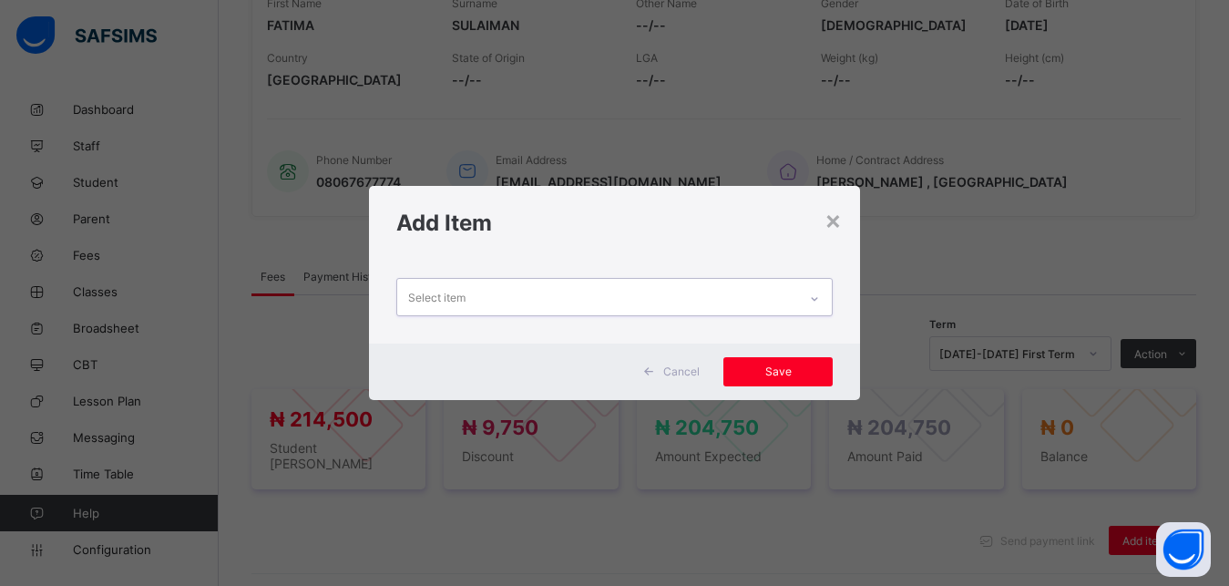
scroll to position [556, 0]
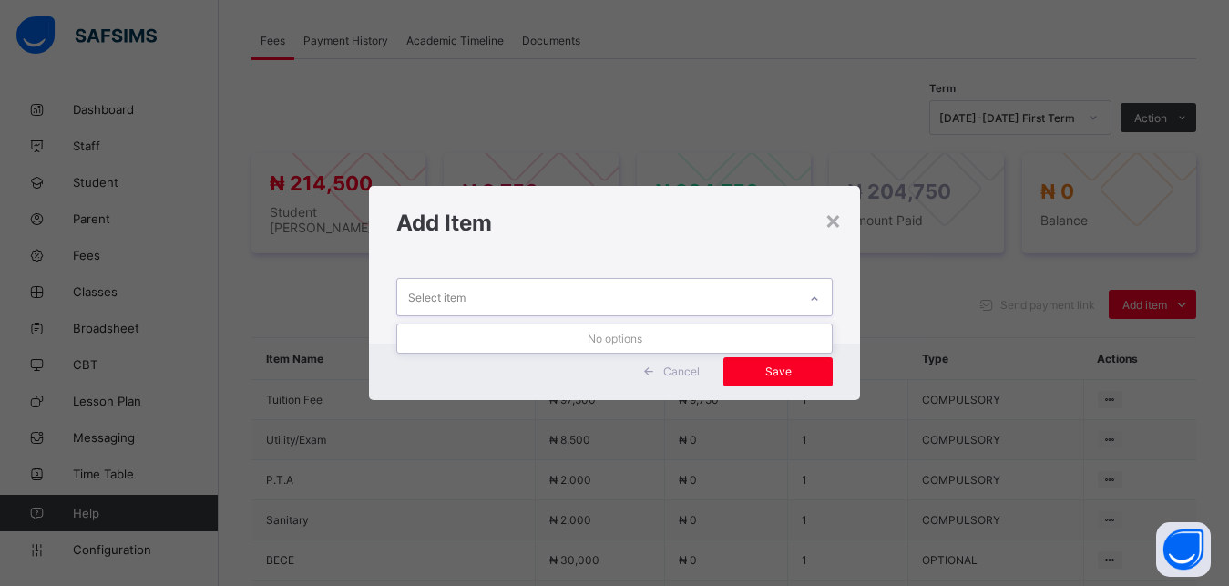
click at [699, 293] on div "Select item" at bounding box center [597, 297] width 401 height 36
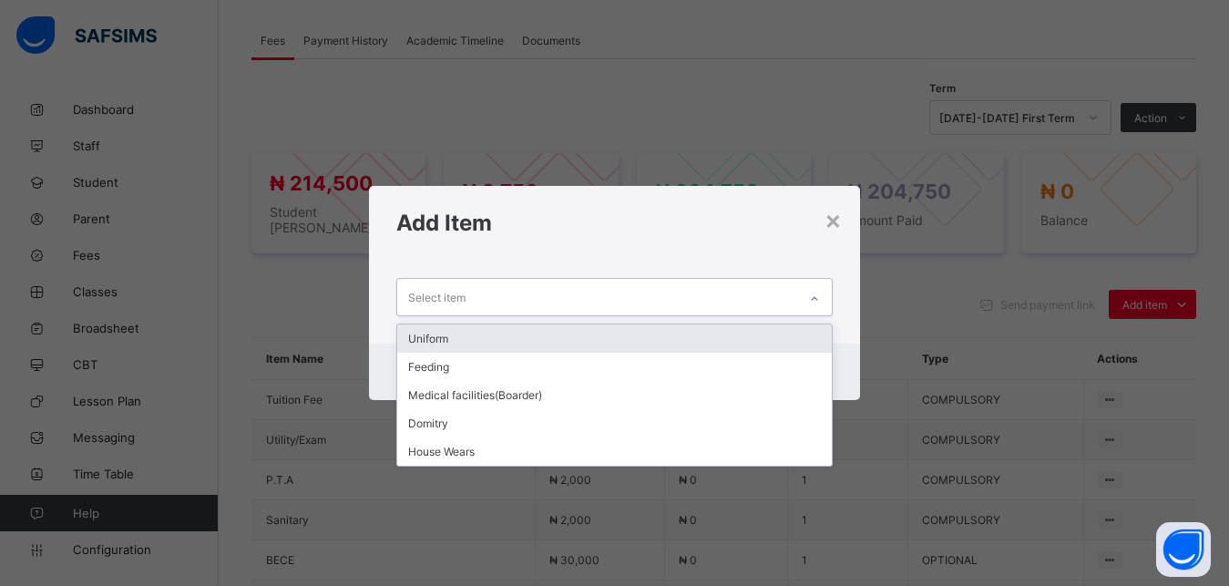
click at [651, 338] on div "Uniform" at bounding box center [614, 338] width 435 height 28
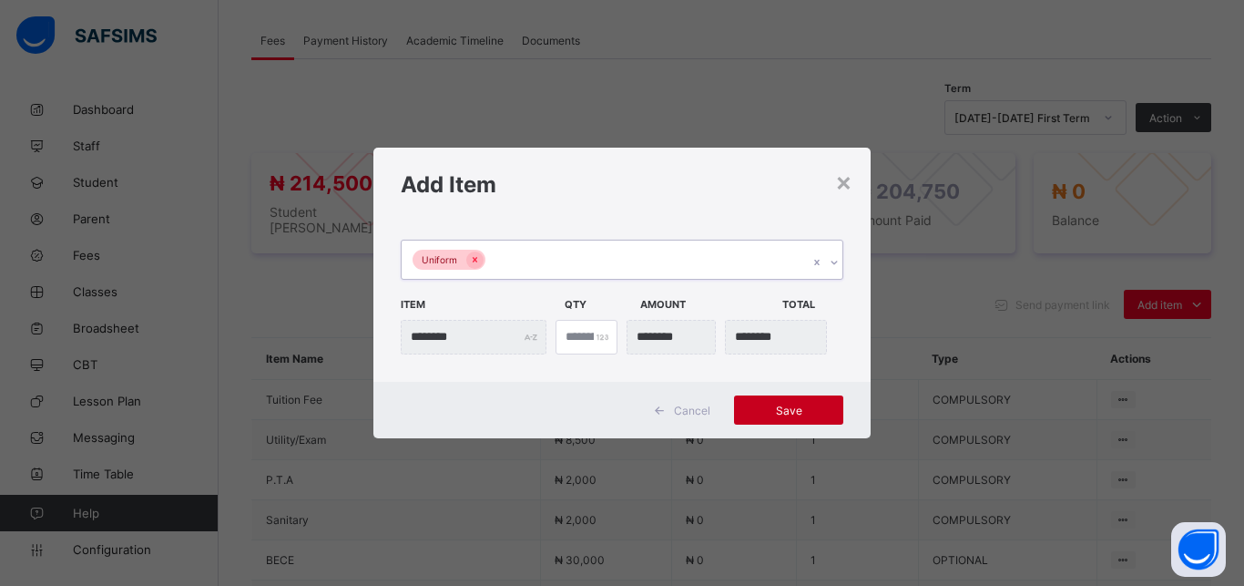
click at [769, 406] on span "Save" at bounding box center [789, 411] width 82 height 14
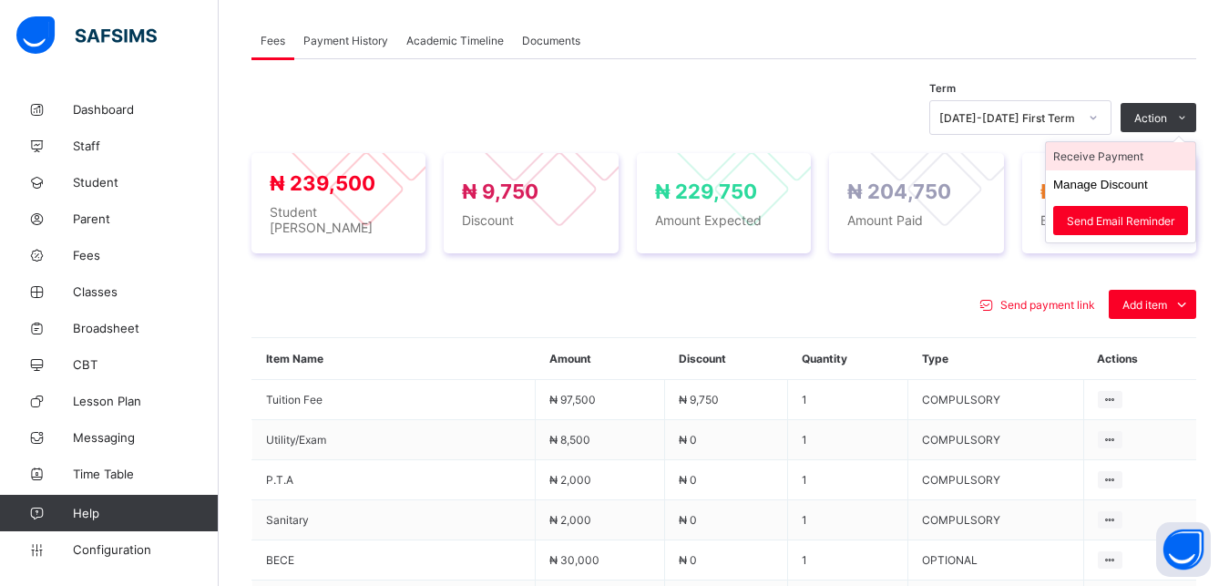
click at [1123, 154] on li "Receive Payment" at bounding box center [1120, 156] width 149 height 28
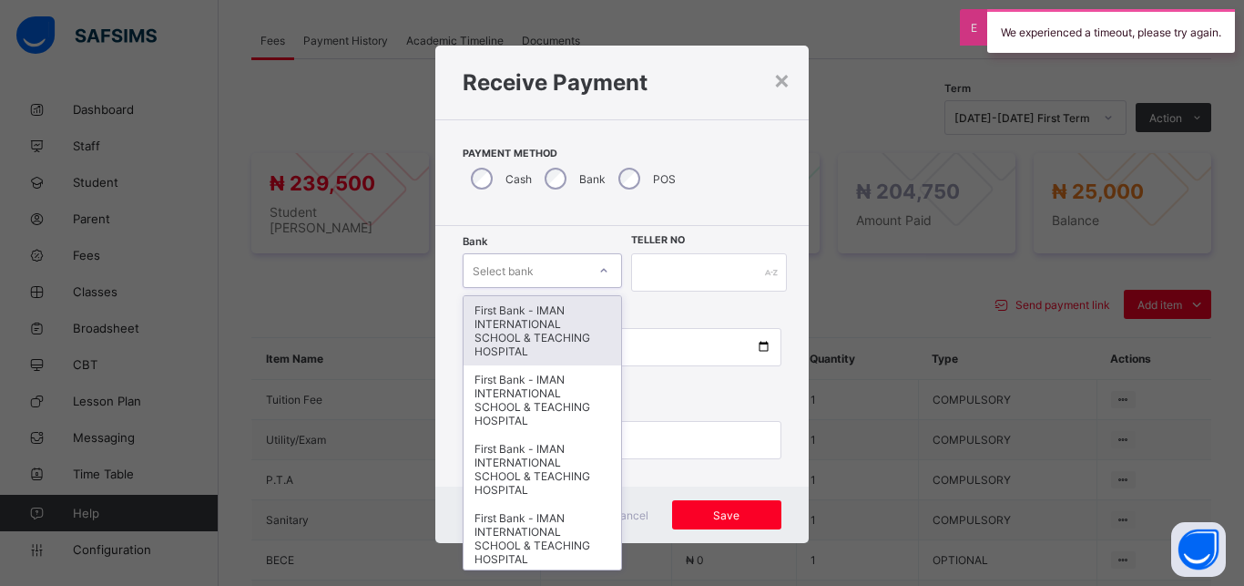
click at [538, 271] on div "Select bank" at bounding box center [525, 271] width 123 height 26
click at [529, 322] on div "First Bank - IMAN INTERNATIONAL SCHOOL & TEACHING HOSPITAL" at bounding box center [543, 330] width 158 height 69
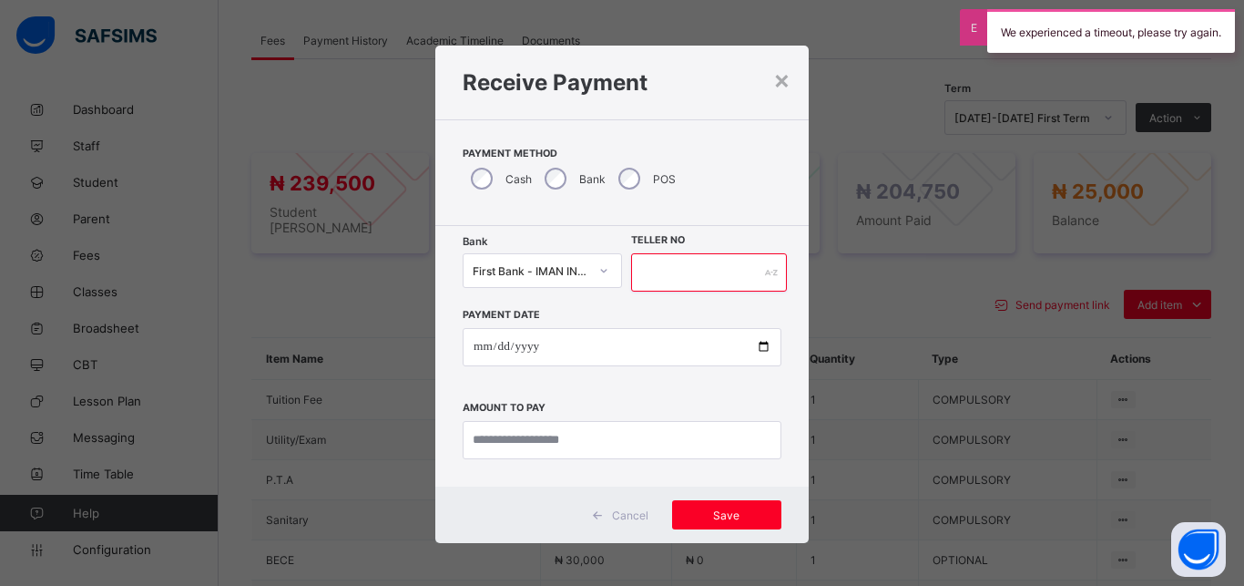
click at [646, 275] on input "text" at bounding box center [709, 272] width 156 height 38
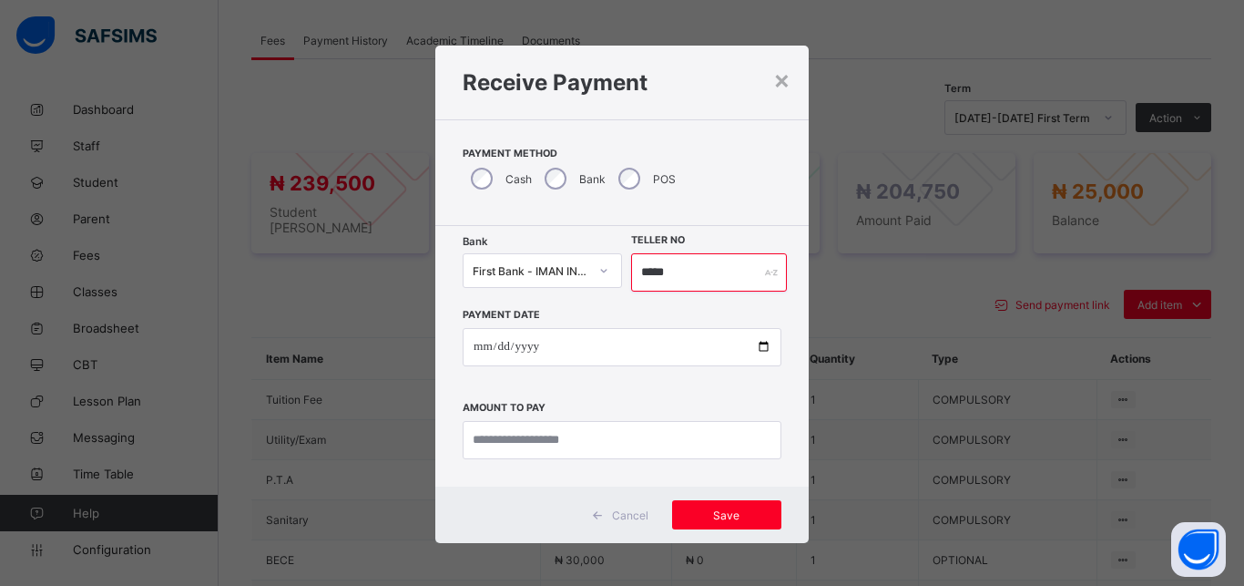
type input "*****"
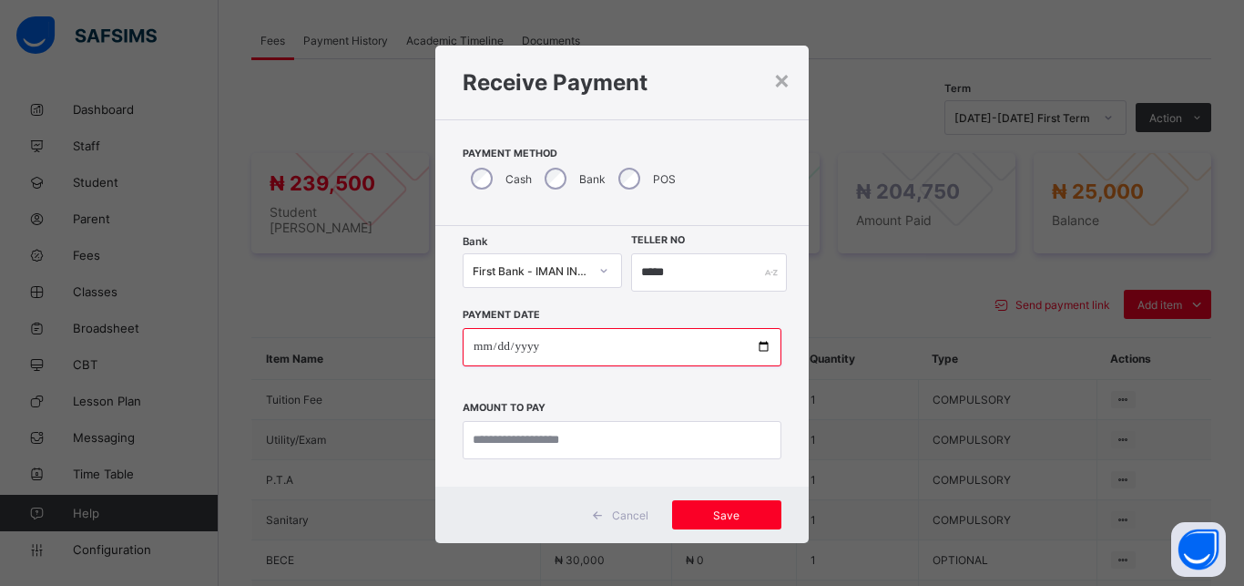
click at [753, 350] on input "date" at bounding box center [622, 347] width 319 height 38
type input "**********"
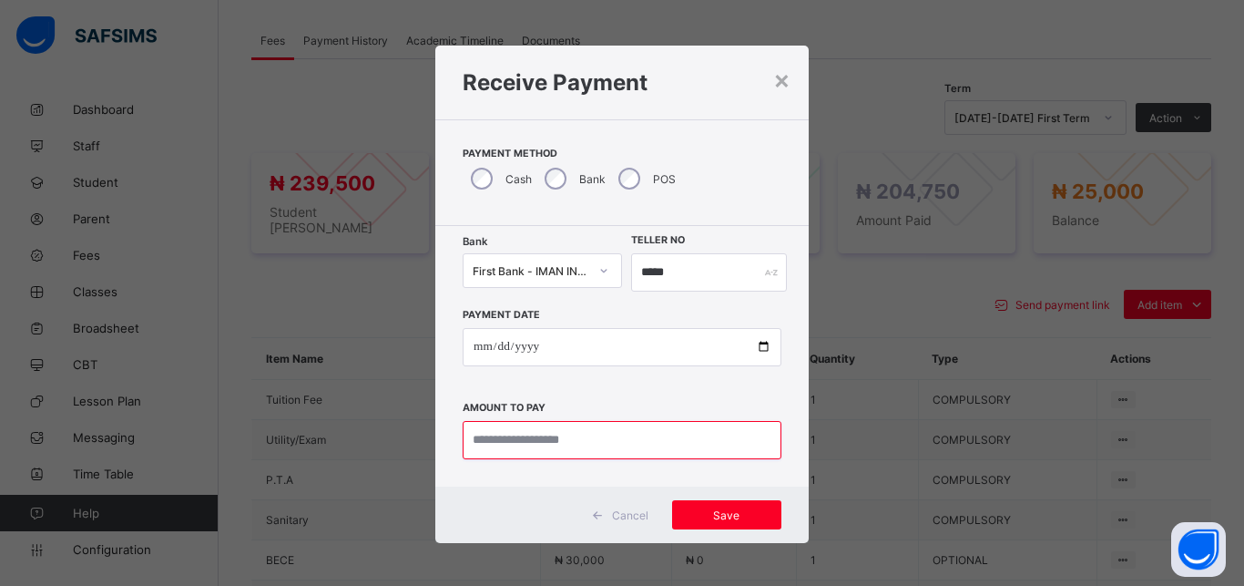
click at [585, 440] on input "currency" at bounding box center [622, 440] width 319 height 38
type input "********"
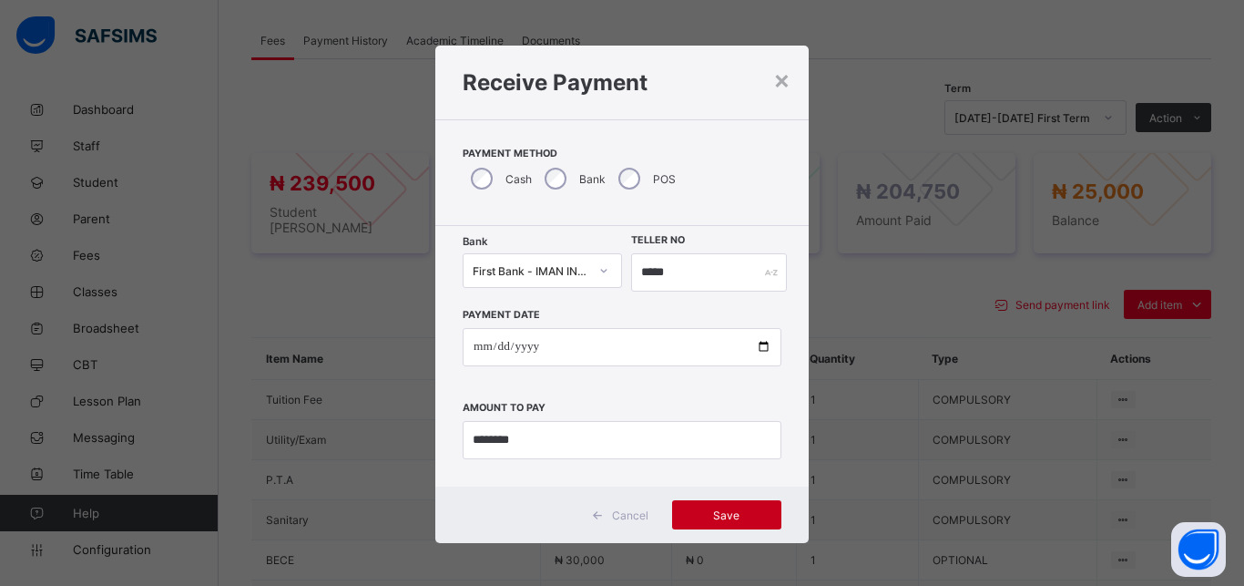
click at [725, 518] on span "Save" at bounding box center [727, 515] width 82 height 14
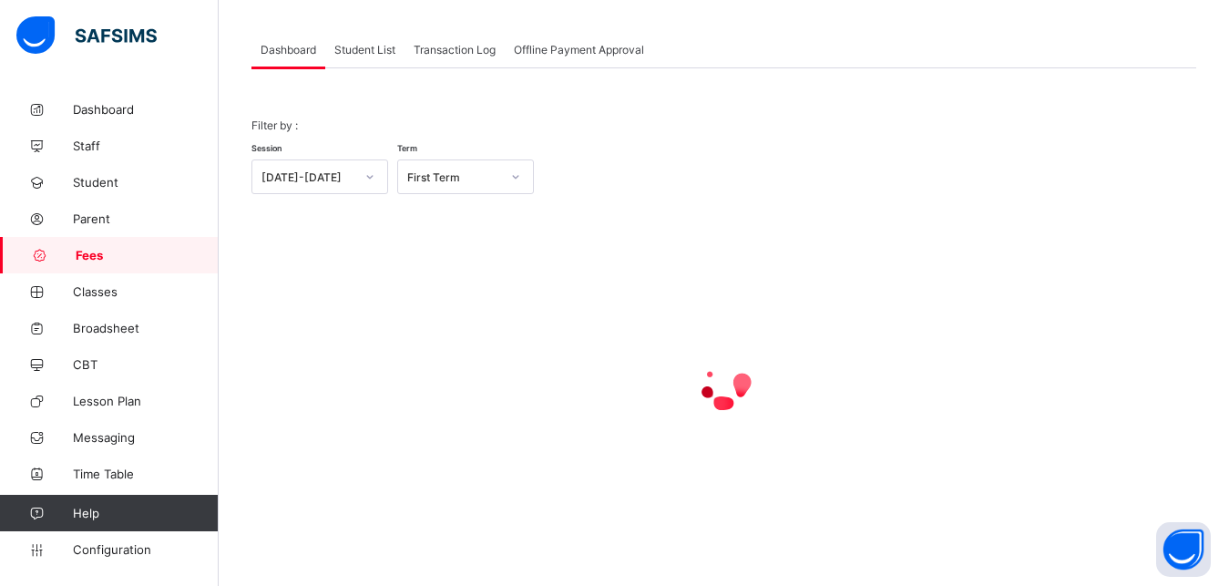
scroll to position [87, 0]
click at [374, 48] on span "Student List" at bounding box center [364, 50] width 61 height 14
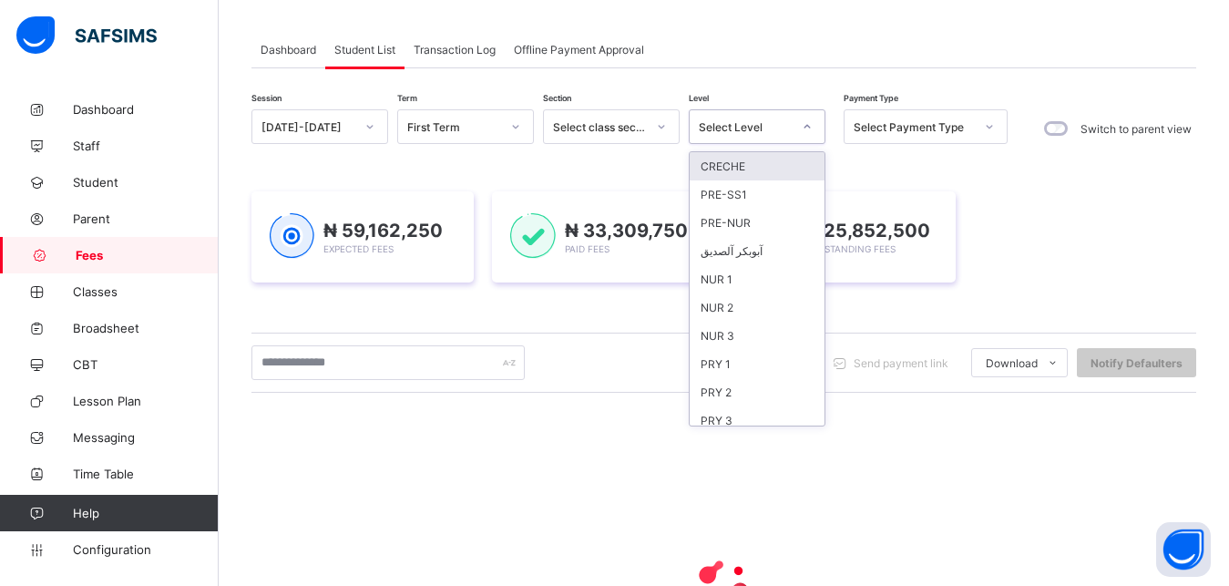
click at [750, 124] on div "Select Level" at bounding box center [745, 127] width 93 height 14
click at [770, 368] on div "PRY 1" at bounding box center [757, 364] width 135 height 28
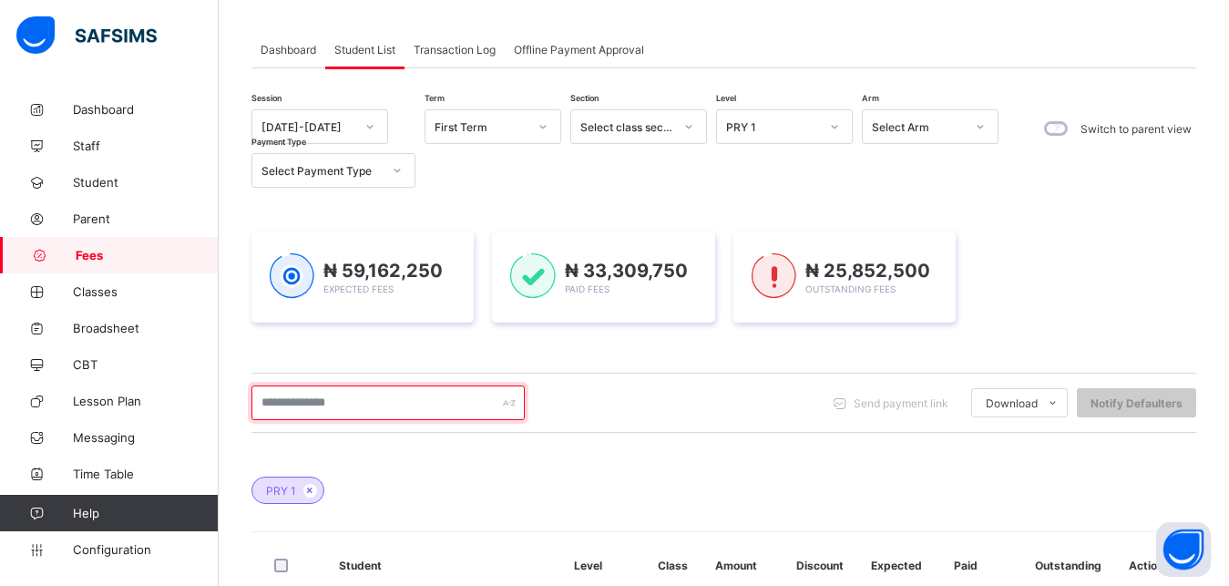
click at [392, 407] on input "text" at bounding box center [387, 402] width 273 height 35
type input "**********"
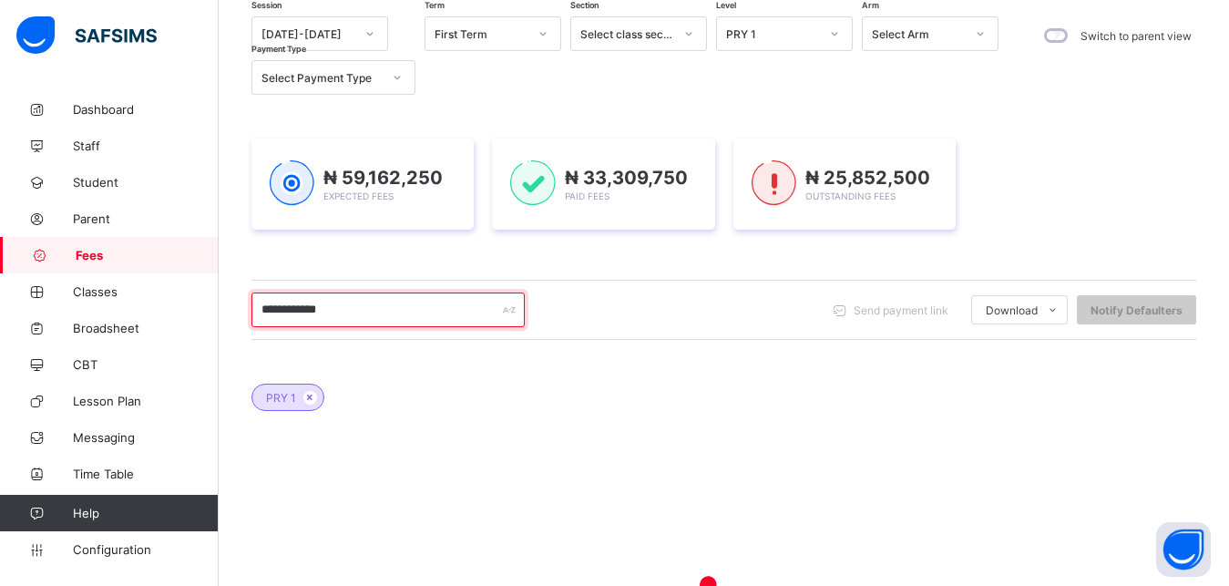
scroll to position [227, 0]
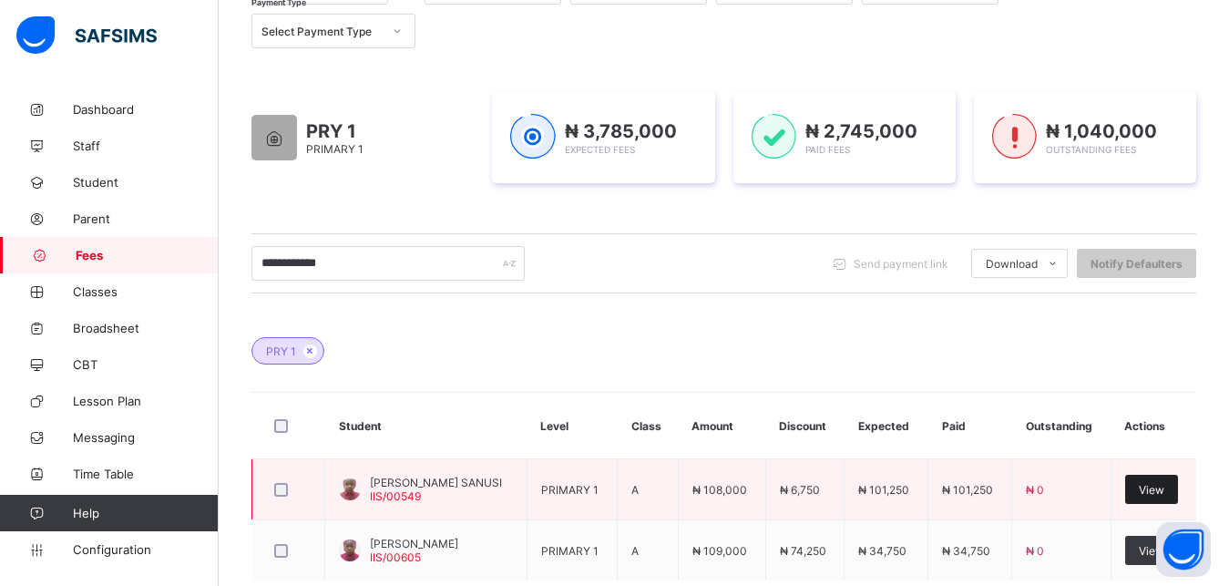
click at [1163, 492] on span "View" at bounding box center [1152, 490] width 26 height 14
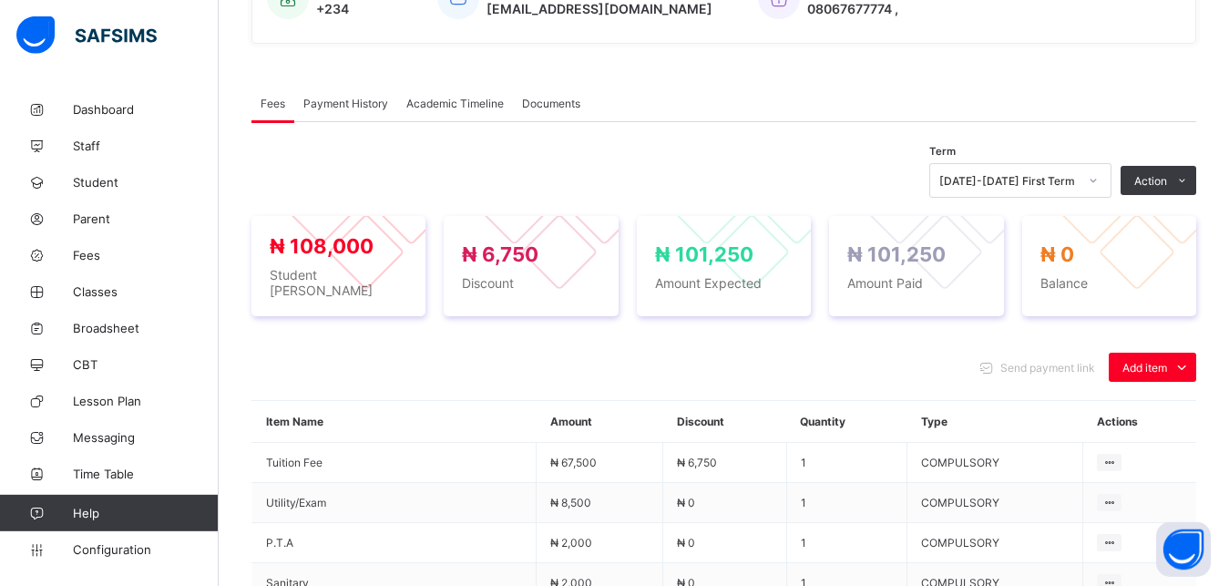
scroll to position [552, 0]
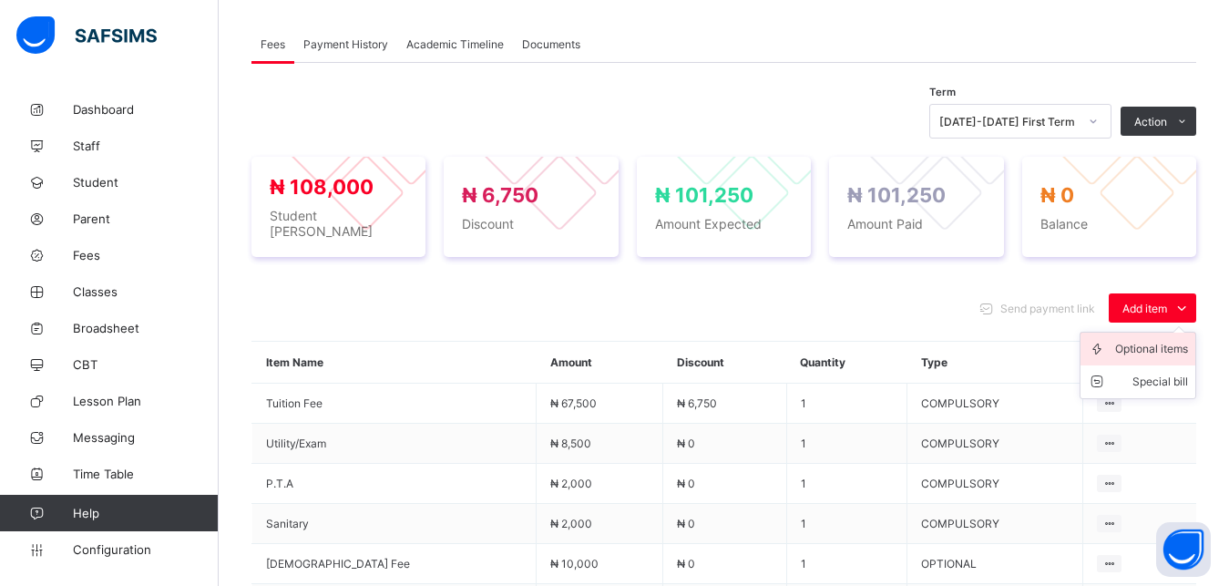
click at [1159, 348] on div "Optional items" at bounding box center [1151, 349] width 73 height 18
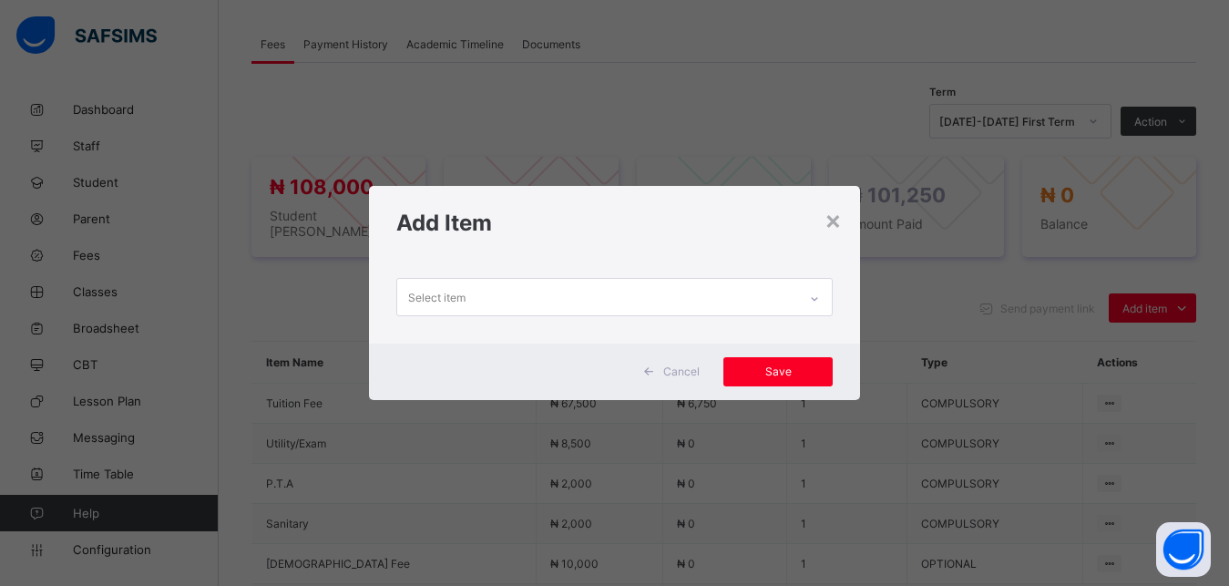
click at [743, 292] on div "Select item" at bounding box center [597, 297] width 401 height 36
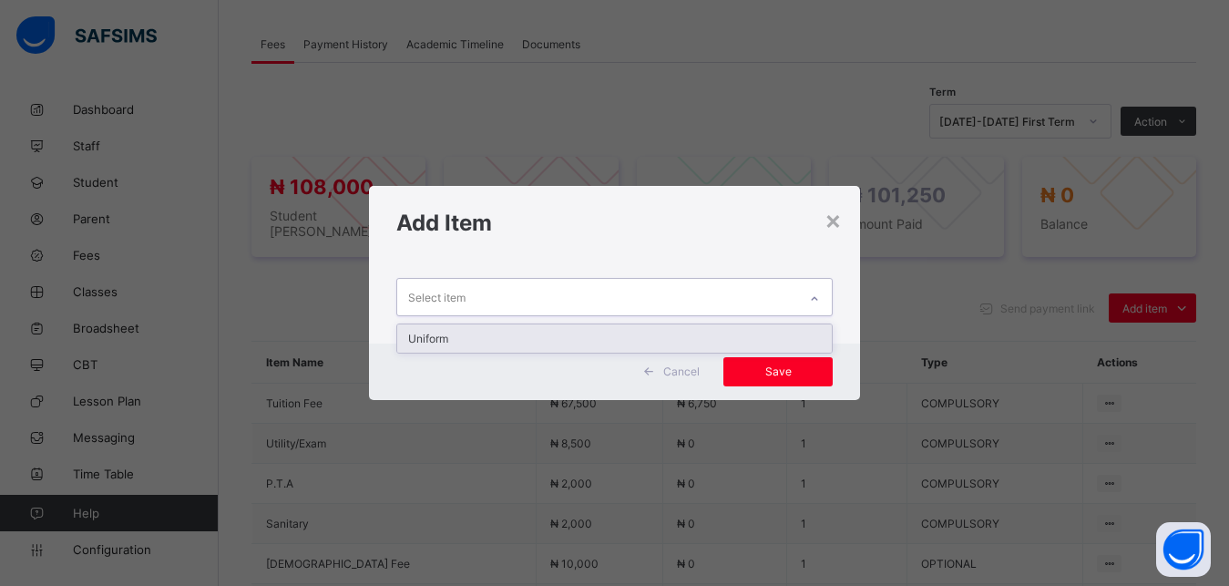
click at [652, 337] on div "Uniform" at bounding box center [614, 338] width 435 height 28
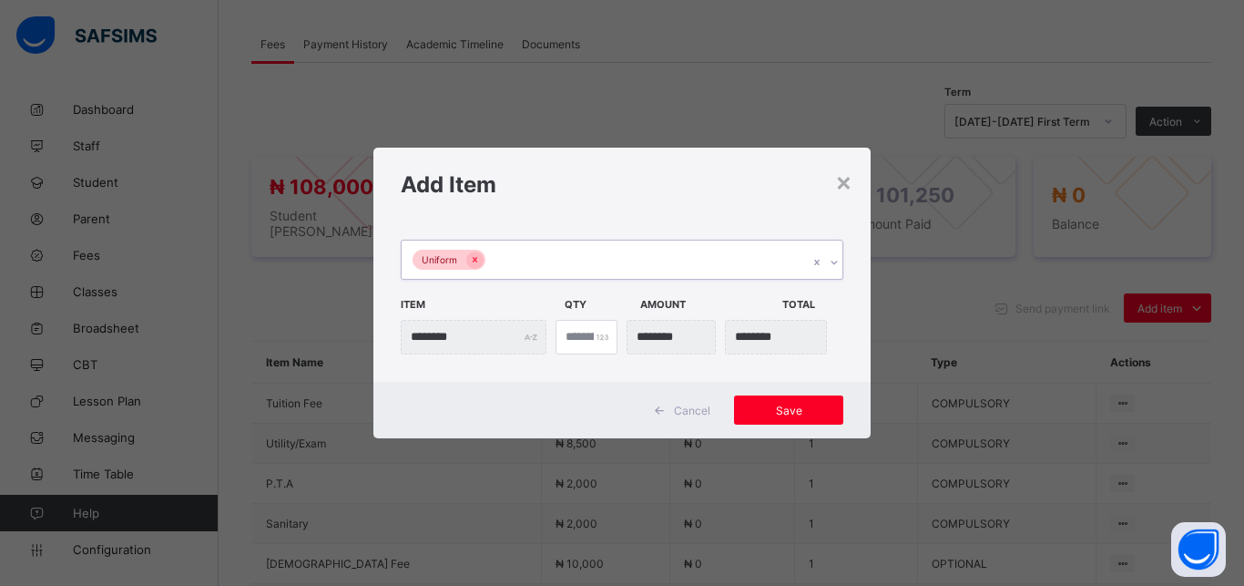
type input "*"
type input "********"
type input "*"
click at [597, 332] on input "*" at bounding box center [587, 337] width 62 height 35
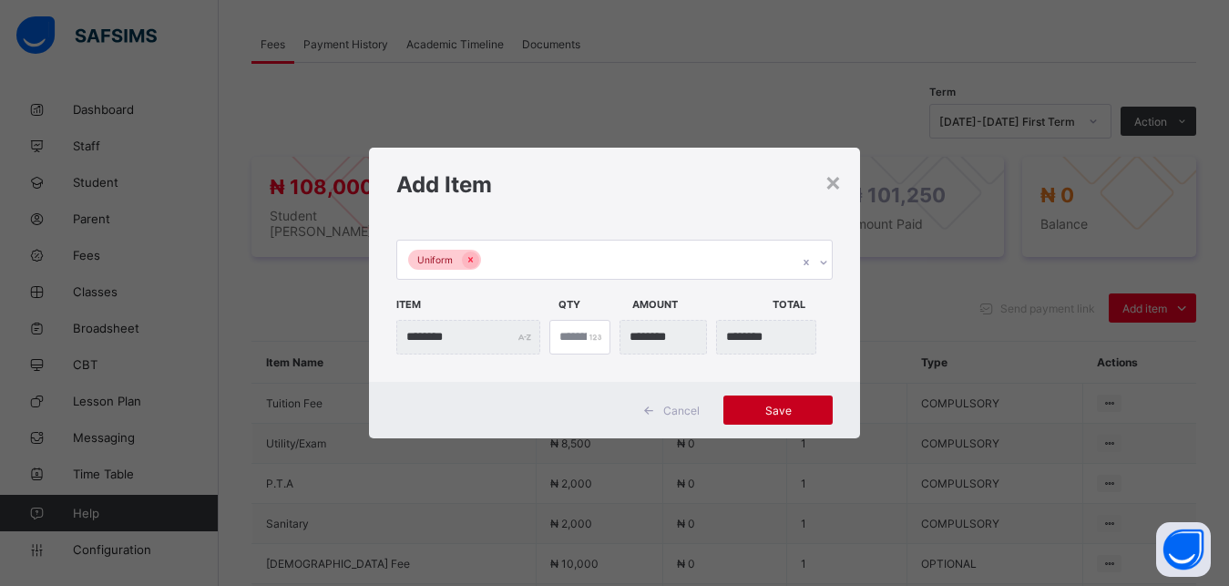
click at [787, 412] on span "Save" at bounding box center [778, 411] width 82 height 14
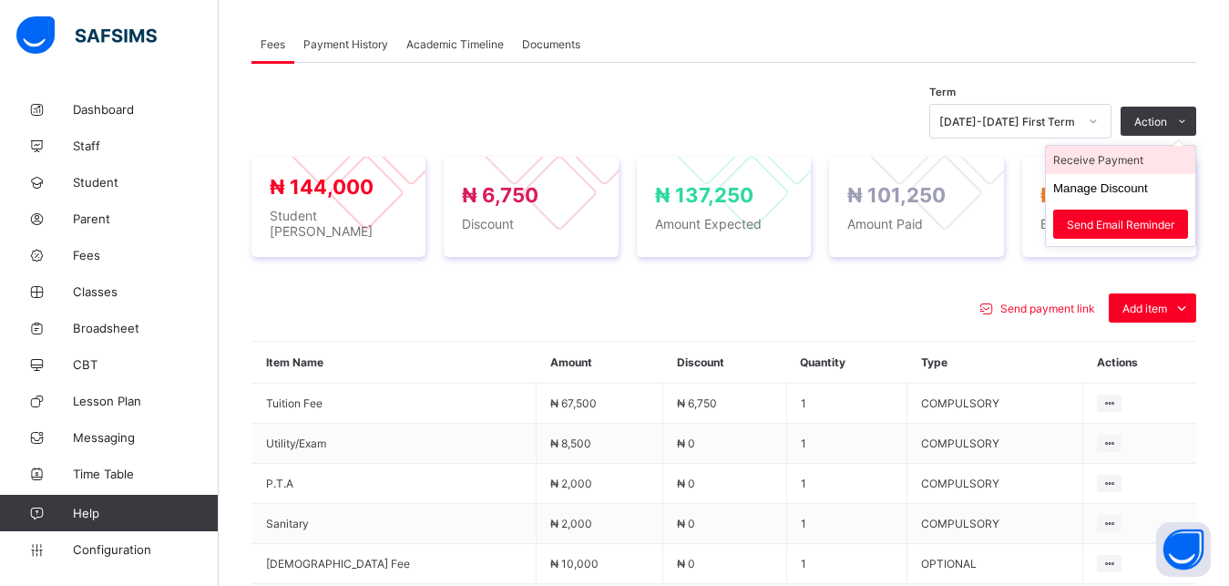
click at [1136, 160] on li "Receive Payment" at bounding box center [1120, 160] width 149 height 28
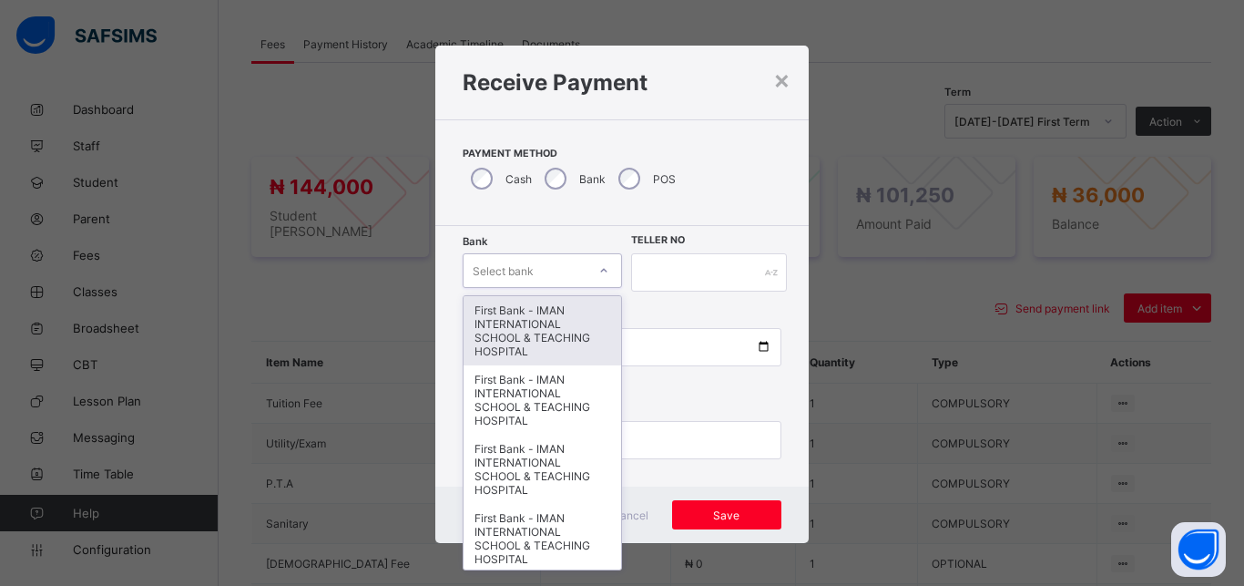
click at [526, 262] on div "Select bank" at bounding box center [503, 270] width 61 height 35
click at [521, 314] on div "First Bank - IMAN INTERNATIONAL SCHOOL & TEACHING HOSPITAL" at bounding box center [543, 330] width 158 height 69
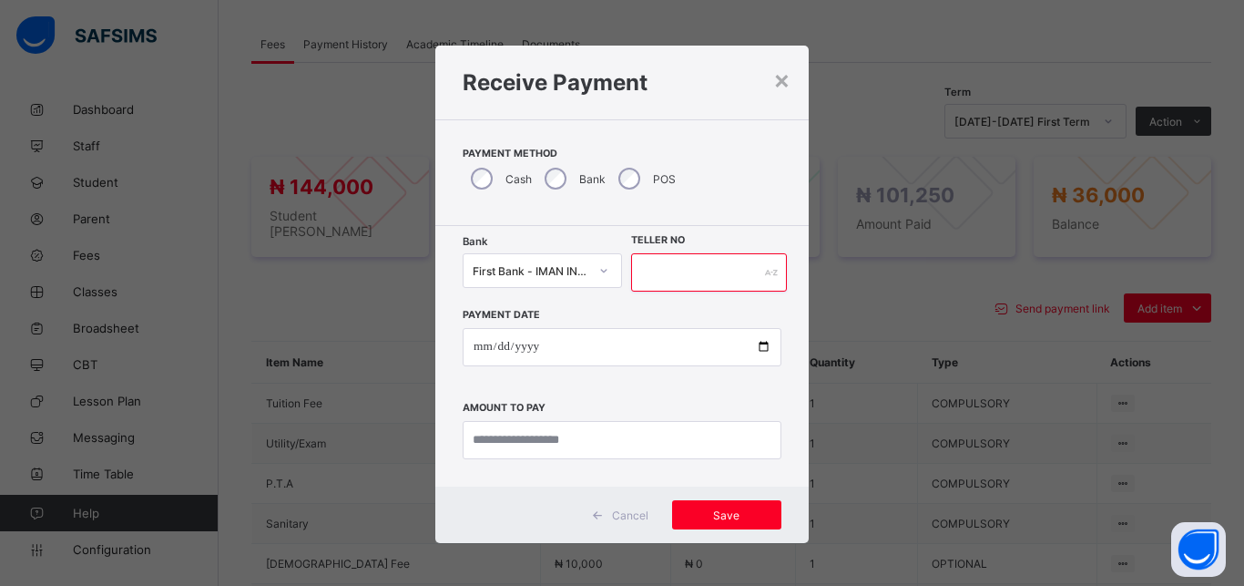
click at [653, 272] on input "text" at bounding box center [709, 272] width 156 height 38
type input "*****"
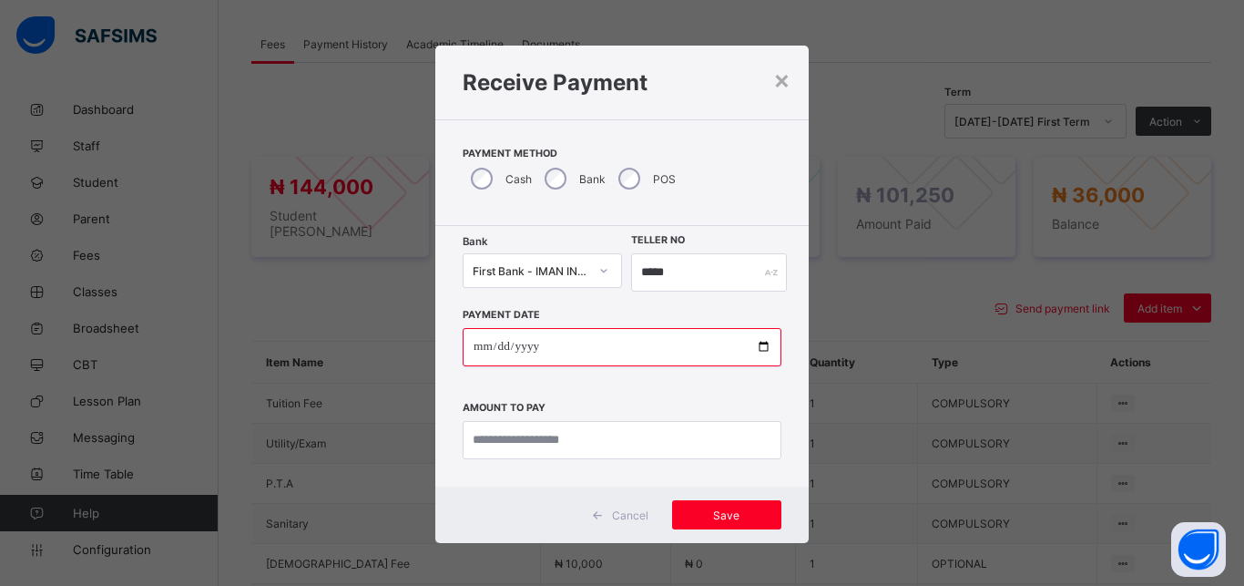
click at [755, 352] on input "date" at bounding box center [622, 347] width 319 height 38
type input "**********"
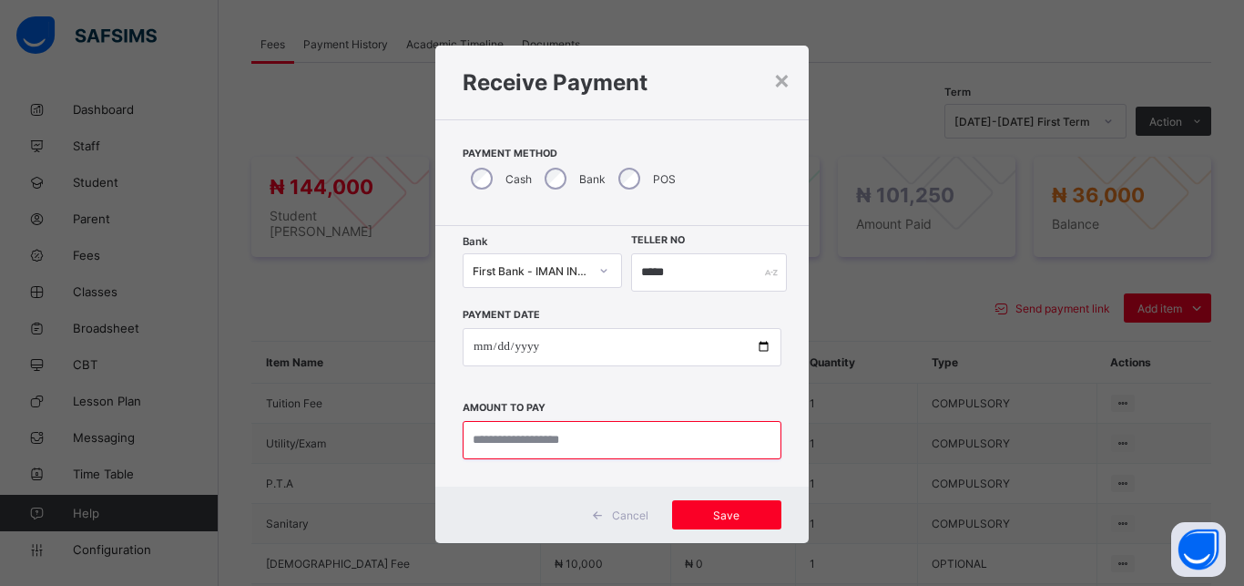
click at [583, 441] on input "currency" at bounding box center [622, 440] width 319 height 38
type input "********"
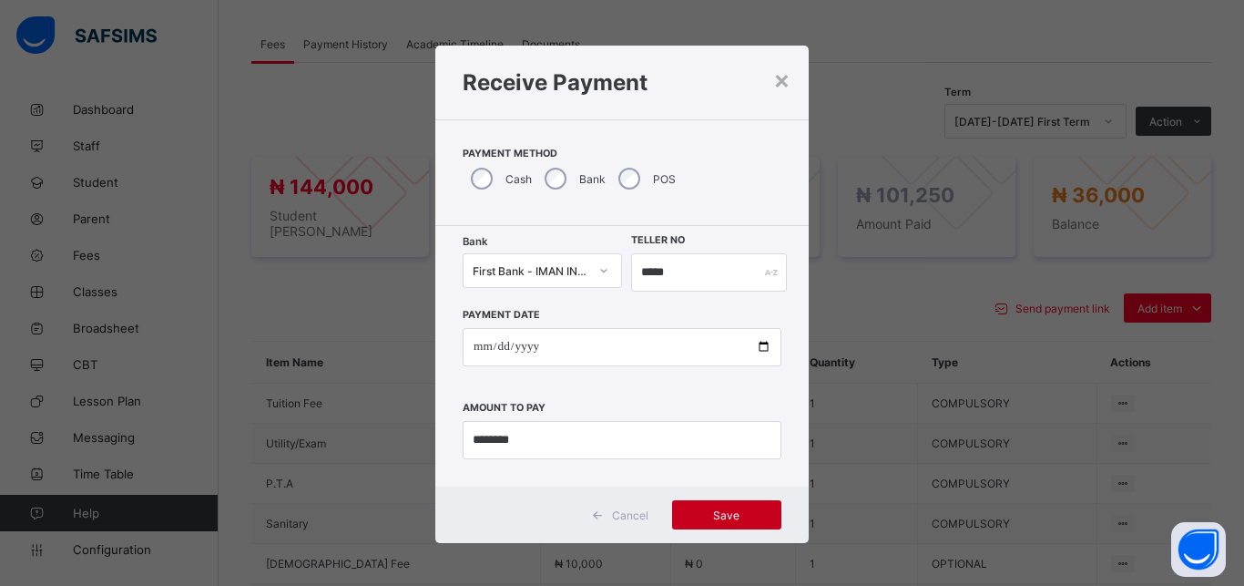
click at [724, 515] on span "Save" at bounding box center [727, 515] width 82 height 14
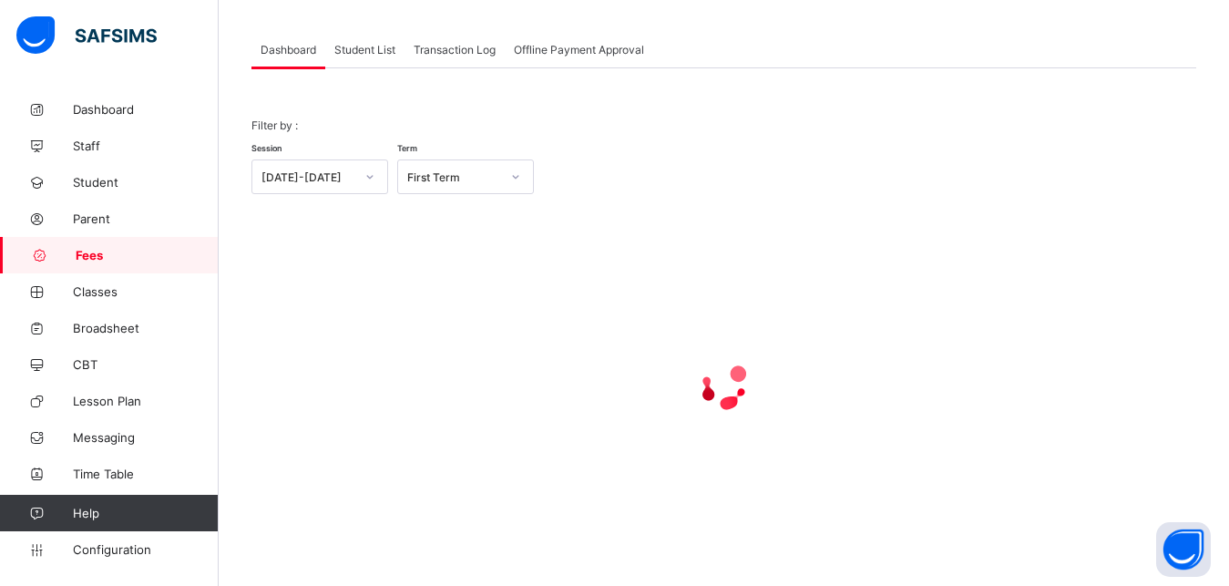
scroll to position [87, 0]
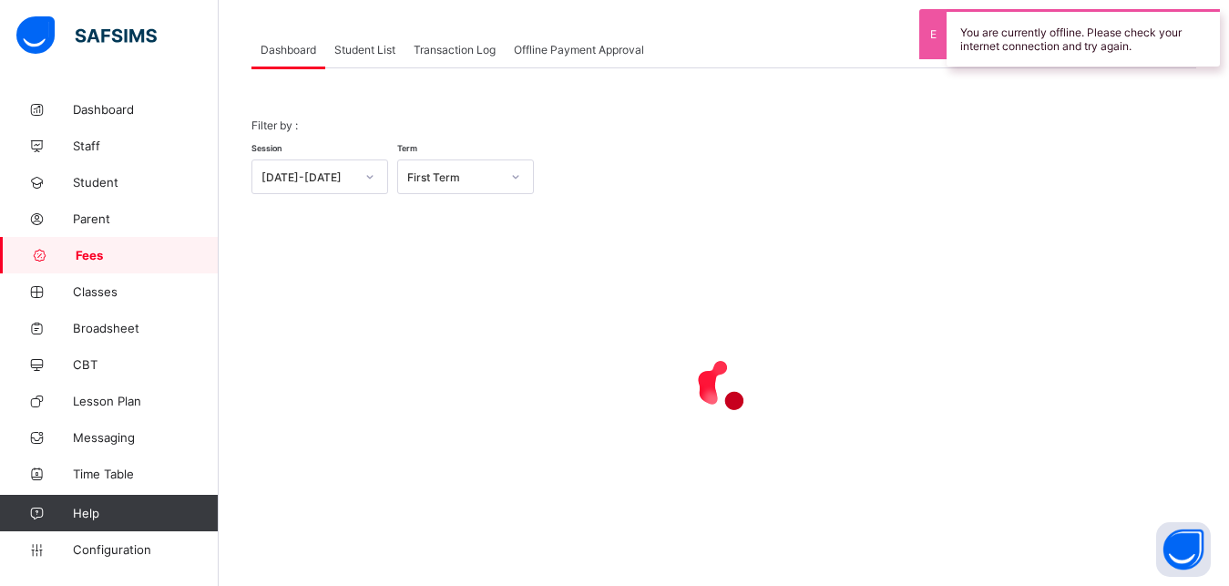
click at [350, 48] on span "Student List" at bounding box center [364, 50] width 61 height 14
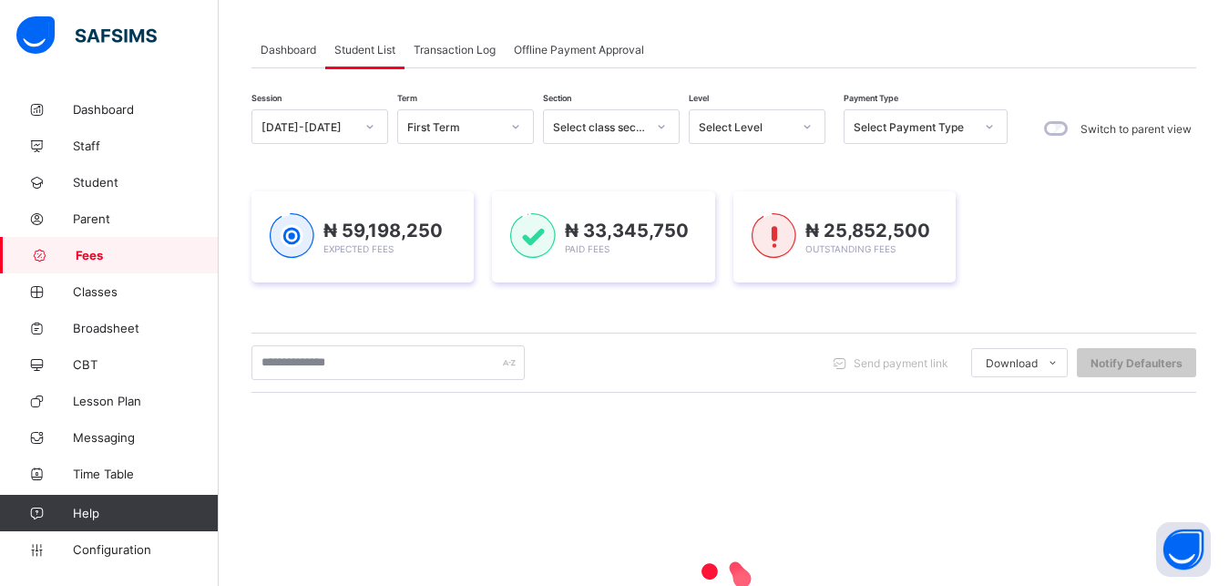
click at [744, 124] on div "Select Level" at bounding box center [745, 127] width 93 height 14
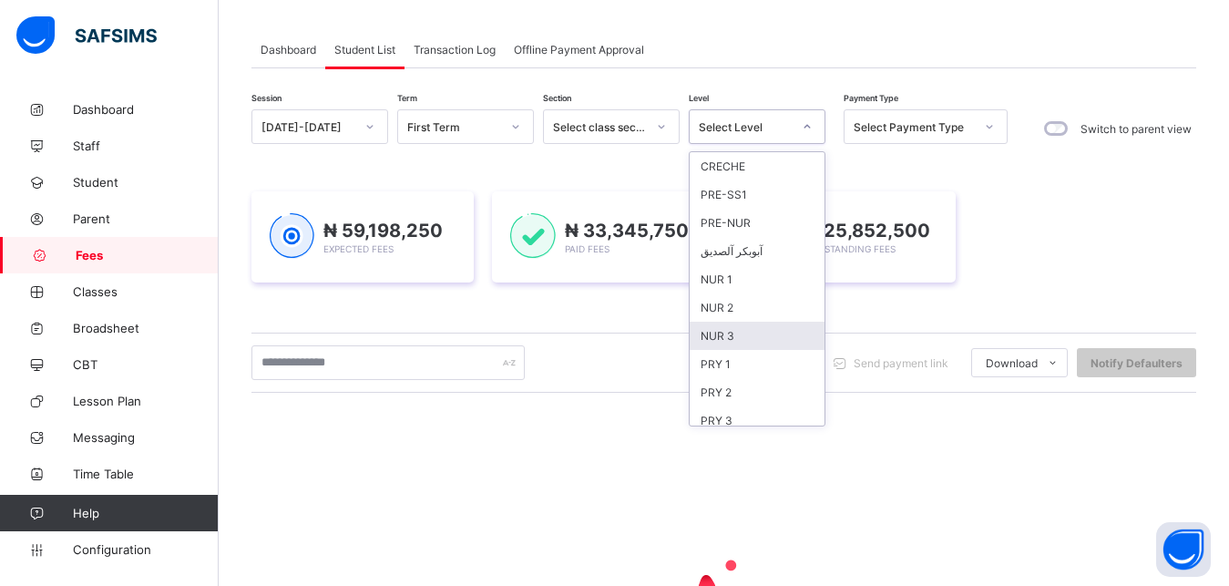
click at [756, 324] on div "NUR 3" at bounding box center [757, 336] width 135 height 28
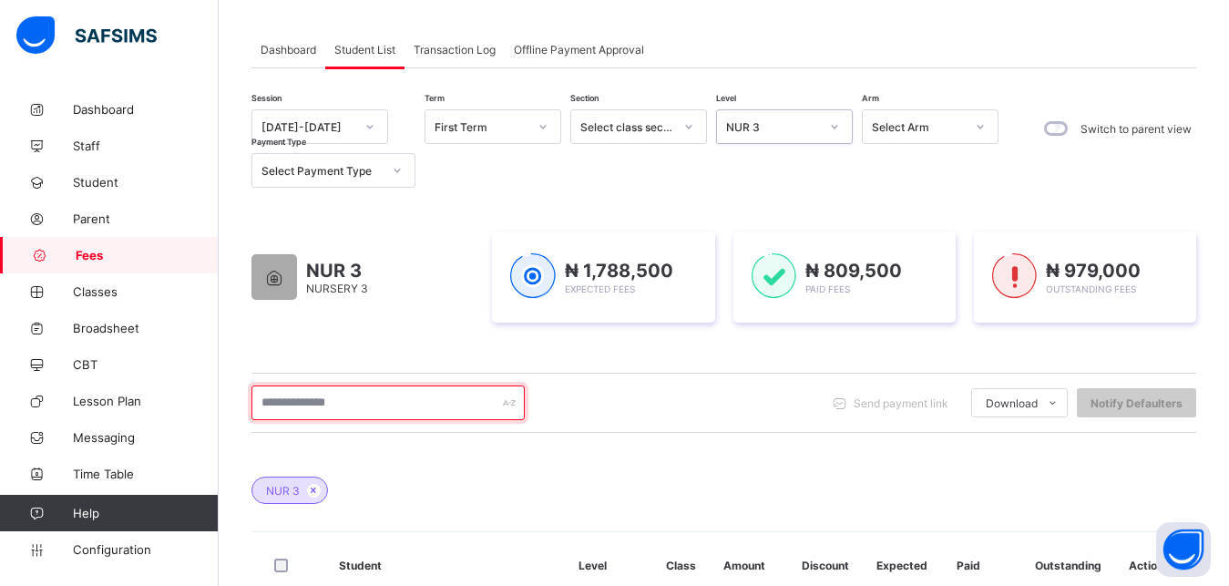
click at [370, 404] on input "text" at bounding box center [387, 402] width 273 height 35
type input "*****"
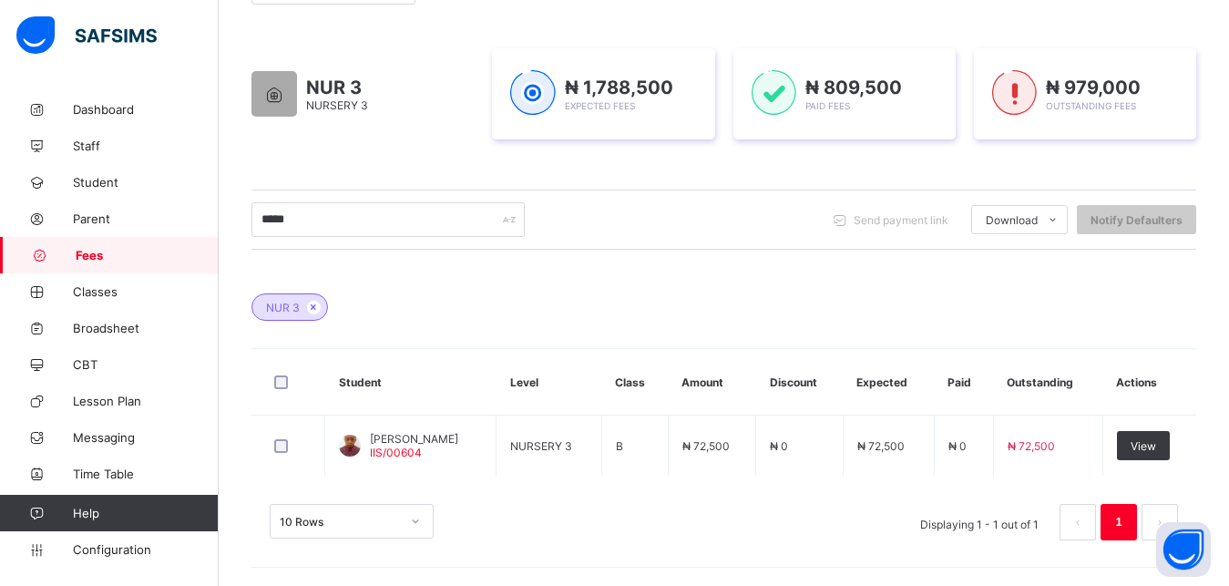
scroll to position [271, 0]
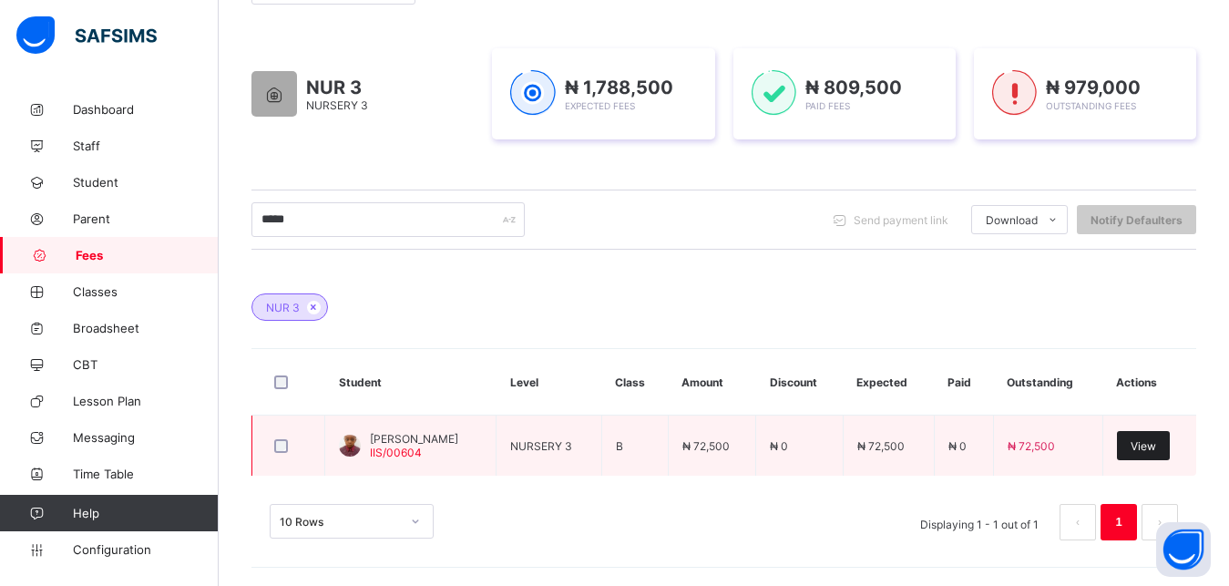
type input "*****"
click at [1156, 448] on span "View" at bounding box center [1144, 446] width 26 height 14
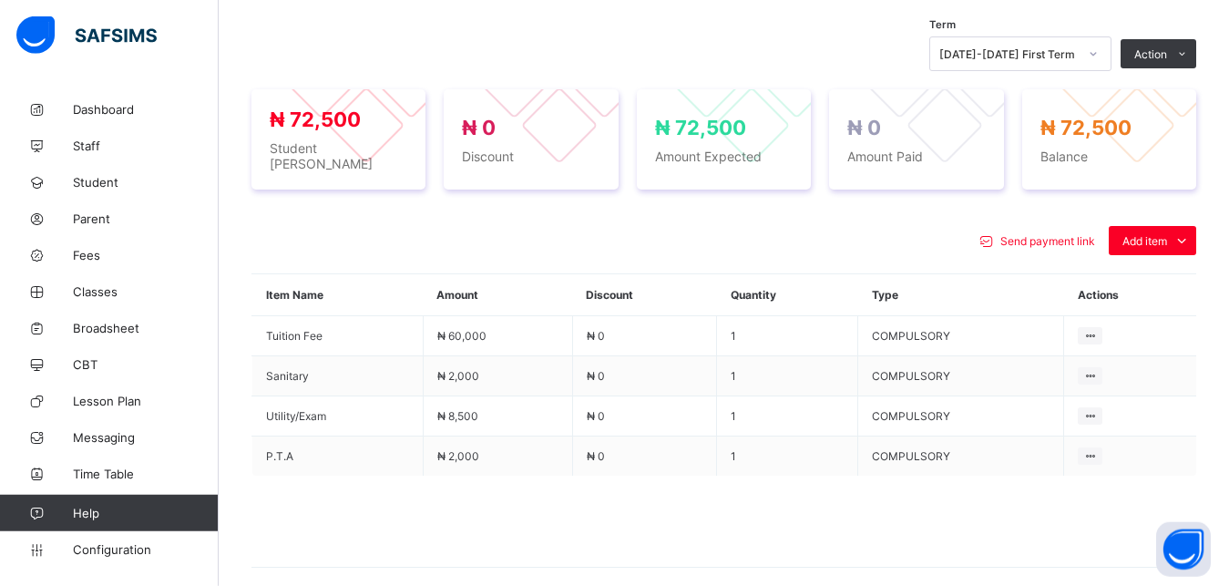
scroll to position [642, 0]
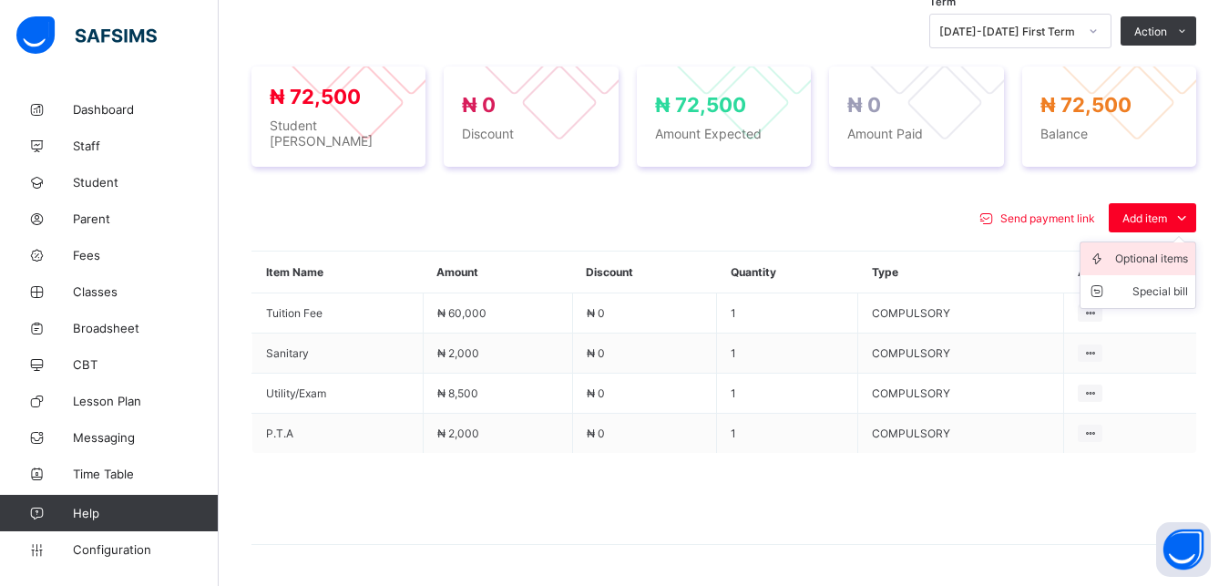
click at [1140, 257] on div "Optional items" at bounding box center [1151, 259] width 73 height 18
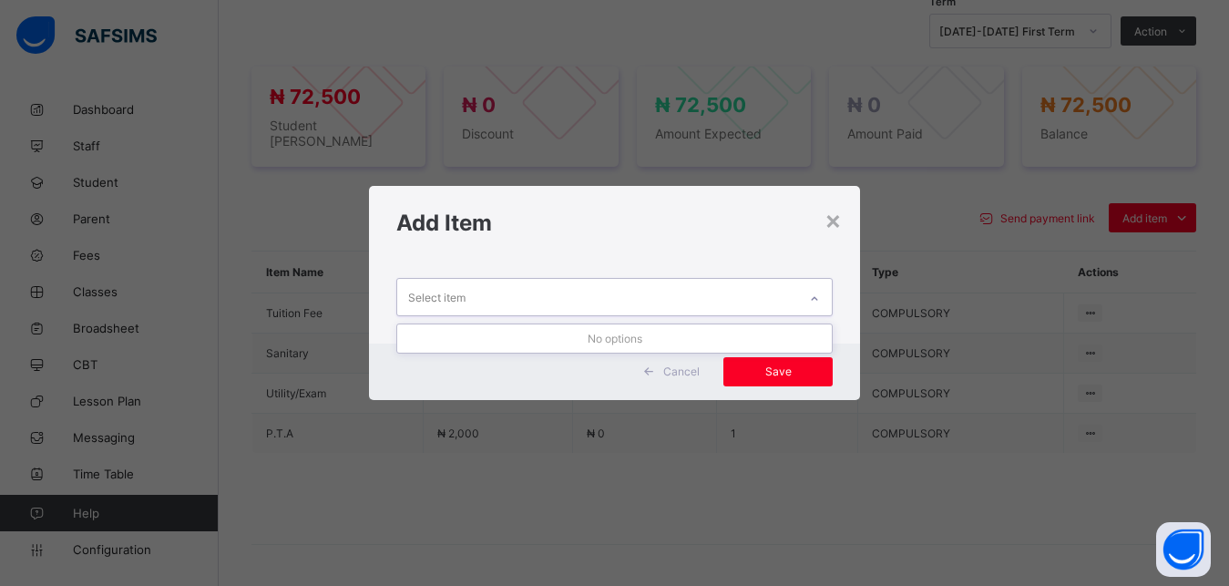
click at [583, 306] on div "Select item" at bounding box center [597, 297] width 401 height 36
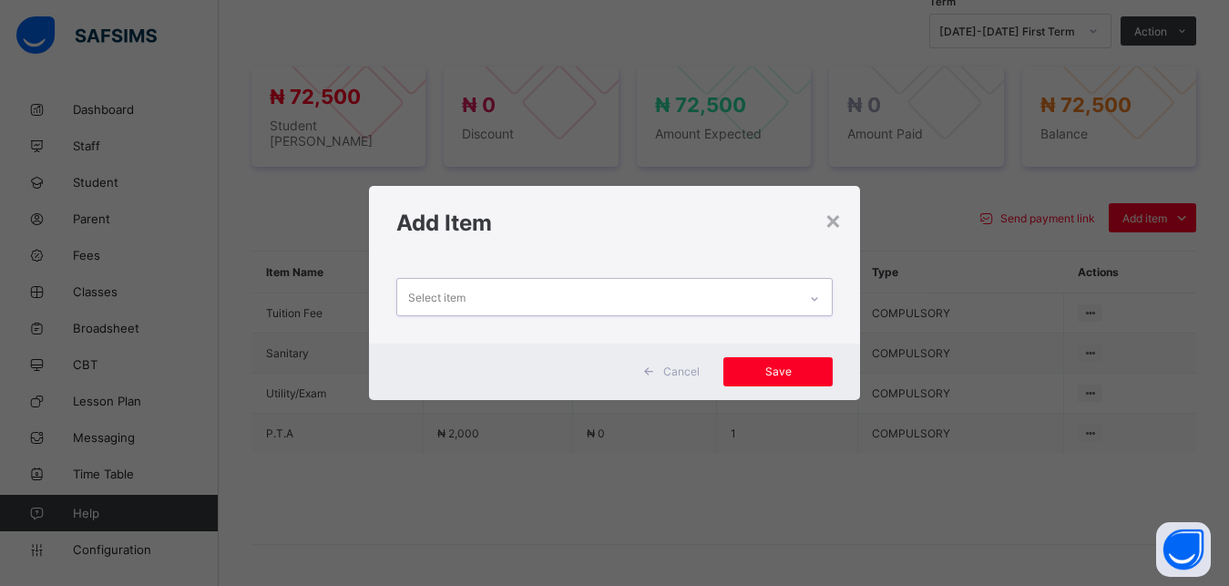
click at [583, 306] on div "Select item" at bounding box center [597, 297] width 401 height 36
click at [610, 300] on div "Select item" at bounding box center [597, 297] width 401 height 36
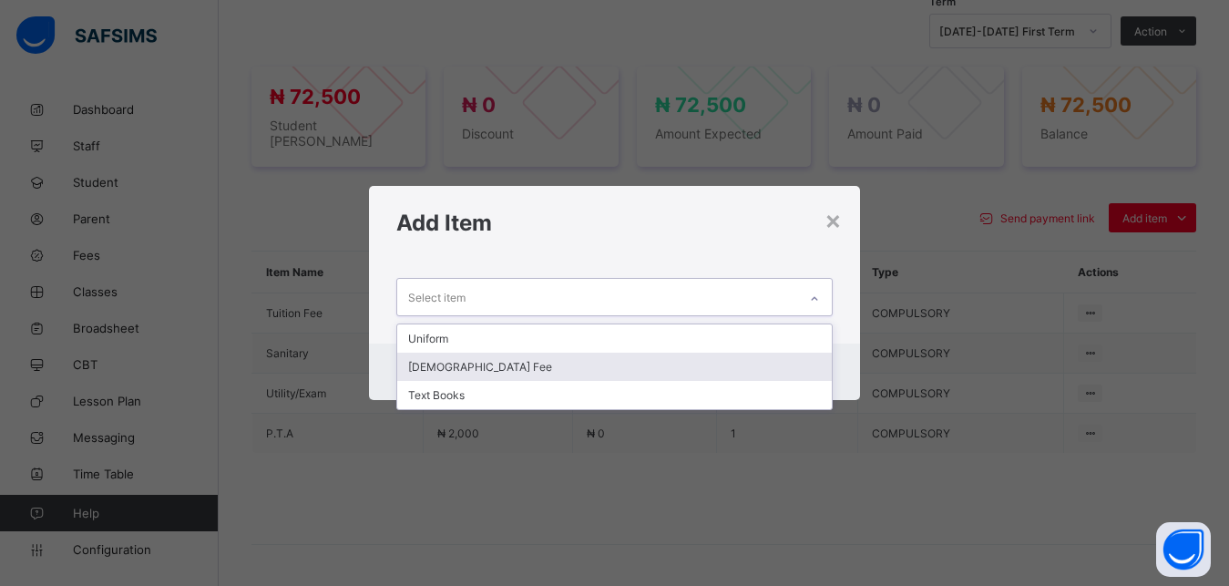
click at [569, 364] on div "[DEMOGRAPHIC_DATA] Fee" at bounding box center [614, 367] width 435 height 28
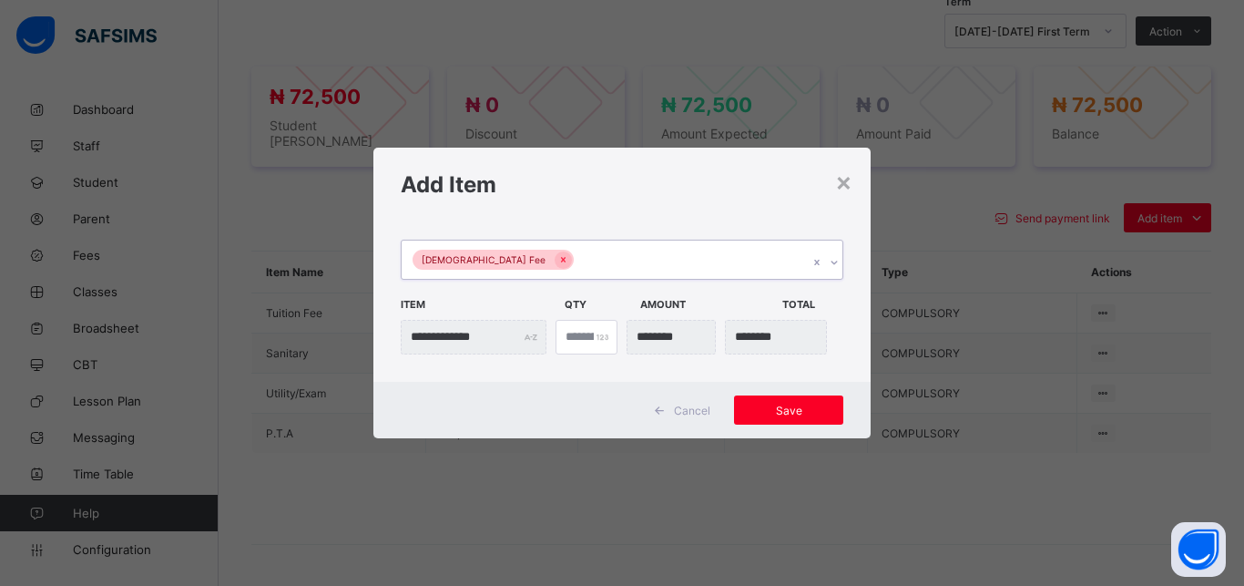
click at [595, 266] on div "[DEMOGRAPHIC_DATA] Fee" at bounding box center [605, 260] width 406 height 38
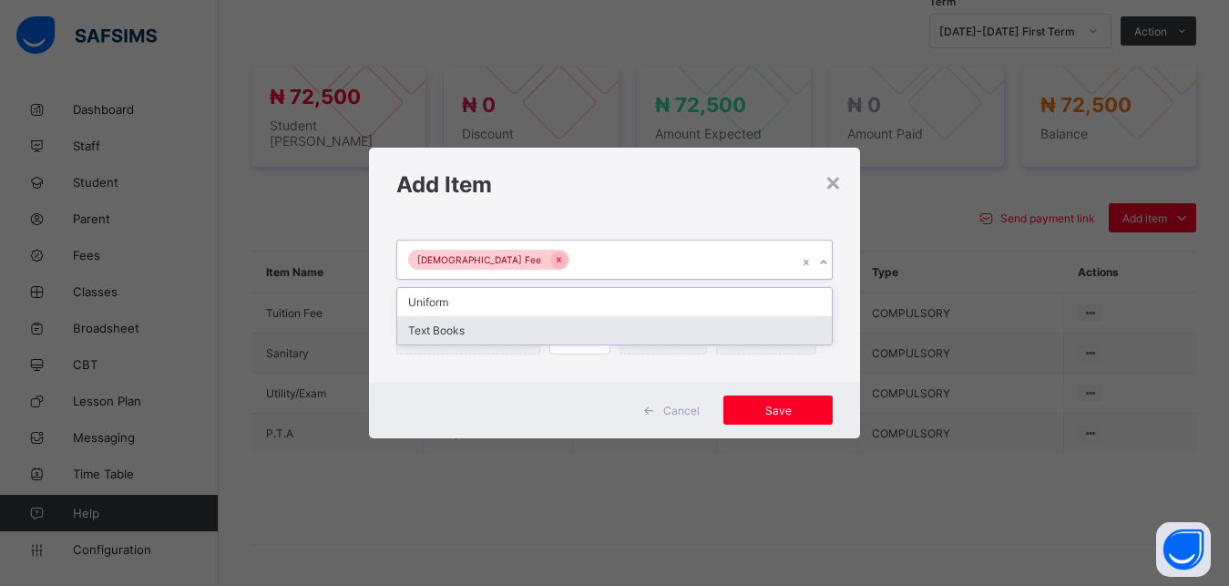
click at [570, 327] on div "Text Books" at bounding box center [614, 330] width 435 height 28
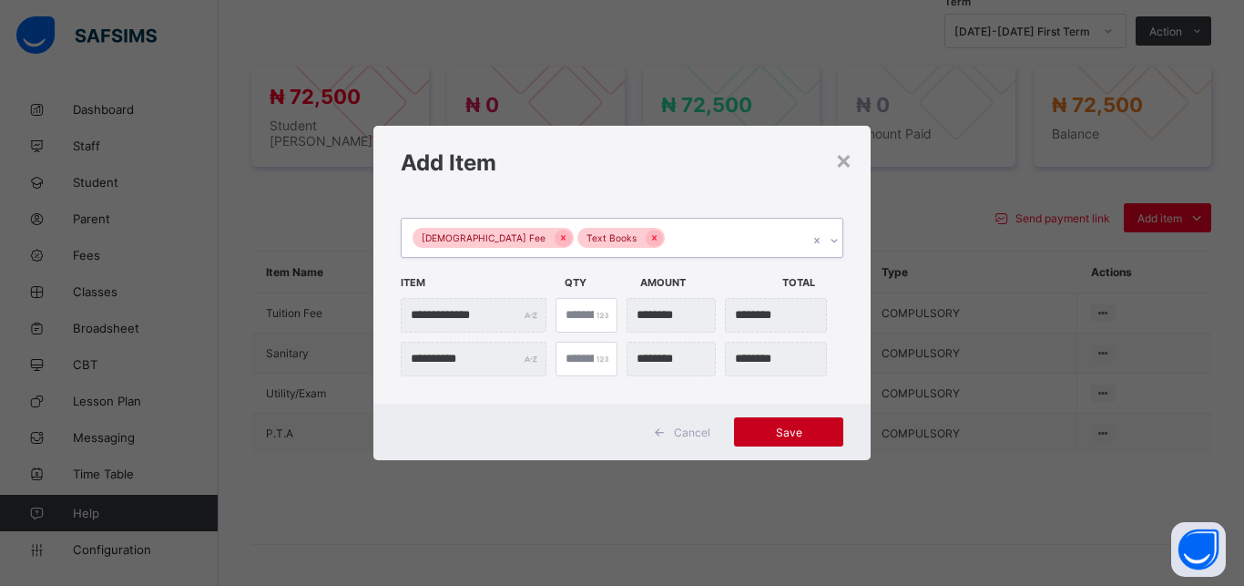
click at [772, 431] on span "Save" at bounding box center [789, 432] width 82 height 14
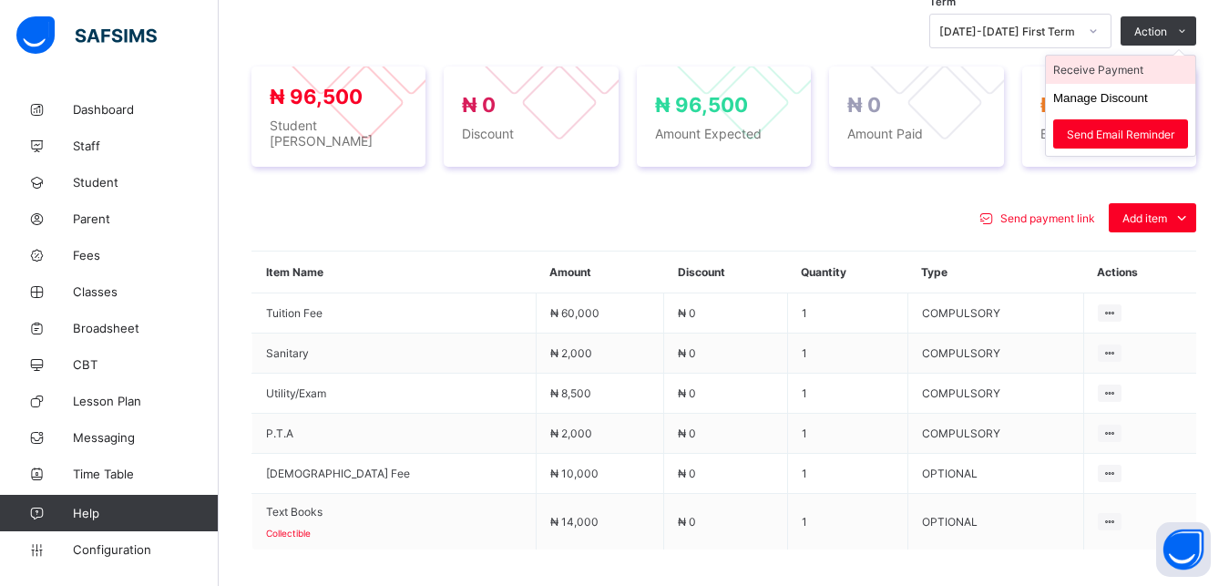
click at [1155, 79] on li "Receive Payment" at bounding box center [1120, 70] width 149 height 28
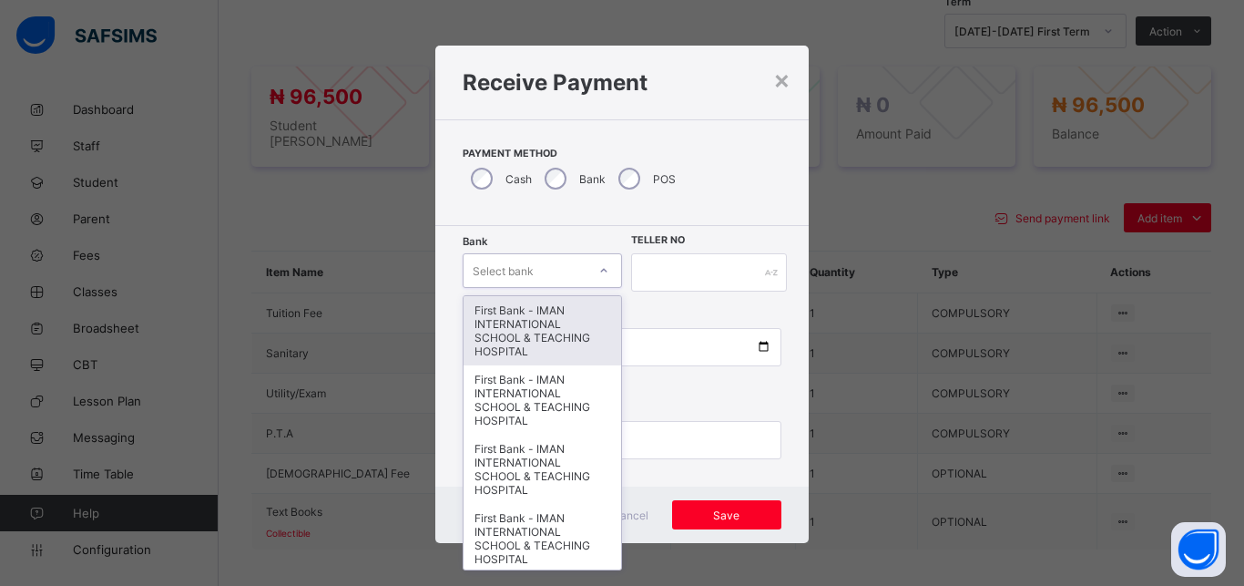
click at [535, 276] on div "Select bank" at bounding box center [525, 271] width 123 height 26
click at [538, 327] on div "First Bank - IMAN INTERNATIONAL SCHOOL & TEACHING HOSPITAL" at bounding box center [543, 330] width 158 height 69
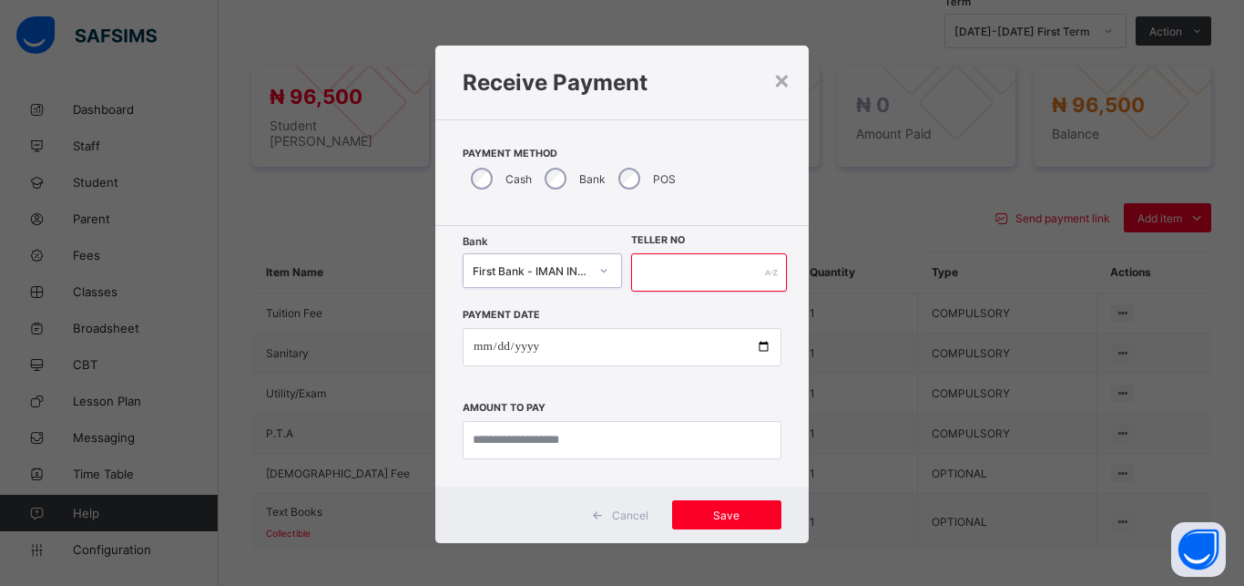
click at [661, 279] on input "text" at bounding box center [709, 272] width 156 height 38
type input "*****"
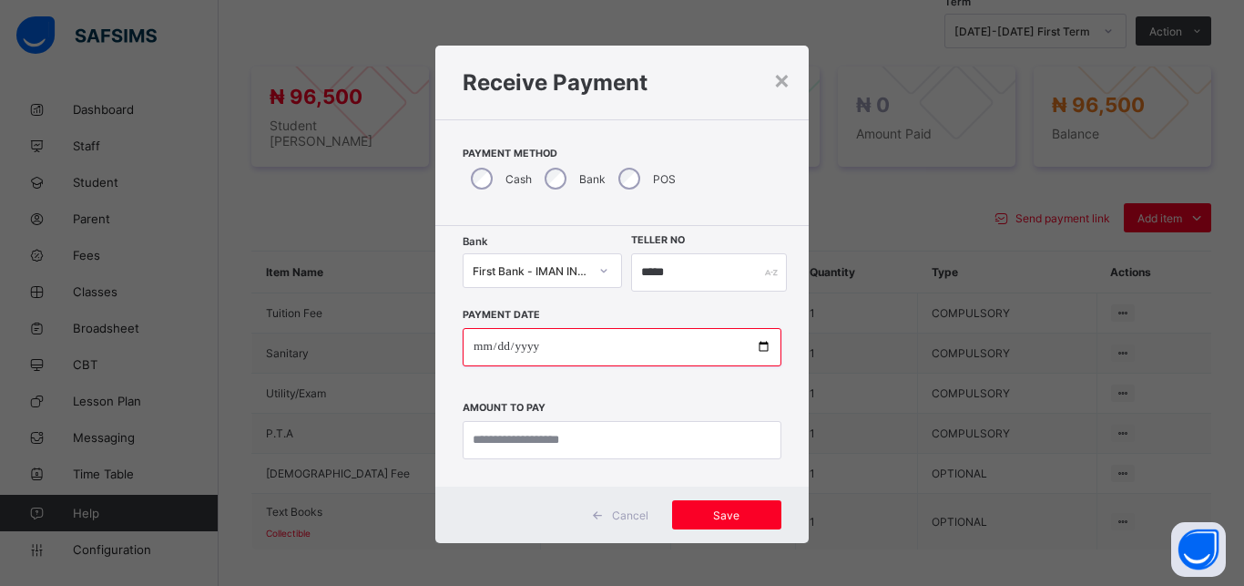
click at [755, 349] on input "date" at bounding box center [622, 347] width 319 height 38
type input "**********"
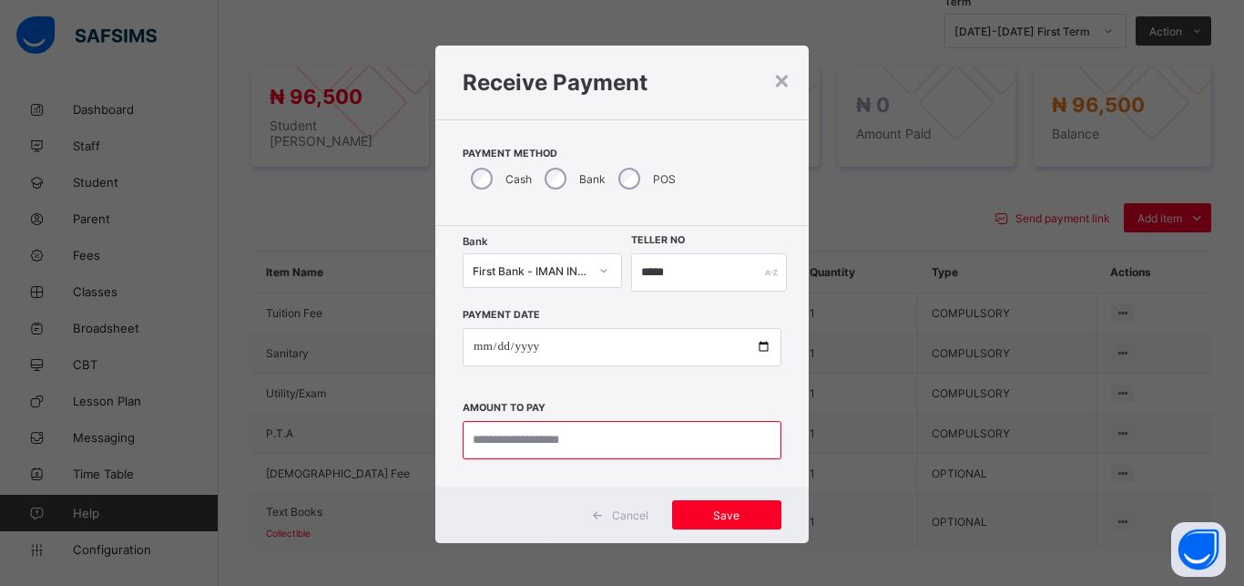
click at [564, 437] on input "currency" at bounding box center [622, 440] width 319 height 38
type input "********"
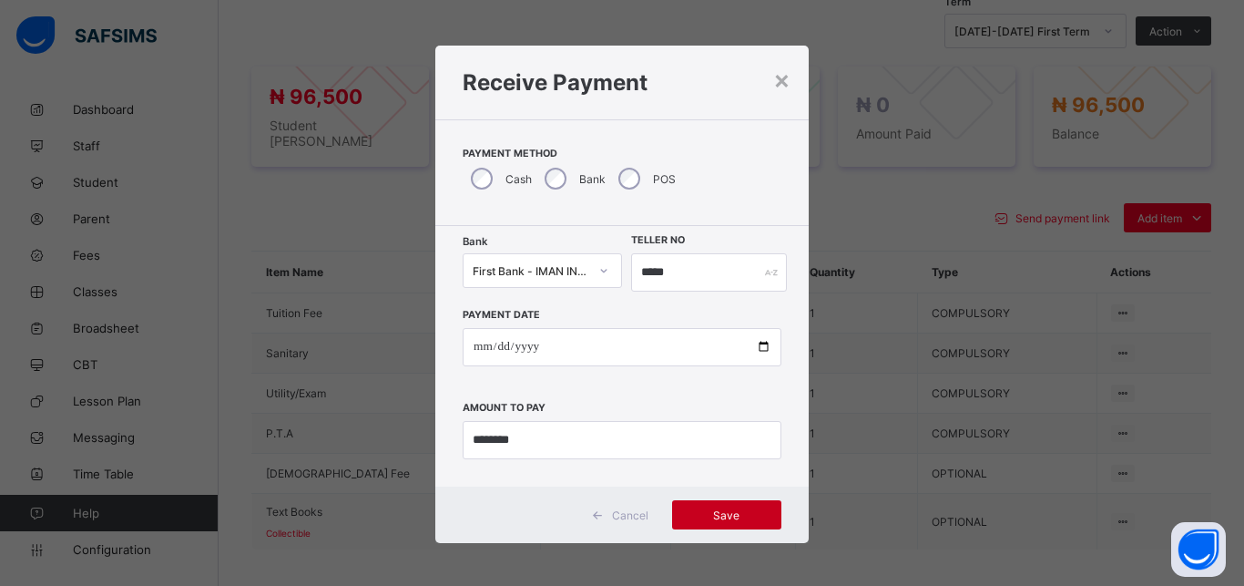
click at [732, 525] on div "Save" at bounding box center [726, 514] width 109 height 29
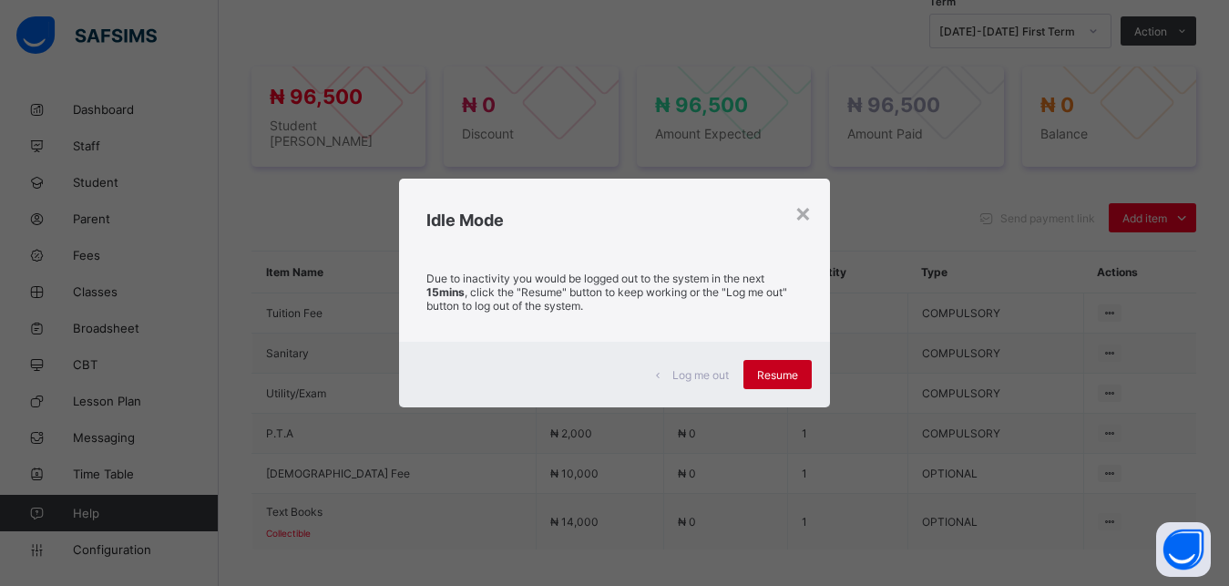
click at [779, 371] on span "Resume" at bounding box center [777, 375] width 41 height 14
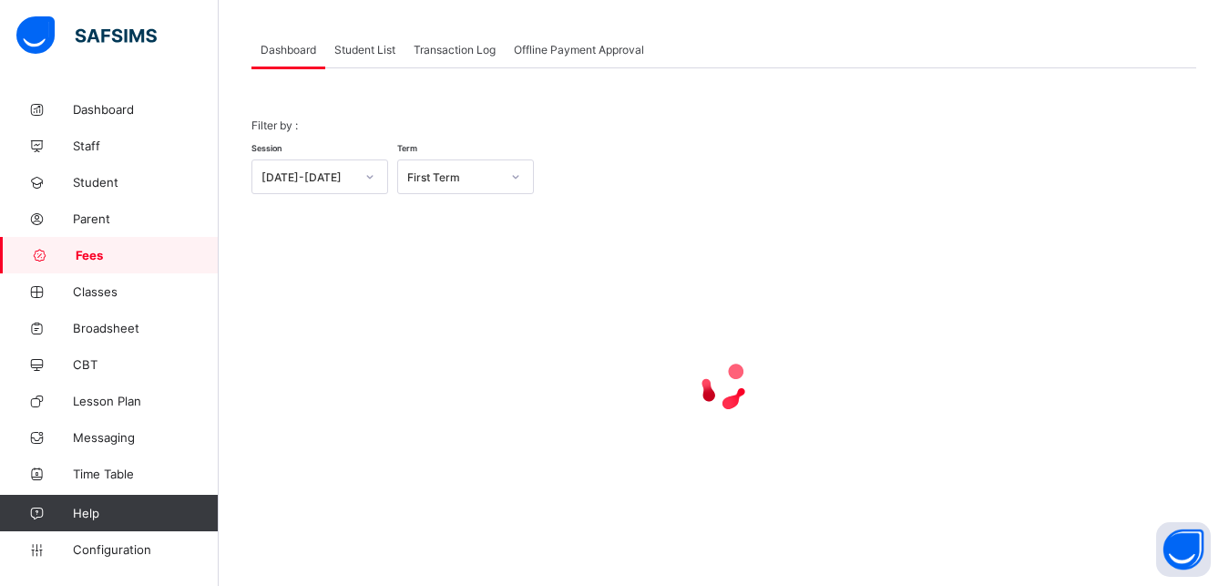
scroll to position [87, 0]
click at [365, 53] on span "Student List" at bounding box center [364, 50] width 61 height 14
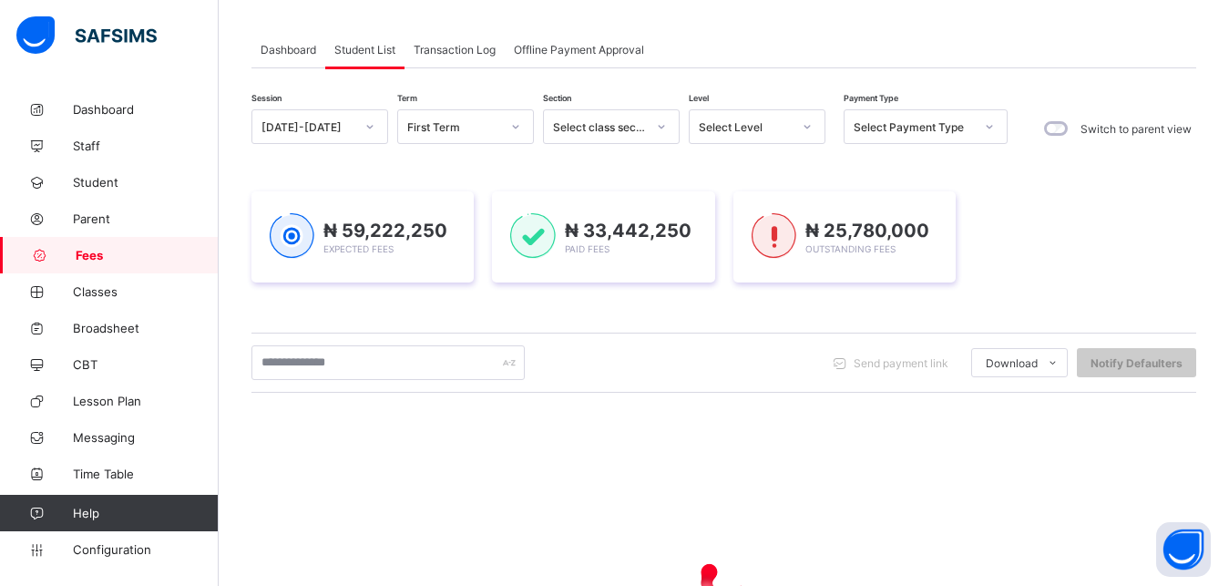
click at [755, 131] on div "Select Level" at bounding box center [745, 127] width 93 height 14
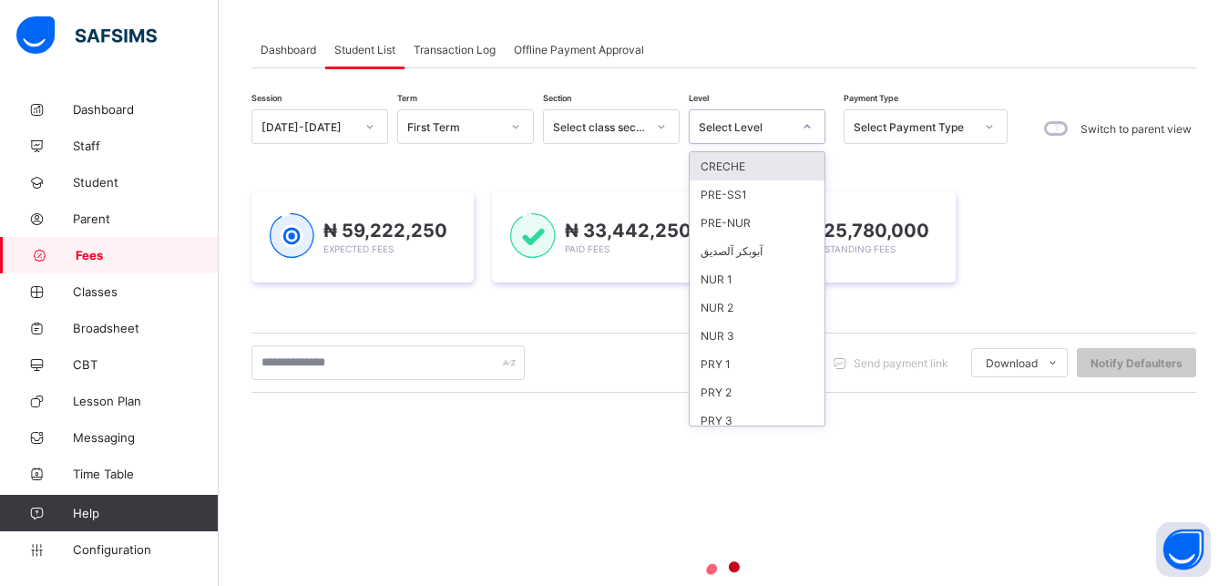
scroll to position [235, 0]
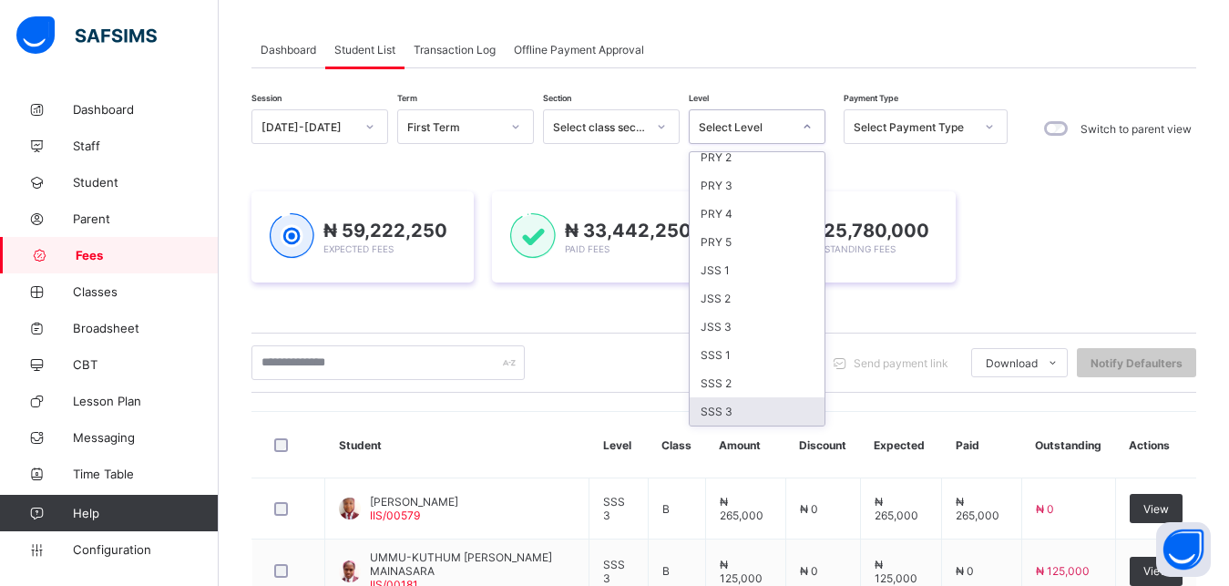
click at [765, 416] on div "SSS 3" at bounding box center [757, 411] width 135 height 28
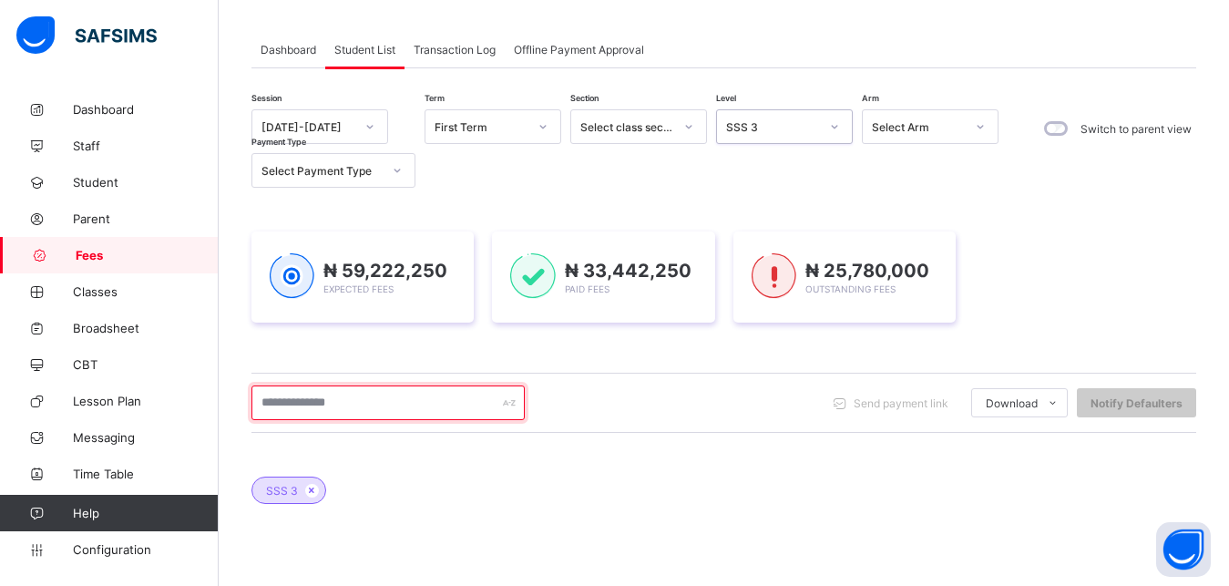
click at [417, 402] on input "text" at bounding box center [387, 402] width 273 height 35
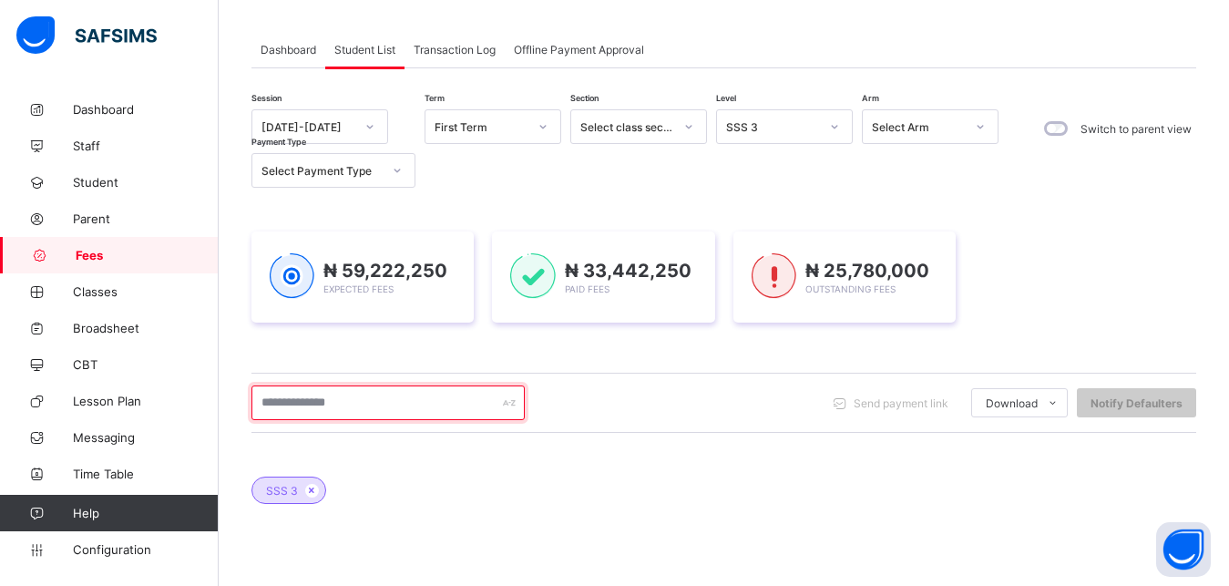
click at [417, 402] on input "text" at bounding box center [387, 402] width 273 height 35
click at [417, 385] on input "text" at bounding box center [387, 402] width 273 height 35
click at [410, 399] on input "text" at bounding box center [387, 402] width 273 height 35
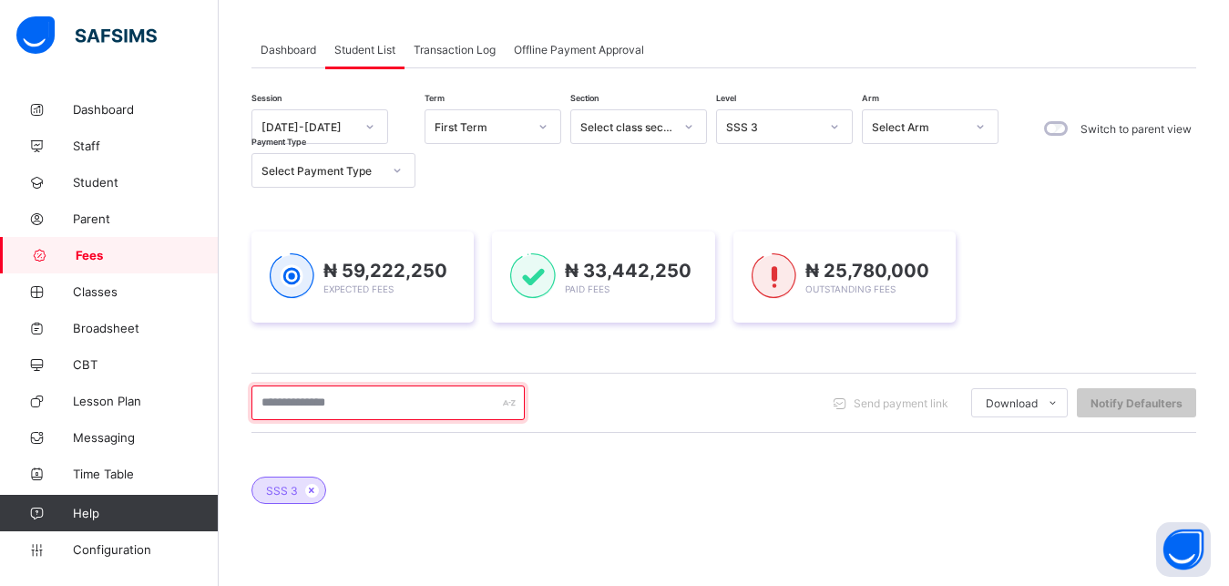
click at [374, 405] on input "text" at bounding box center [387, 402] width 273 height 35
click at [377, 401] on input "text" at bounding box center [387, 402] width 273 height 35
click at [430, 403] on input "text" at bounding box center [387, 402] width 273 height 35
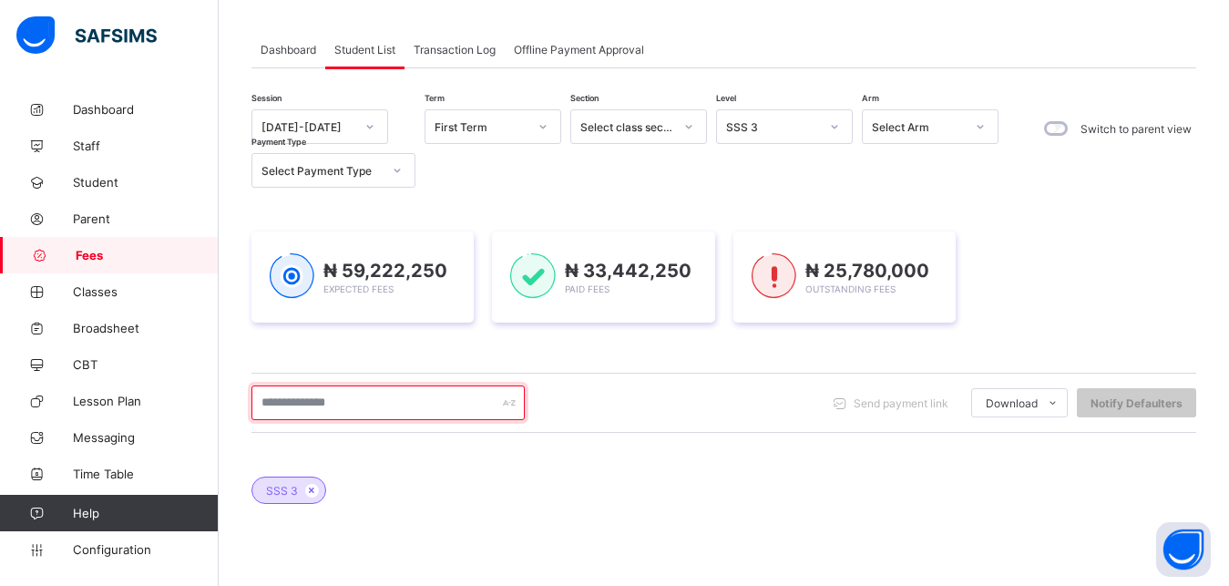
click at [455, 400] on input "text" at bounding box center [387, 402] width 273 height 35
click at [421, 411] on input "text" at bounding box center [387, 402] width 273 height 35
click at [405, 406] on input "text" at bounding box center [387, 402] width 273 height 35
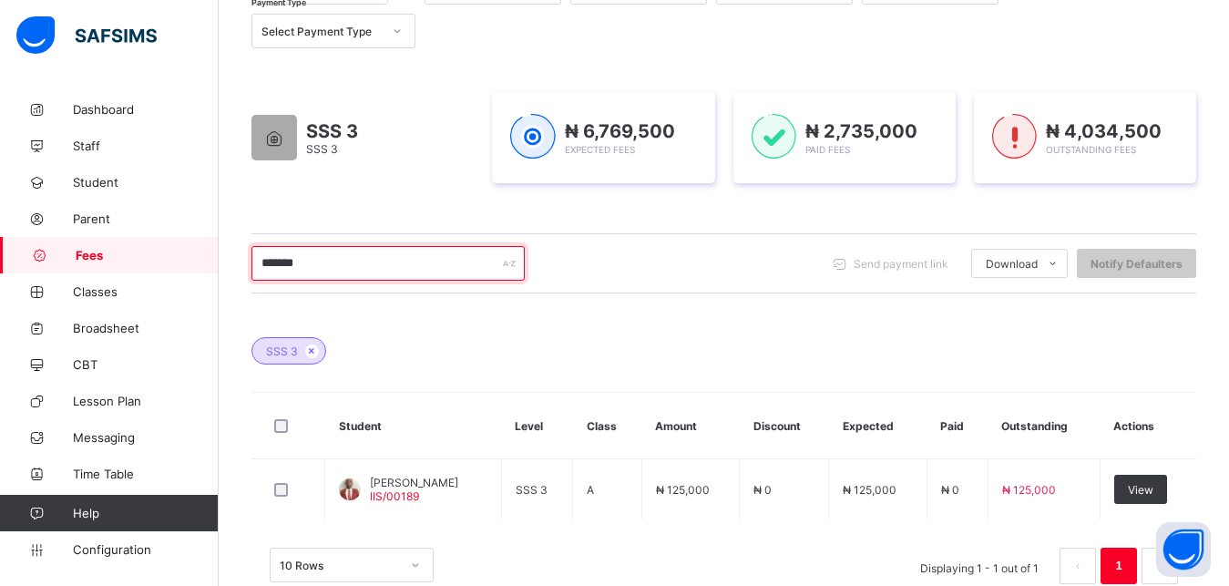
scroll to position [271, 0]
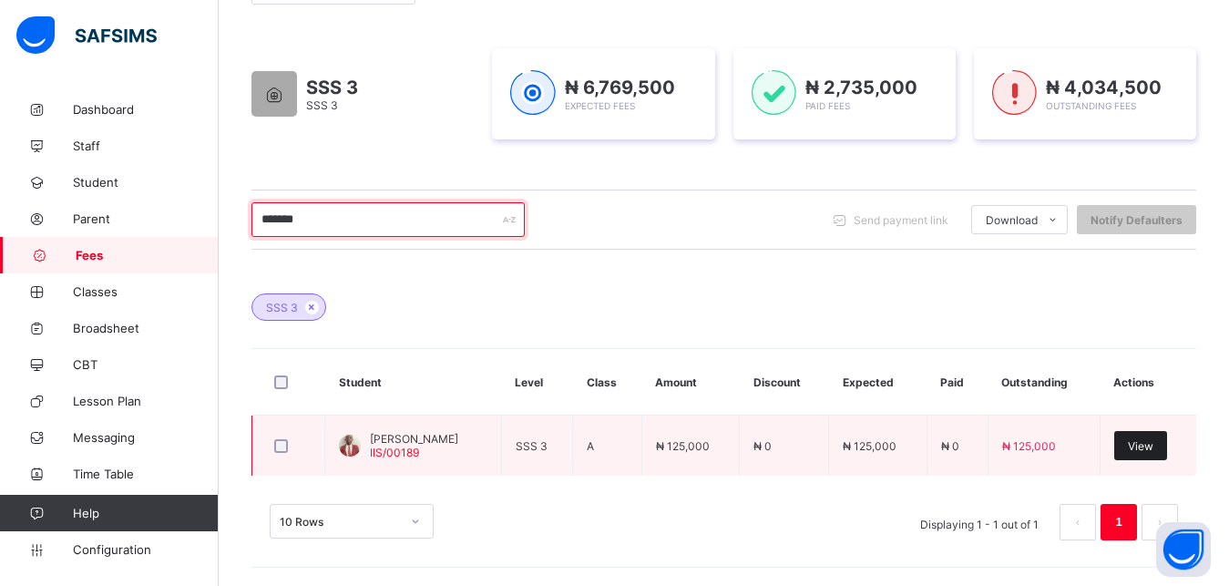
type input "******"
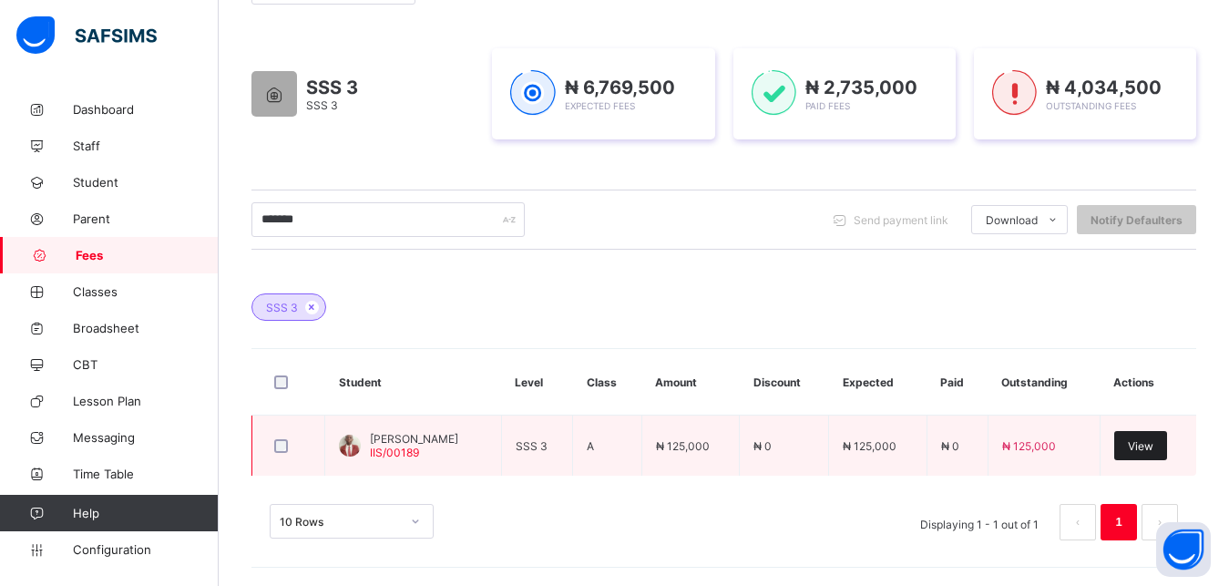
click at [1153, 444] on span "View" at bounding box center [1141, 446] width 26 height 14
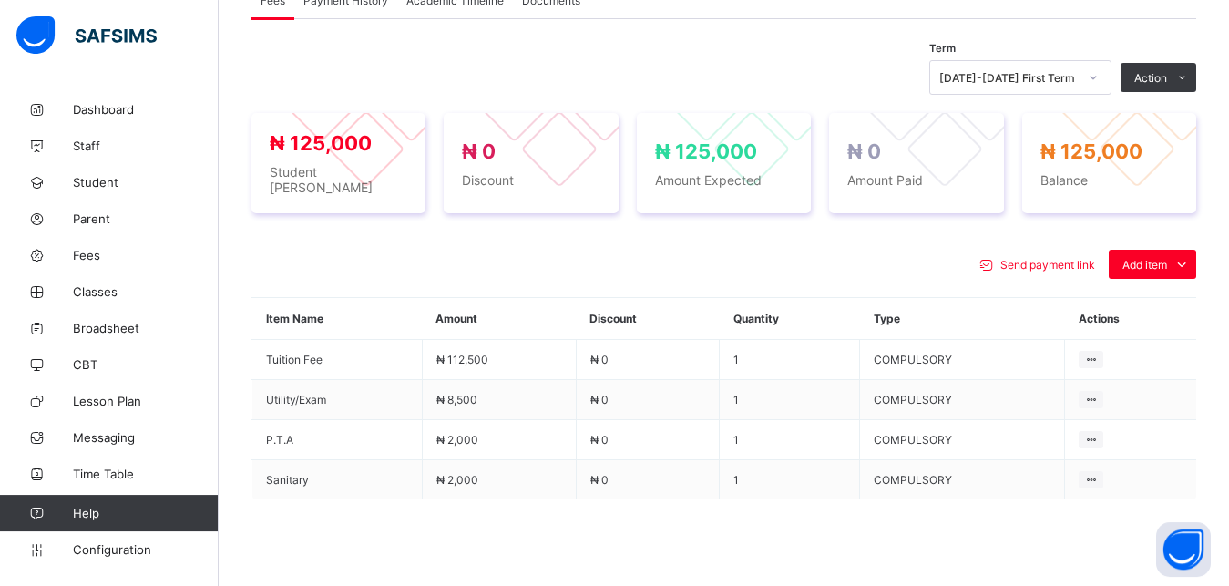
scroll to position [642, 0]
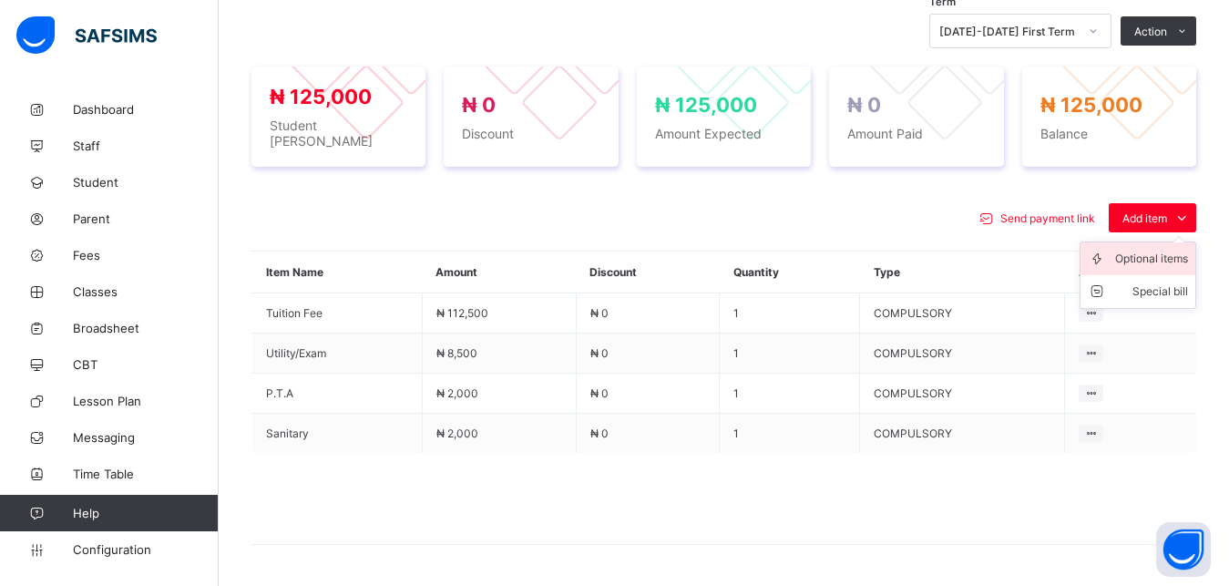
click at [1156, 250] on div "Optional items" at bounding box center [1151, 259] width 73 height 18
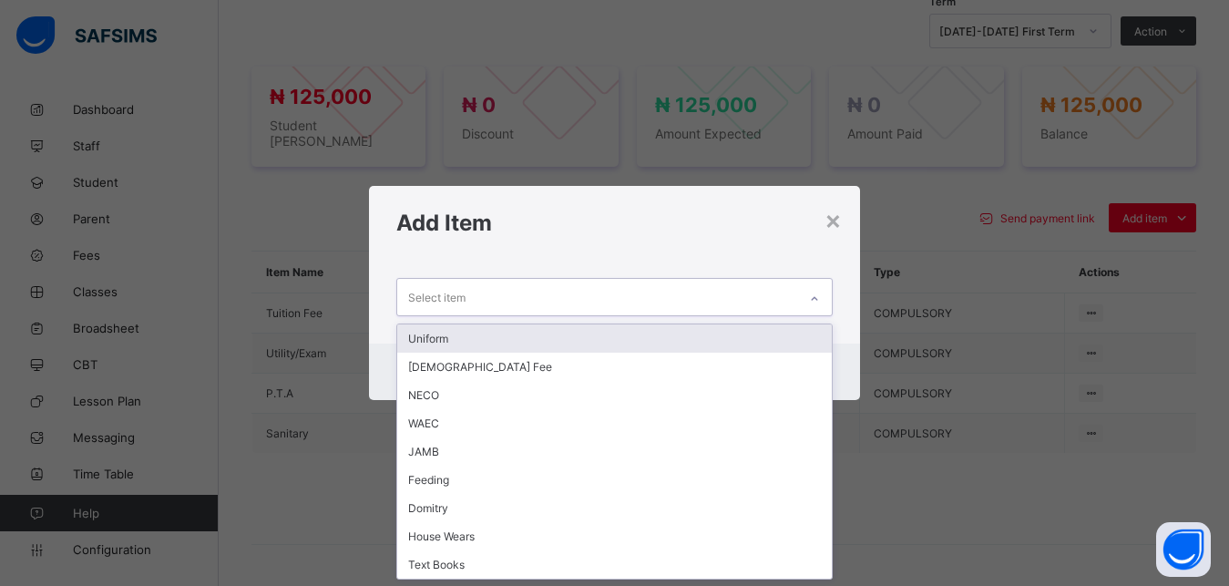
click at [669, 290] on div "Select item" at bounding box center [597, 297] width 401 height 36
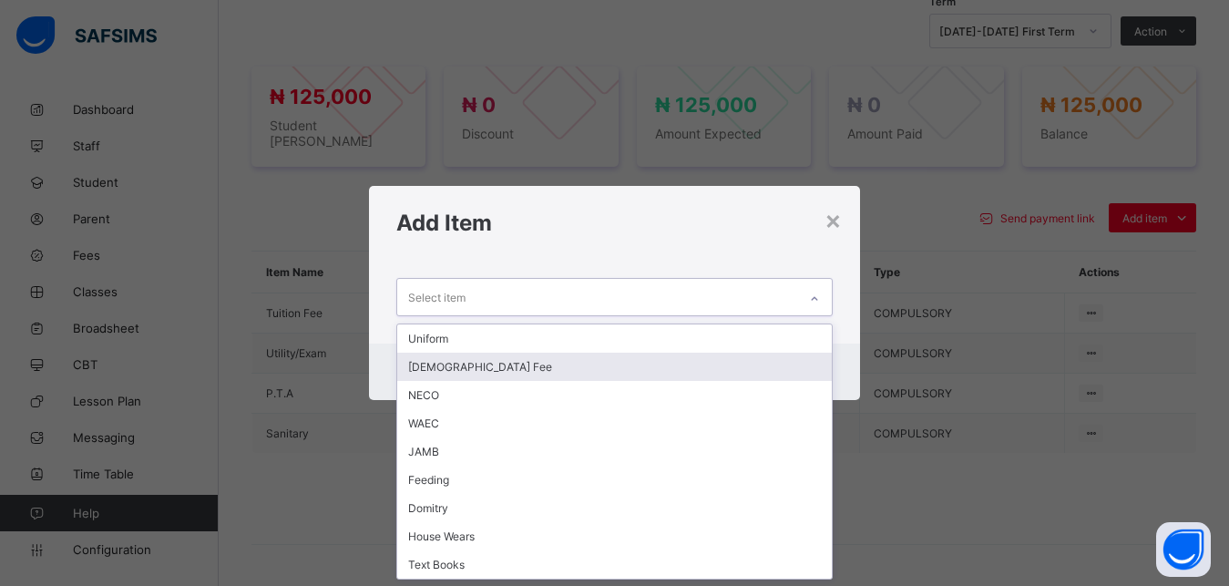
click at [571, 366] on div "[DEMOGRAPHIC_DATA] Fee" at bounding box center [614, 367] width 435 height 28
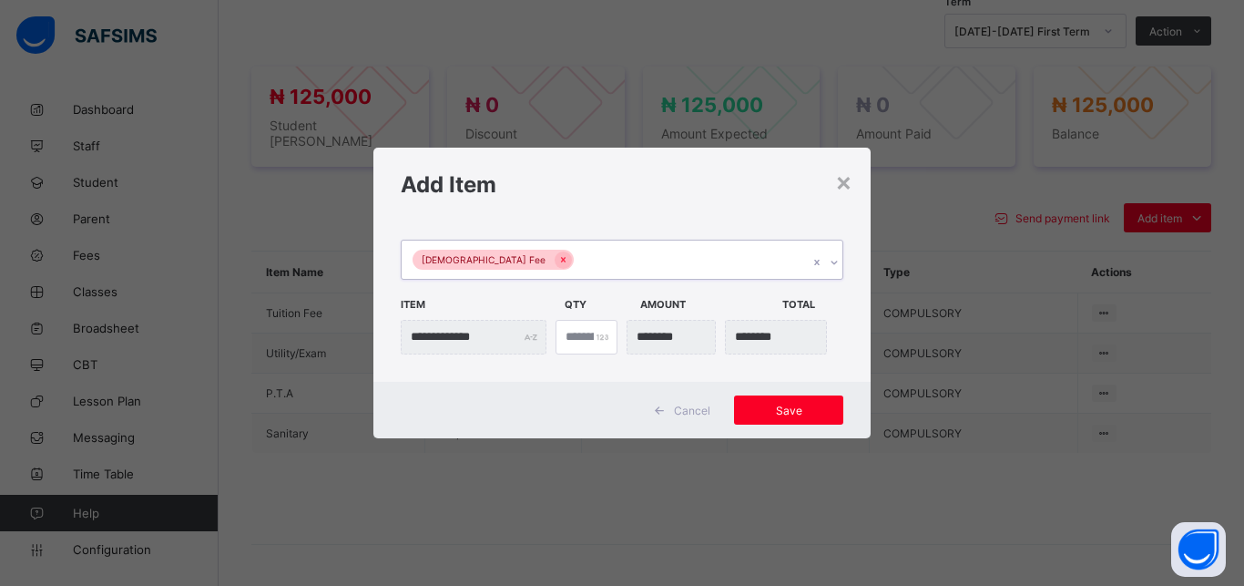
click at [589, 252] on div "[DEMOGRAPHIC_DATA] Fee" at bounding box center [605, 260] width 406 height 38
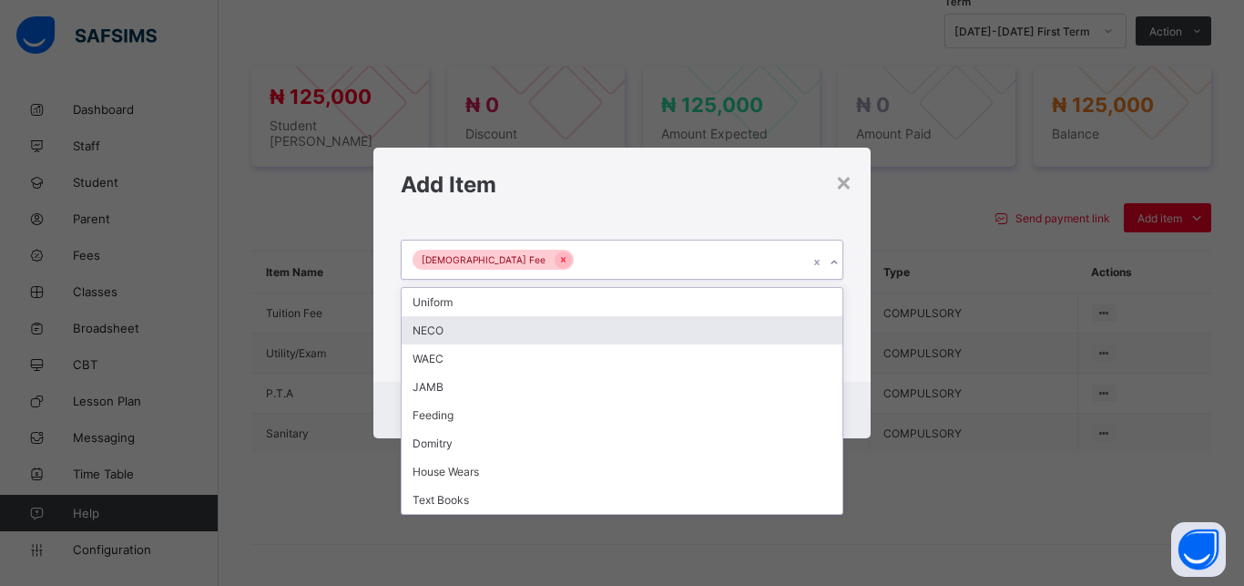
click at [537, 334] on div "NECO" at bounding box center [622, 330] width 441 height 28
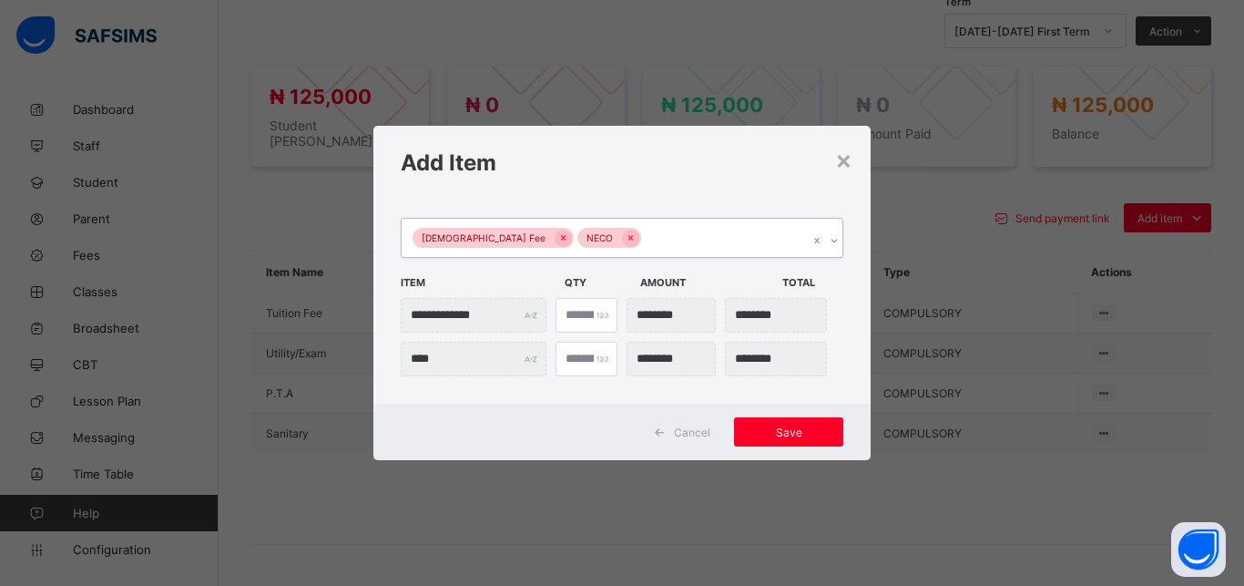
click at [639, 239] on div "Islamiyya Fee NECO" at bounding box center [605, 238] width 406 height 38
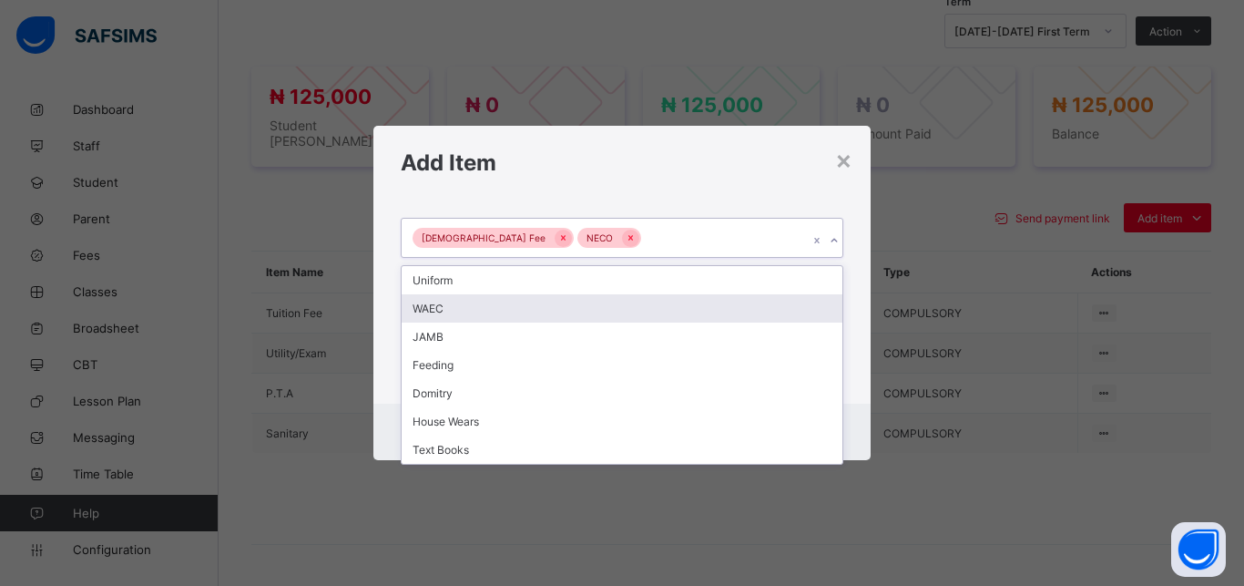
click at [566, 307] on div "WAEC" at bounding box center [622, 308] width 441 height 28
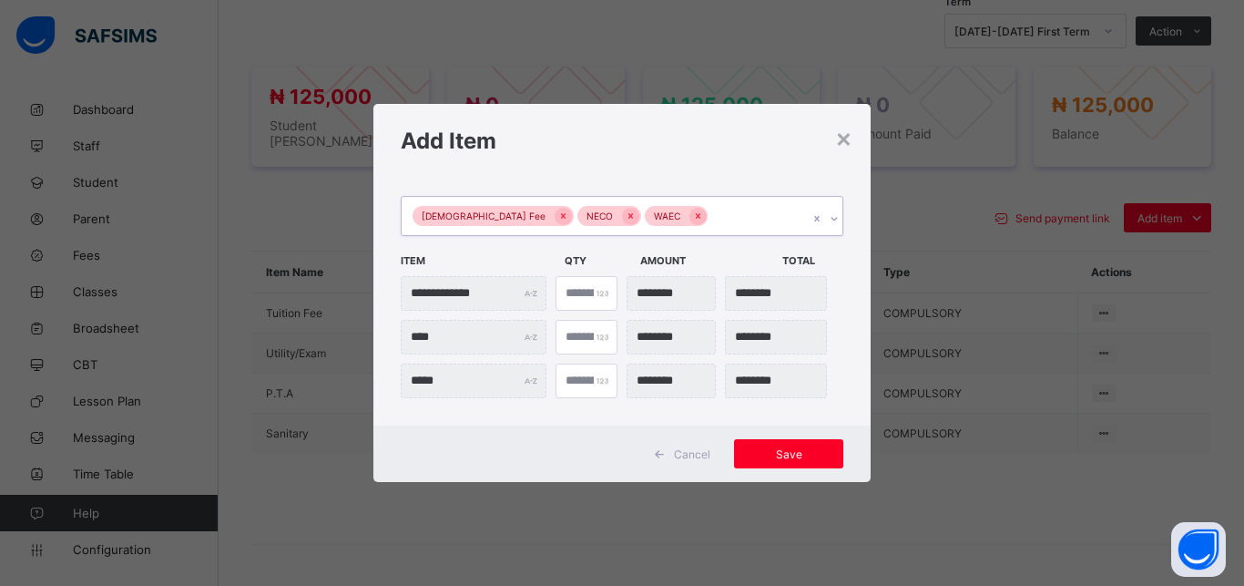
click at [700, 215] on div "Islamiyya Fee NECO WAEC" at bounding box center [605, 216] width 406 height 38
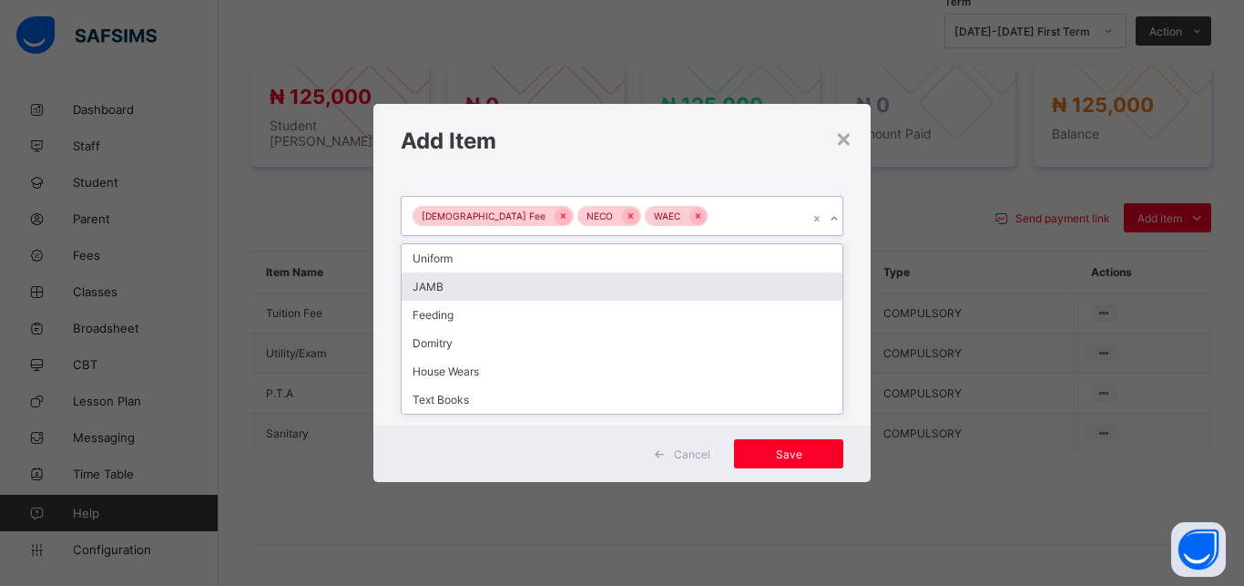
click at [598, 289] on div "JAMB" at bounding box center [622, 286] width 441 height 28
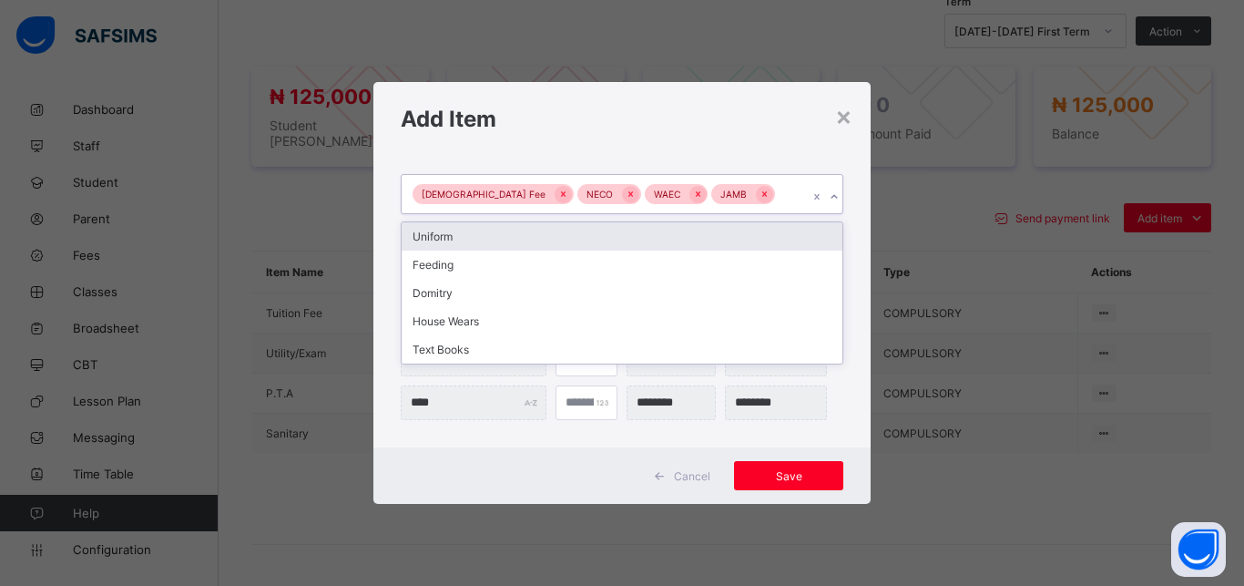
click at [737, 200] on div "Islamiyya Fee NECO WAEC JAMB" at bounding box center [605, 194] width 406 height 38
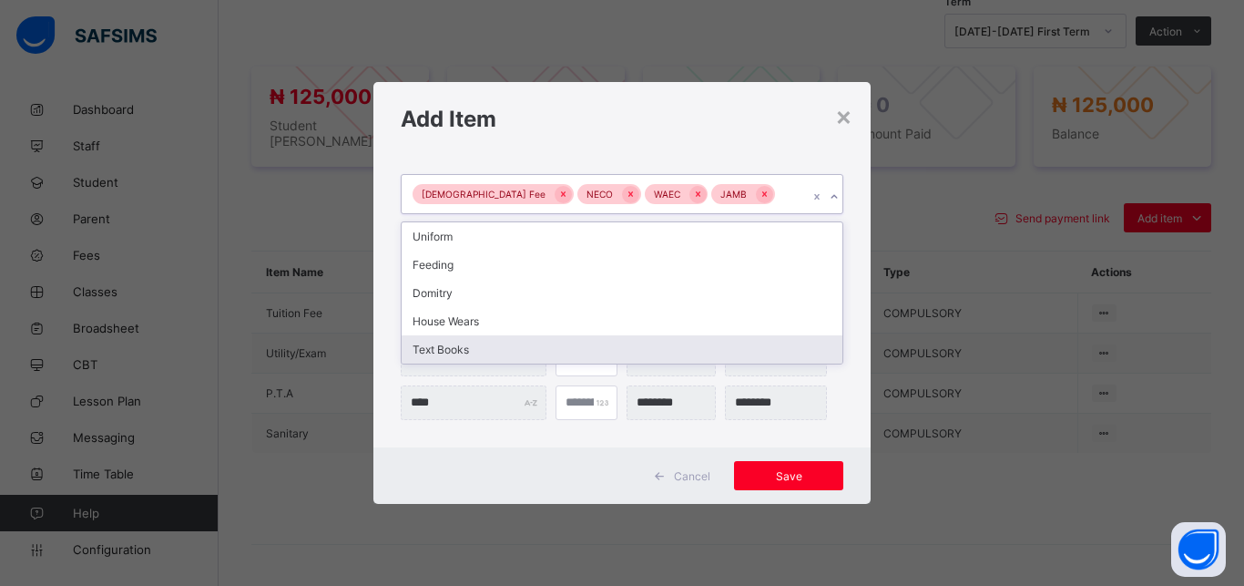
click at [612, 350] on div "Text Books" at bounding box center [622, 349] width 441 height 28
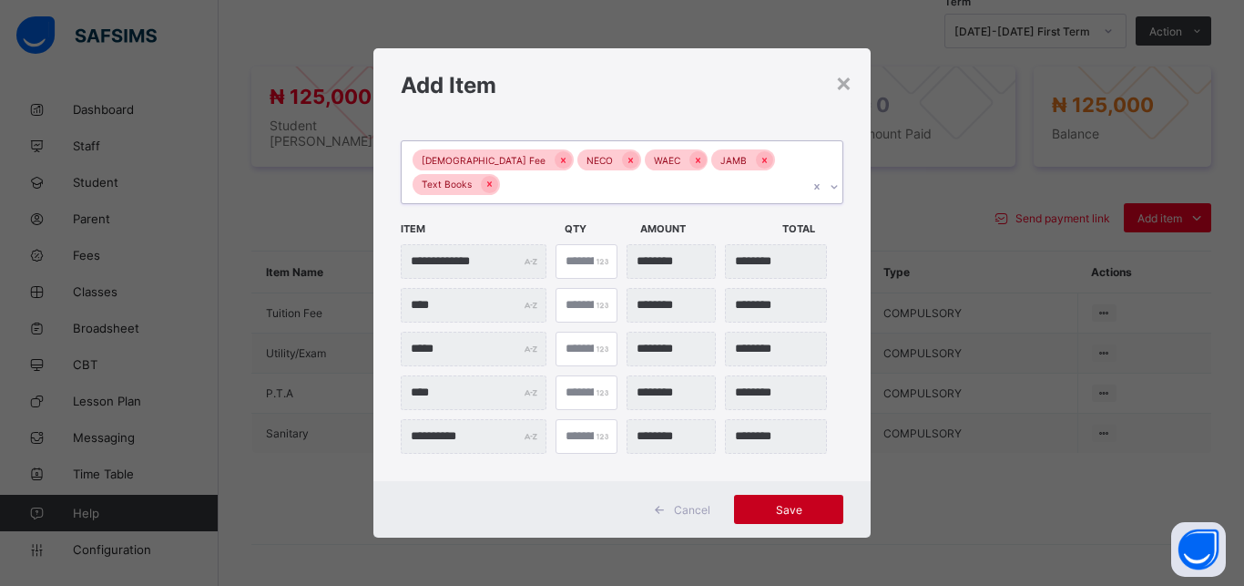
click at [802, 504] on span "Save" at bounding box center [789, 510] width 82 height 14
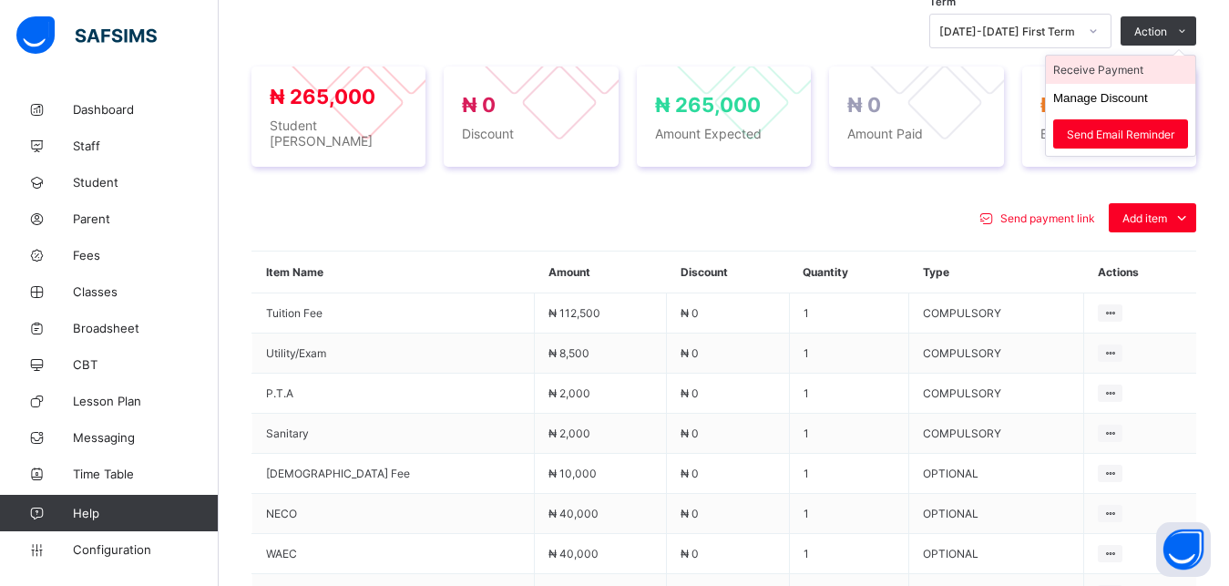
click at [1139, 66] on li "Receive Payment" at bounding box center [1120, 70] width 149 height 28
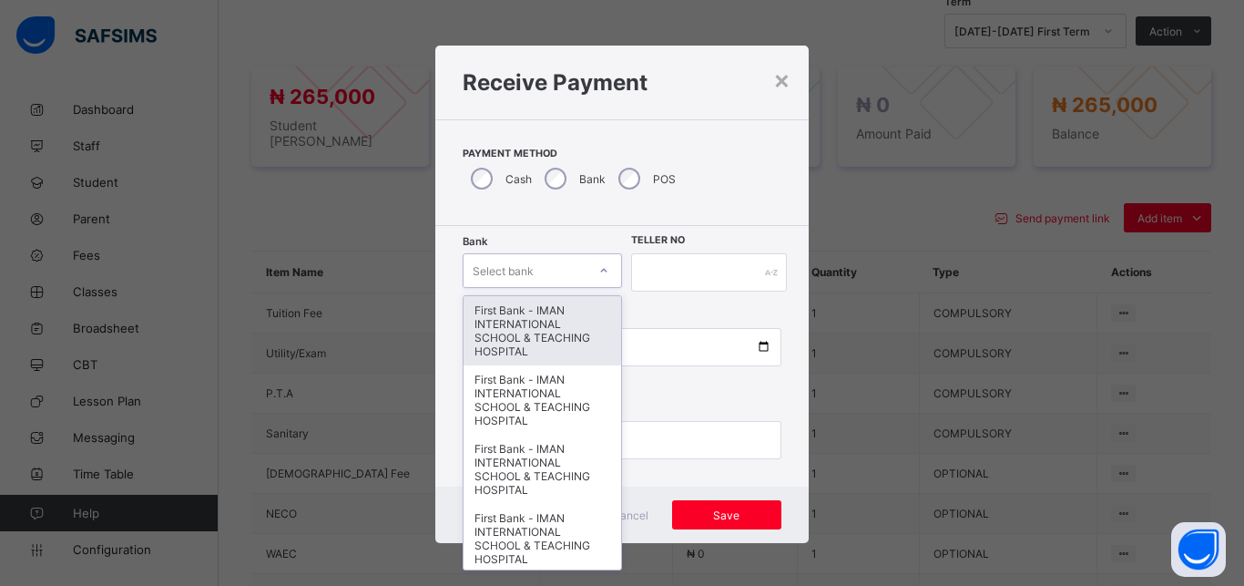
click at [531, 280] on div "Select bank" at bounding box center [525, 271] width 123 height 26
click at [525, 337] on div "First Bank - IMAN INTERNATIONAL SCHOOL & TEACHING HOSPITAL" at bounding box center [543, 330] width 158 height 69
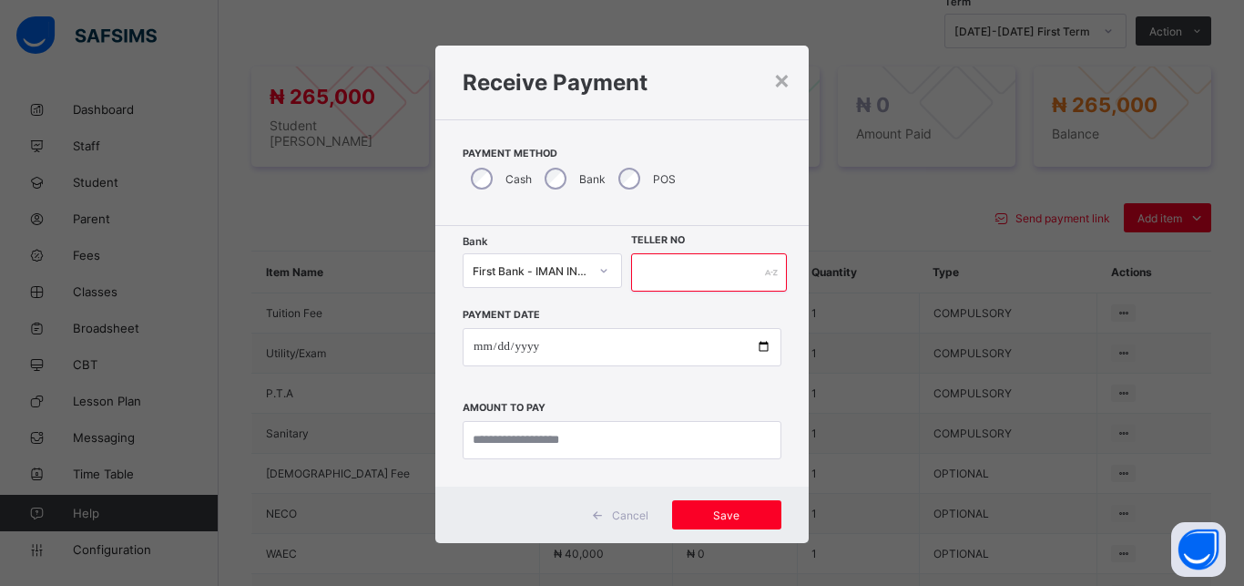
click at [642, 278] on input "text" at bounding box center [709, 272] width 156 height 38
type input "*****"
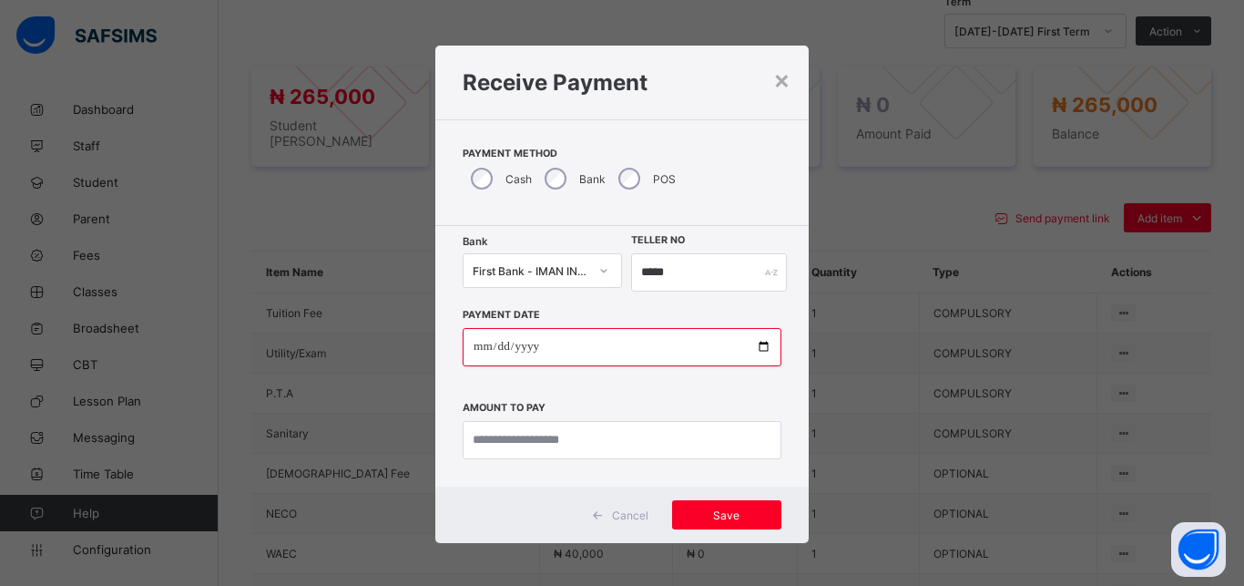
click at [753, 347] on input "date" at bounding box center [622, 347] width 319 height 38
type input "**********"
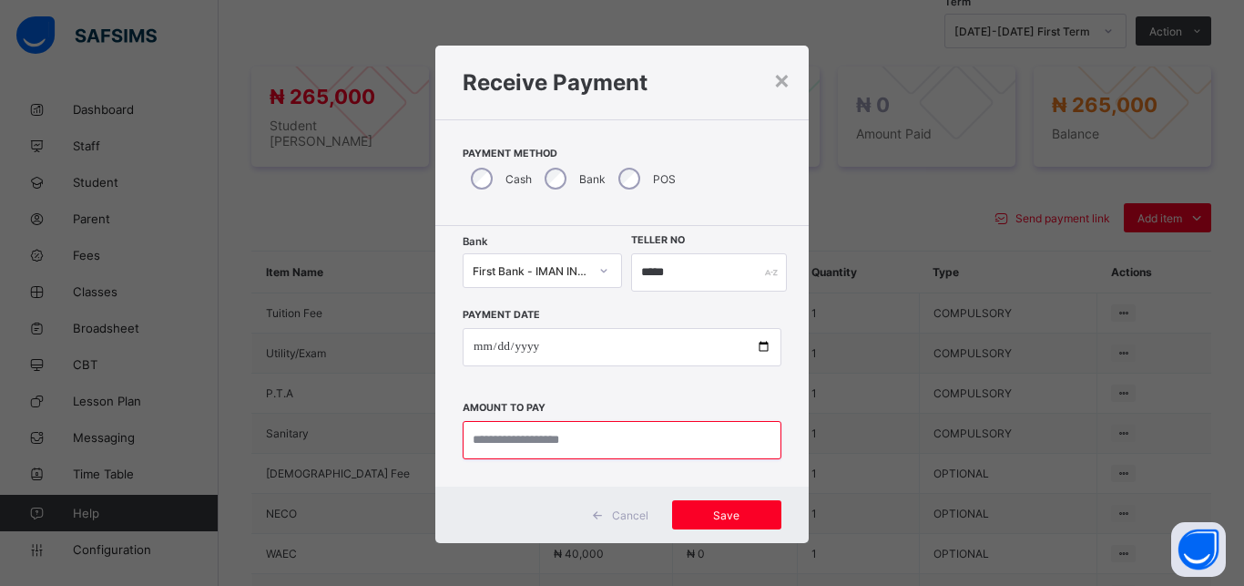
click at [579, 444] on input "currency" at bounding box center [622, 440] width 319 height 38
type input "*********"
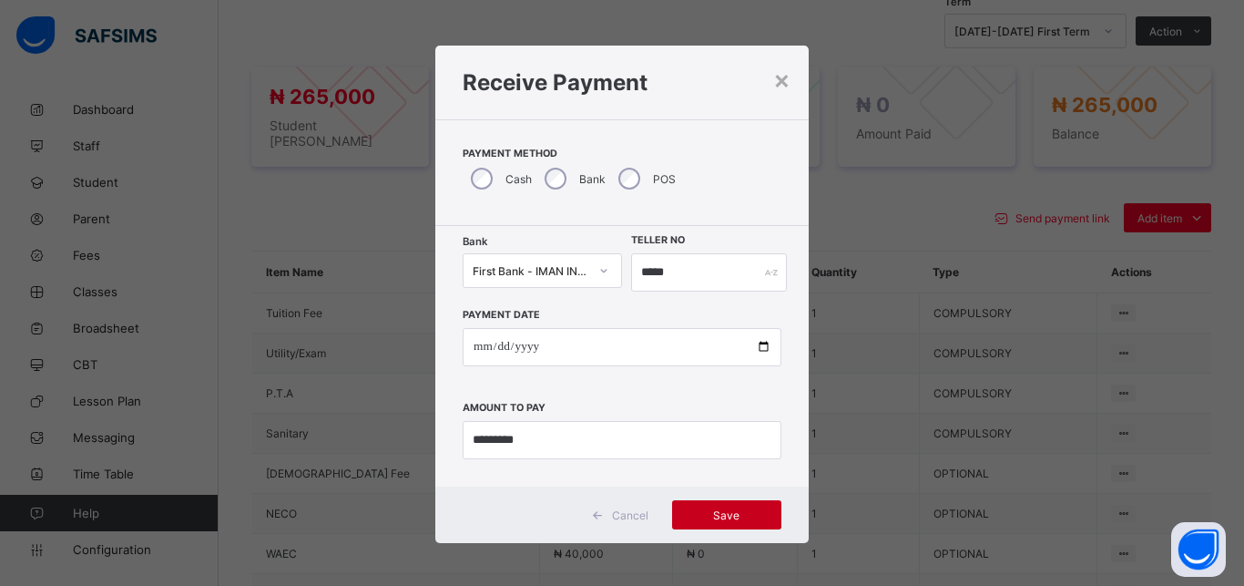
click at [717, 515] on span "Save" at bounding box center [727, 515] width 82 height 14
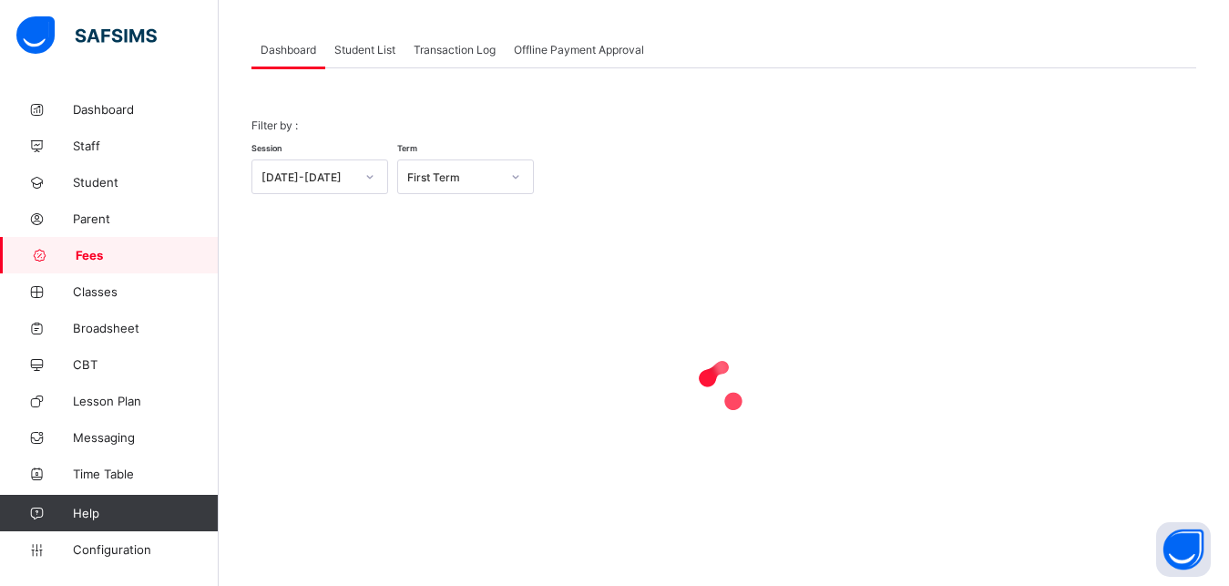
scroll to position [87, 0]
